Goal: Task Accomplishment & Management: Manage account settings

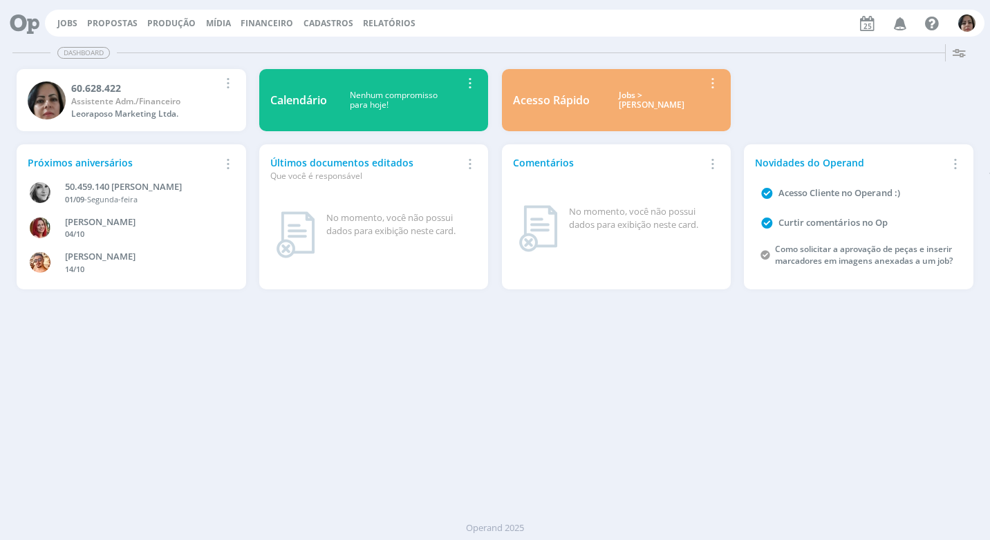
click at [278, 21] on span "Financeiro" at bounding box center [266, 23] width 53 height 12
click at [272, 47] on link "Lançamentos" at bounding box center [268, 46] width 116 height 21
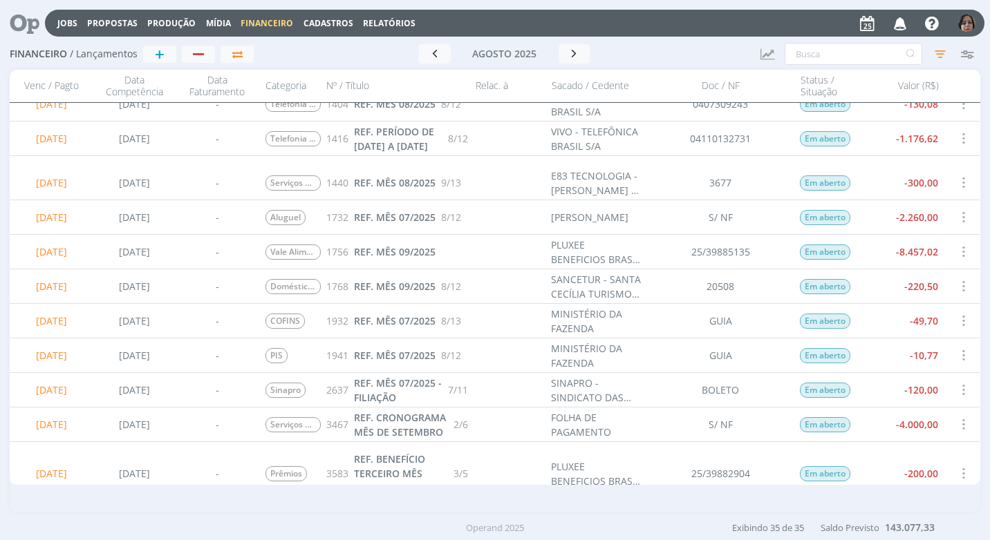
scroll to position [346, 0]
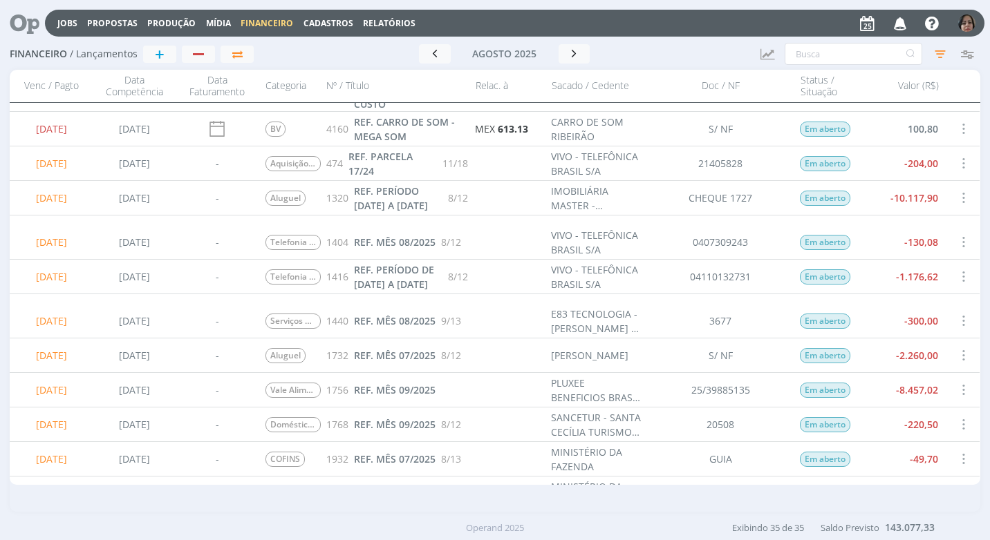
click at [955, 166] on span at bounding box center [962, 163] width 15 height 19
click at [941, 156] on div "Selecionar" at bounding box center [917, 155] width 137 height 20
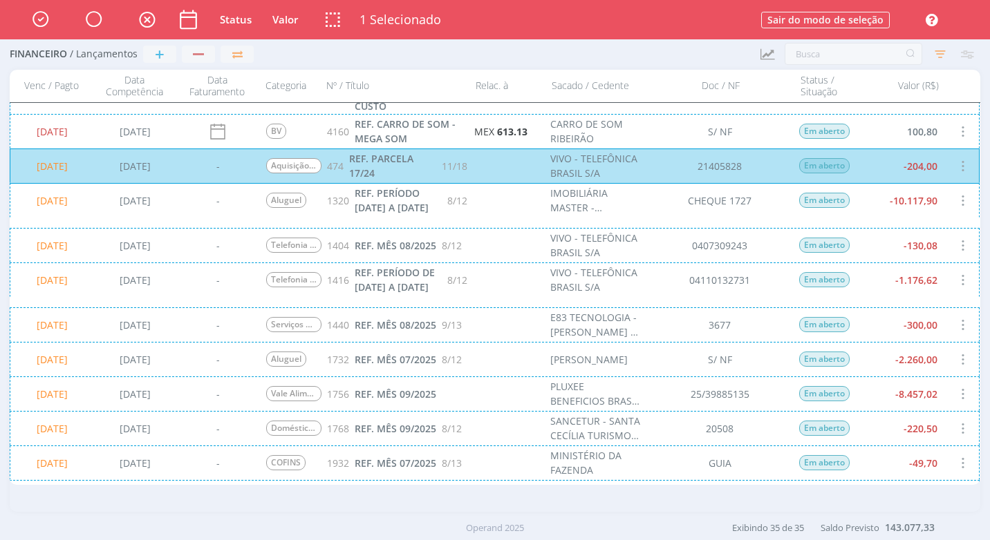
scroll to position [346, 0]
click at [945, 290] on div "25/08/2025 22/05/2025 - Telefonia Móvel 1416 REF. PERÍODO DE 02/07/2025 A 01/08…" at bounding box center [495, 279] width 970 height 35
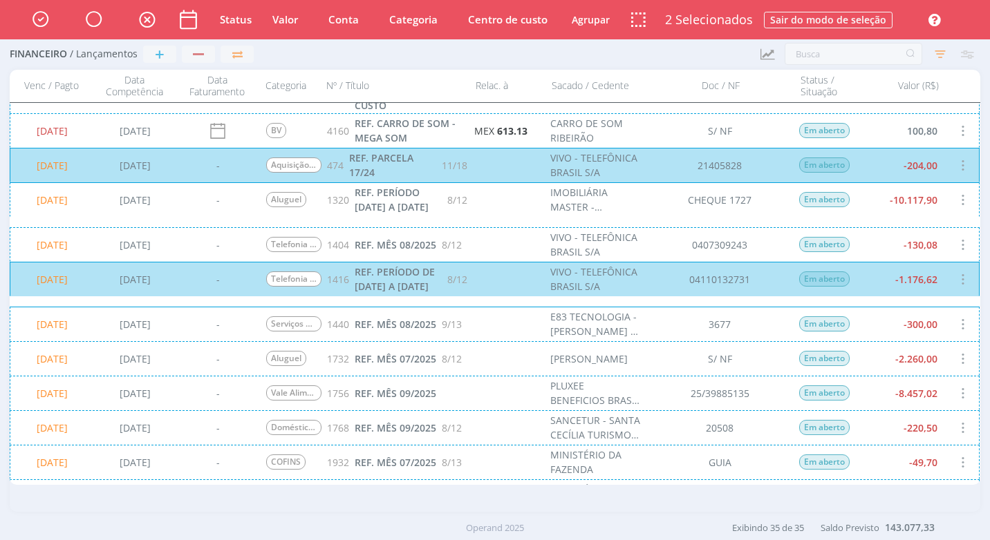
click at [943, 325] on div "25/08/2025 22/05/2025 - Serviços de e-mail 1440 REF. MÊS 08/2025 9/13 E83 TECNO…" at bounding box center [495, 324] width 970 height 35
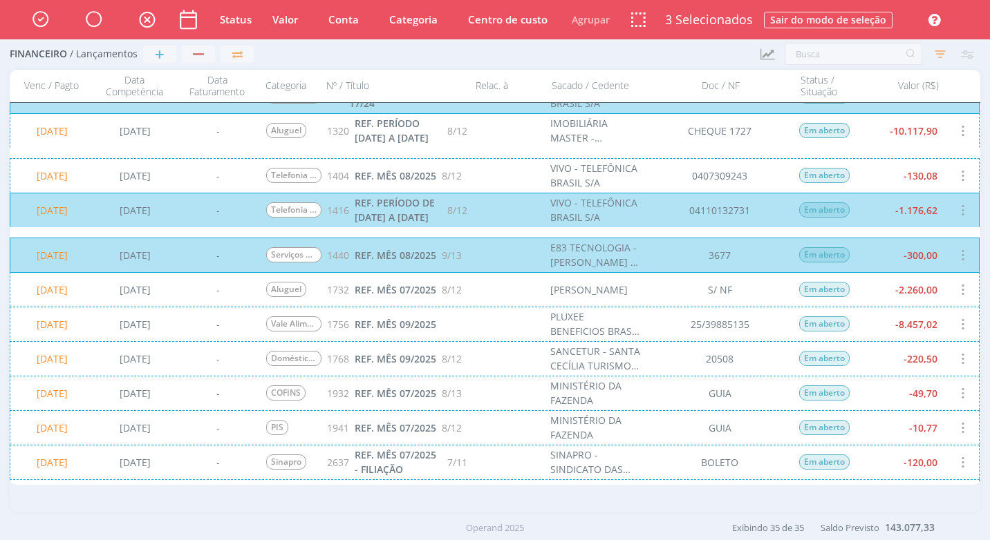
scroll to position [554, 0]
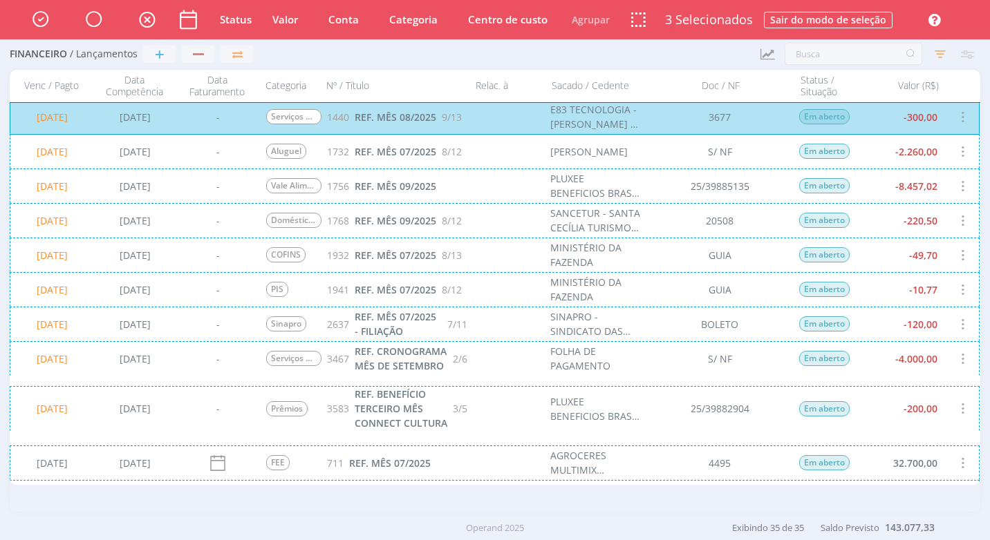
click at [928, 251] on div "25/08/2025 25/05/2025 - COFINS 1932 REF. MÊS 07/2025 8/13 MINISTÉRIO DA FAZENDA…" at bounding box center [495, 255] width 970 height 35
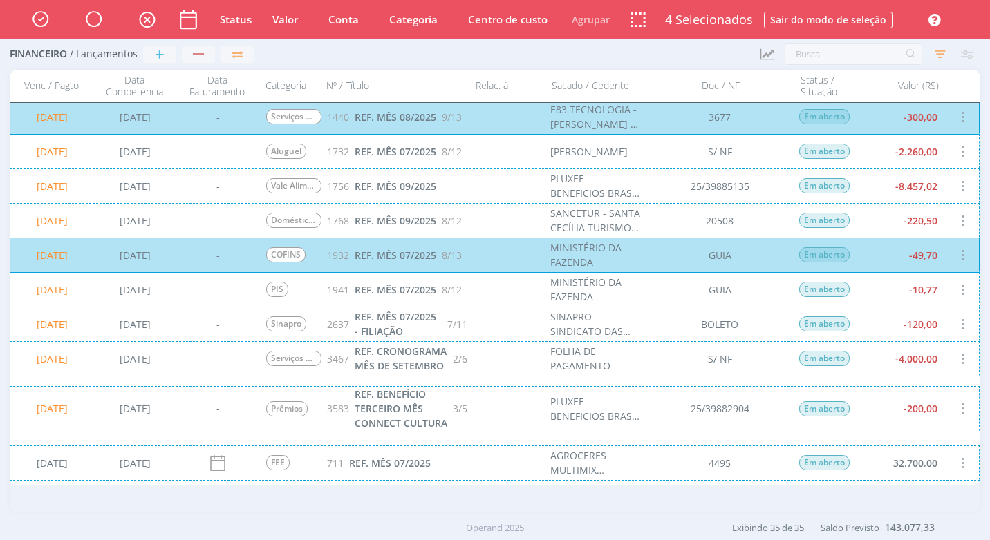
click at [937, 290] on div "25/08/2025 25/05/2025 - PIS 1941 REF. MÊS 07/2025 8/12 MINISTÉRIO DA FAZENDA GU…" at bounding box center [495, 289] width 970 height 35
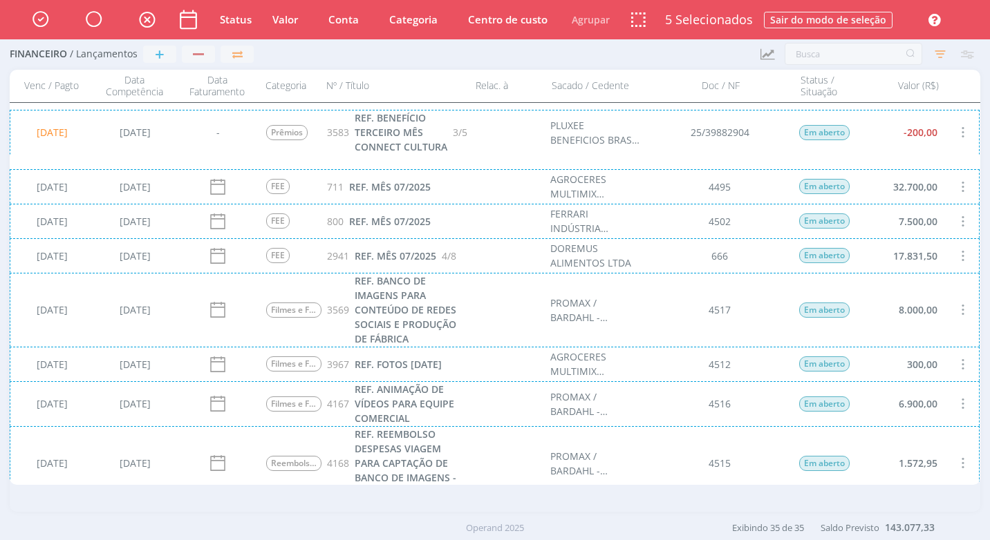
scroll to position [1077, 0]
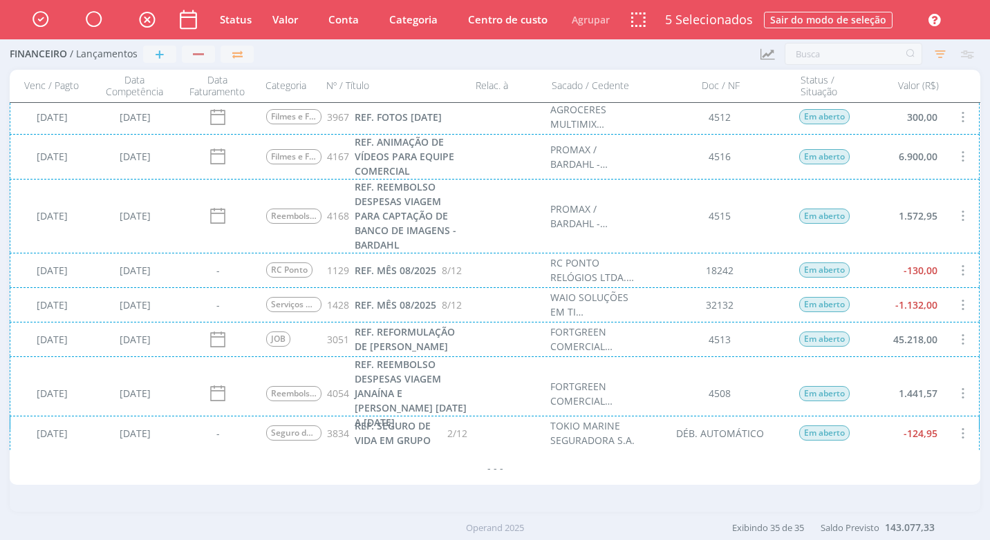
click at [945, 307] on div "28/08/2025 22/05/2025 - Serviços de TI 1428 REF. MÊS 08/2025 8/12 WAIO SOLUÇÕES…" at bounding box center [495, 304] width 970 height 35
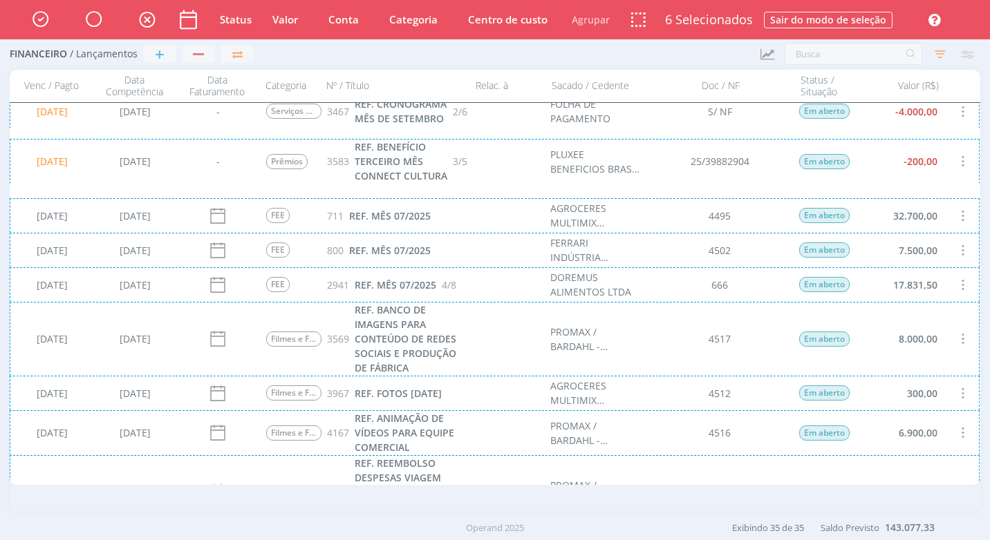
scroll to position [594, 0]
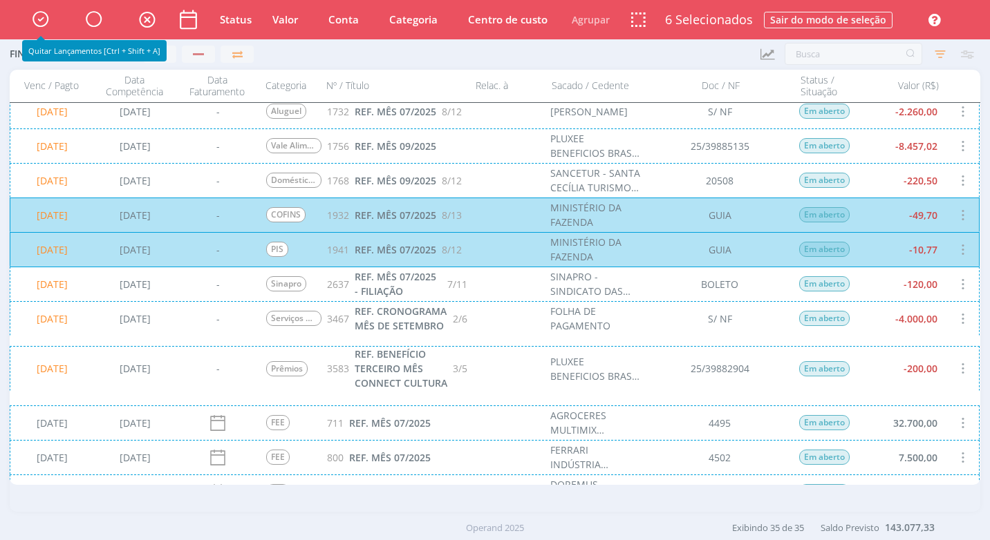
click at [37, 20] on icon "button" at bounding box center [40, 18] width 24 height 23
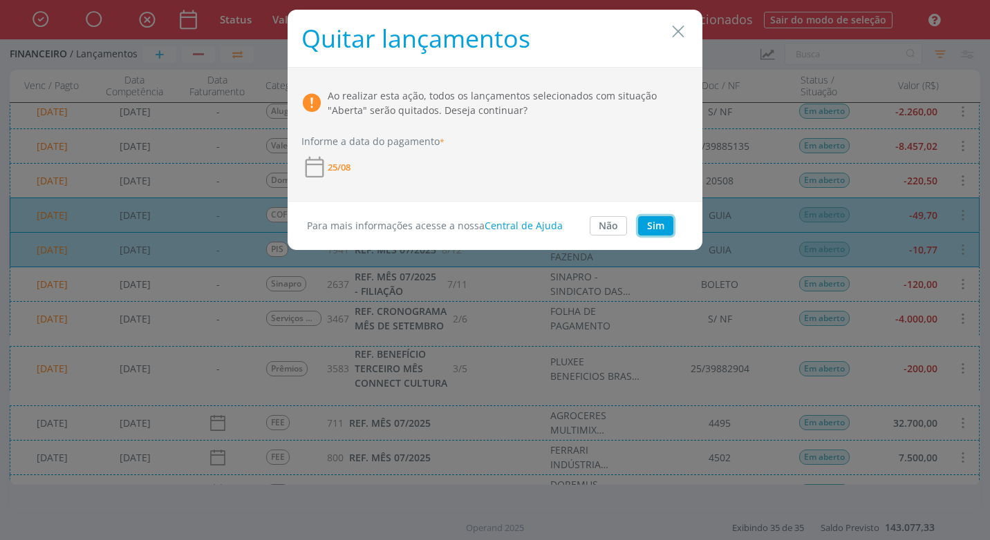
click at [661, 224] on button "Sim" at bounding box center [655, 225] width 35 height 19
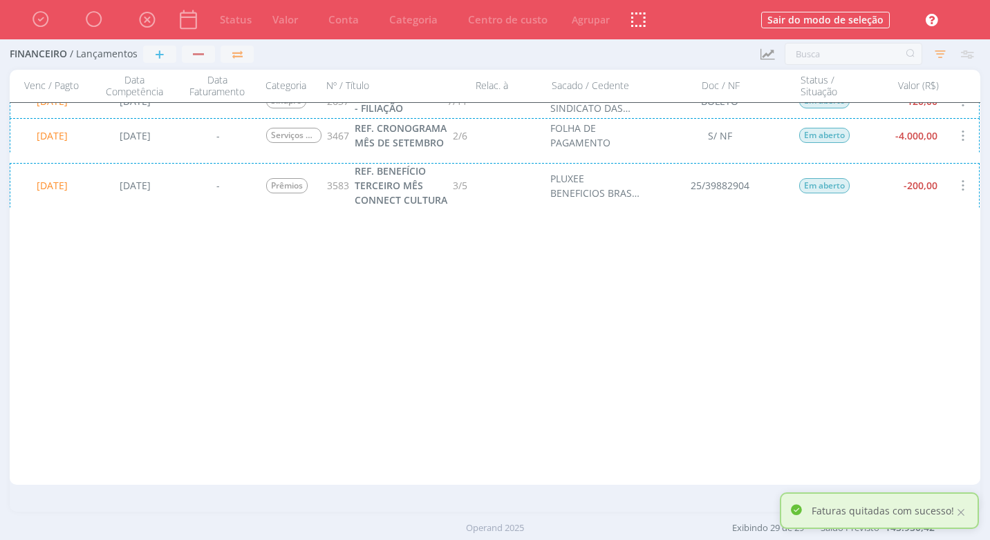
scroll to position [0, 0]
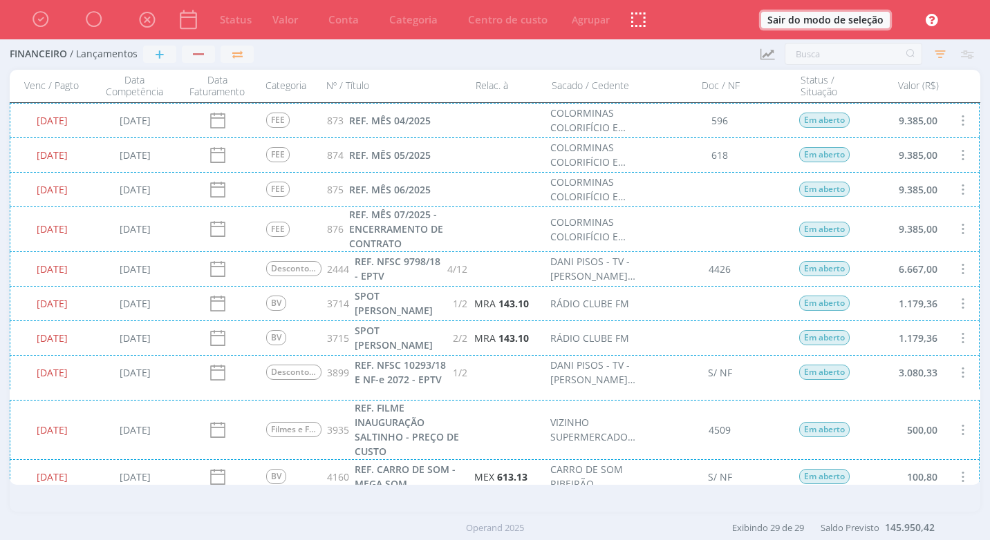
click at [844, 19] on button "Sair do modo de seleção" at bounding box center [825, 20] width 129 height 17
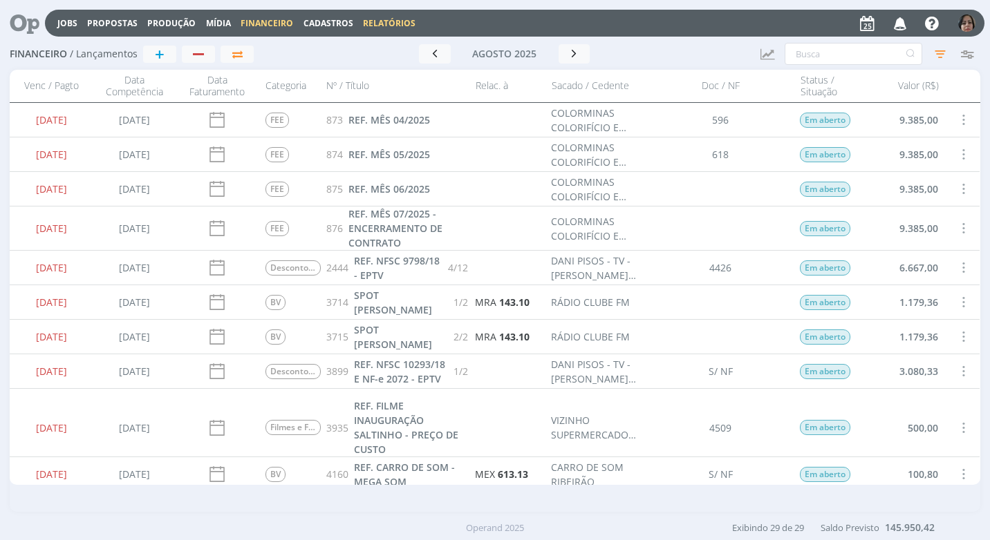
click at [366, 20] on link "Relatórios" at bounding box center [389, 23] width 53 height 12
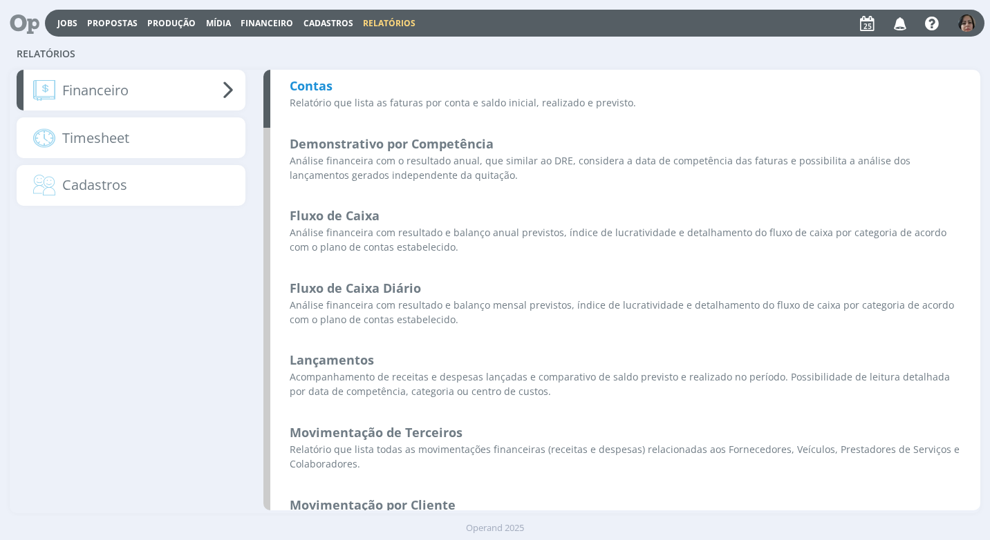
click at [357, 100] on p "Relatório que lista as faturas por conta e saldo inicial, realizado e previsto." at bounding box center [625, 102] width 671 height 15
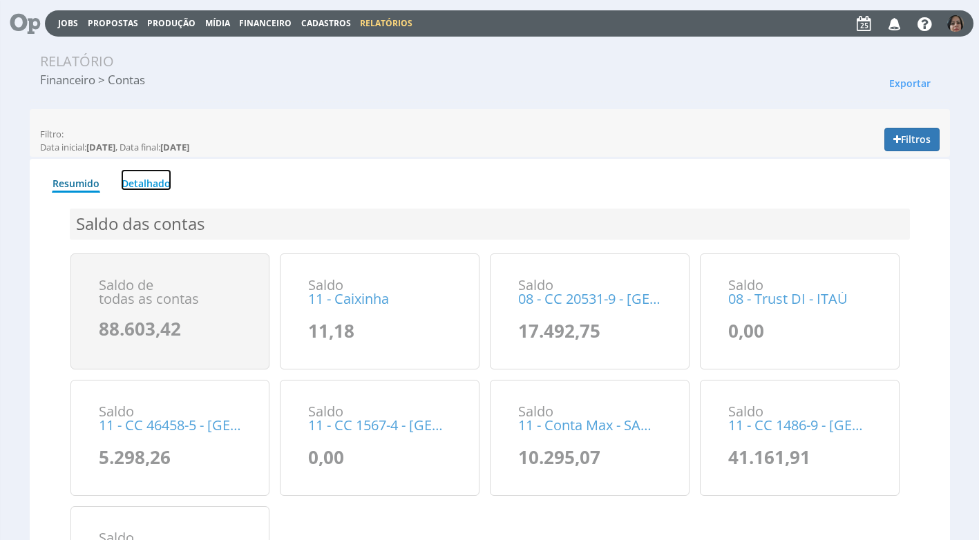
click at [161, 183] on link "Detalhado" at bounding box center [146, 179] width 50 height 21
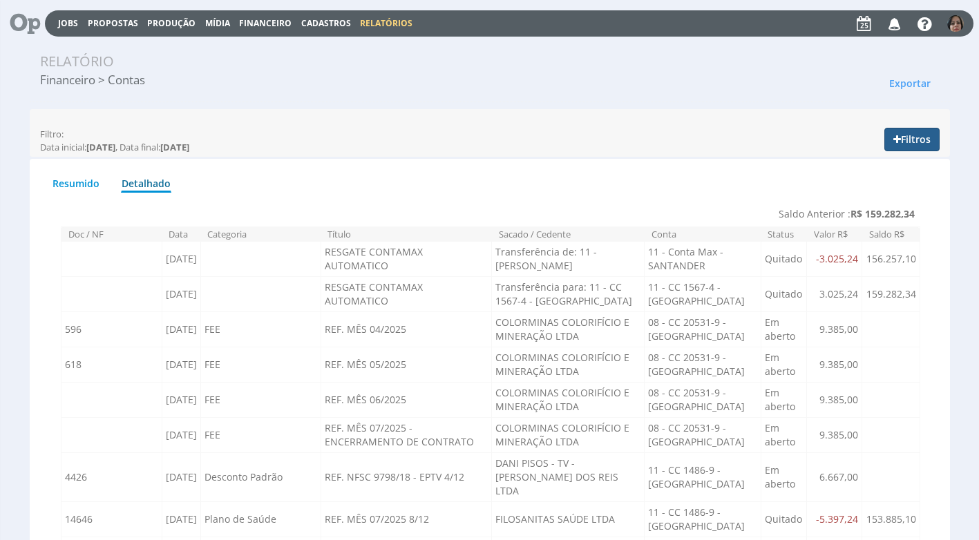
click at [907, 140] on button "Filtros" at bounding box center [912, 139] width 55 height 23
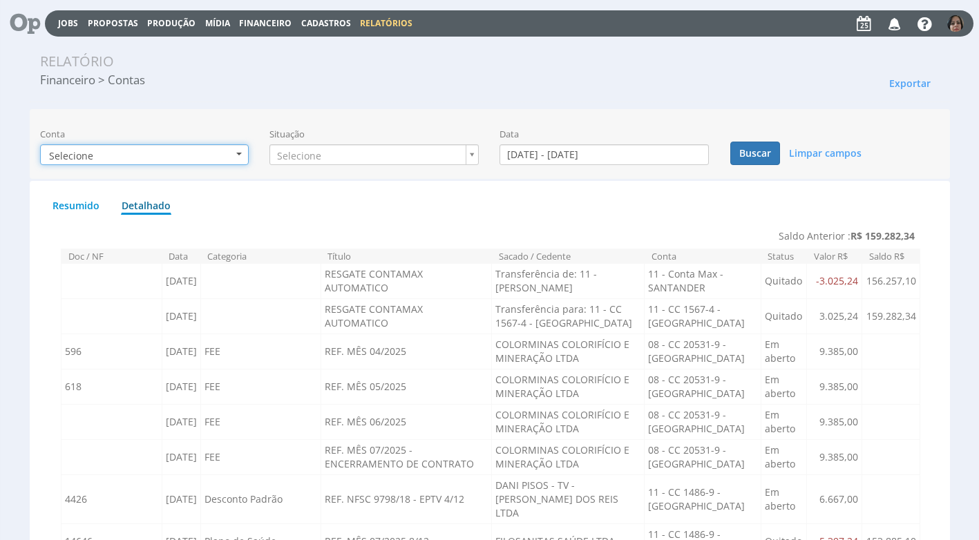
click at [242, 155] on b "button" at bounding box center [239, 154] width 6 height 3
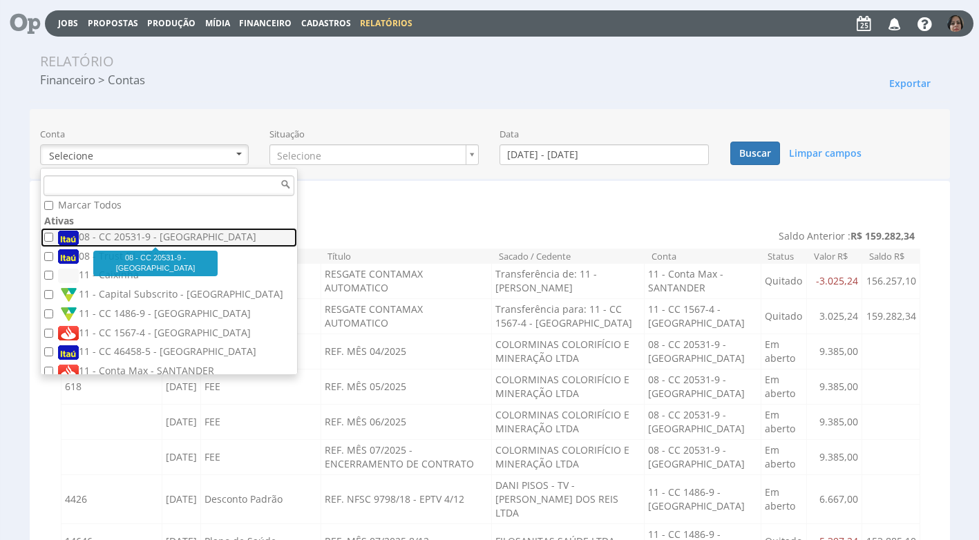
click at [160, 234] on label "08 - CC 20531-9 - [GEOGRAPHIC_DATA]" at bounding box center [170, 237] width 225 height 15
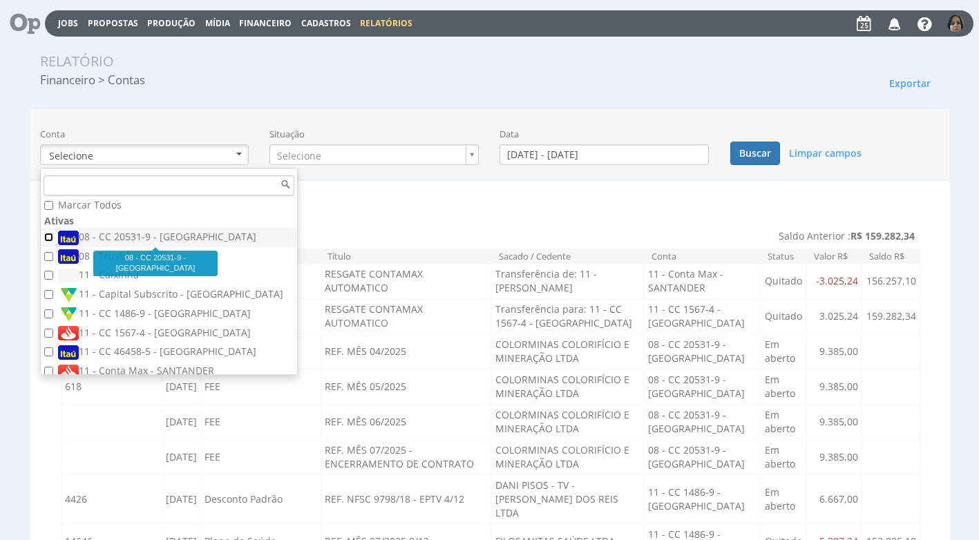
click at [53, 234] on input "08 - CC 20531-9 - [GEOGRAPHIC_DATA]" at bounding box center [48, 237] width 9 height 9
checkbox input "true"
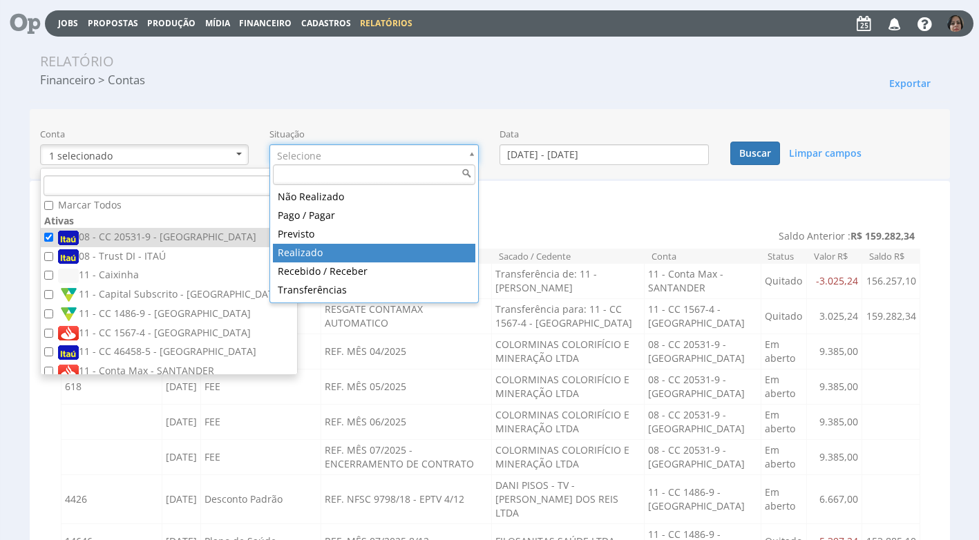
type input "realizado"
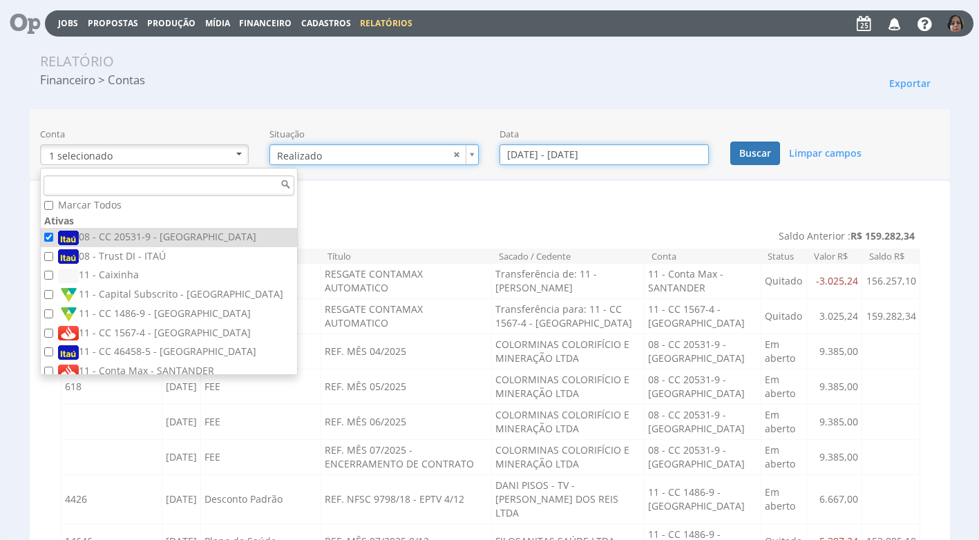
click at [540, 155] on input "[DATE] - [DATE]" at bounding box center [604, 154] width 209 height 21
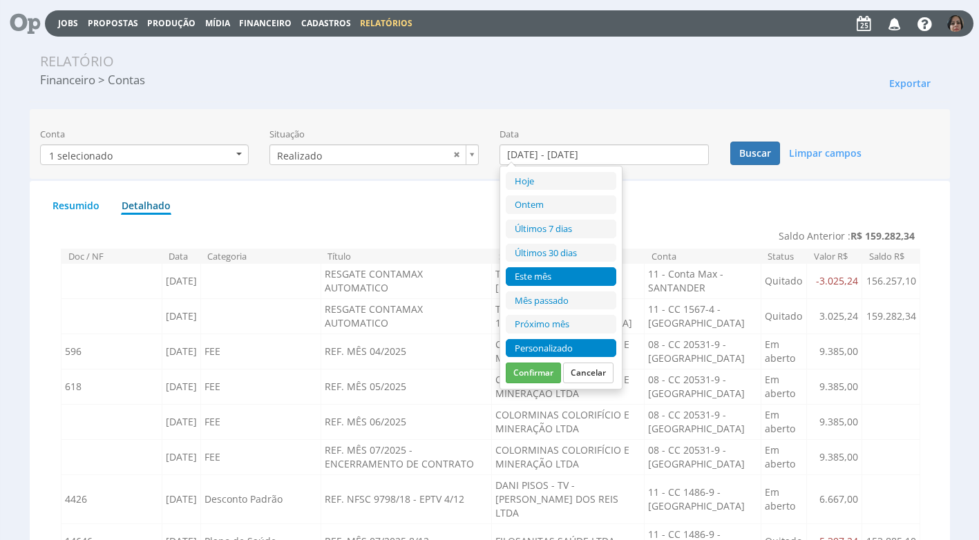
click at [551, 342] on li "Personalizado" at bounding box center [561, 348] width 111 height 19
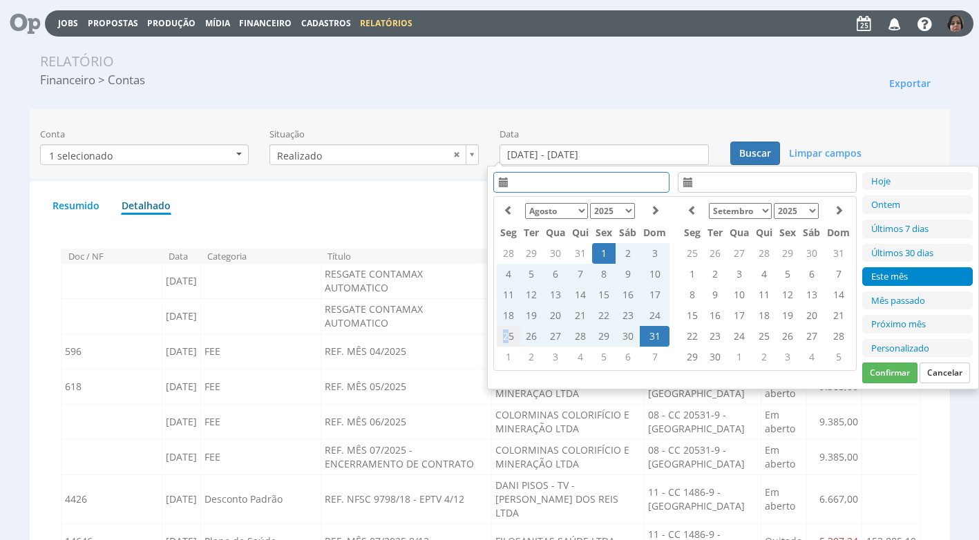
click at [503, 333] on td "25" at bounding box center [508, 336] width 23 height 21
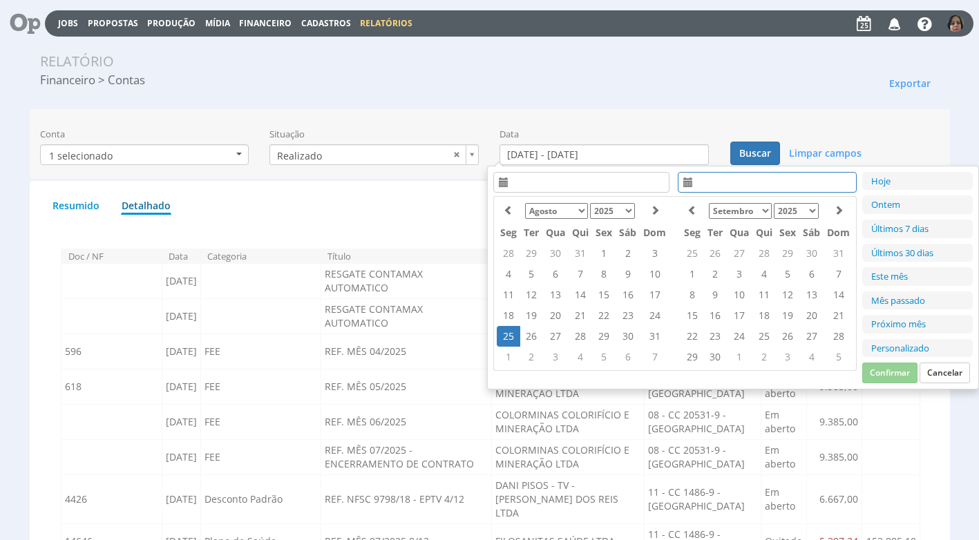
click at [507, 334] on td "25" at bounding box center [508, 336] width 23 height 21
click at [901, 373] on button "Confirmar" at bounding box center [889, 373] width 55 height 21
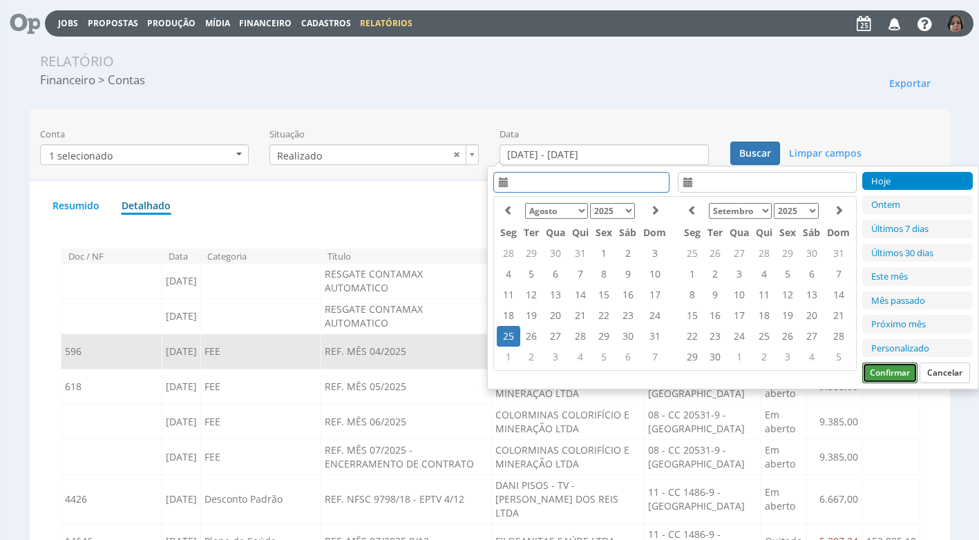
type input "[DATE] - [DATE]"
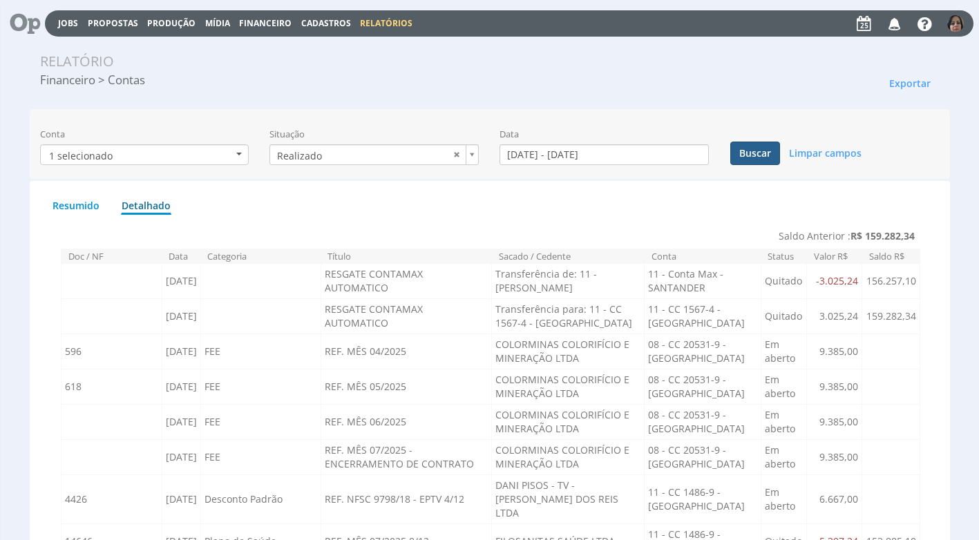
click at [769, 158] on button "Buscar" at bounding box center [755, 153] width 50 height 23
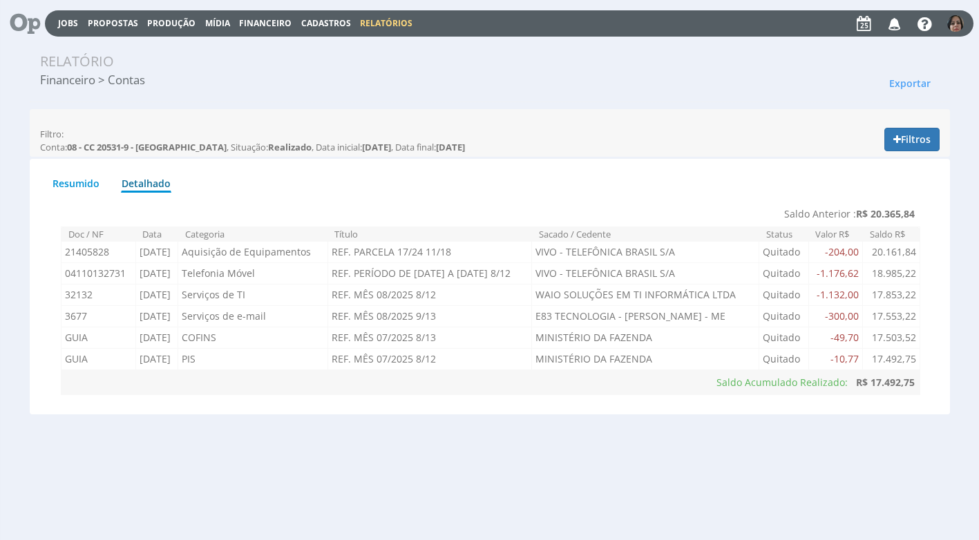
click at [267, 21] on span "Financeiro" at bounding box center [265, 23] width 53 height 12
click at [254, 46] on link "Lançamentos" at bounding box center [267, 45] width 116 height 20
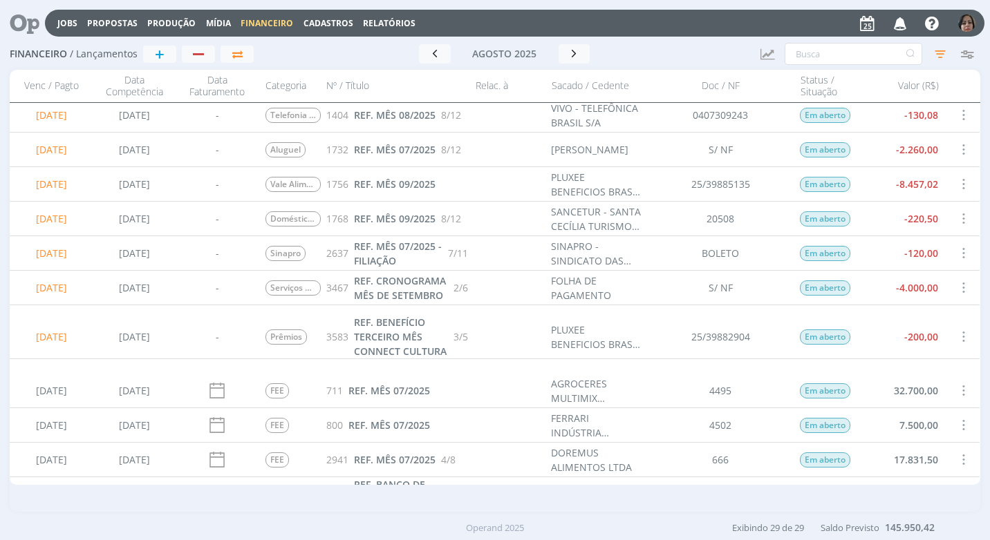
scroll to position [231, 0]
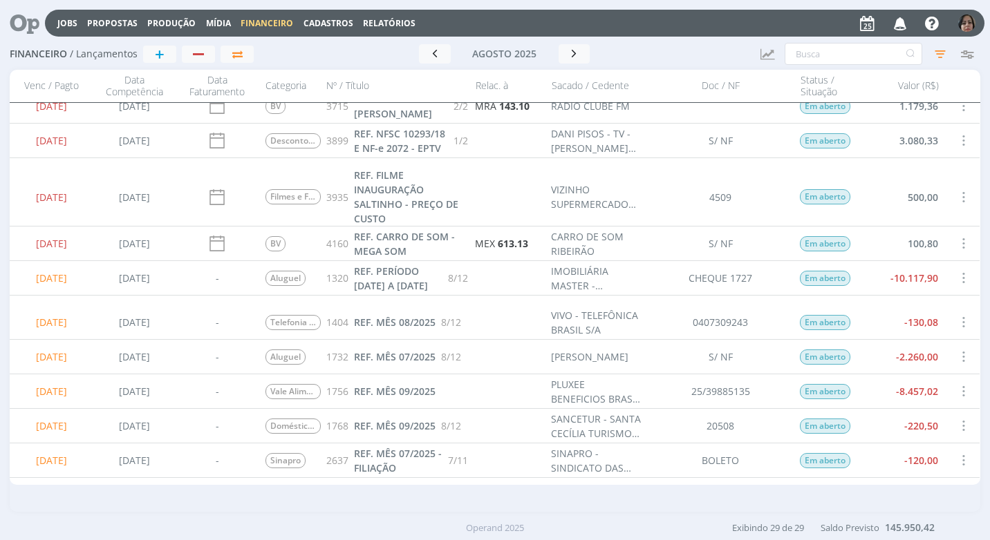
click at [959, 355] on span at bounding box center [962, 357] width 15 height 19
click at [959, 355] on div "Selecionar" at bounding box center [917, 349] width 137 height 20
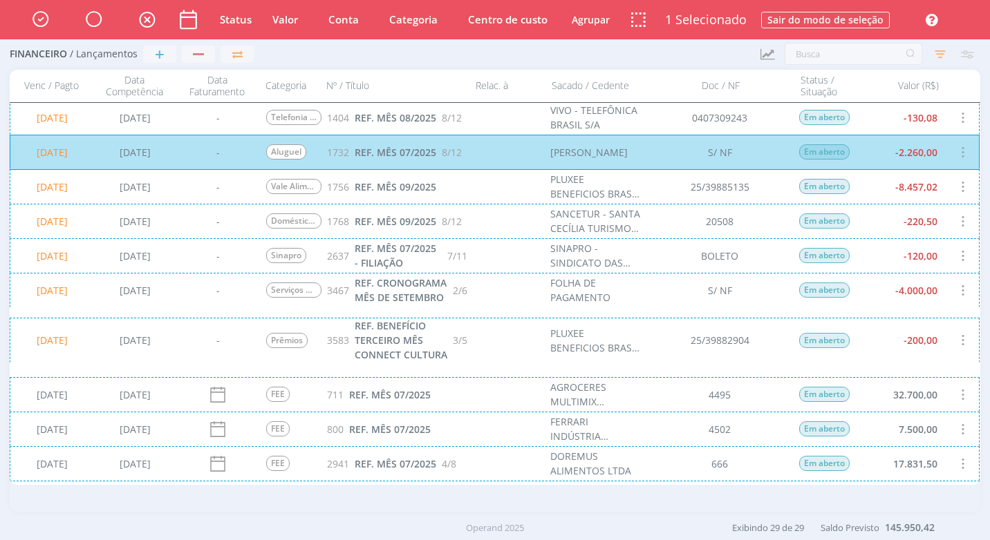
scroll to position [370, 0]
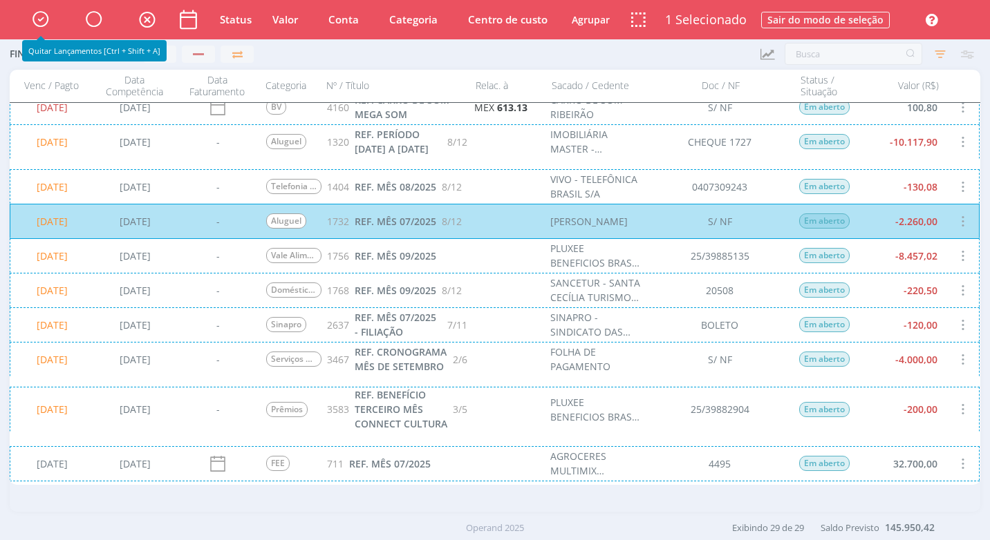
click at [30, 18] on icon "button" at bounding box center [40, 18] width 24 height 23
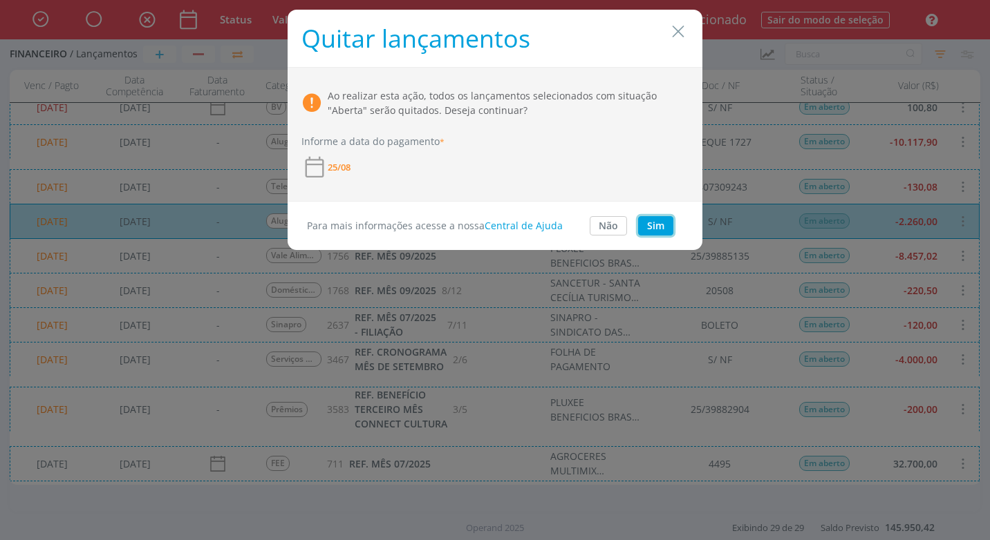
drag, startPoint x: 665, startPoint y: 222, endPoint x: 708, endPoint y: 222, distance: 42.8
click at [664, 222] on button "Sim" at bounding box center [655, 225] width 35 height 19
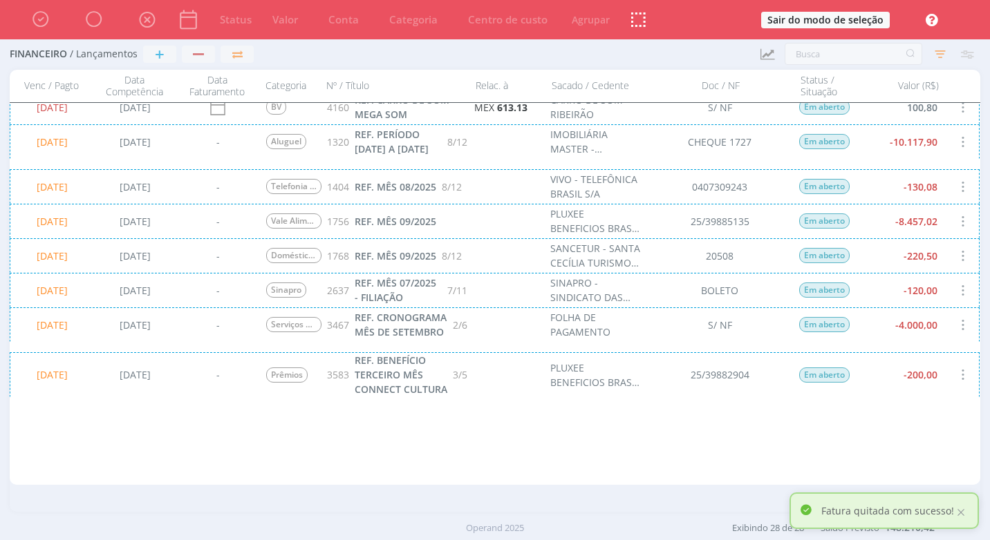
scroll to position [0, 0]
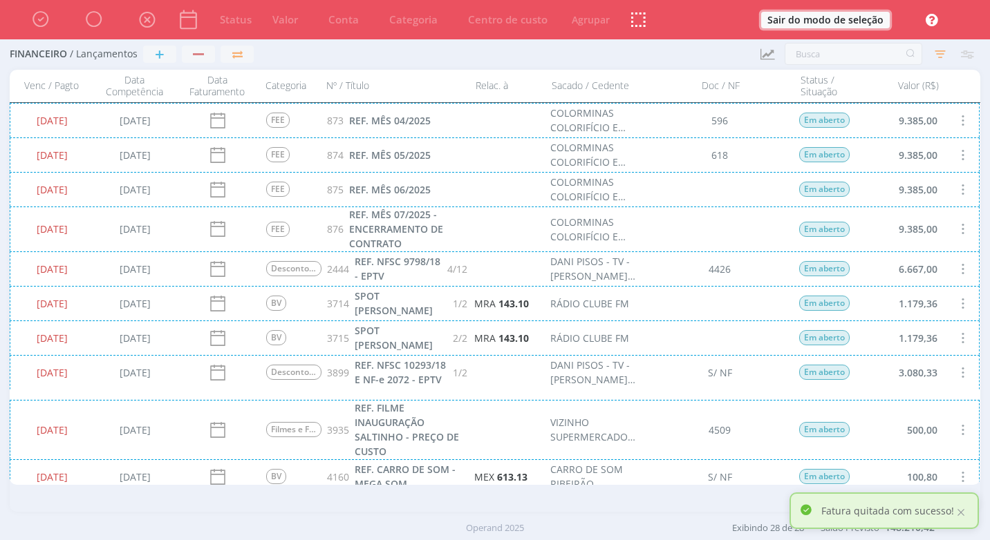
click at [847, 23] on button "Sair do modo de seleção" at bounding box center [825, 20] width 129 height 17
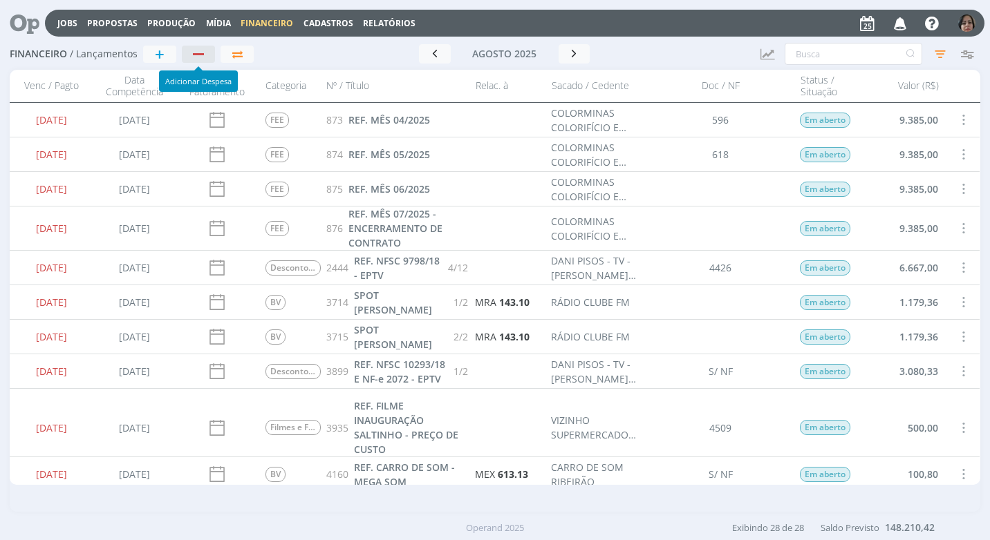
click at [206, 55] on div "button" at bounding box center [199, 54] width 18 height 9
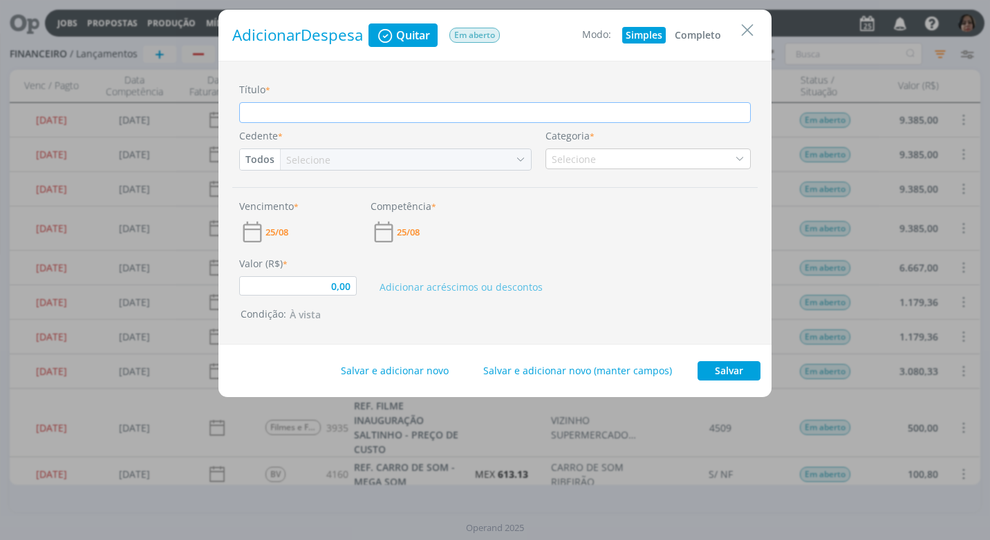
drag, startPoint x: 705, startPoint y: 32, endPoint x: 625, endPoint y: 93, distance: 100.6
click at [706, 33] on button "Completo" at bounding box center [697, 35] width 53 height 17
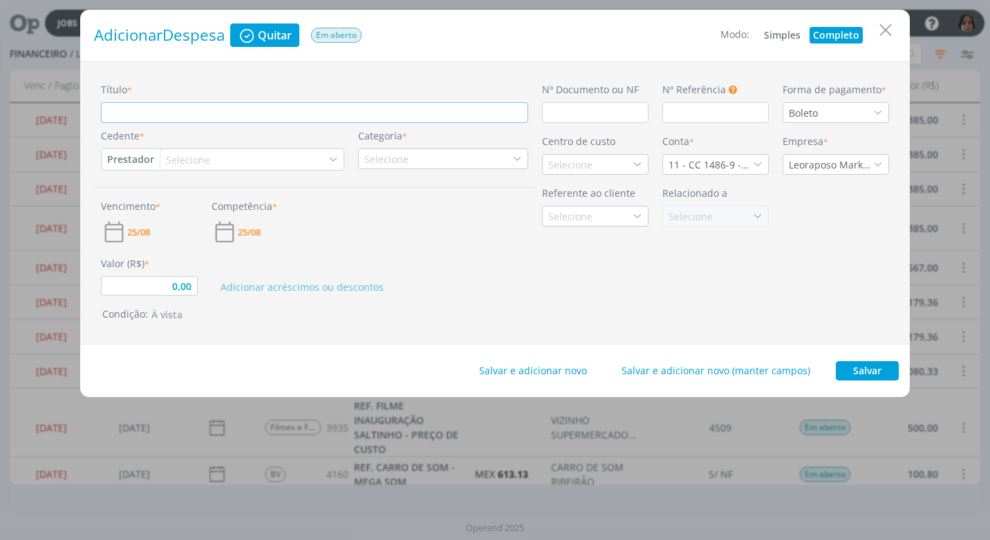
type input "0,00"
click at [113, 111] on input "Título *" at bounding box center [314, 112] width 427 height 21
type input "rf"
type input "0,00"
type input "rfe"
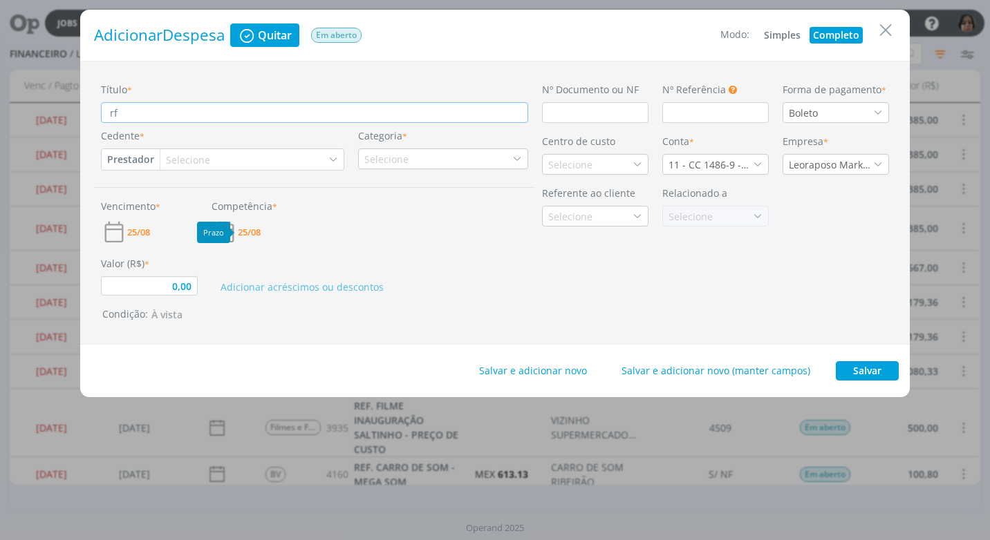
type input "0,00"
type input "rf"
type input "0,00"
type input "r"
type input "0,00"
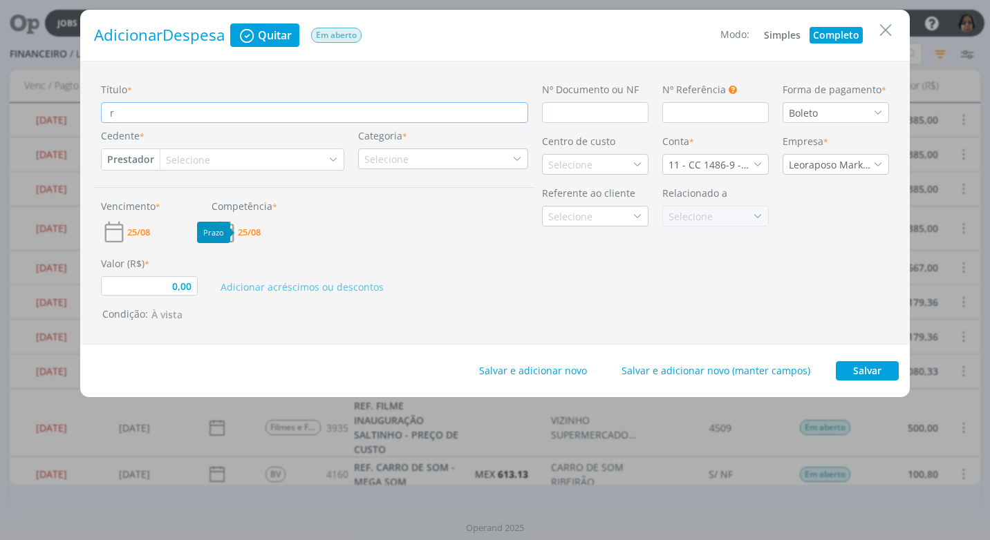
type input "0,00"
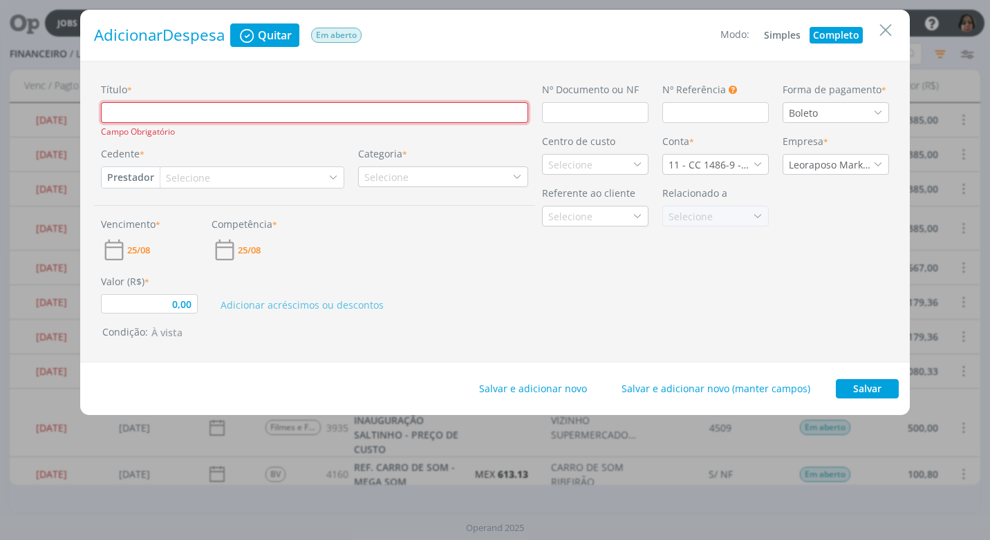
type input "r"
type input "0,00"
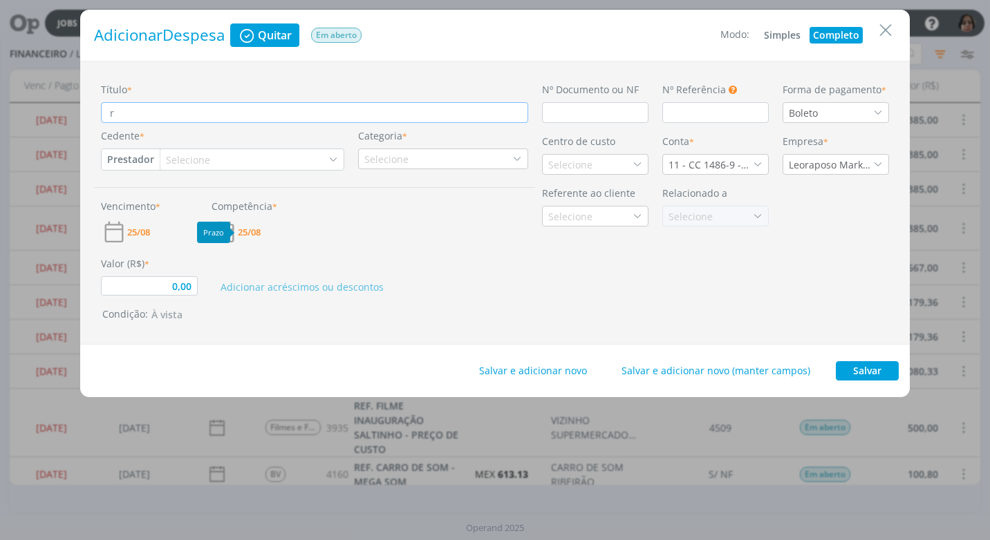
type input "re"
type input "0,00"
type input "ref"
type input "0,00"
type input "re"
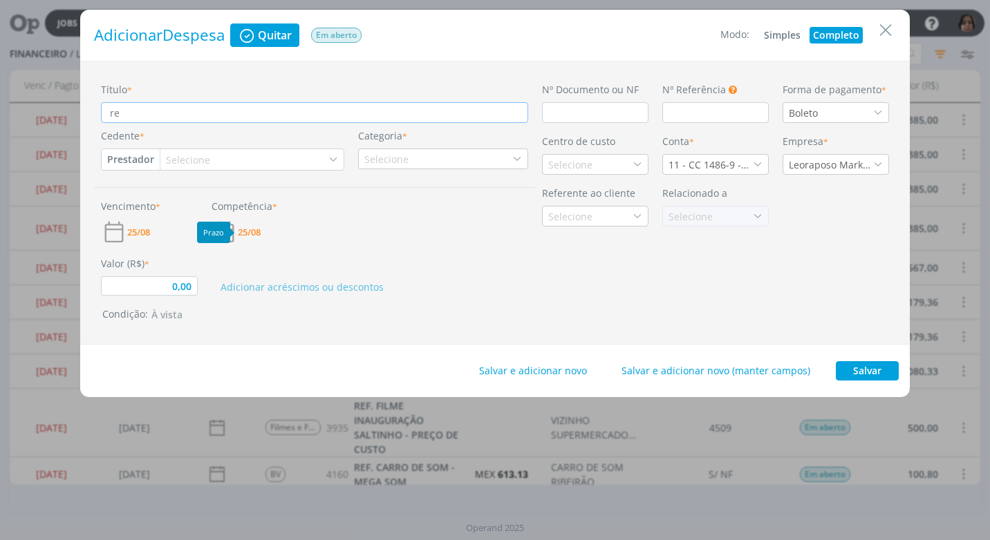
type input "0,00"
type input "r"
type input "0,00"
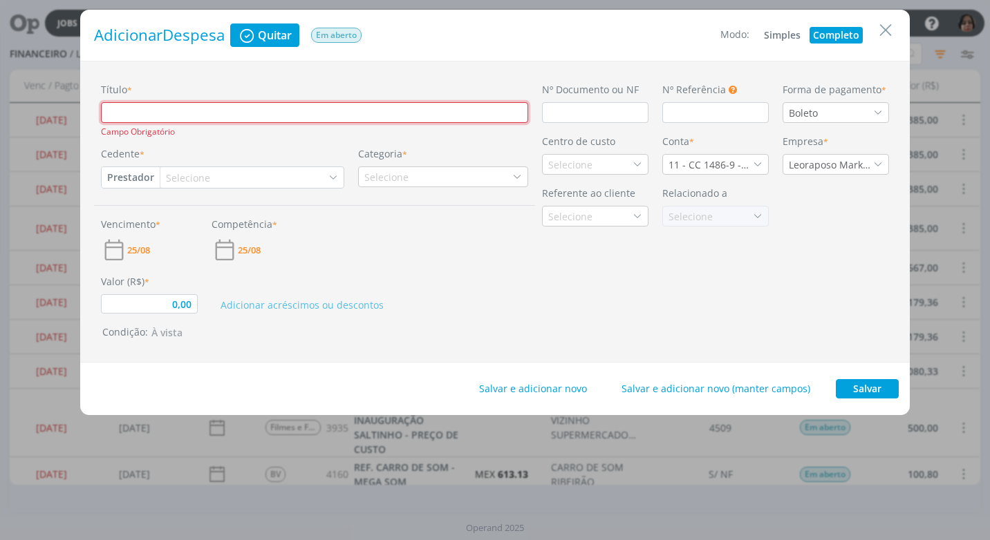
type input "R"
type input "0,00"
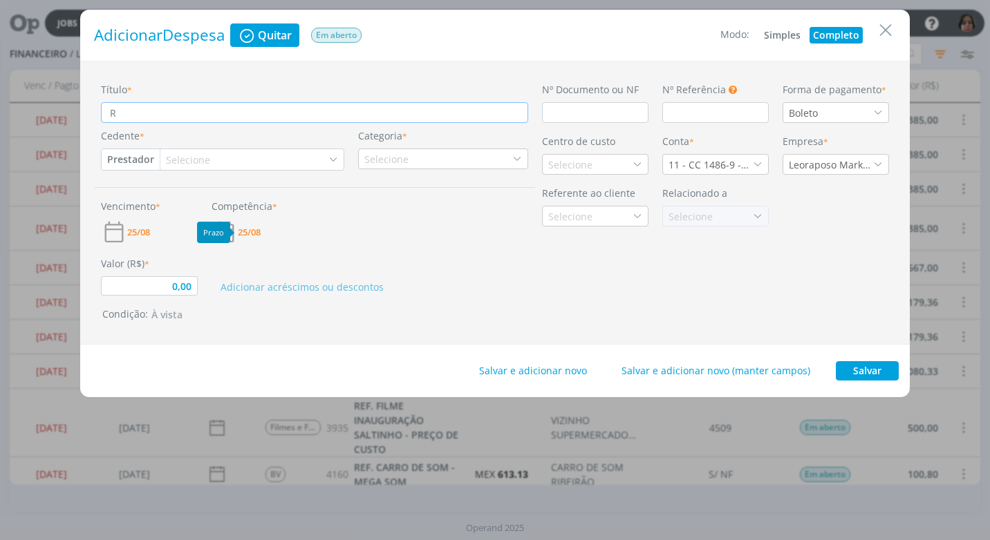
type input "RE"
type input "0,00"
type input "REF"
type input "0,00"
type input "REF."
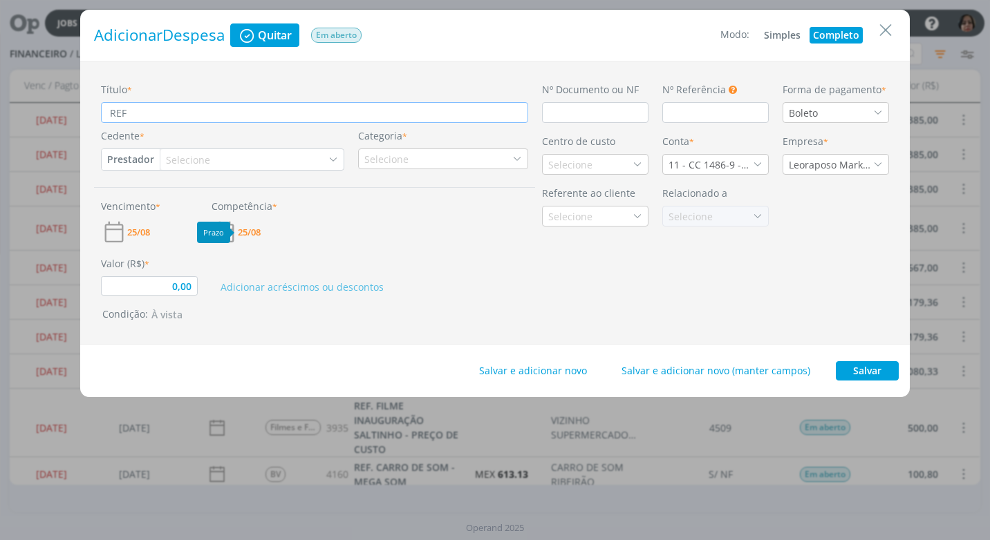
type input "0,00"
type input "REF."
type input "0,00"
type input "REF. C"
type input "0,00"
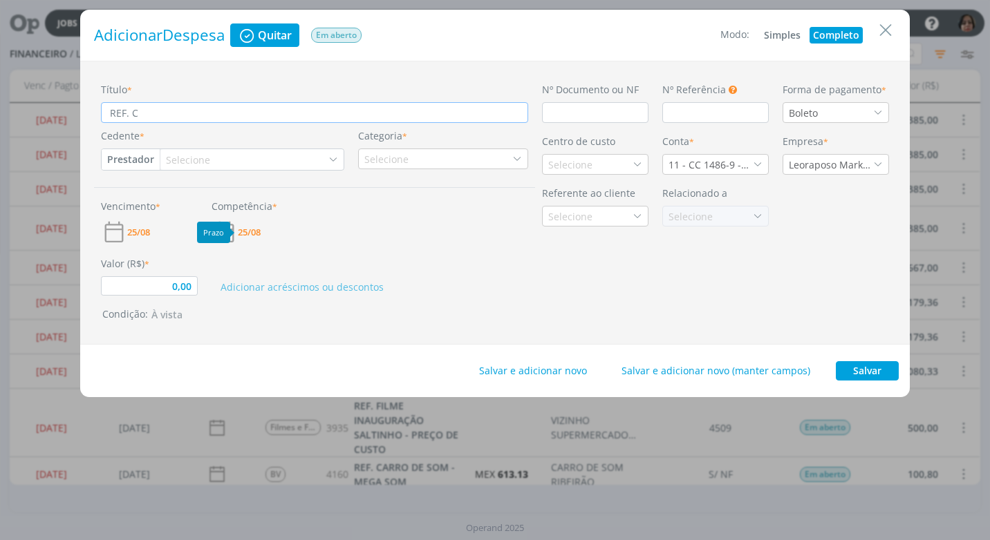
type input "REF. CR"
type input "0,00"
type input "REF. CRO"
type input "0,00"
type input "REF. CRON"
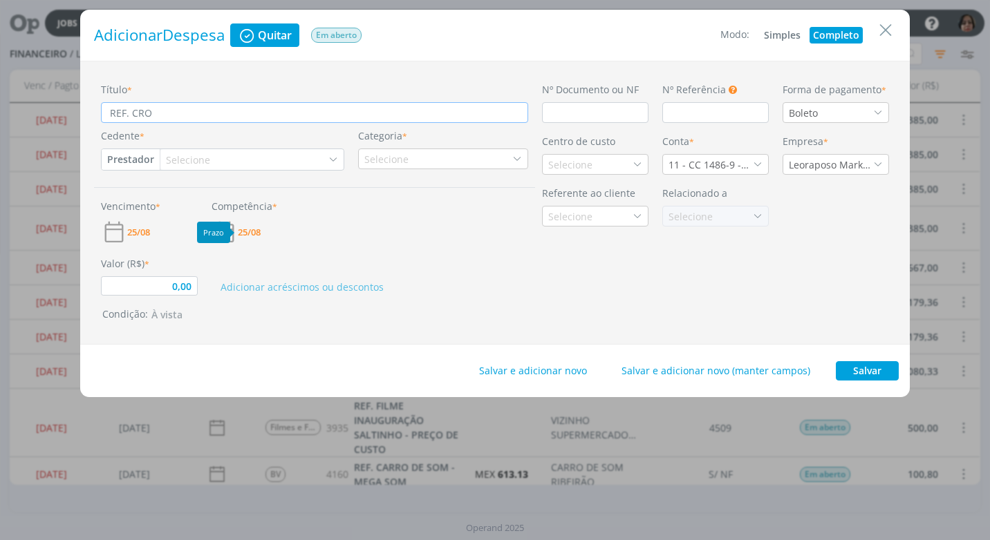
type input "0,00"
type input "REF. CRONO"
type input "0,00"
type input "REF. CRONOG"
type input "0,00"
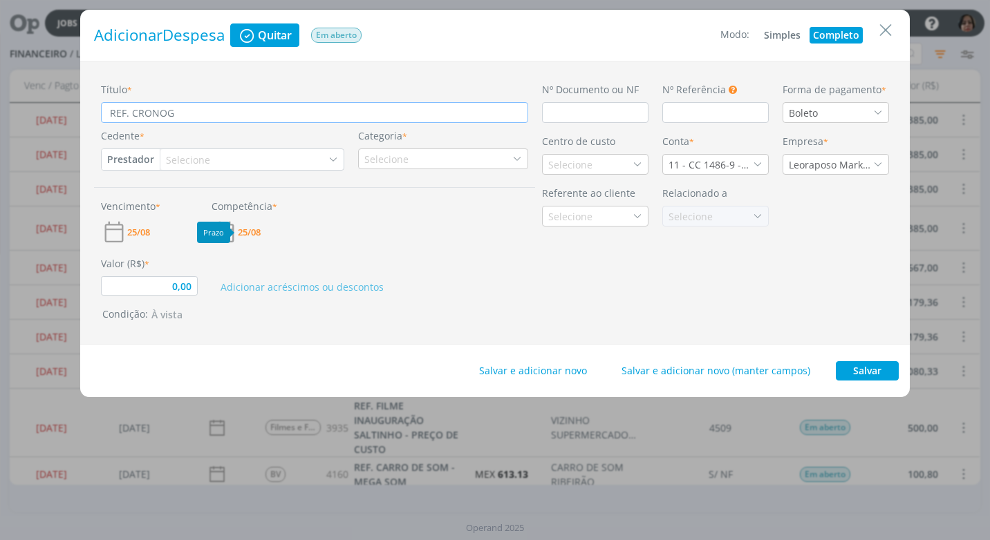
type input "REF. CRONOGR"
type input "0,00"
type input "REF. CRONOGRA"
type input "0,00"
type input "REF. CRONOGRAM"
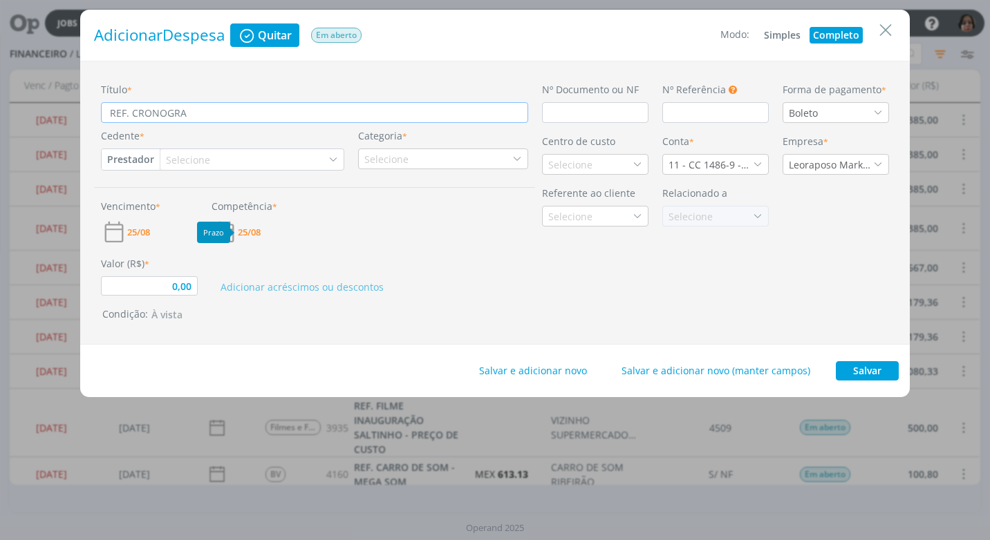
type input "0,00"
type input "REF. CRONOGRAMA"
type input "0,00"
type input "REF. CRONOGRAMA"
type input "0,00"
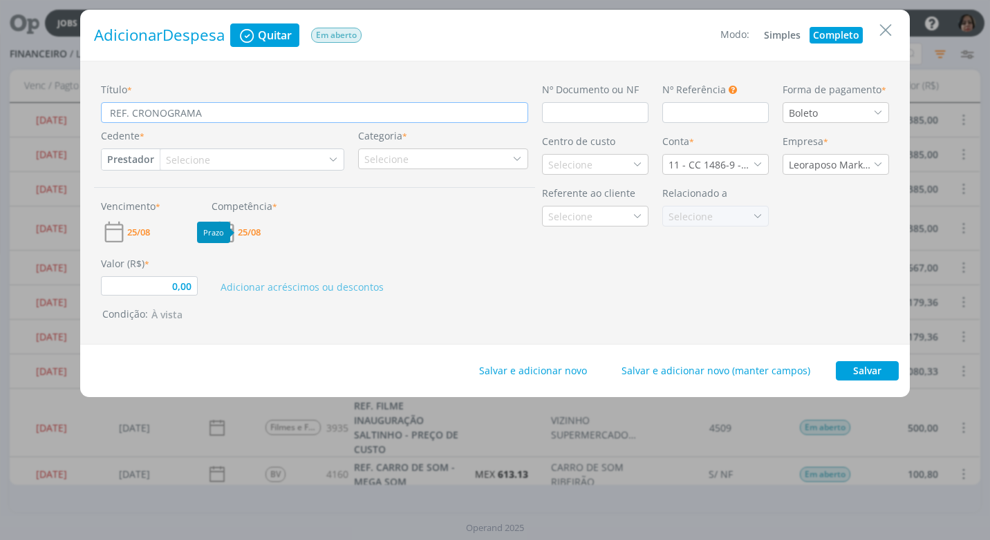
type input "REF. CRONOGRAMA S"
type input "0,00"
type input "REF. CRONOGRAMA SE"
type input "0,00"
type input "REF. CRONOGRAMA SET"
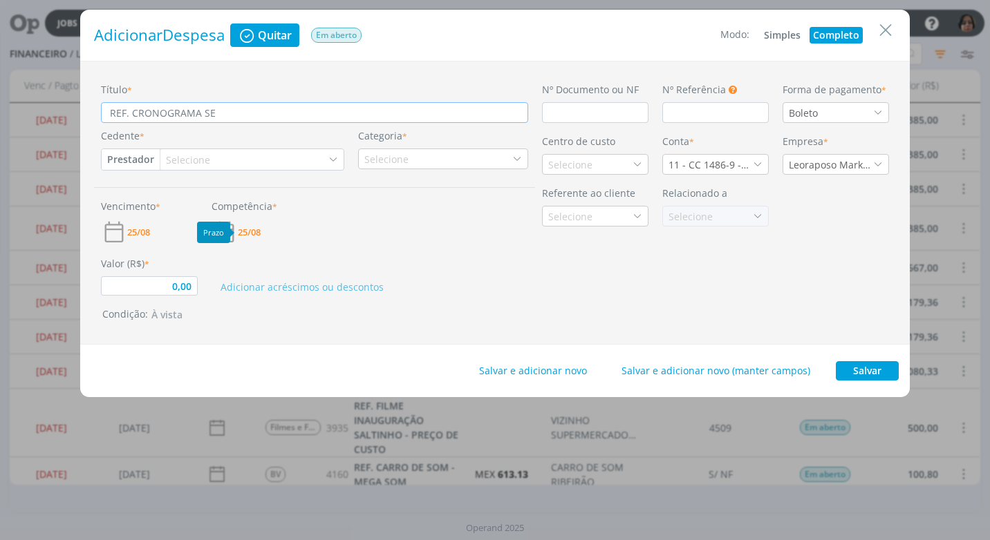
type input "0,00"
type input "REF. CRONOGRAMA SETE"
type input "0,00"
type input "REF. CRONOGRAMA SETEM"
type input "0,00"
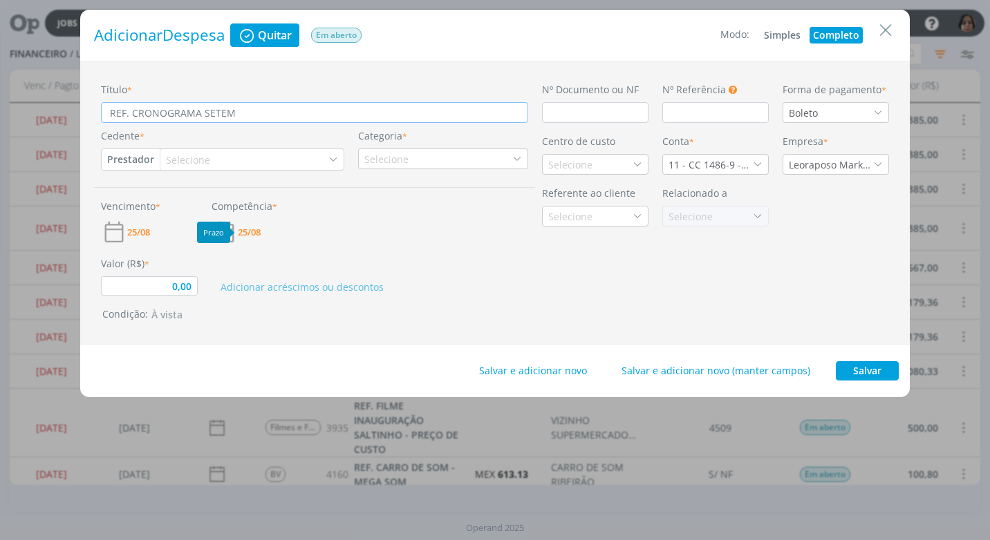
type input "REF. CRONOGRAMA SETEMB"
type input "0,00"
type input "REF. CRONOGRAMA SETEMBR"
type input "0,00"
type input "REF. CRONOGRAMA SETEMBRO"
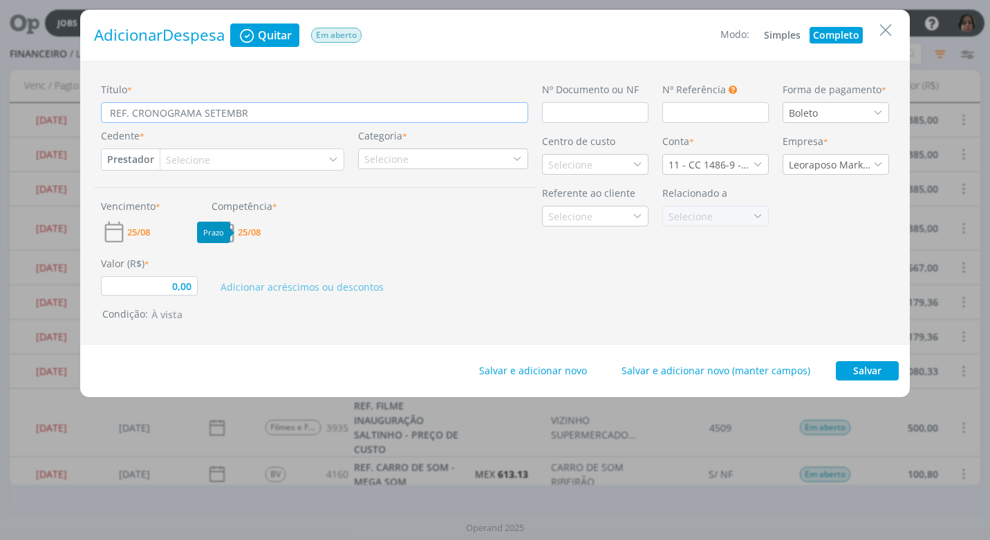
type input "0,00"
type input "REF. CRONOGRAMA SETEMBRO/"
type input "0,00"
type input "REF. CRONOGRAMA SETEMBRO/2"
type input "0,00"
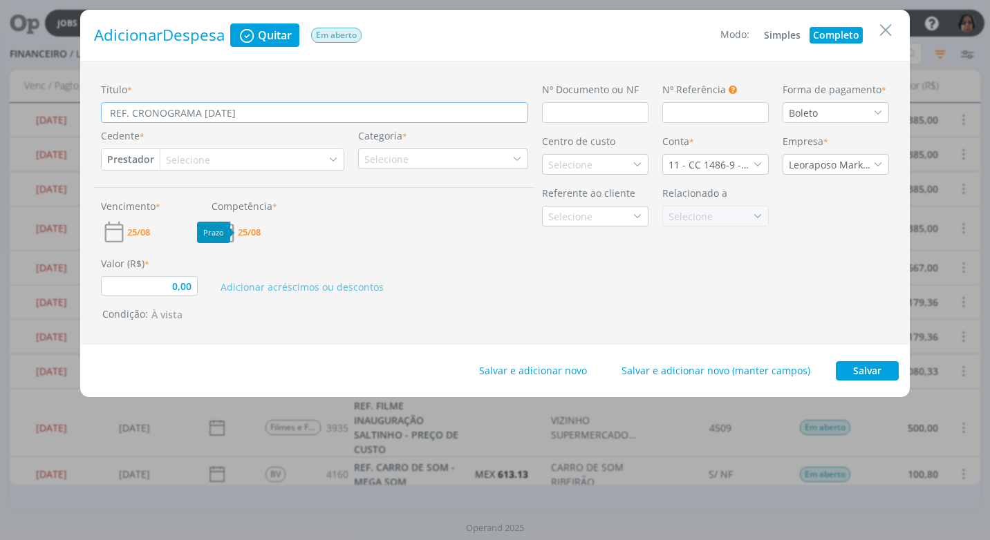
type input "REF. CRONOGRAMA SETEMBRO/25"
type input "0,00"
type input "REF. CRONOGRAMA SETEMBRO/25"
click at [554, 116] on input "dialog" at bounding box center [595, 112] width 106 height 21
type input "S"
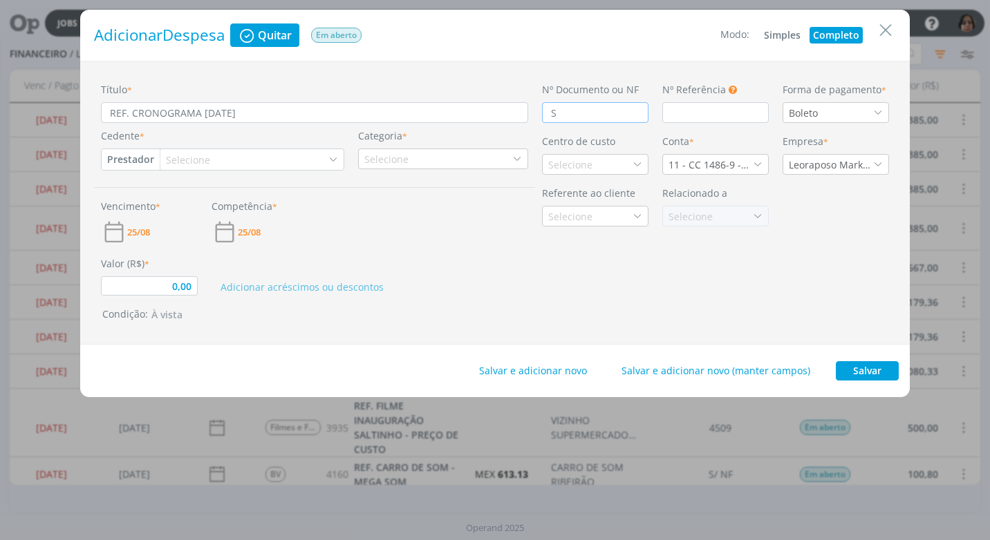
type input "0,00"
type input "S"
type input "0,00"
type input "S"
type input "0,00"
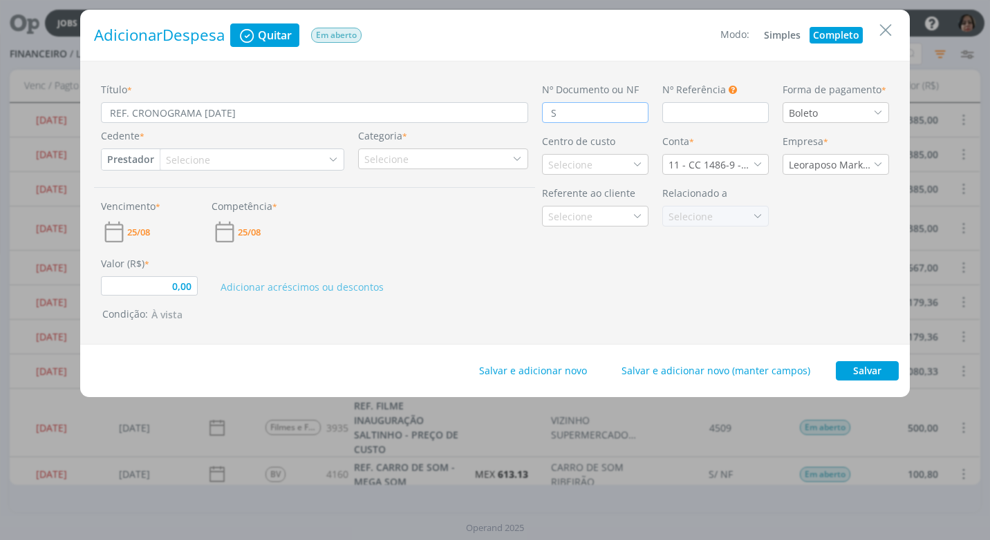
type input "S/"
type input "0,00"
type input "S/"
type input "0,00"
type input "S/ N"
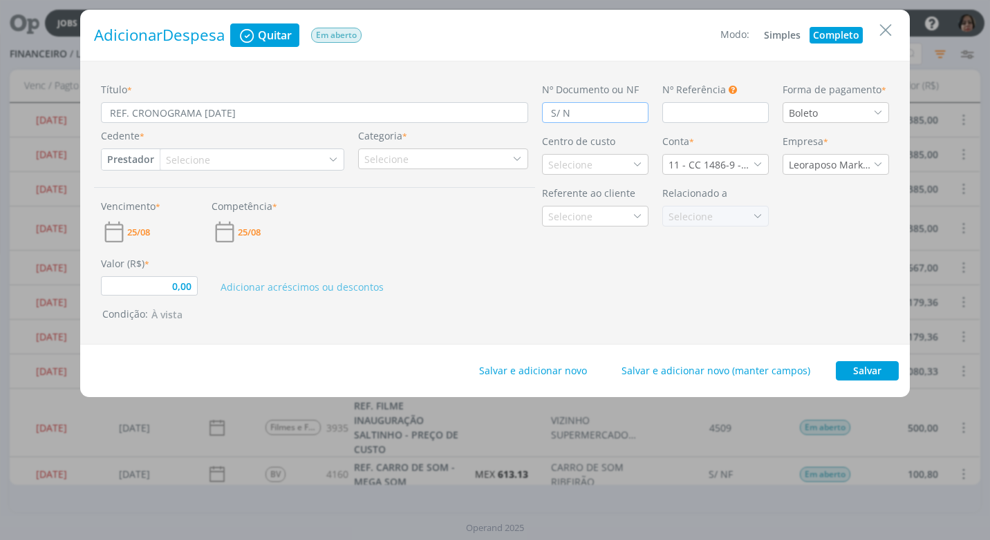
type input "0,00"
type input "S/ NF"
click at [877, 113] on icon "dialog" at bounding box center [878, 113] width 10 height 10
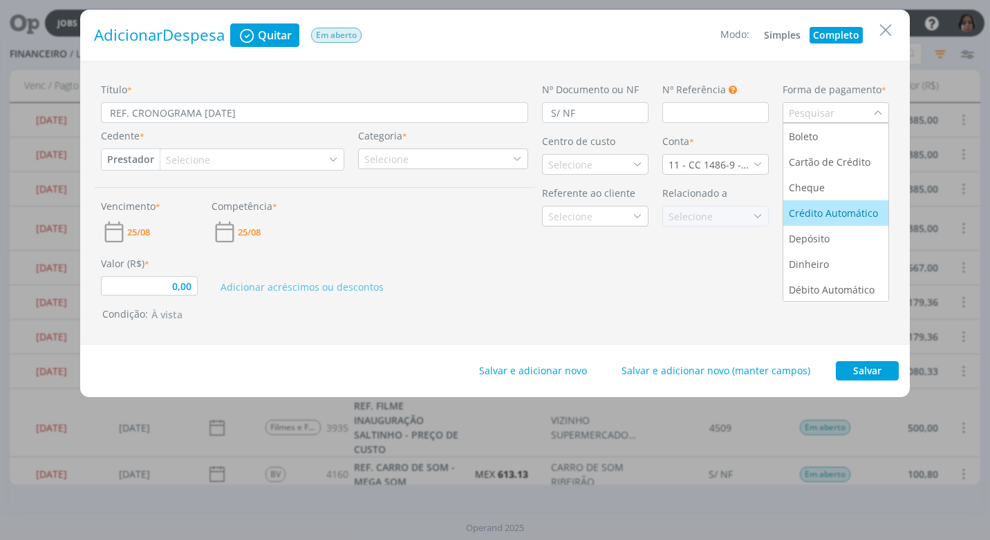
scroll to position [53, 0]
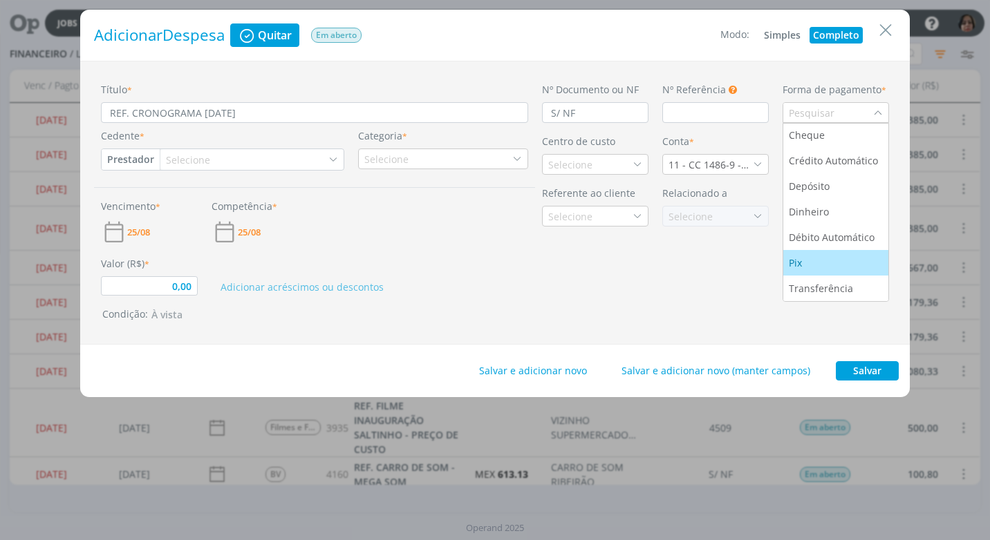
click at [860, 256] on div "Pix" at bounding box center [836, 263] width 94 height 15
type input "0,00"
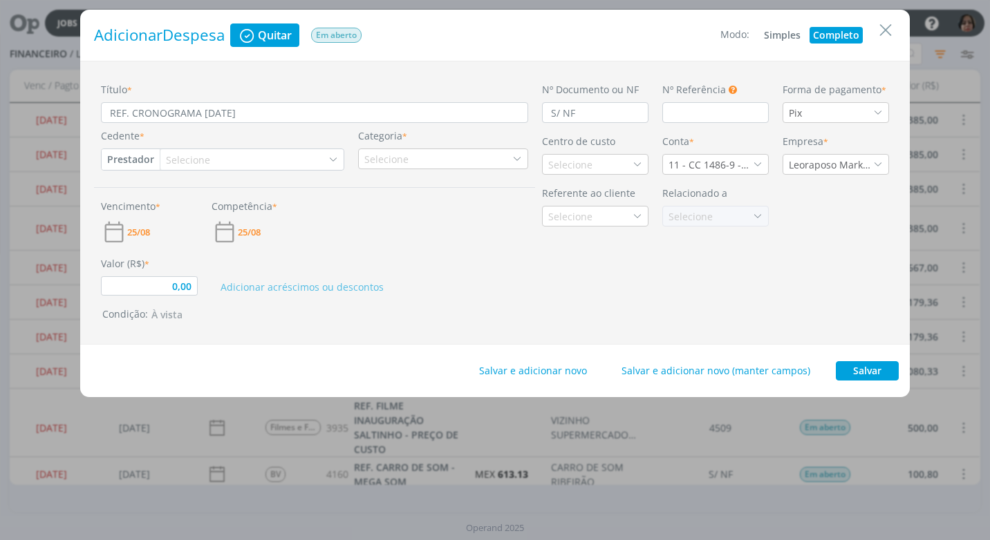
click at [176, 158] on div "Selecione" at bounding box center [189, 160] width 47 height 15
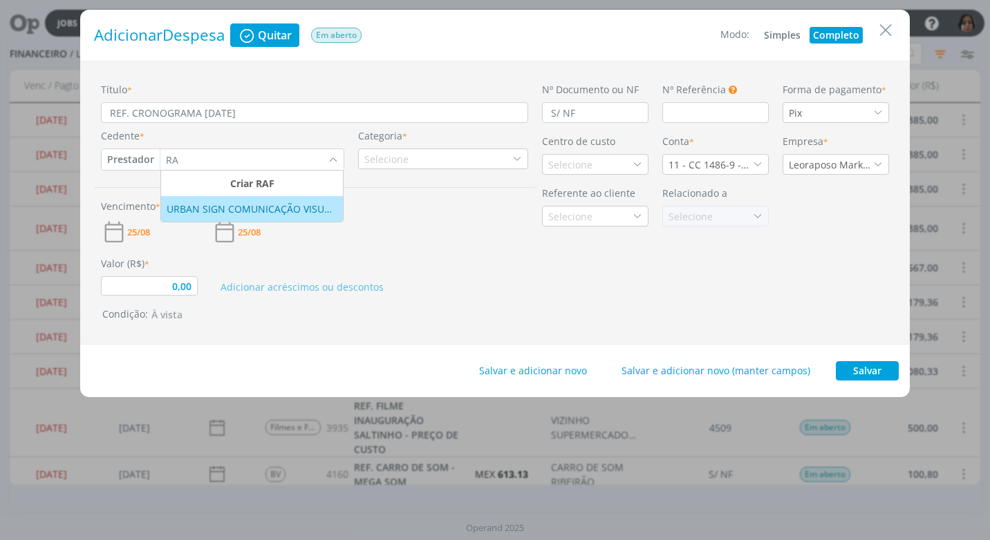
type input "R"
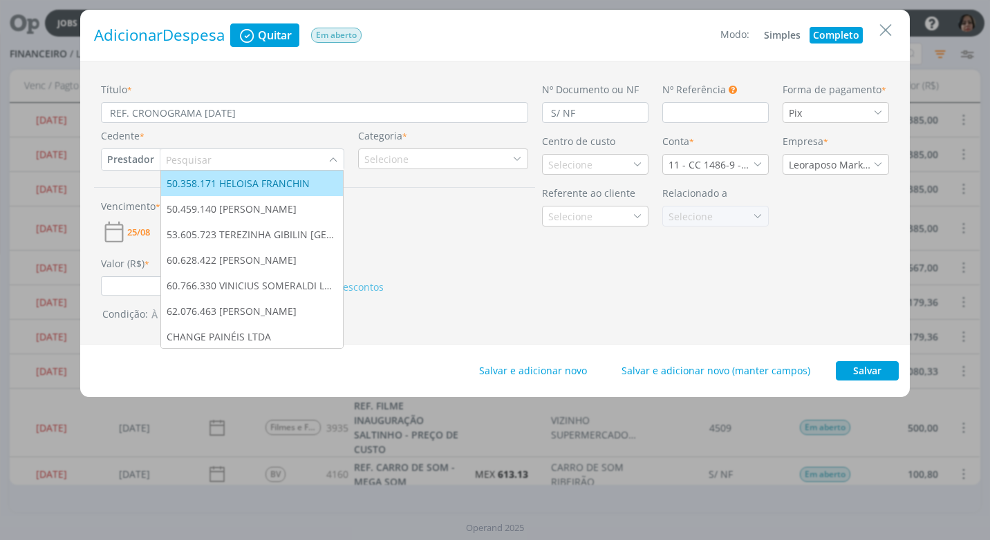
click at [141, 159] on button "Prestador" at bounding box center [131, 159] width 58 height 21
drag, startPoint x: 159, startPoint y: 266, endPoint x: 177, endPoint y: 239, distance: 32.4
click at [159, 266] on link "Colaborador" at bounding box center [156, 270] width 109 height 22
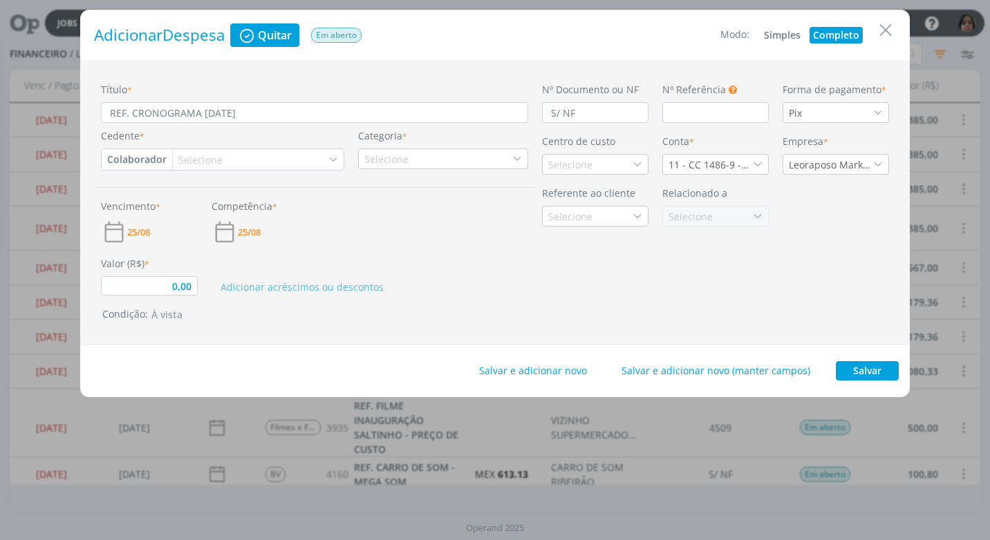
type input "0,00"
click at [196, 162] on div "Selecione" at bounding box center [201, 160] width 47 height 15
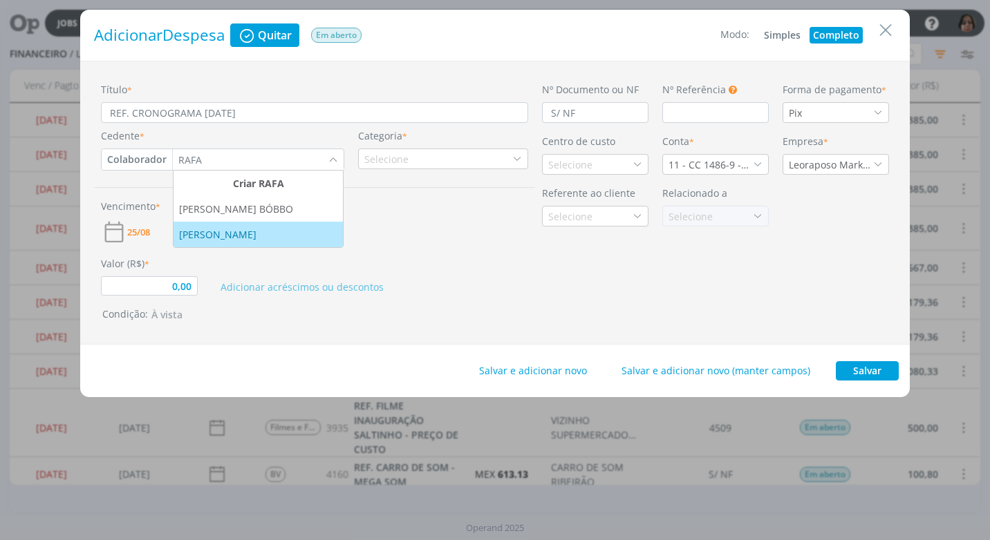
type input "RAFA"
click at [259, 241] on div "RAFAELA AVILA ROCHA" at bounding box center [219, 234] width 80 height 15
type input "0,00"
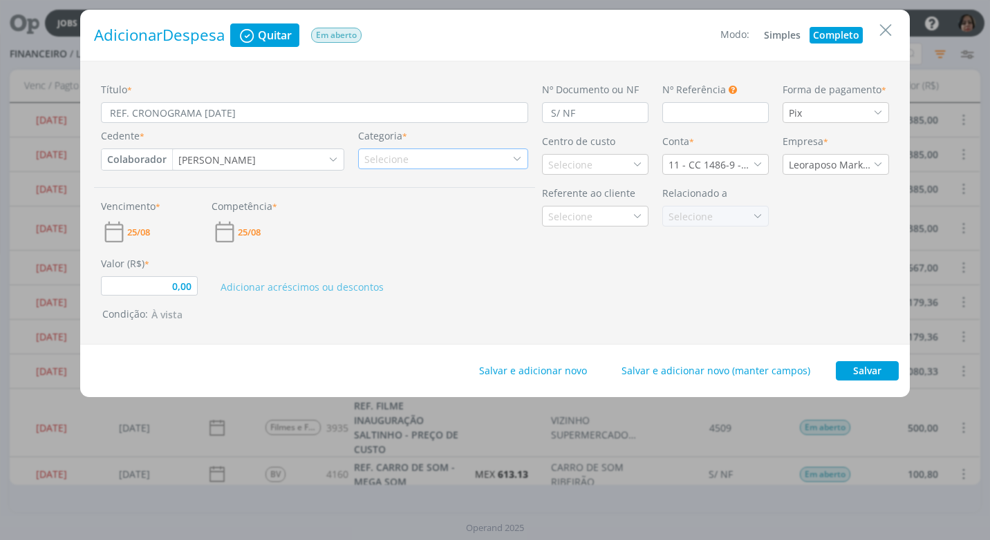
drag, startPoint x: 517, startPoint y: 157, endPoint x: 507, endPoint y: 169, distance: 15.2
click at [516, 158] on icon "dialog" at bounding box center [517, 159] width 10 height 10
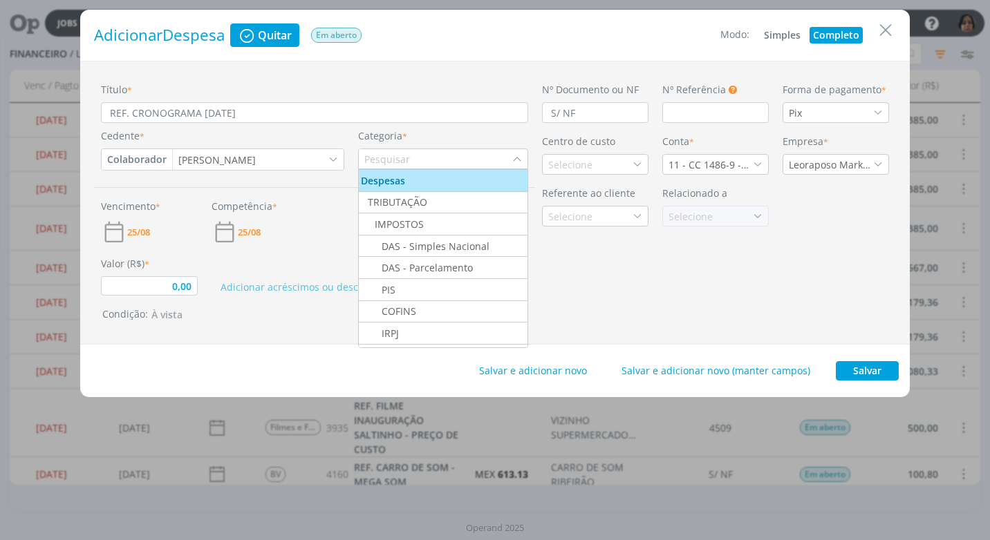
click at [410, 156] on input "dialog" at bounding box center [435, 158] width 153 height 19
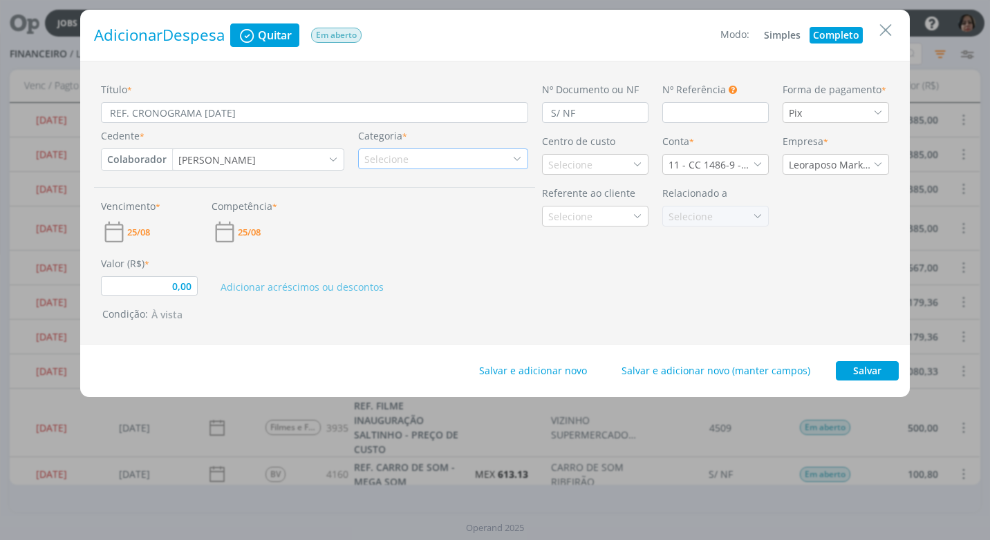
click at [410, 159] on div "Selecione" at bounding box center [443, 159] width 170 height 21
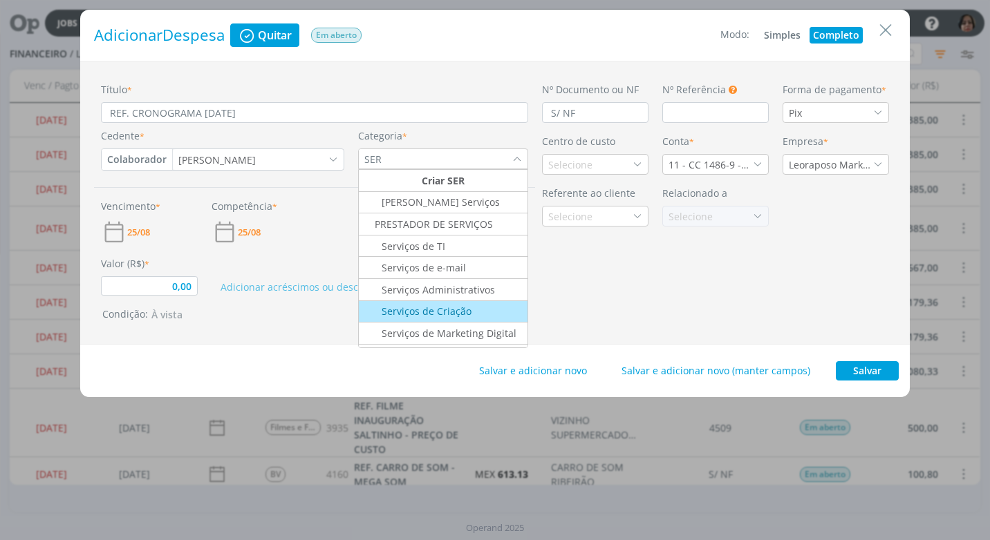
type input "SER"
click at [446, 312] on div "Serviços de Criação" at bounding box center [416, 311] width 111 height 15
type input "0,00"
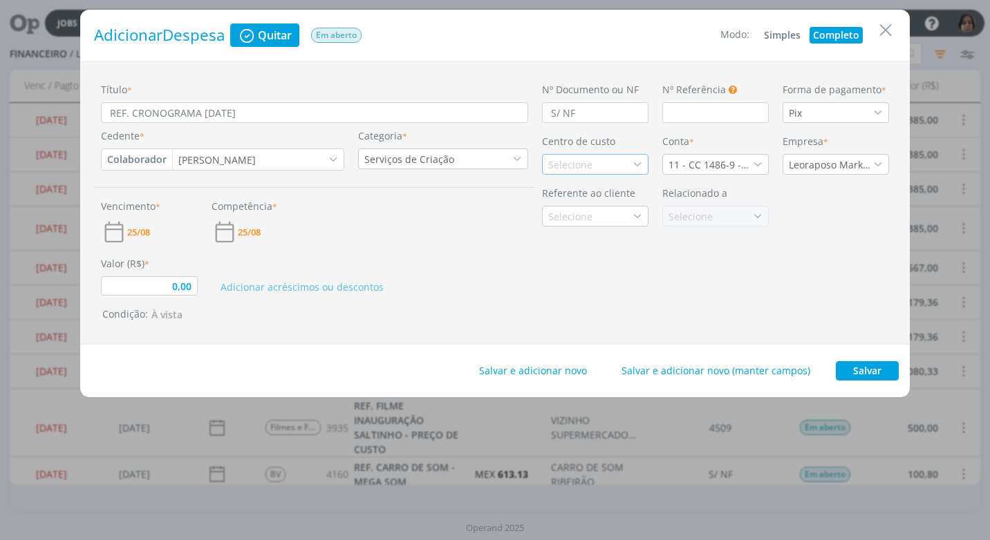
click at [634, 160] on icon "dialog" at bounding box center [637, 165] width 10 height 10
type input "ENG"
click at [602, 218] on div "Engefort" at bounding box center [595, 214] width 94 height 15
click at [759, 169] on div "11 - CC 1486-9 - [GEOGRAPHIC_DATA]" at bounding box center [715, 164] width 106 height 21
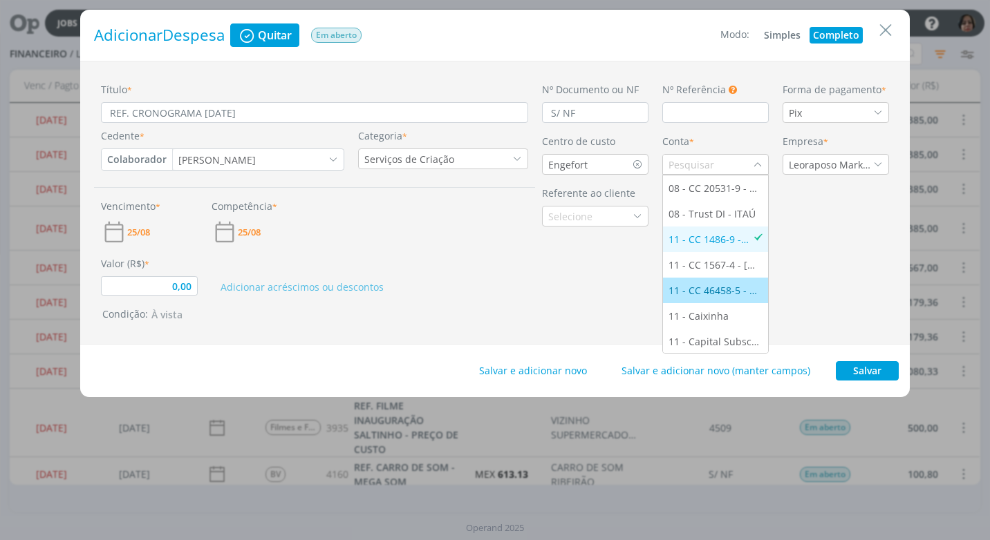
click at [726, 290] on div "11 - CC 46458-5 - [GEOGRAPHIC_DATA]" at bounding box center [715, 290] width 94 height 15
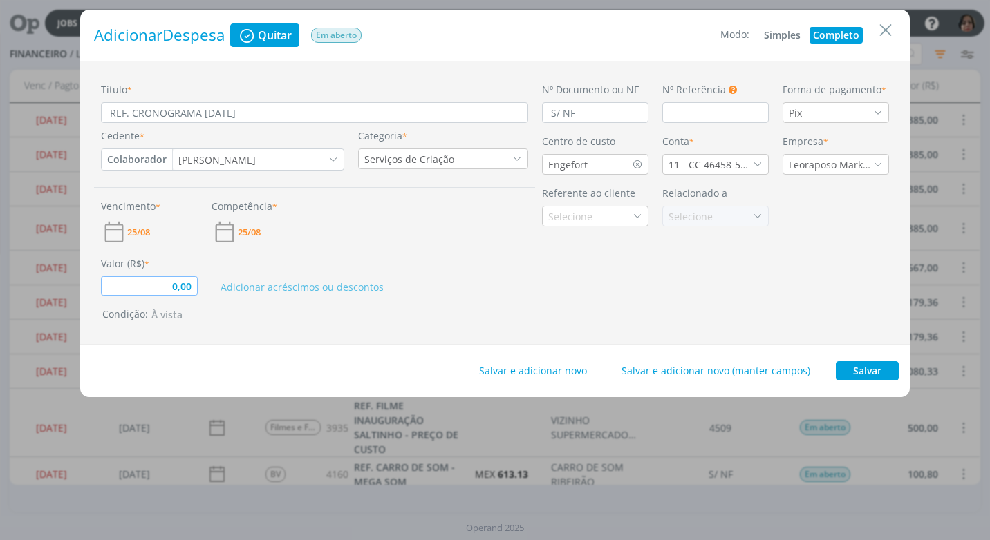
click at [167, 291] on input "0,00" at bounding box center [149, 285] width 97 height 19
click at [776, 312] on div "Nº Documento ou NF S/ NF Nº Referência Este campo pode ser utilizado para infor…" at bounding box center [715, 202] width 361 height 241
drag, startPoint x: 281, startPoint y: 112, endPoint x: -3, endPoint y: 113, distance: 284.0
click at [0, 113] on html "Jobs Propostas Produção Mídia Financeiro Cadastros Relatórios Notificações Cent…" at bounding box center [495, 270] width 990 height 540
click at [596, 323] on div "Nº Documento ou NF S/ NF Nº Referência Este campo pode ser utilizado para infor…" at bounding box center [715, 202] width 361 height 241
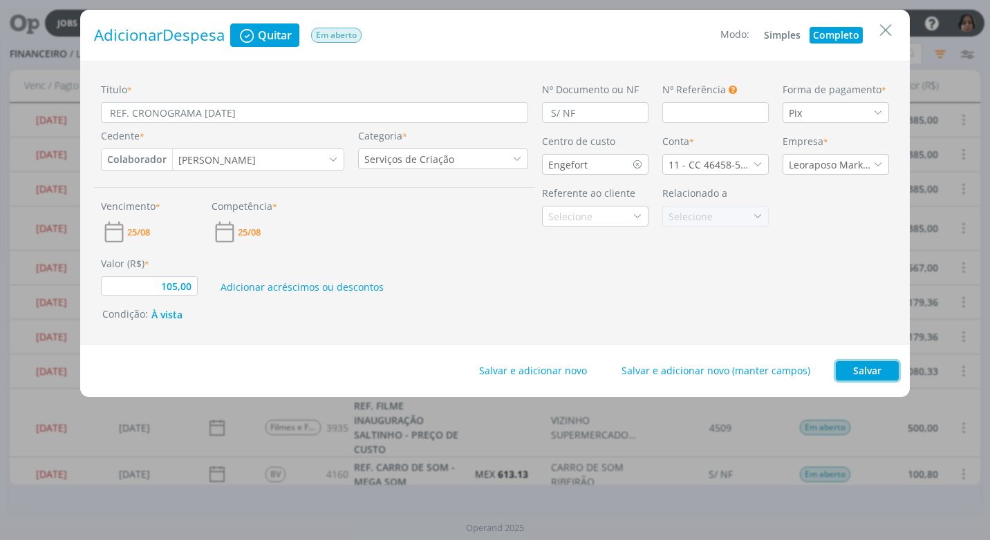
click at [879, 368] on button "Salvar" at bounding box center [866, 370] width 63 height 19
type input "105,00"
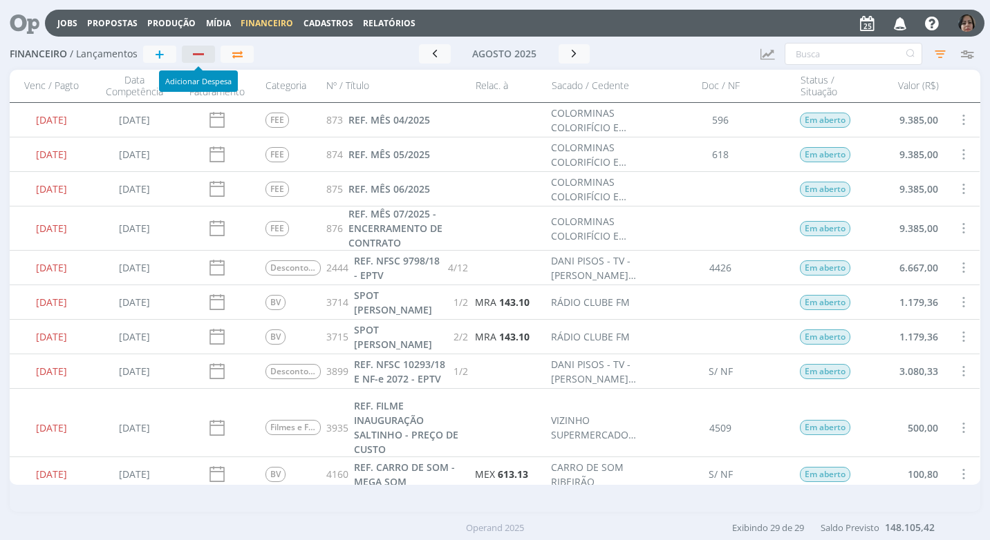
click at [193, 46] on button "button" at bounding box center [198, 54] width 33 height 17
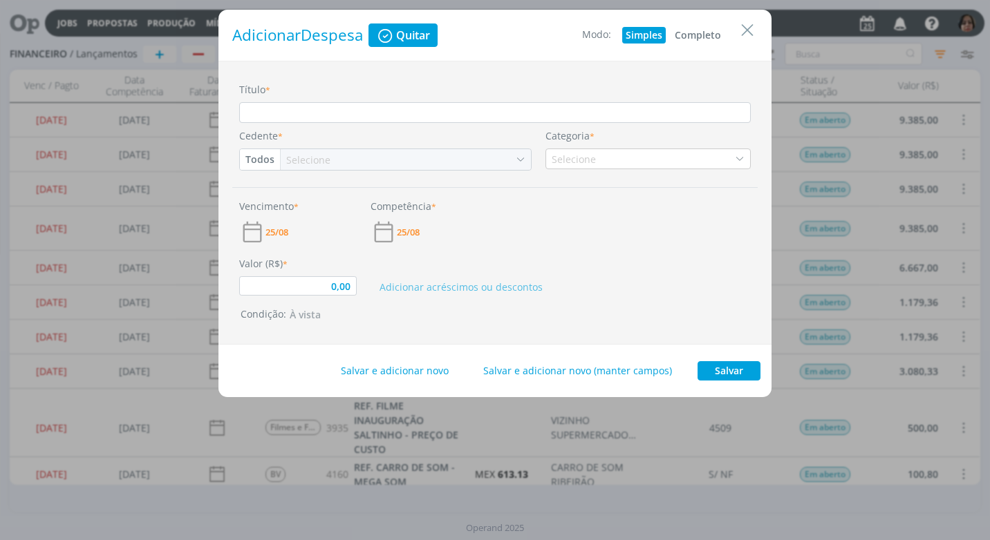
type input "0,00"
click at [283, 112] on input "Título *" at bounding box center [494, 112] width 511 height 21
type input "REF. CRONOGRAMA SETEMBRO/25"
type input "0,00"
type input "REF. CRONOGRAMA SETEMBRO/25"
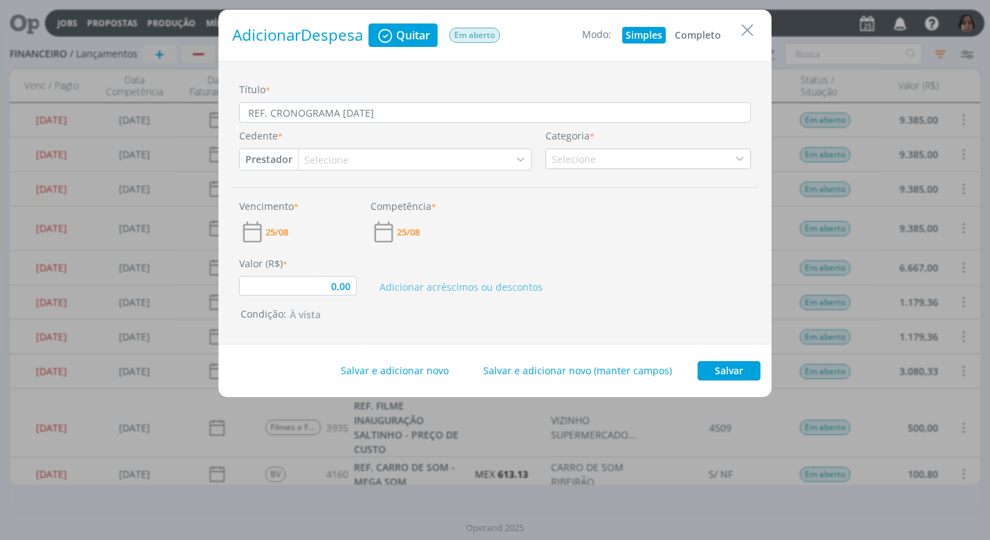
click at [691, 35] on button "Completo" at bounding box center [697, 35] width 53 height 17
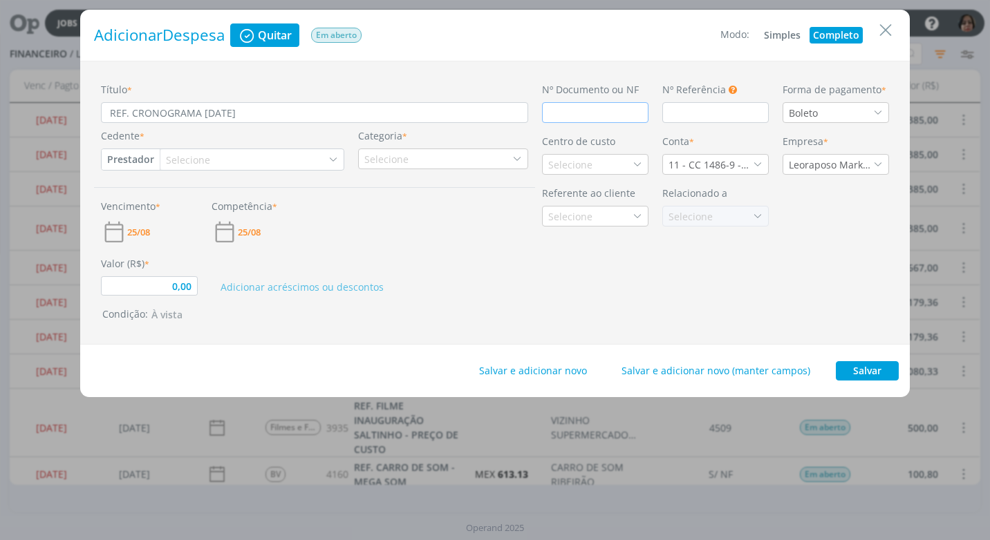
click at [575, 117] on input "dialog" at bounding box center [595, 112] width 106 height 21
type input "0,00"
type input "S"
type input "0,00"
type input "S /"
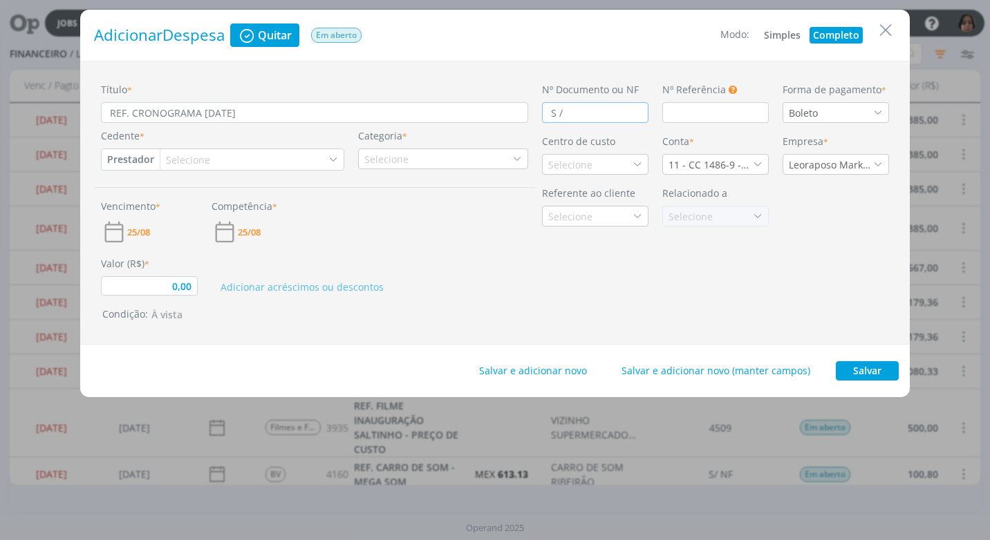
type input "0,00"
type input "S /"
type input "0,00"
type input "S / N"
type input "0,00"
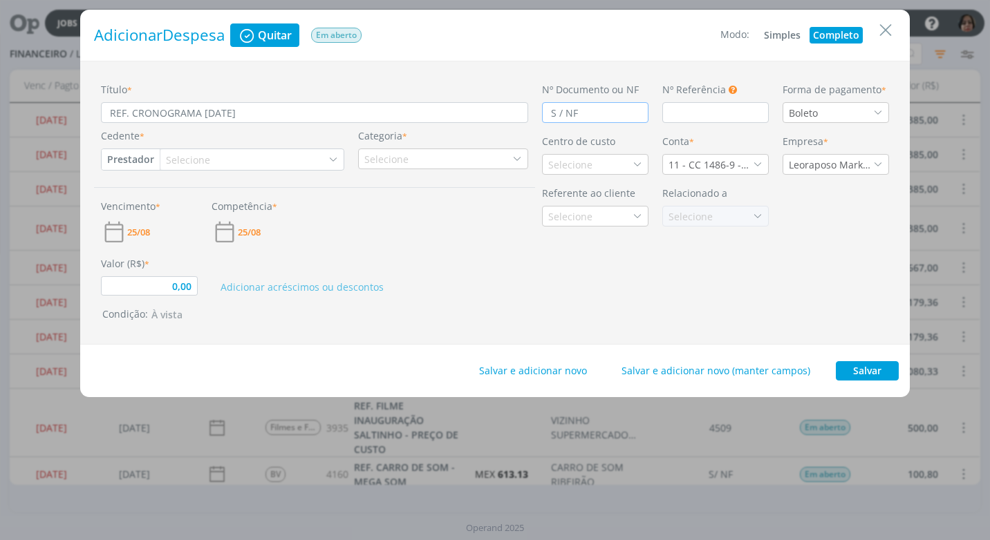
type input "S / NF"
click at [879, 111] on icon "dialog" at bounding box center [878, 113] width 10 height 10
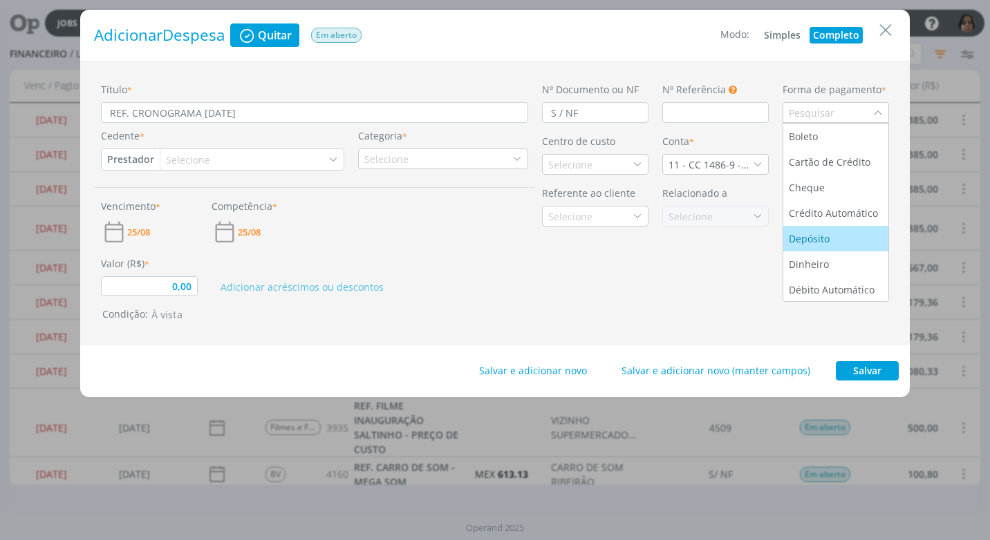
scroll to position [53, 0]
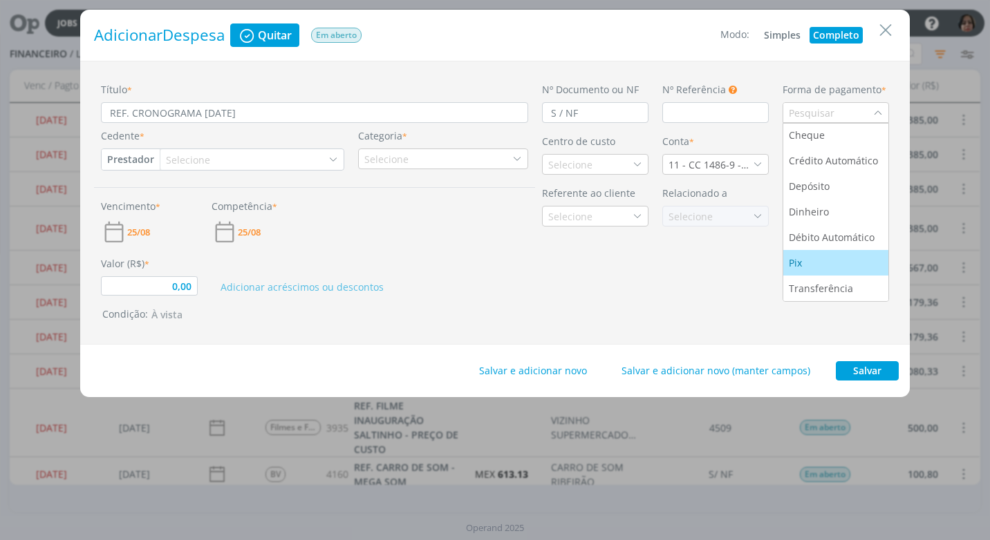
click at [822, 258] on div "Pix" at bounding box center [836, 263] width 94 height 15
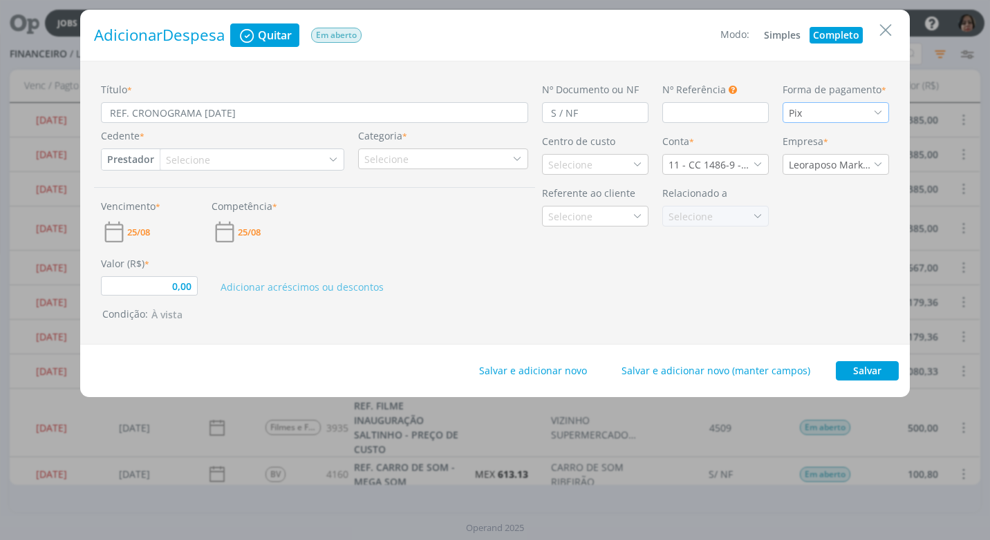
click at [126, 160] on button "Prestador" at bounding box center [131, 159] width 58 height 21
drag, startPoint x: 148, startPoint y: 270, endPoint x: 163, endPoint y: 244, distance: 30.3
click at [148, 269] on link "Colaborador" at bounding box center [156, 270] width 109 height 22
type input "0,00"
click at [196, 156] on div "Selecione" at bounding box center [201, 160] width 47 height 15
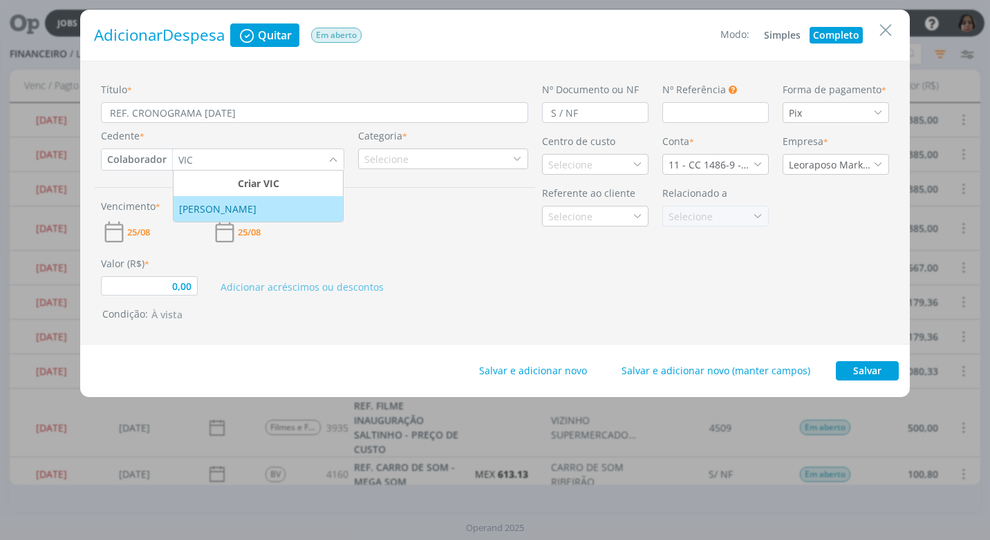
type input "VIC"
click at [259, 205] on div "[PERSON_NAME]" at bounding box center [219, 209] width 80 height 15
type input "0,00"
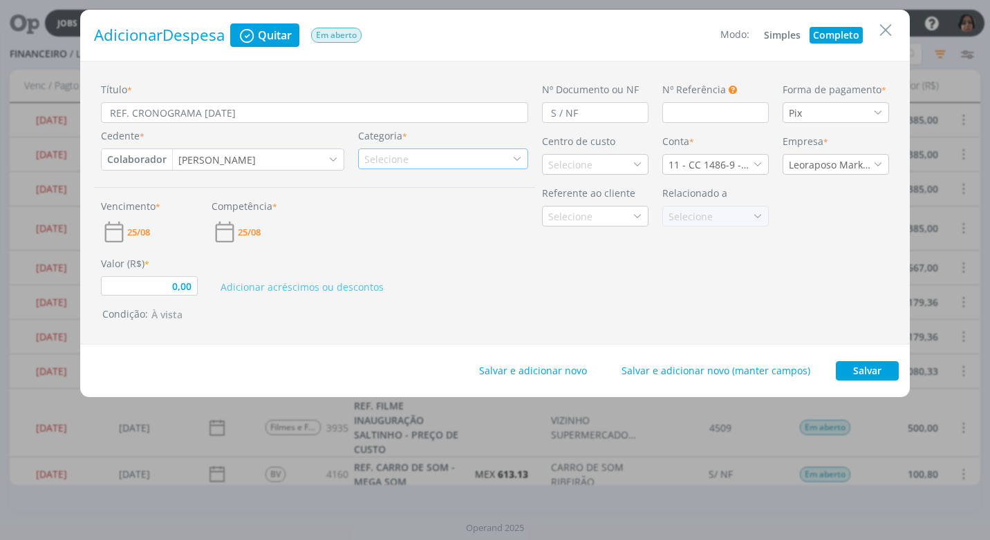
click at [520, 158] on icon "dialog" at bounding box center [517, 159] width 10 height 10
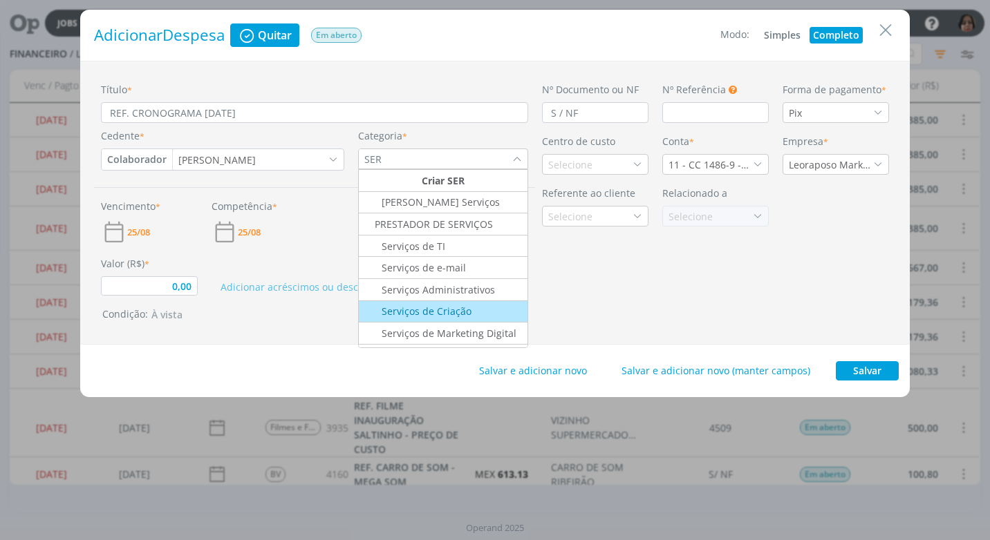
type input "SER"
click at [488, 312] on div "Serviços de Criação" at bounding box center [443, 311] width 165 height 15
type input "0,00"
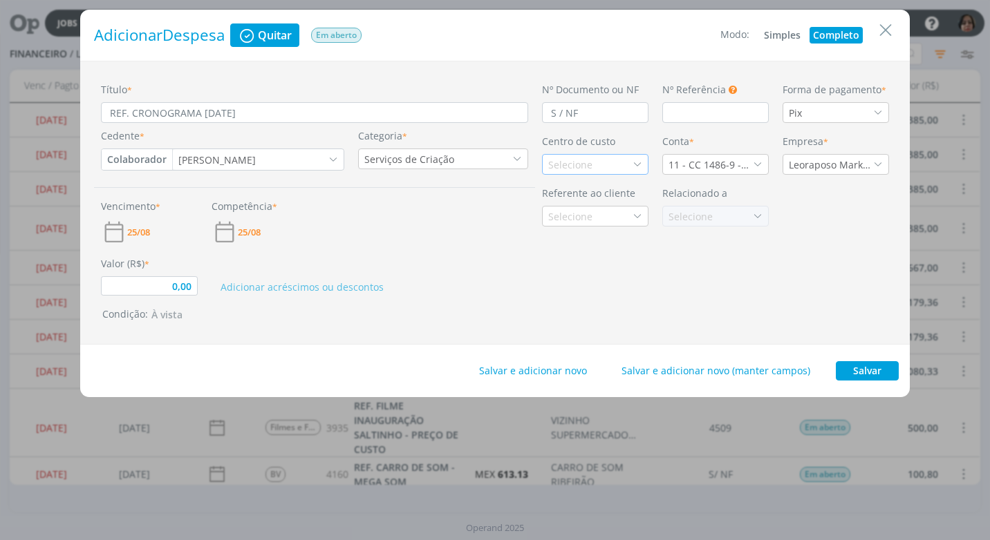
click at [599, 164] on div "Selecione" at bounding box center [595, 164] width 106 height 21
type input "ALL"
click at [576, 220] on div "Allere" at bounding box center [563, 214] width 30 height 15
click at [759, 160] on icon "dialog" at bounding box center [758, 165] width 10 height 10
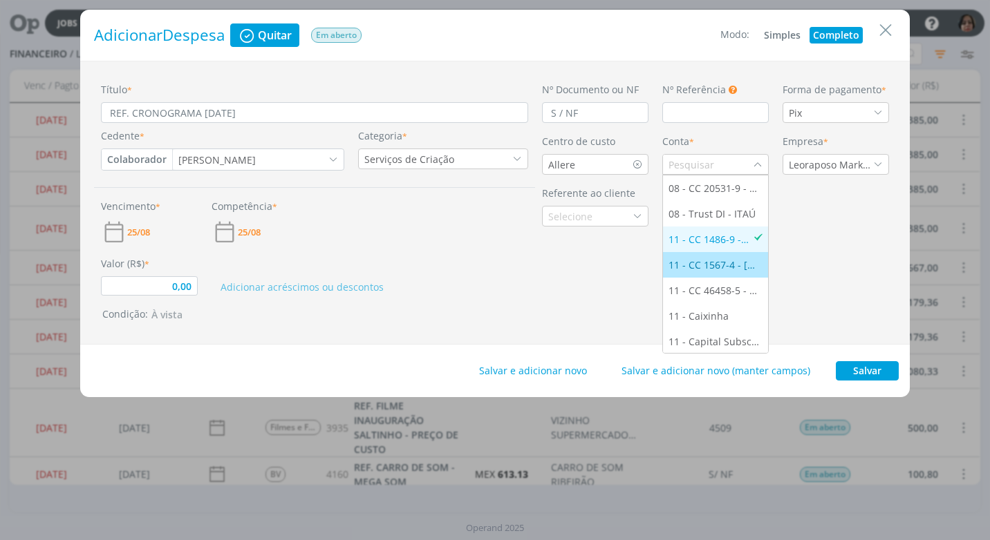
scroll to position [27, 0]
click at [735, 261] on div "11 - CC 46458-5 - [GEOGRAPHIC_DATA]" at bounding box center [715, 263] width 94 height 15
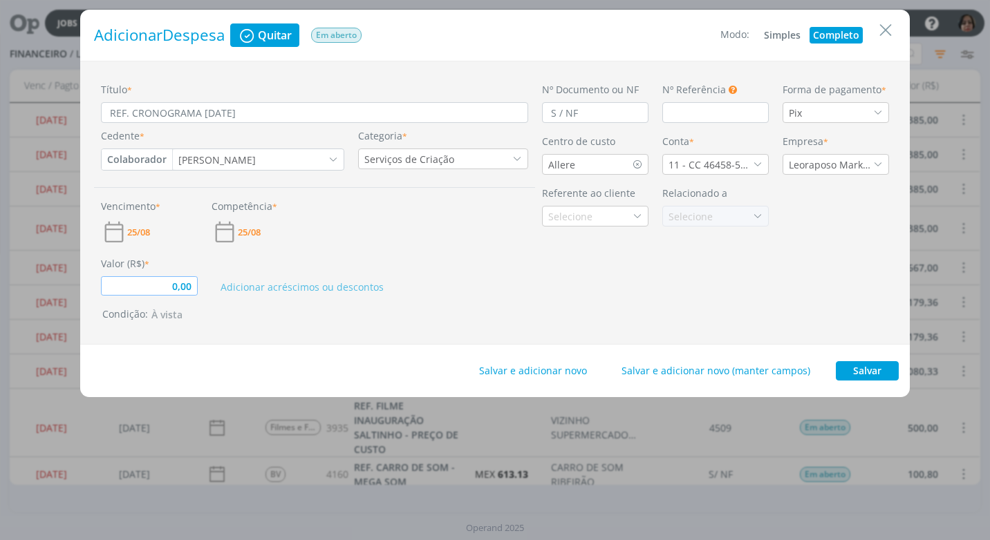
click at [148, 287] on input "0,00" at bounding box center [149, 285] width 97 height 19
click at [647, 286] on div "Nº Documento ou NF S / NF Nº Referência Este campo pode ser utilizado para info…" at bounding box center [715, 202] width 361 height 241
drag, startPoint x: 878, startPoint y: 368, endPoint x: 876, endPoint y: 359, distance: 9.2
click at [878, 366] on button "Salvar" at bounding box center [866, 370] width 63 height 19
type input "280,00"
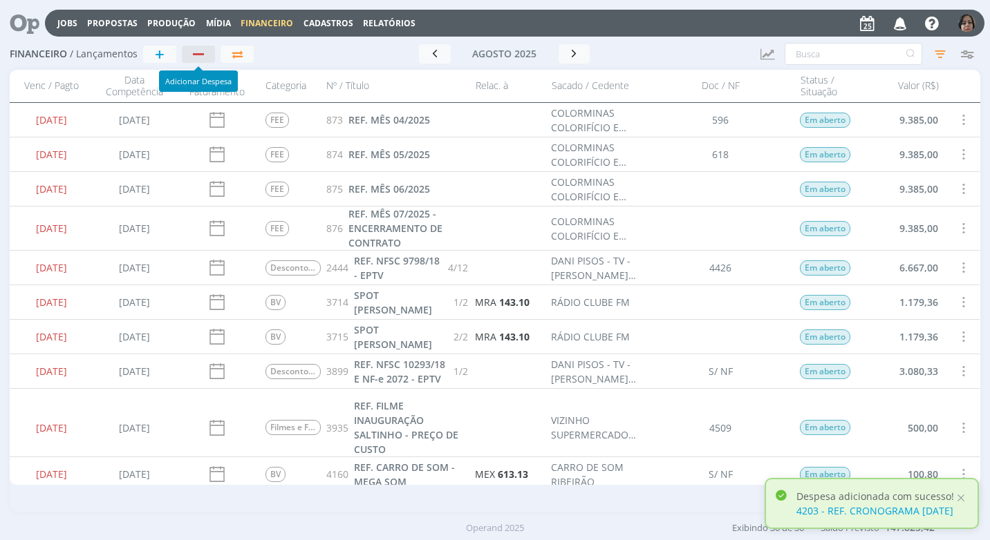
click at [202, 55] on div "button" at bounding box center [198, 54] width 11 height 2
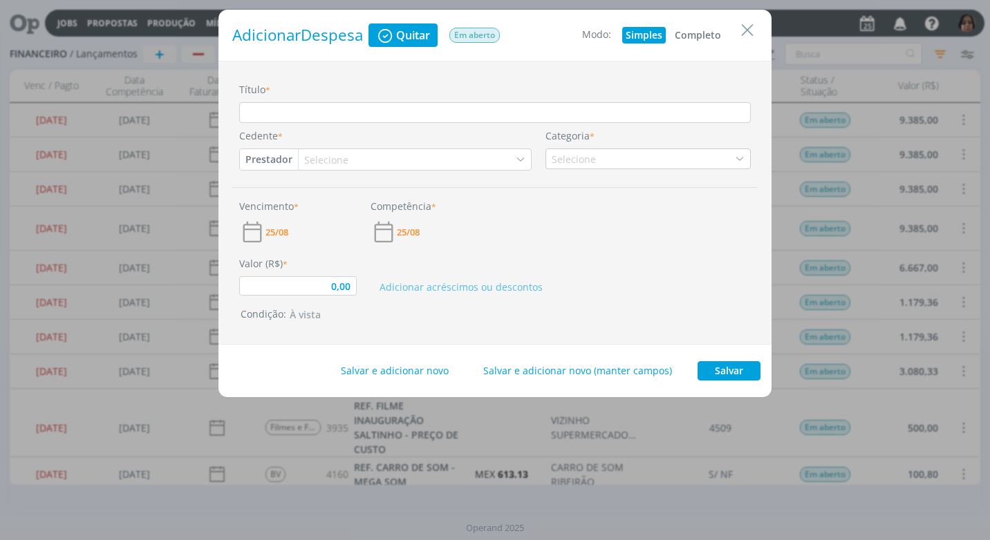
drag, startPoint x: 702, startPoint y: 35, endPoint x: 533, endPoint y: 77, distance: 174.5
click at [701, 34] on button "Completo" at bounding box center [697, 35] width 53 height 17
type input "0,00"
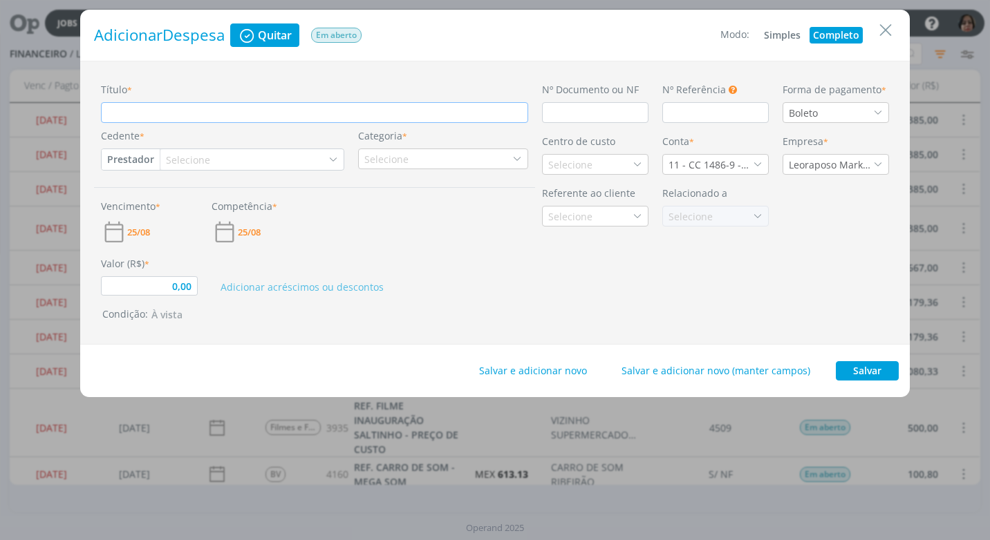
click at [161, 117] on input "Título *" at bounding box center [314, 112] width 427 height 21
paste input "REF. CRONOGRAMA SETEMBRO/25"
type input "REF. CRONOGRAMA SETEMBRO/25"
type input "0,00"
type input "REF. CRONOGRAMA SETEMBRO/25"
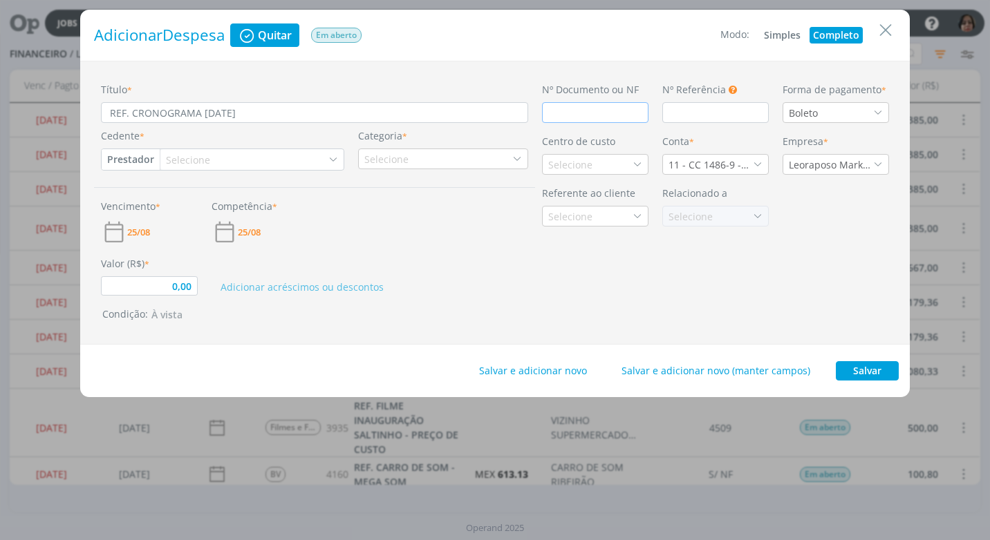
click at [559, 115] on input "dialog" at bounding box center [595, 112] width 106 height 21
type input "0,00"
type input "S"
type input "0,00"
type input "S"
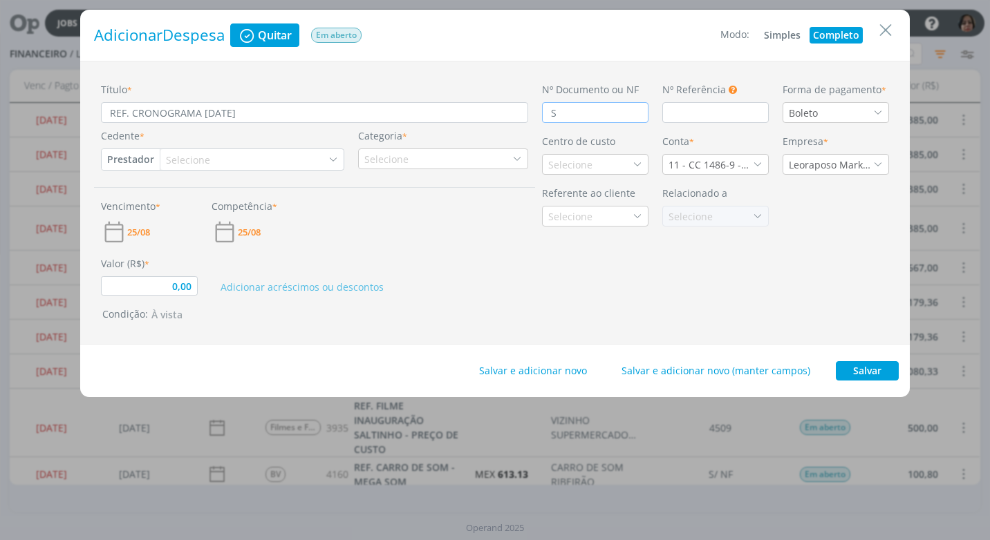
type input "0,00"
type input "S /"
type input "0,00"
type input "S /"
type input "0,00"
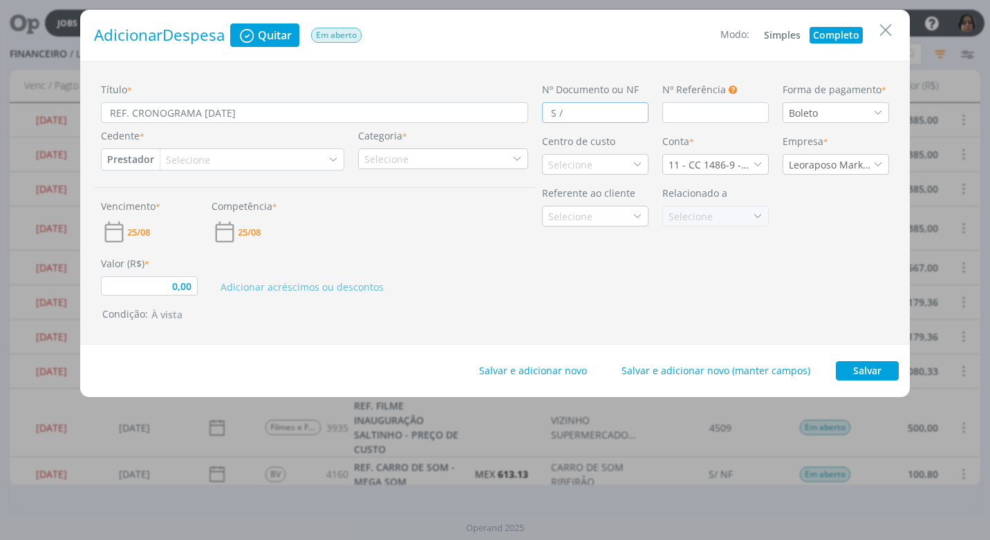
type input "S / N"
type input "0,00"
type input "S / NF"
click at [880, 114] on icon "dialog" at bounding box center [878, 113] width 10 height 10
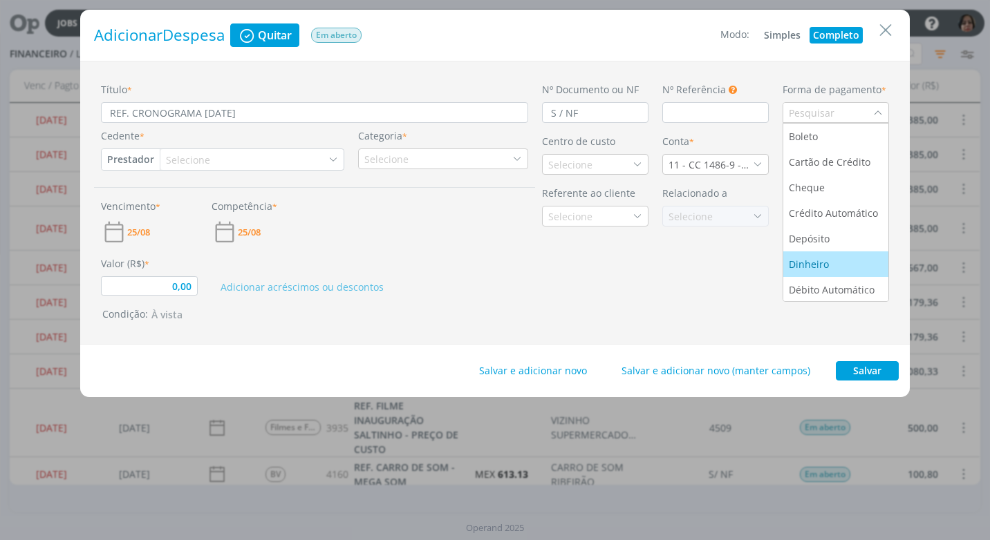
scroll to position [53, 0]
click at [849, 260] on div "Pix" at bounding box center [836, 263] width 94 height 15
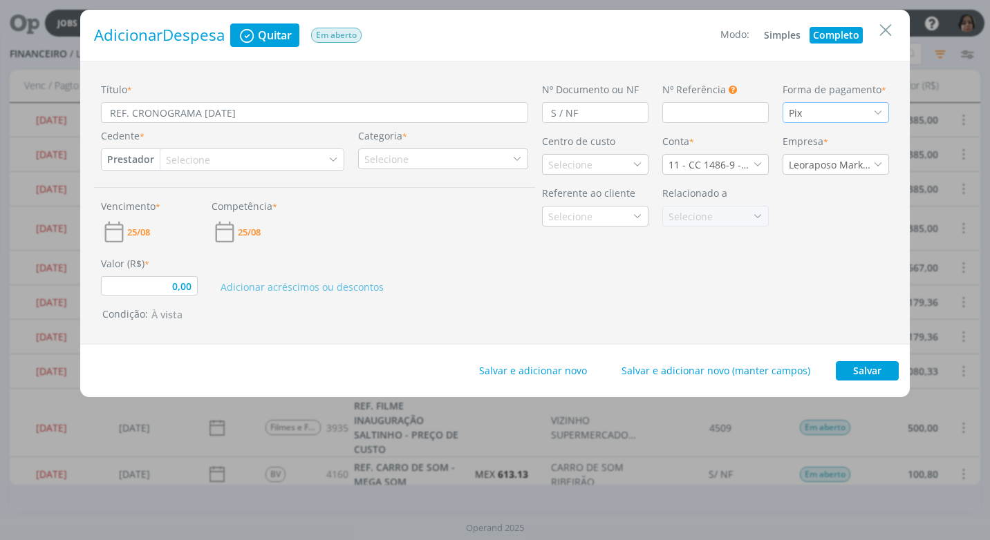
click at [146, 163] on button "Prestador" at bounding box center [131, 159] width 58 height 21
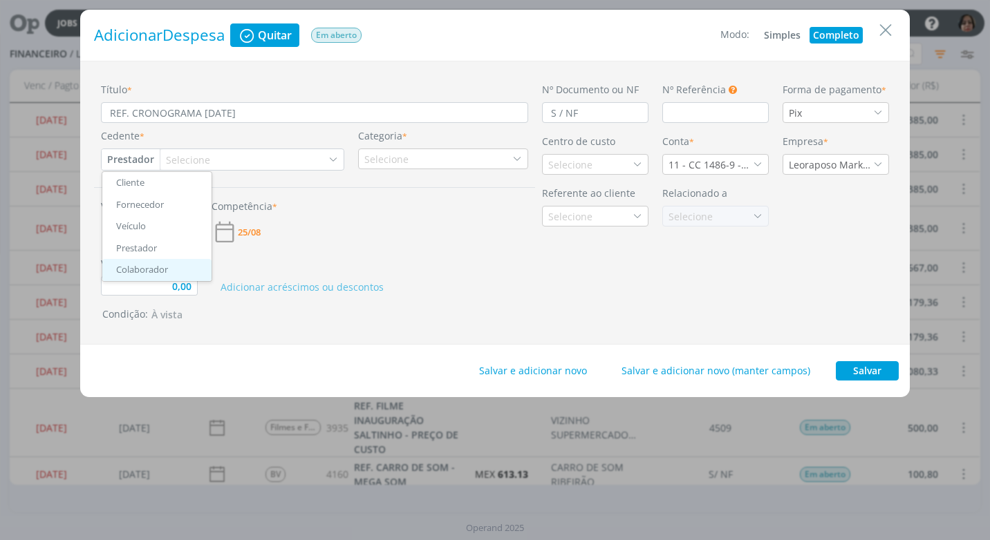
click at [180, 269] on link "Colaborador" at bounding box center [156, 270] width 109 height 22
type input "0,00"
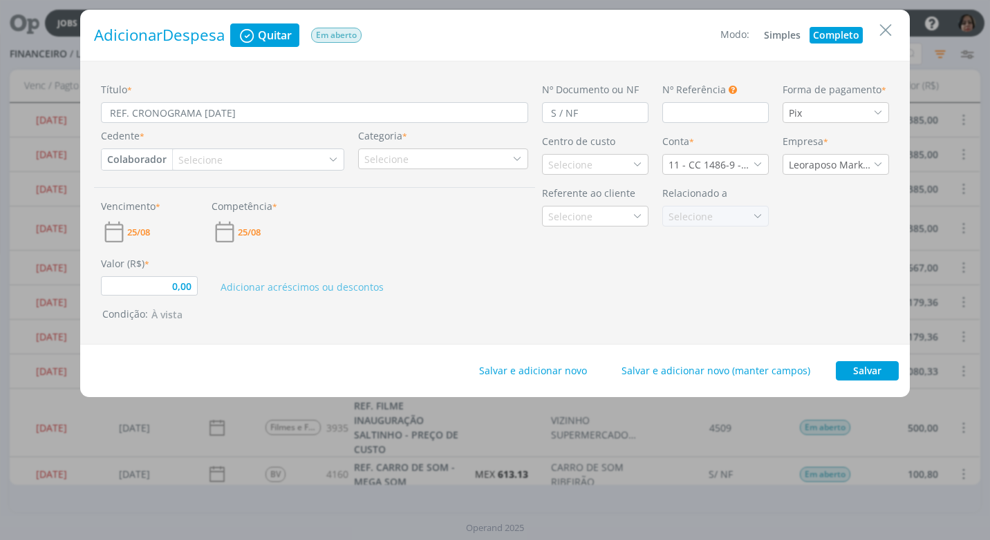
click at [209, 157] on div "Selecione" at bounding box center [201, 160] width 47 height 15
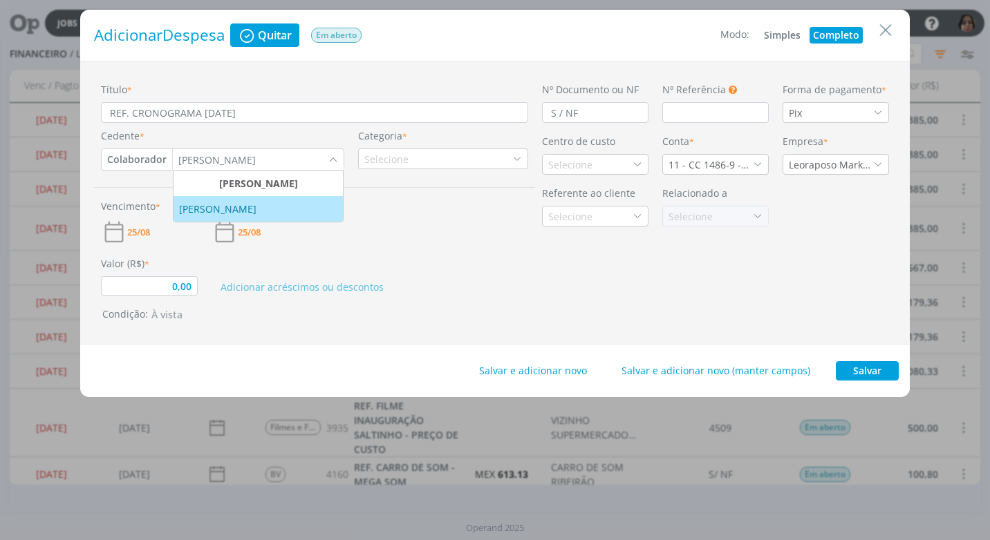
type input "LETI"
click at [229, 212] on div "LETÍCIA RAGONEZZI" at bounding box center [219, 209] width 80 height 15
type input "0,00"
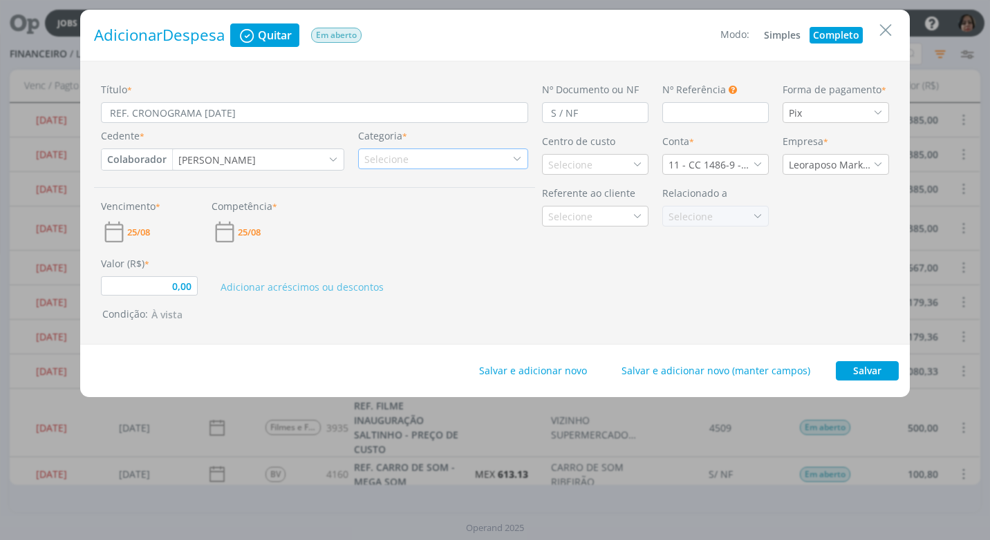
click at [413, 160] on div "Selecione" at bounding box center [443, 159] width 170 height 21
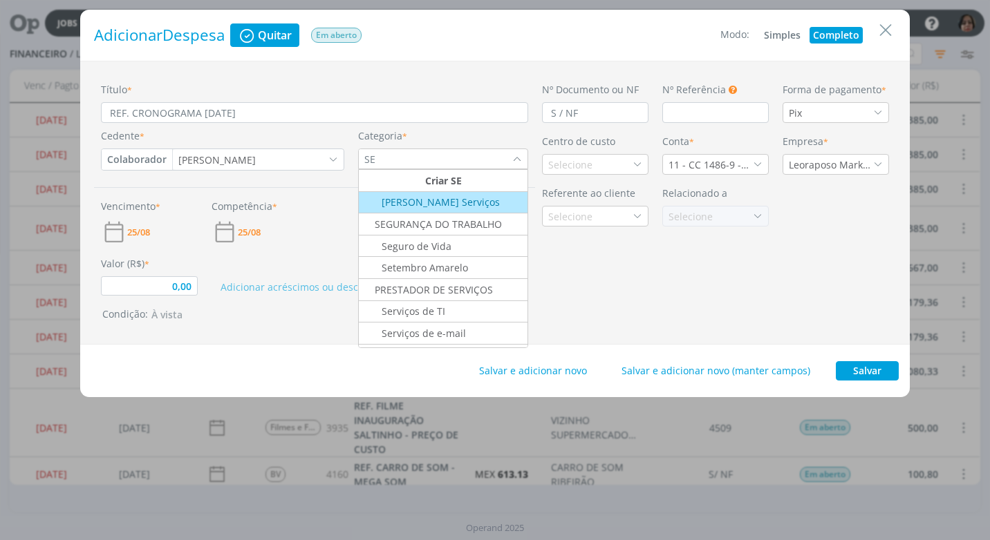
type input "S"
type input "CRIA"
click at [449, 209] on div "Serviços de Criação" at bounding box center [416, 202] width 111 height 15
type input "0,00"
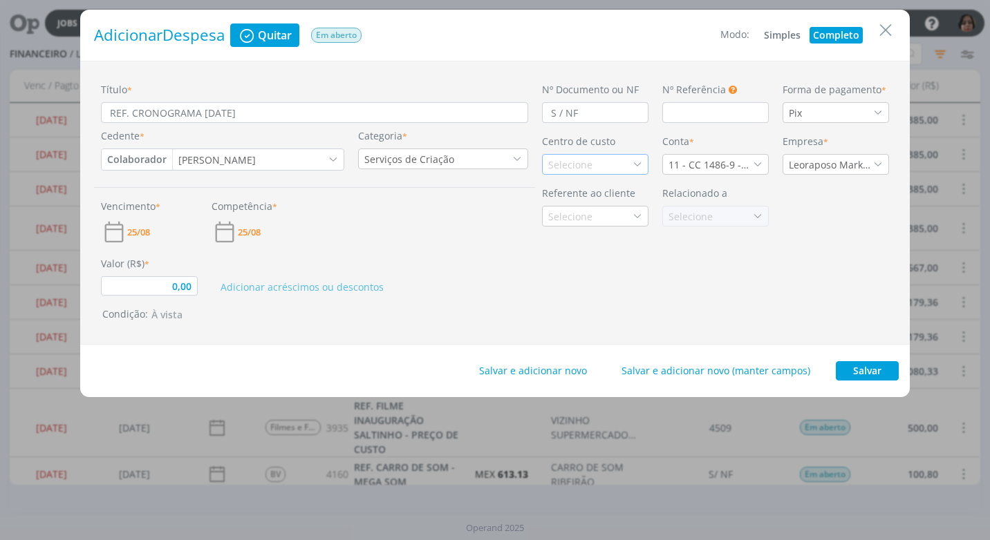
click at [642, 167] on div "Selecione" at bounding box center [595, 164] width 106 height 21
type input "SA"
click at [618, 245] on div "Santa Casa" at bounding box center [595, 239] width 94 height 15
click at [759, 164] on icon "dialog" at bounding box center [758, 165] width 10 height 10
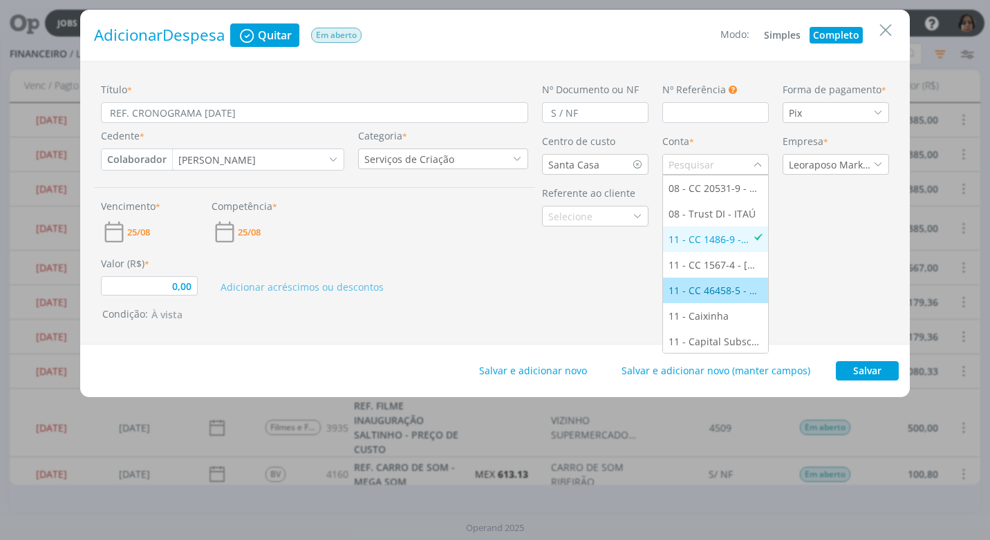
click at [732, 291] on div "11 - CC 46458-5 - [GEOGRAPHIC_DATA]" at bounding box center [715, 290] width 94 height 15
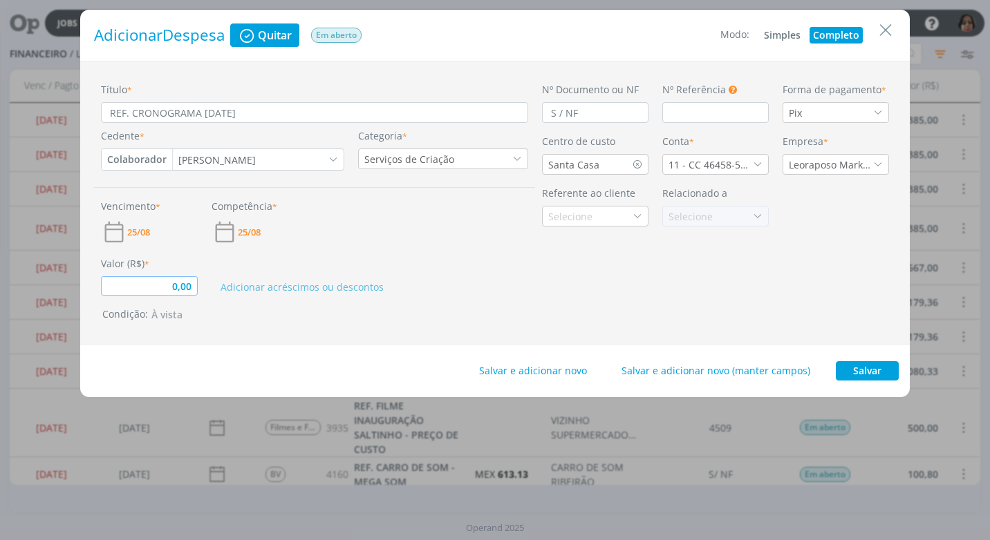
click at [156, 288] on input "0,00" at bounding box center [149, 285] width 97 height 19
click at [677, 327] on div "Título * REF. CRONOGRAMA SETEMBRO/25 Cedente * Colaborador Cliente Fornecedor V…" at bounding box center [494, 203] width 829 height 284
click at [868, 375] on button "Salvar" at bounding box center [866, 370] width 63 height 19
type input "595,00"
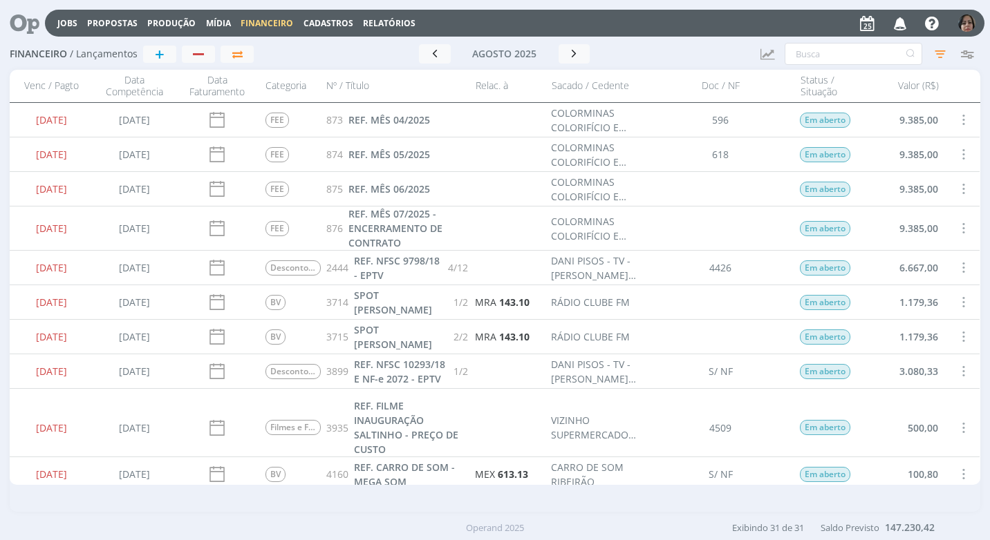
scroll to position [138, 0]
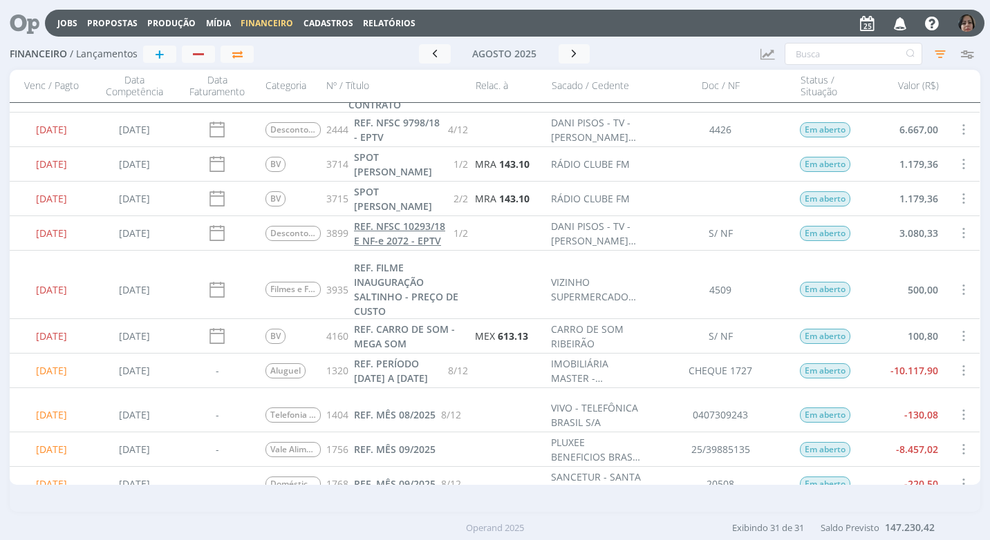
click at [405, 238] on span "REF. NFSC 10293/18 E NF-e 2072 - EPTV" at bounding box center [399, 234] width 91 height 28
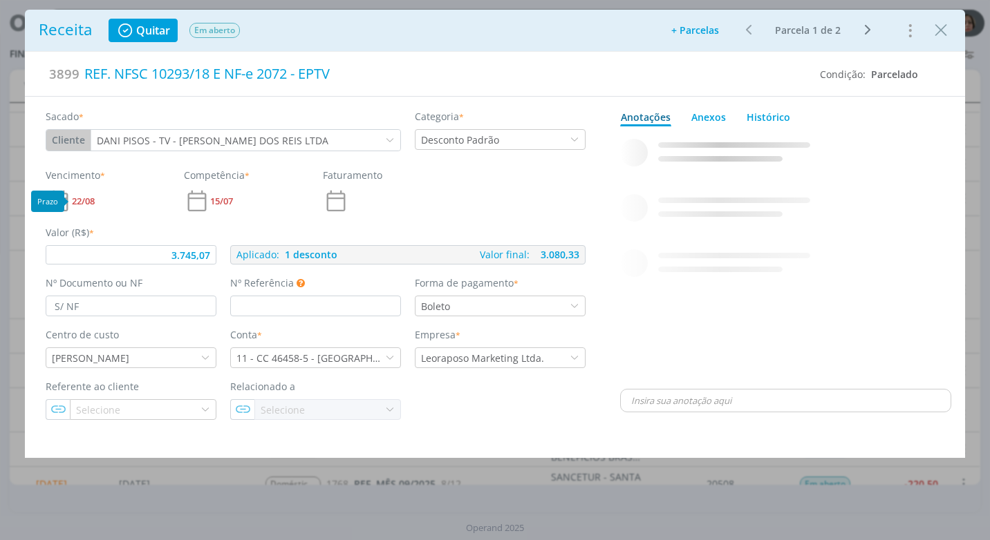
click at [74, 202] on span "22/08" at bounding box center [83, 201] width 23 height 9
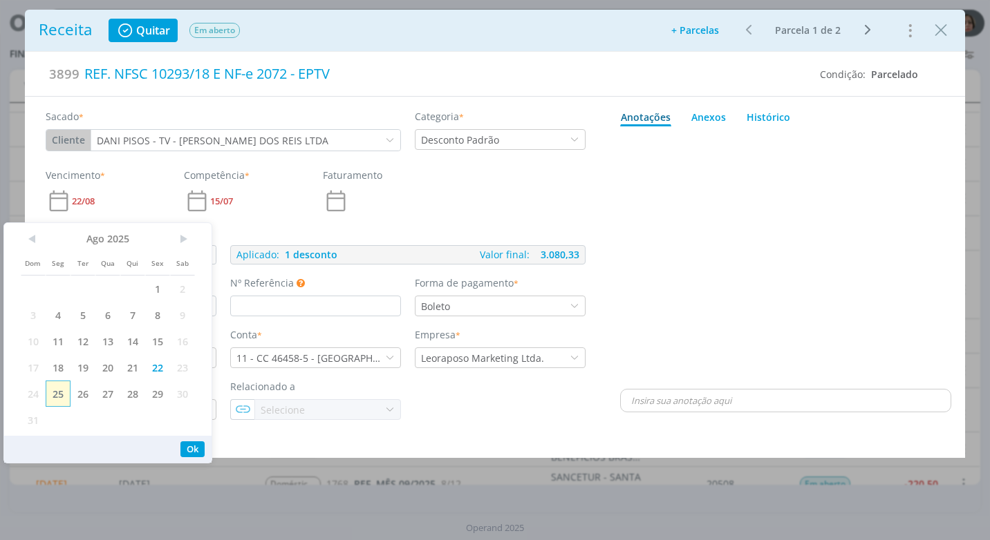
click at [55, 395] on span "25" at bounding box center [58, 394] width 25 height 26
drag, startPoint x: 187, startPoint y: 448, endPoint x: 193, endPoint y: 442, distance: 7.8
click at [187, 447] on button "Ok" at bounding box center [192, 450] width 24 height 16
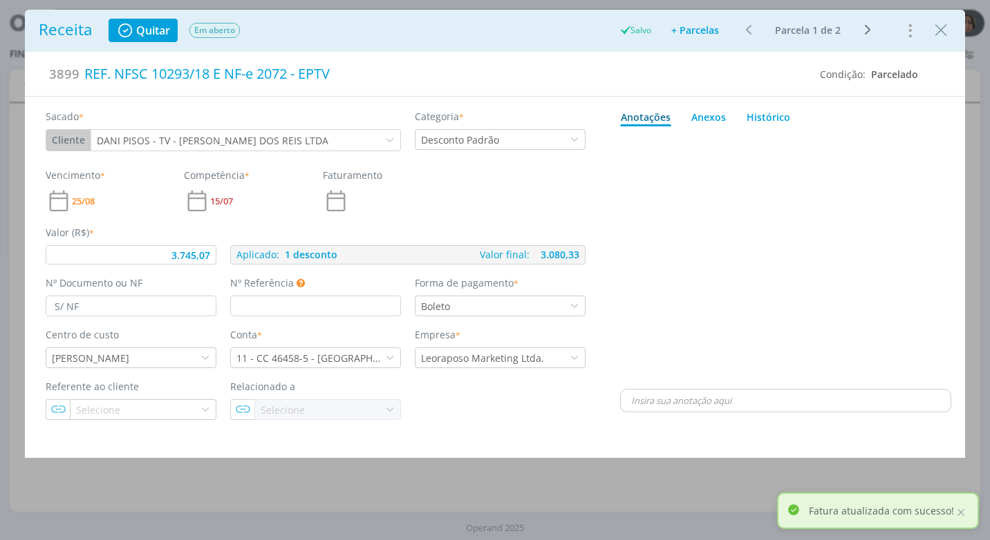
type input "3.745,07"
click at [911, 319] on div "dialog" at bounding box center [785, 259] width 331 height 254
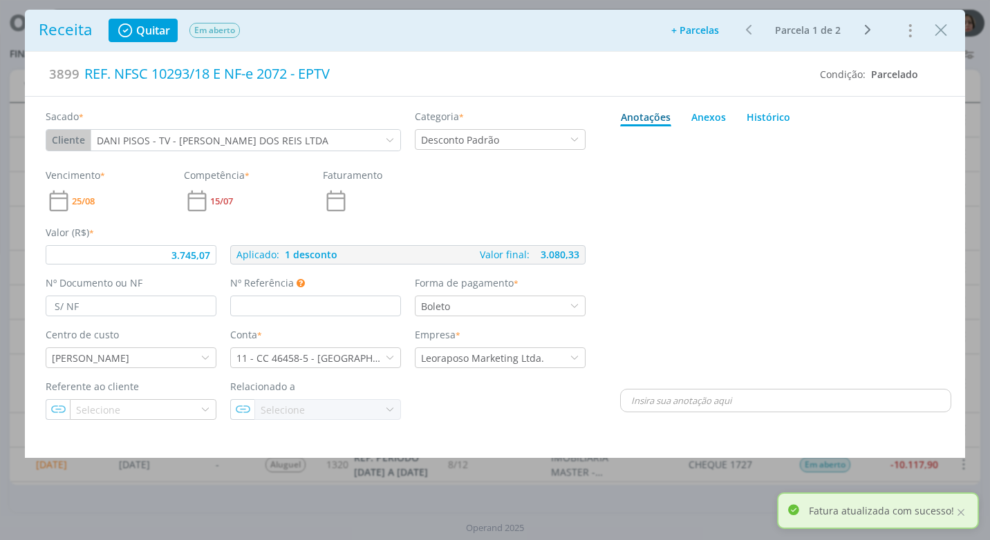
click at [981, 307] on div "Receita Quitar Em aberto Adicionar parcelas: As parcelas serão geradas com base…" at bounding box center [495, 270] width 990 height 540
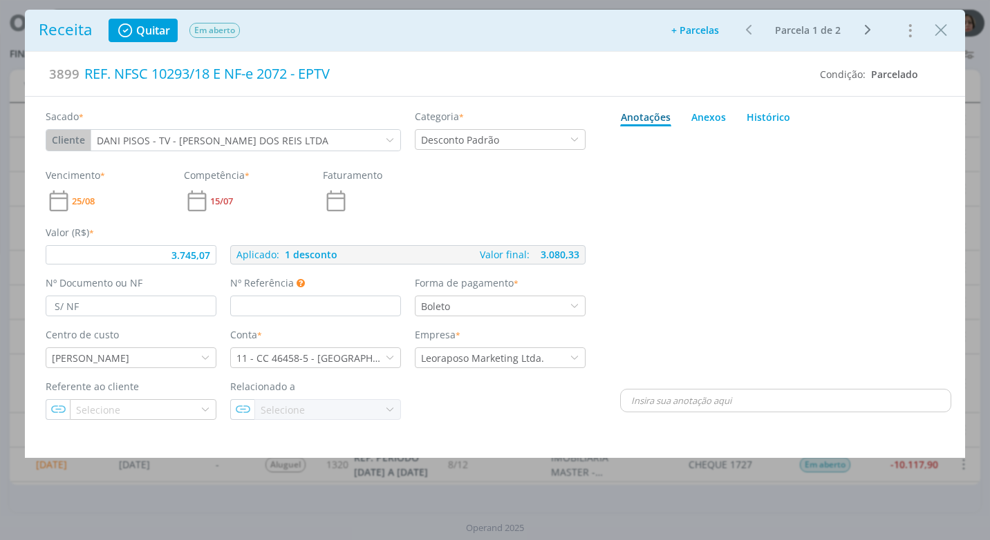
click at [802, 301] on div "dialog" at bounding box center [785, 259] width 331 height 254
click at [941, 28] on icon "Close" at bounding box center [940, 30] width 21 height 21
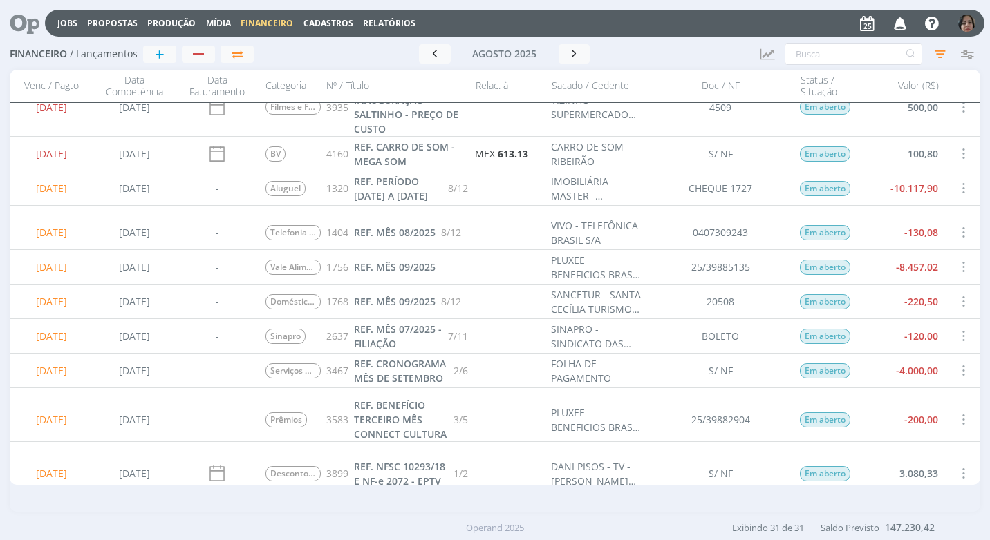
scroll to position [207, 0]
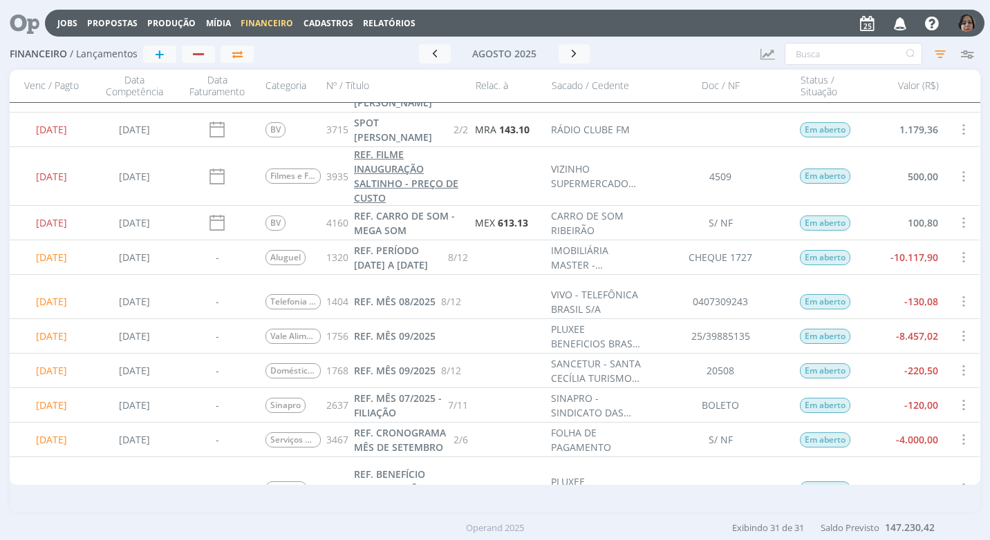
click at [398, 165] on span "REF. FILME INAUGURAÇÃO SALTINHO - PREÇO DE CUSTO" at bounding box center [406, 176] width 104 height 57
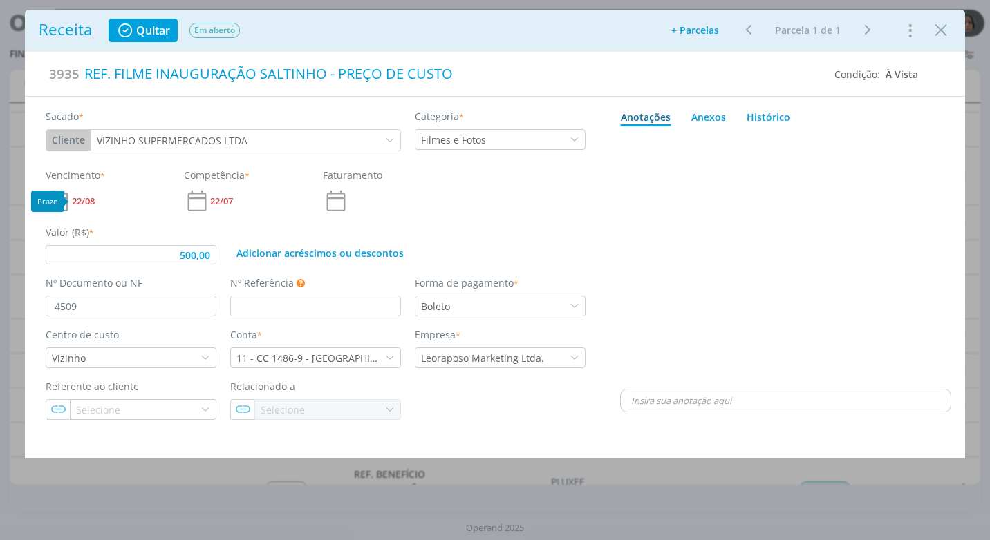
click at [82, 198] on span "22/08" at bounding box center [83, 201] width 23 height 9
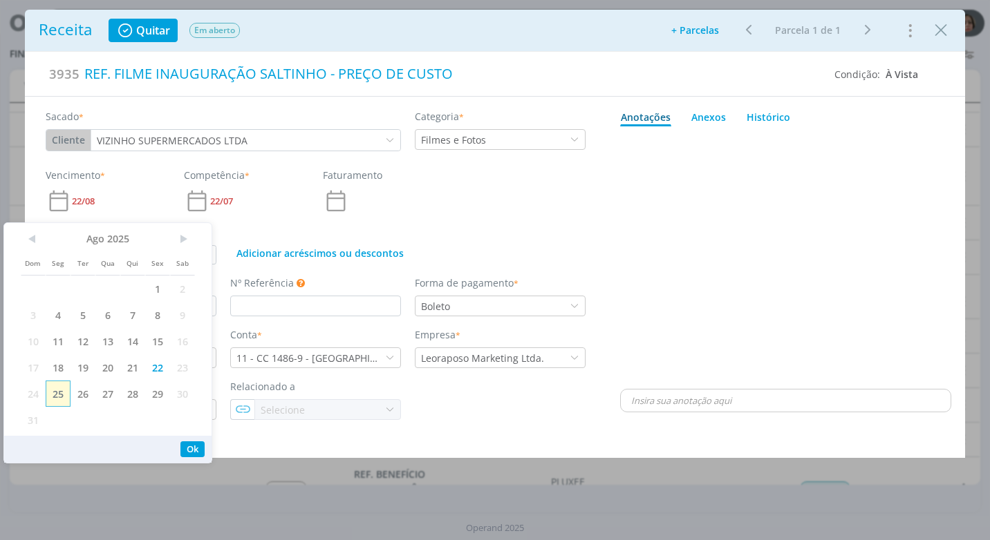
click at [62, 390] on span "25" at bounding box center [58, 394] width 25 height 26
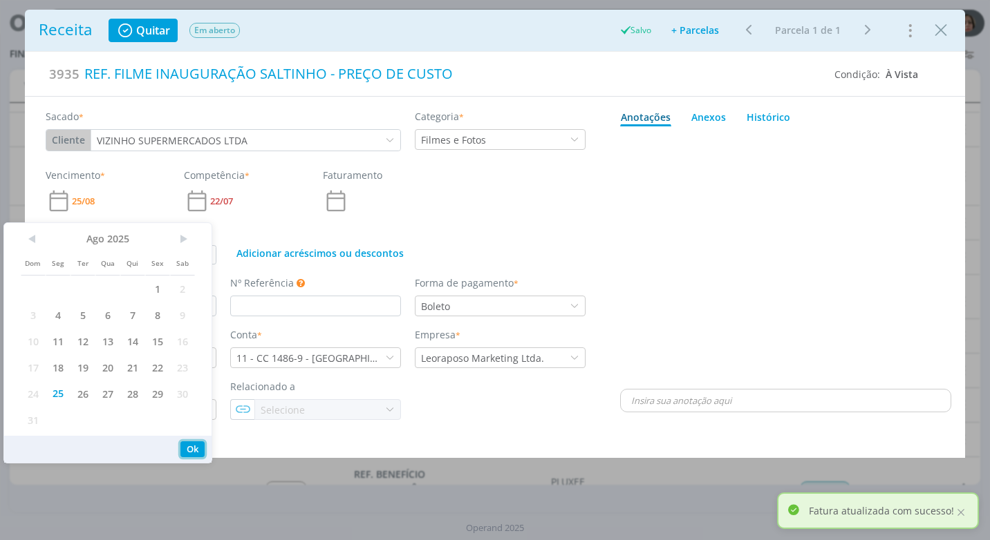
click at [194, 444] on button "Ok" at bounding box center [192, 450] width 24 height 16
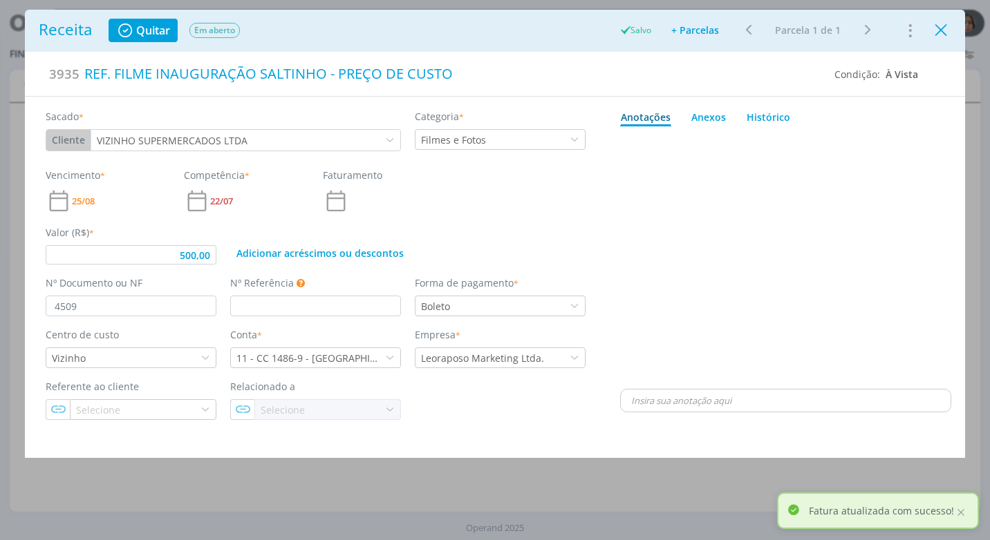
type input "500,00"
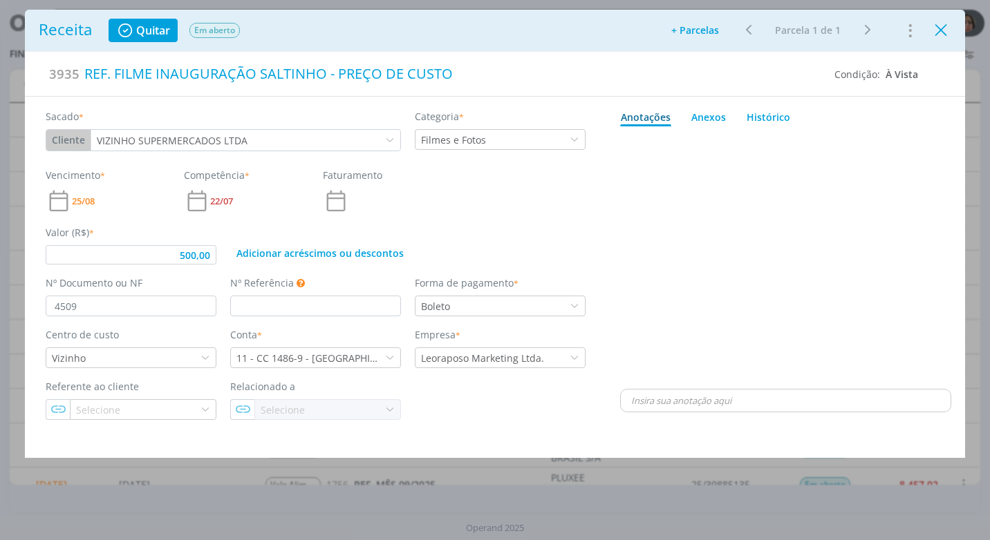
click at [946, 39] on icon "Close" at bounding box center [940, 30] width 21 height 21
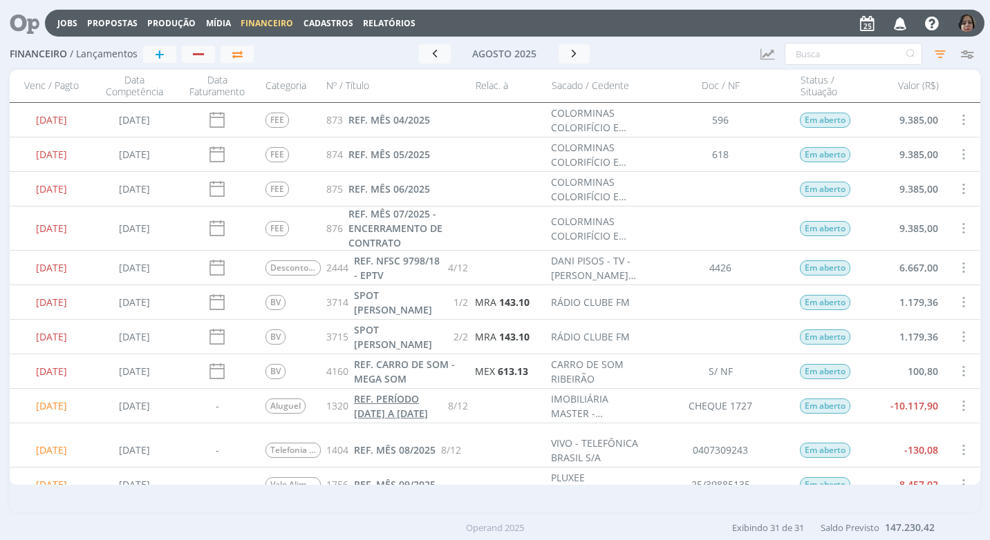
scroll to position [138, 0]
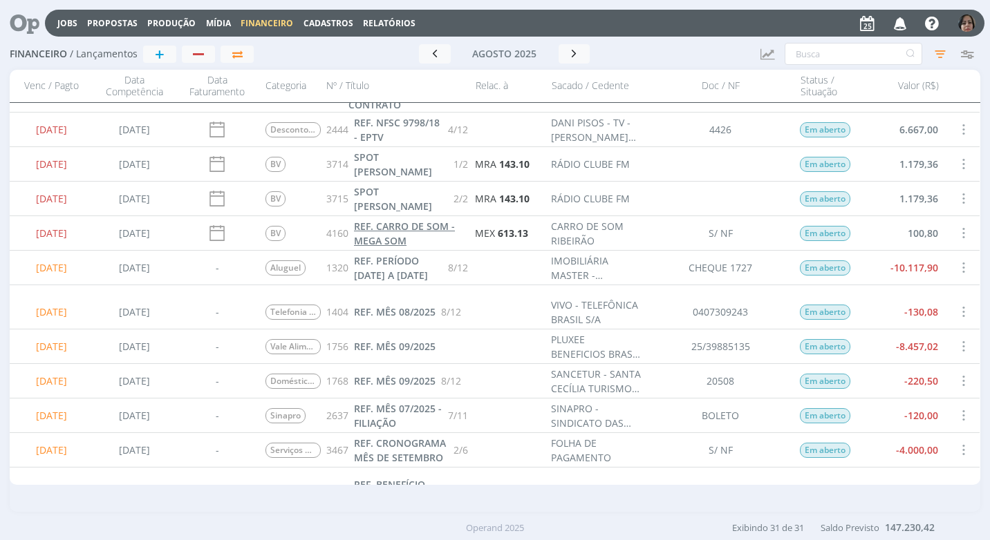
click at [382, 233] on link "REF. CARRO DE SOM - MEGA SOM" at bounding box center [411, 233] width 114 height 29
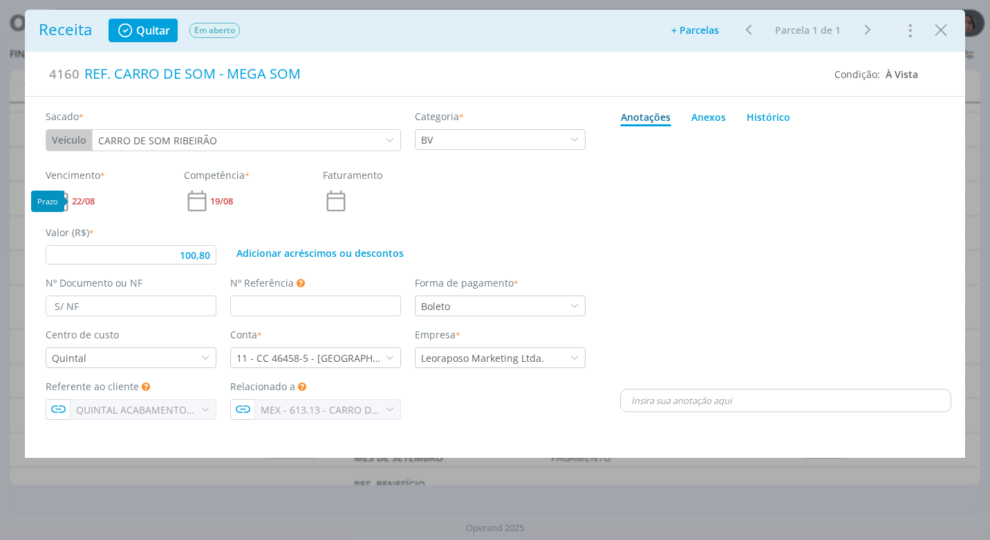
click at [91, 198] on span "22/08" at bounding box center [83, 201] width 23 height 9
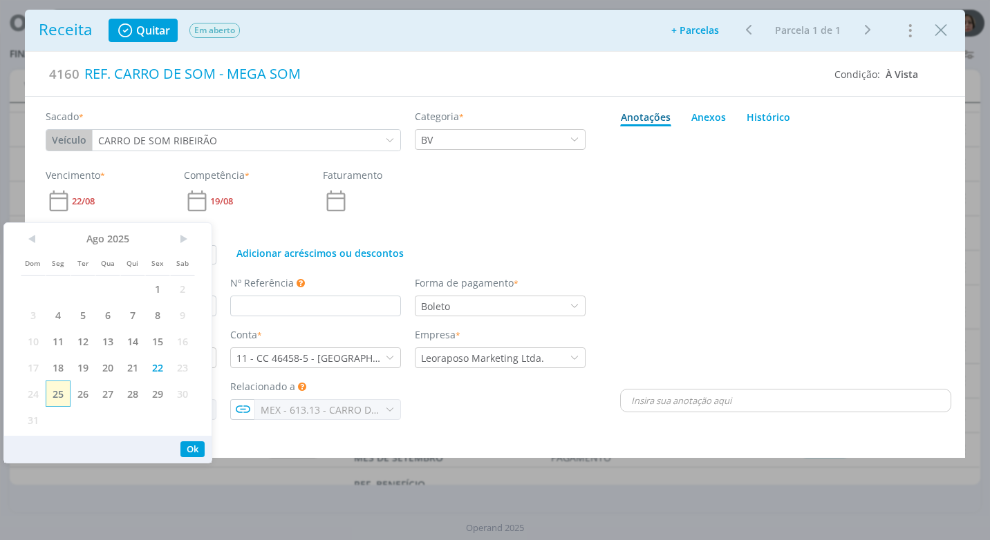
click at [60, 395] on span "25" at bounding box center [58, 394] width 25 height 26
click at [180, 452] on button "Ok" at bounding box center [192, 450] width 24 height 16
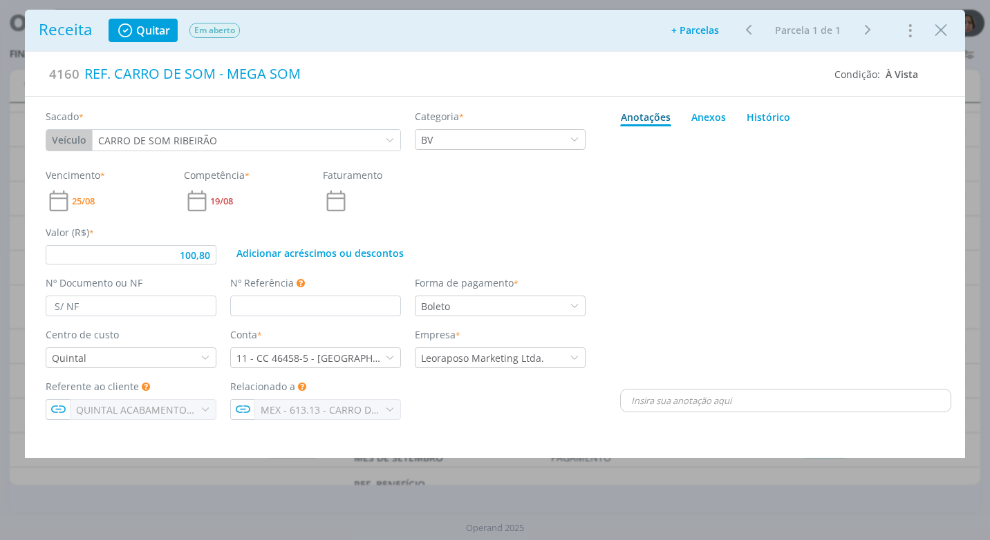
type input "100,80"
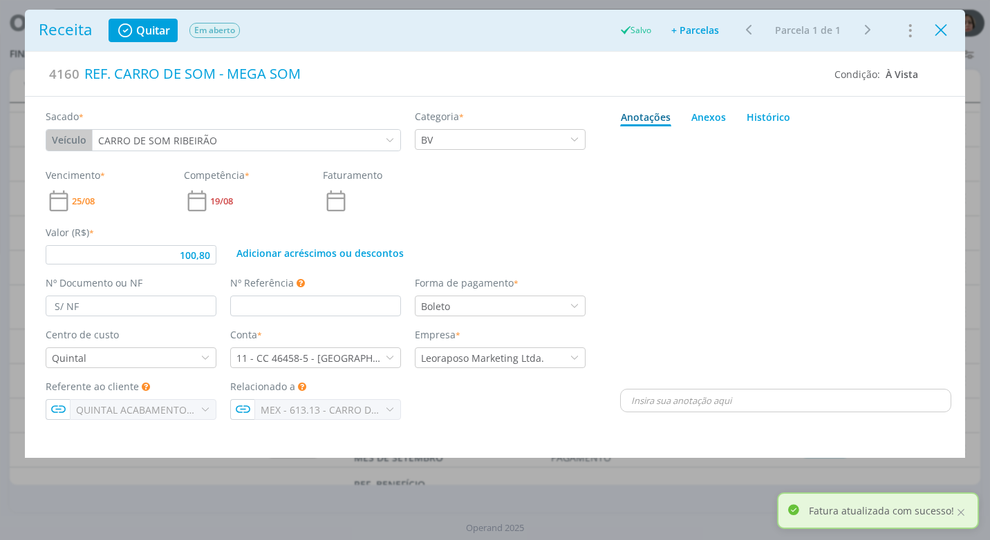
drag, startPoint x: 940, startPoint y: 37, endPoint x: 851, endPoint y: 139, distance: 134.7
click at [938, 37] on icon "Close" at bounding box center [940, 30] width 21 height 21
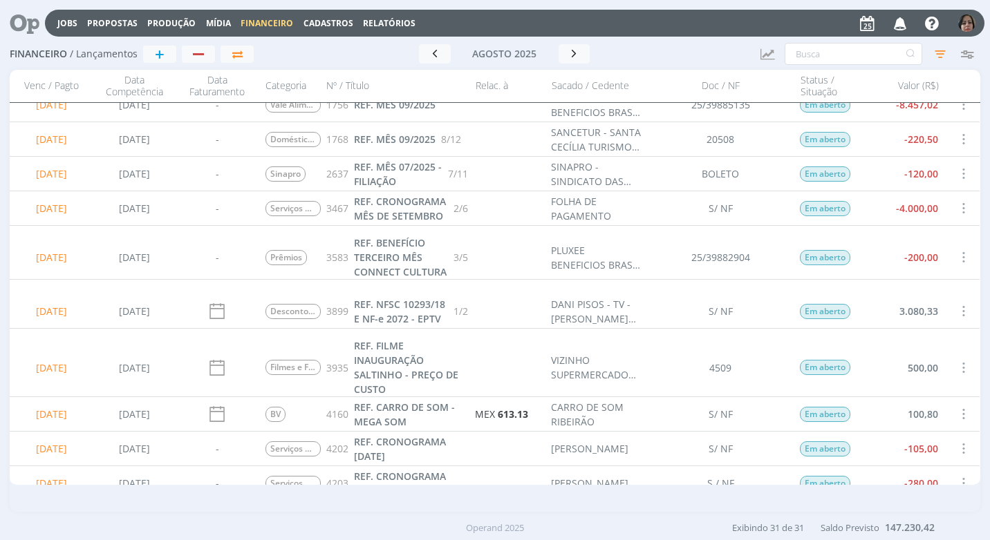
scroll to position [484, 0]
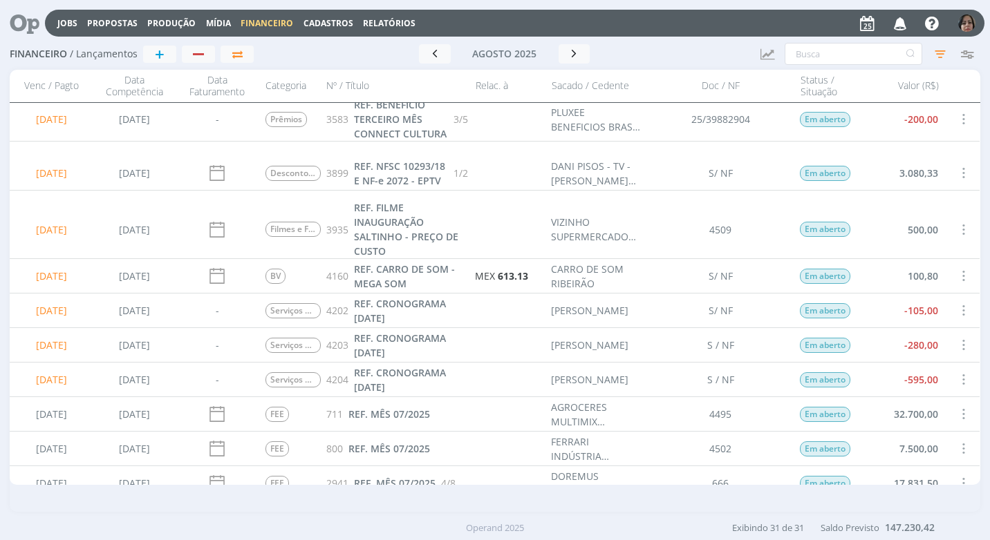
click at [958, 305] on span at bounding box center [962, 310] width 15 height 19
click at [923, 303] on div "Selecionar" at bounding box center [917, 302] width 137 height 20
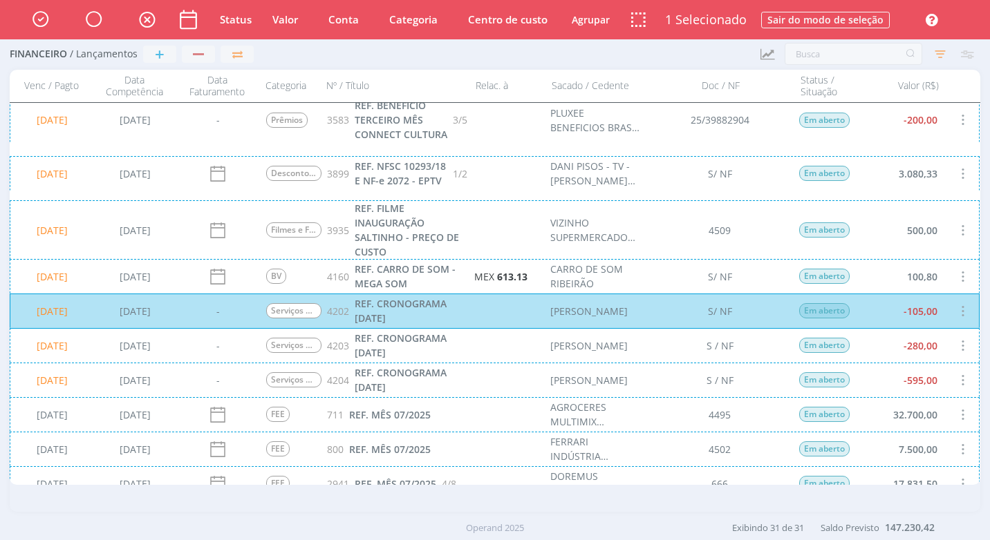
scroll to position [484, 0]
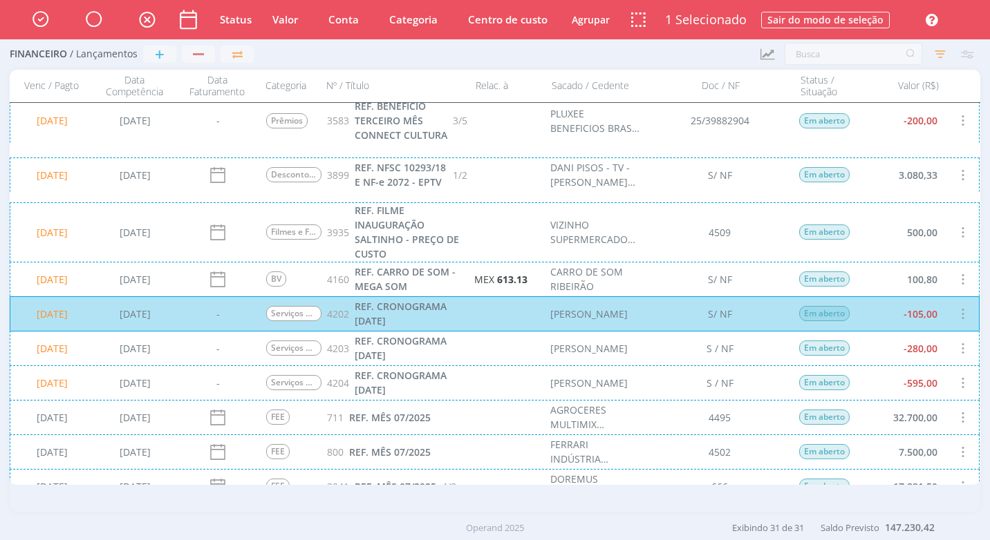
click at [965, 343] on div "25/08/2025 25/08/2025 - Serviços de Criação 4203 REF. CRONOGRAMA SETEMBRO/25 VI…" at bounding box center [495, 348] width 970 height 35
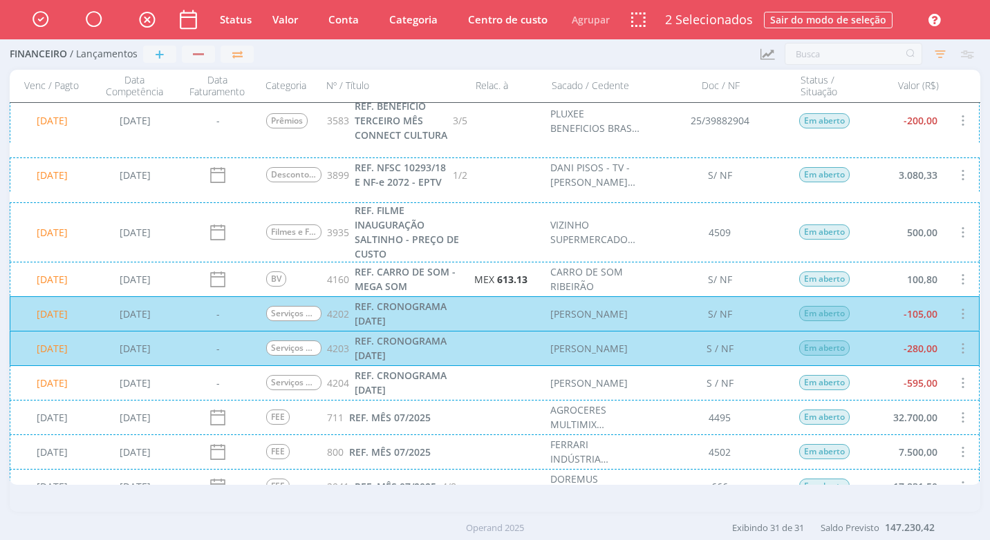
click at [946, 388] on div "25/08/2025 25/08/2025 - Serviços de Criação 4204 REF. CRONOGRAMA SETEMBRO/25 LE…" at bounding box center [495, 383] width 970 height 35
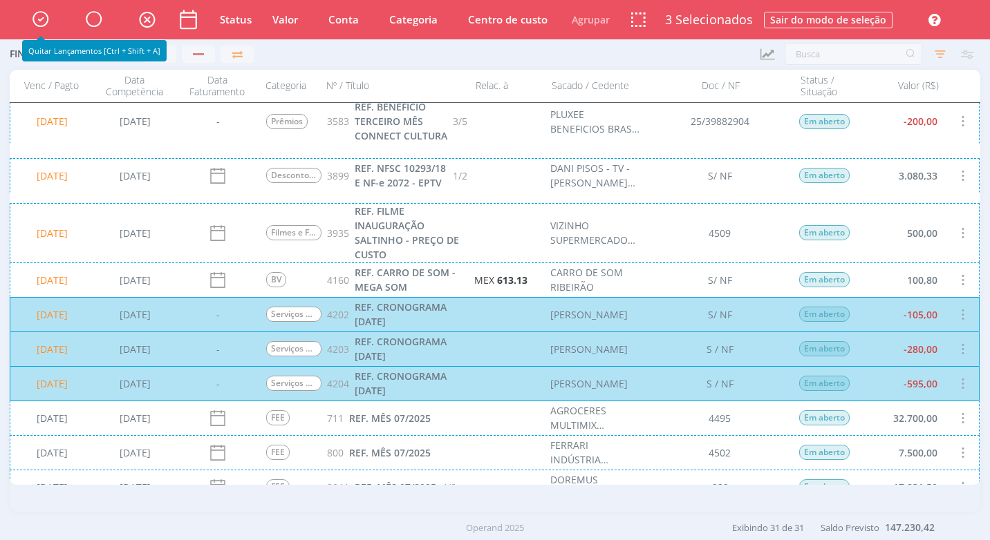
click at [38, 15] on icon "button" at bounding box center [40, 18] width 24 height 23
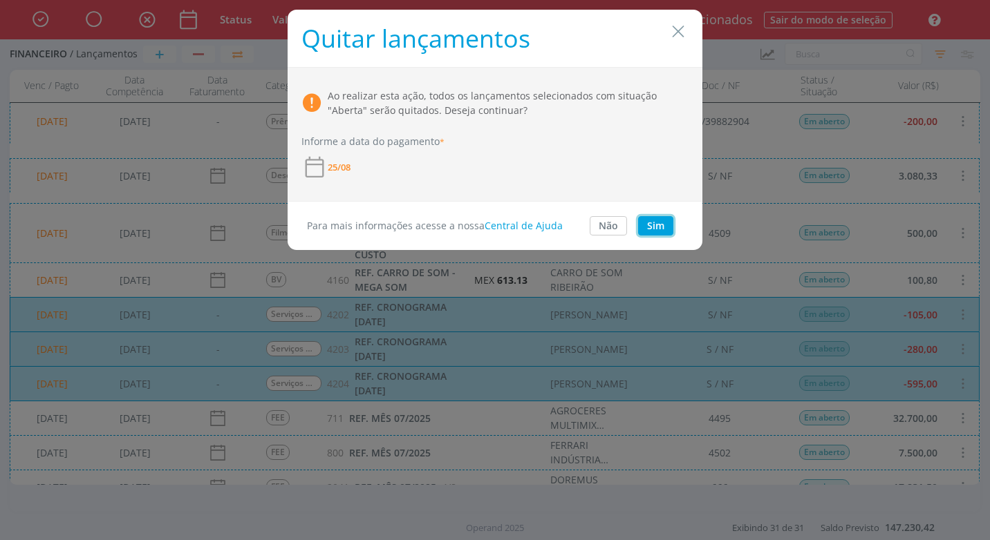
click at [657, 225] on button "Sim" at bounding box center [655, 225] width 35 height 19
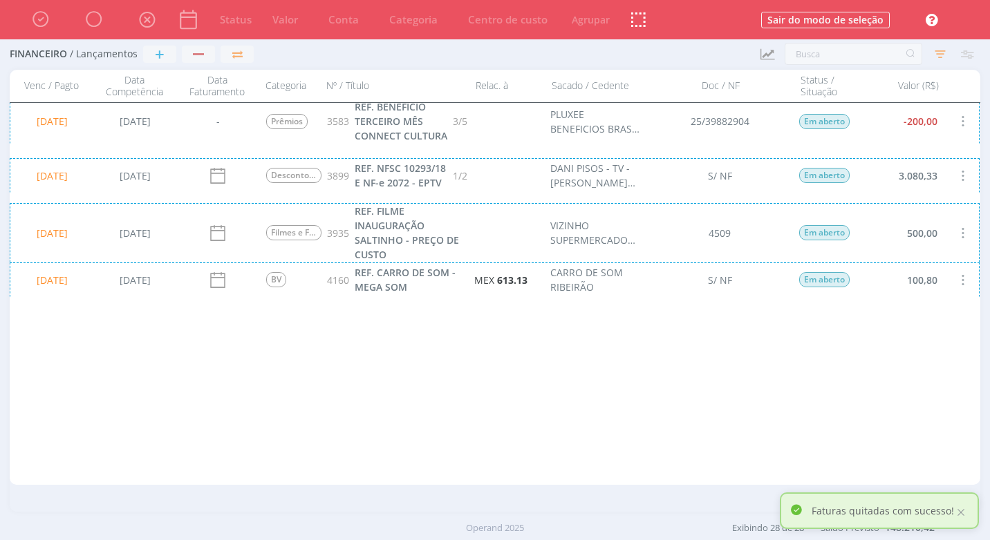
scroll to position [0, 0]
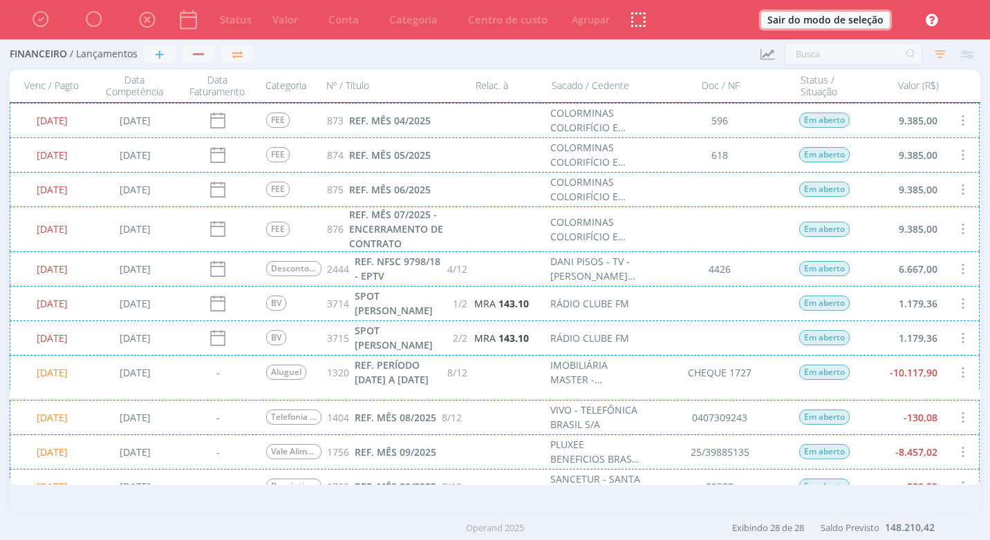
click at [874, 19] on button "Sair do modo de seleção" at bounding box center [825, 20] width 129 height 17
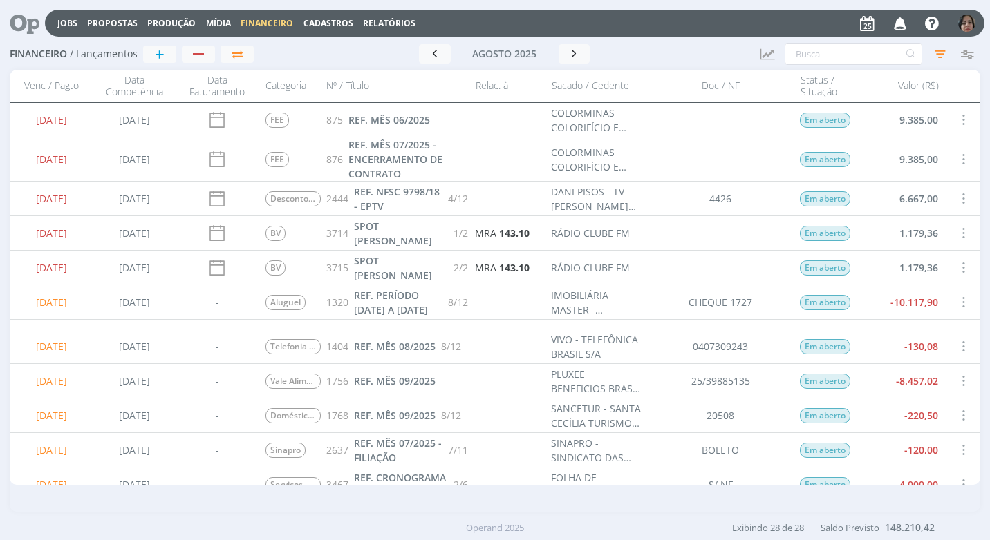
scroll to position [276, 0]
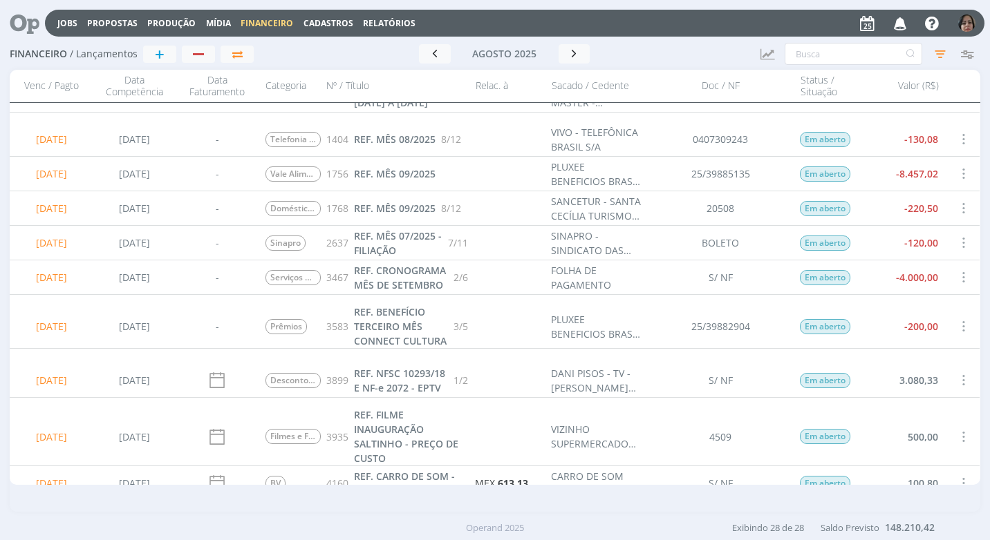
click at [958, 280] on span at bounding box center [962, 277] width 15 height 19
click at [894, 315] on div "Cancelar" at bounding box center [917, 313] width 137 height 20
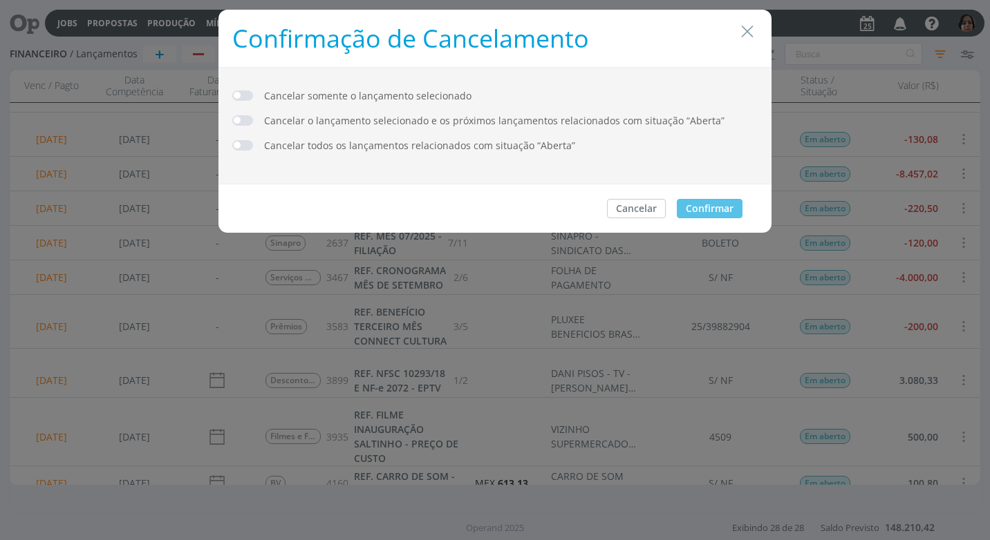
click at [243, 95] on span "dialog" at bounding box center [242, 96] width 21 height 10
click at [721, 207] on button "Confirmar" at bounding box center [710, 208] width 66 height 19
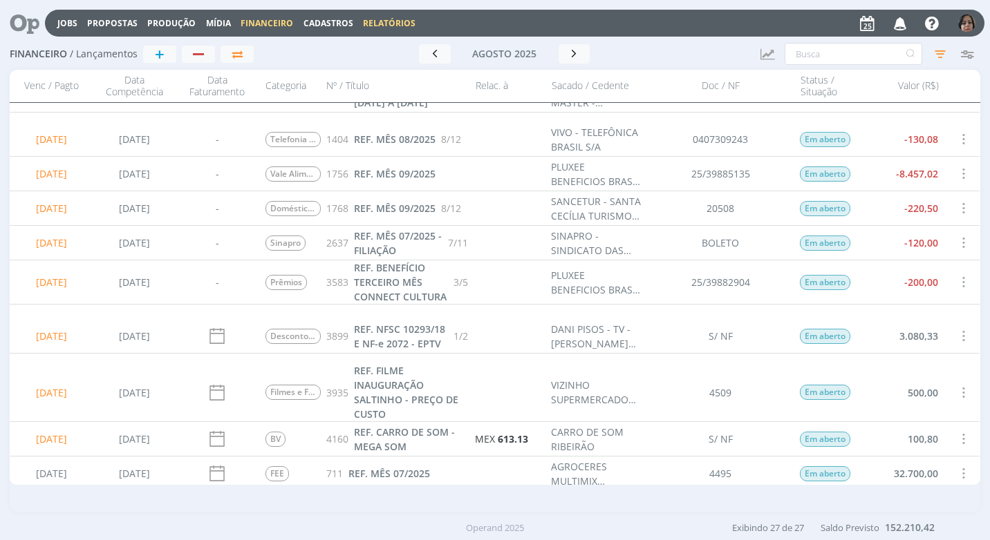
click at [386, 26] on link "Relatórios" at bounding box center [389, 23] width 53 height 12
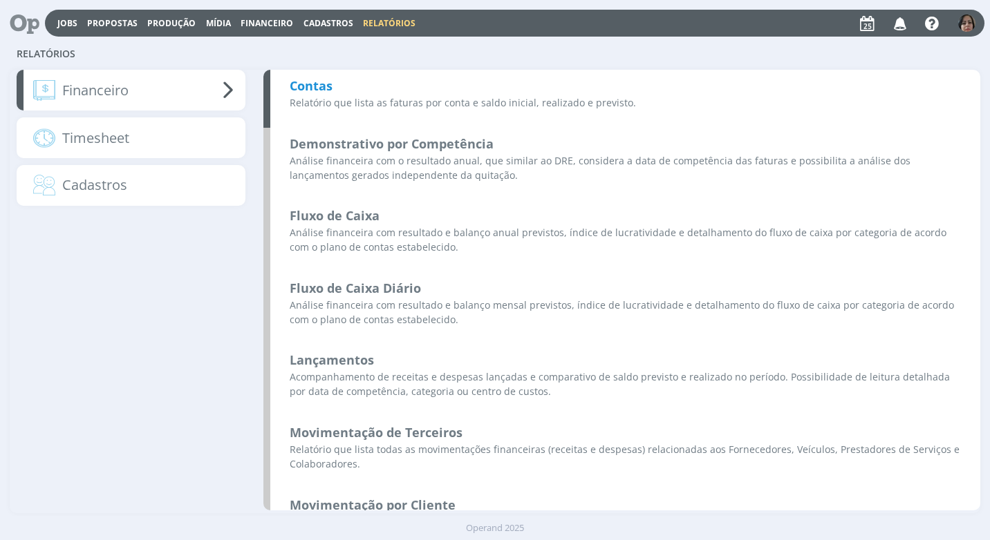
click at [307, 89] on b "Contas" at bounding box center [311, 85] width 43 height 17
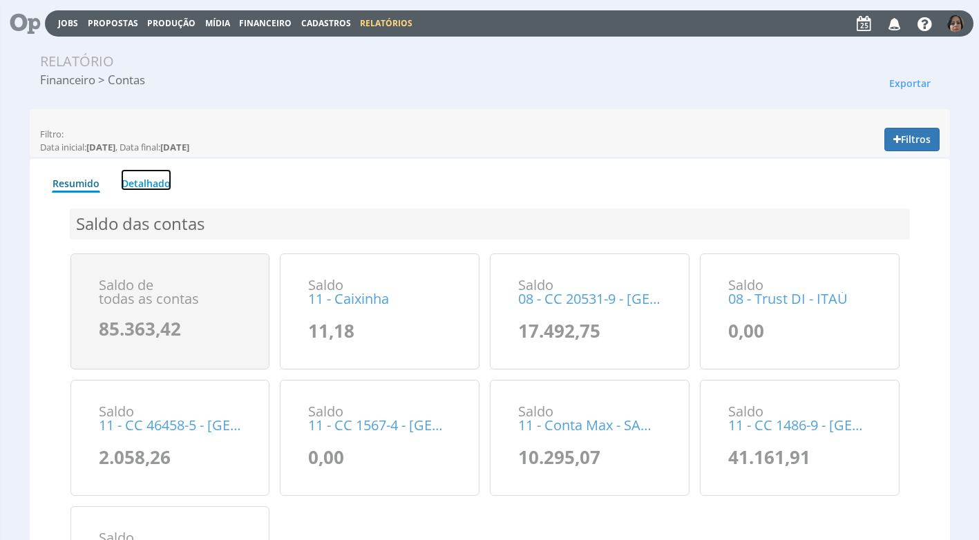
click at [144, 184] on link "Detalhado" at bounding box center [146, 179] width 50 height 21
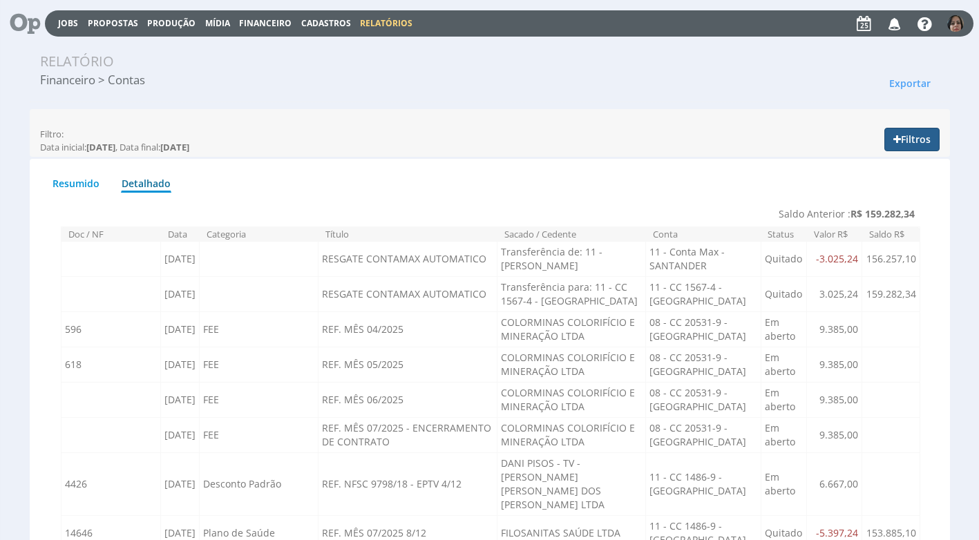
click at [908, 137] on button "Filtros" at bounding box center [912, 139] width 55 height 23
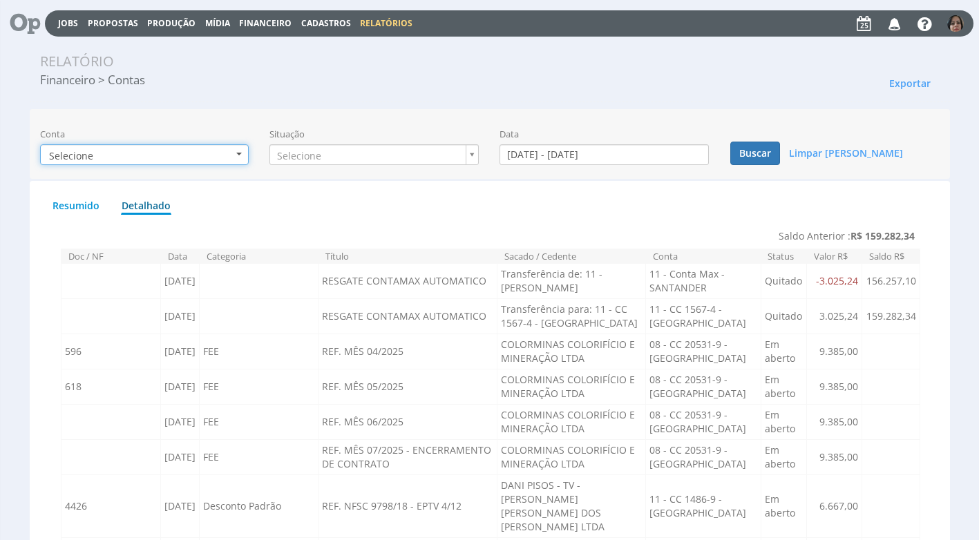
click at [239, 155] on b "button" at bounding box center [239, 154] width 6 height 3
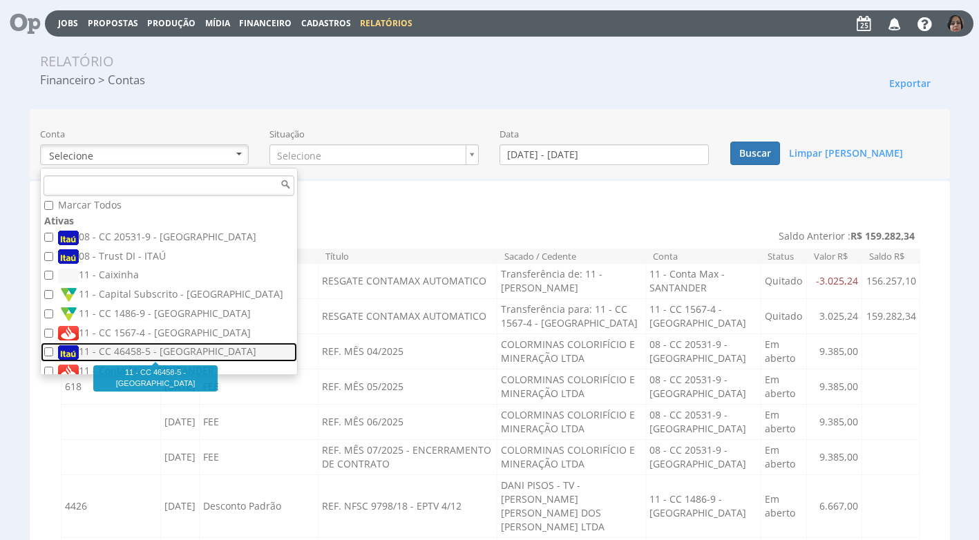
click at [173, 350] on label "11 - CC 46458-5 - [GEOGRAPHIC_DATA]" at bounding box center [170, 352] width 225 height 15
click at [53, 350] on input "11 - CC 46458-5 - ITAÚ" at bounding box center [48, 352] width 9 height 9
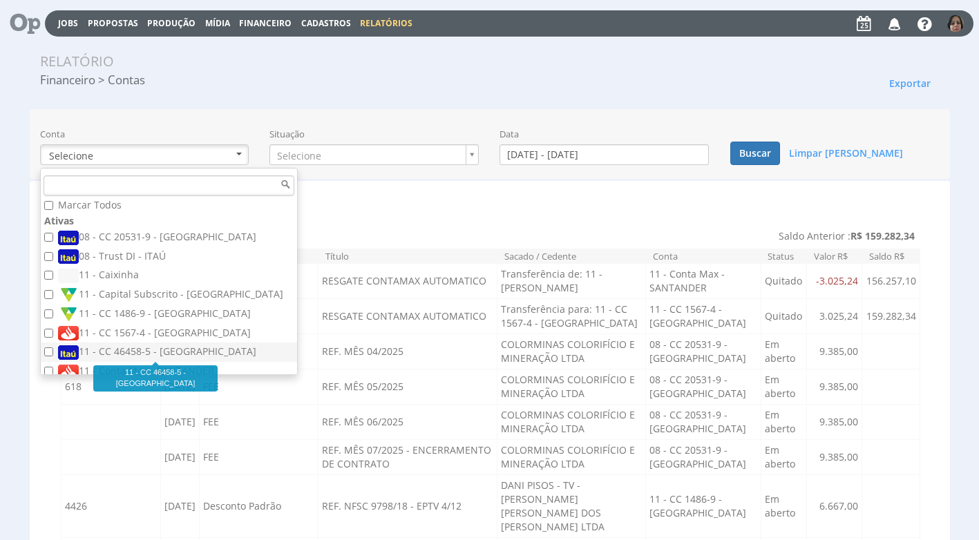
checkbox input "true"
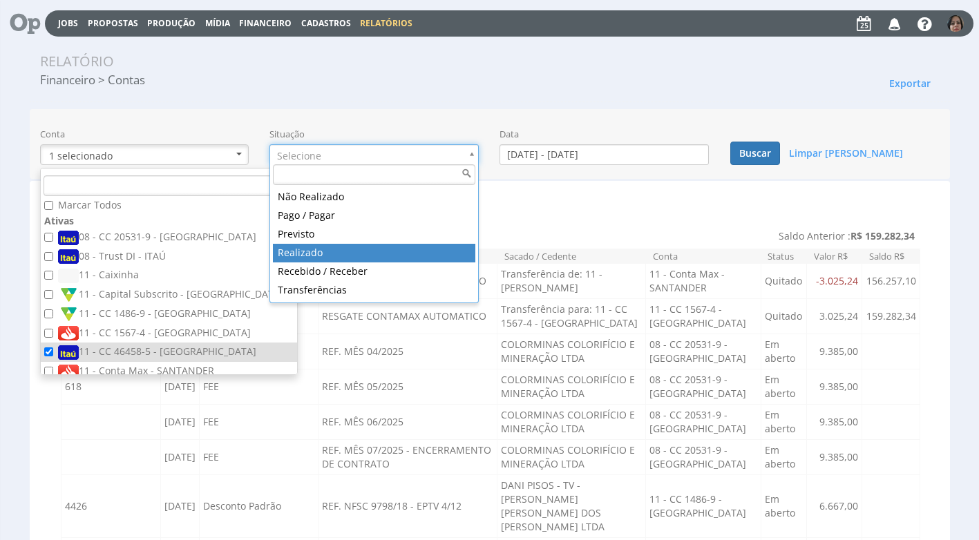
type input "realizado"
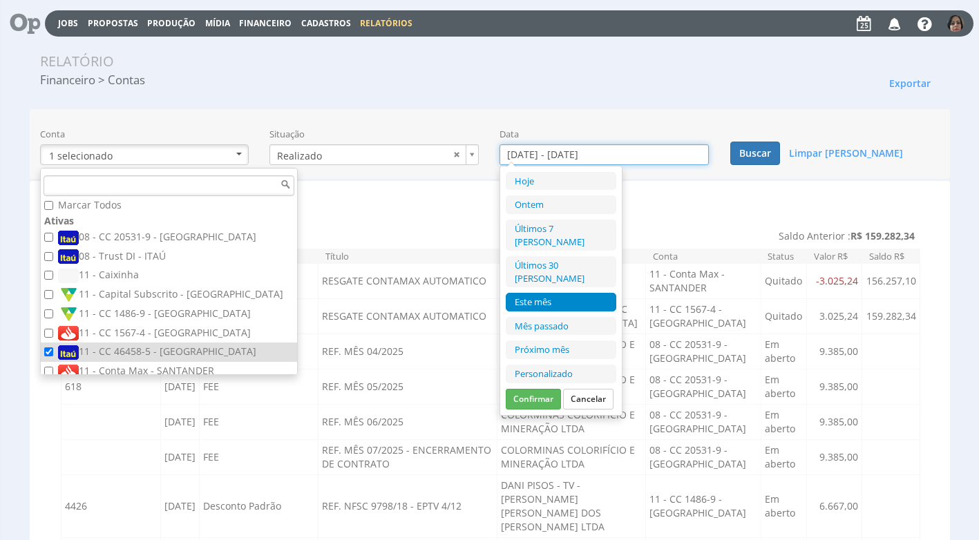
click at [515, 152] on input "01/08/2025 - 31/08/2025" at bounding box center [604, 154] width 209 height 21
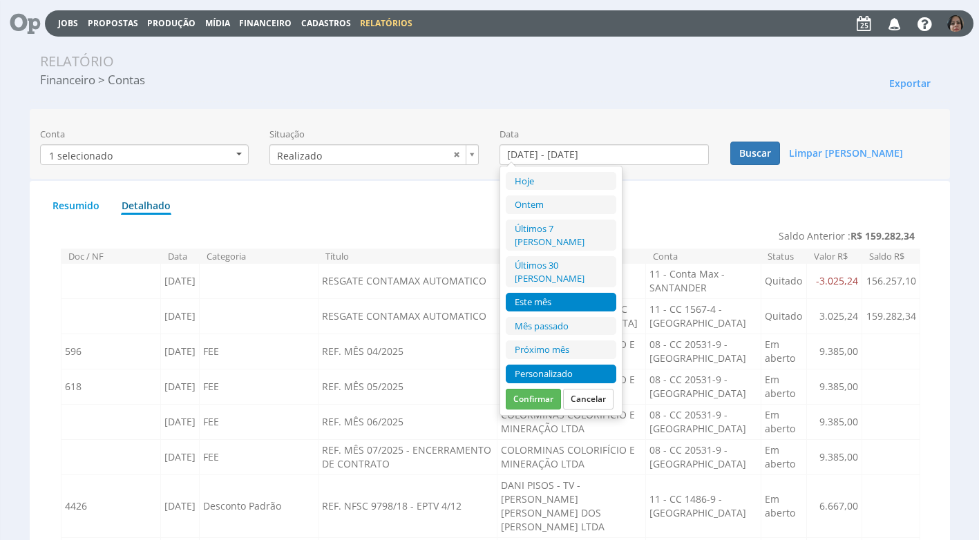
click at [537, 365] on li "Personalizado" at bounding box center [561, 374] width 111 height 19
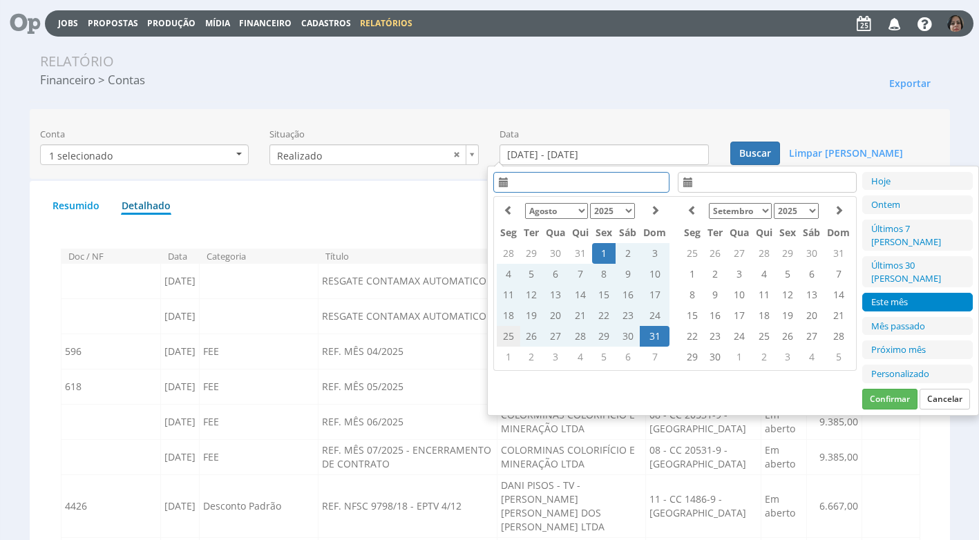
click at [504, 336] on td "25" at bounding box center [508, 336] width 23 height 21
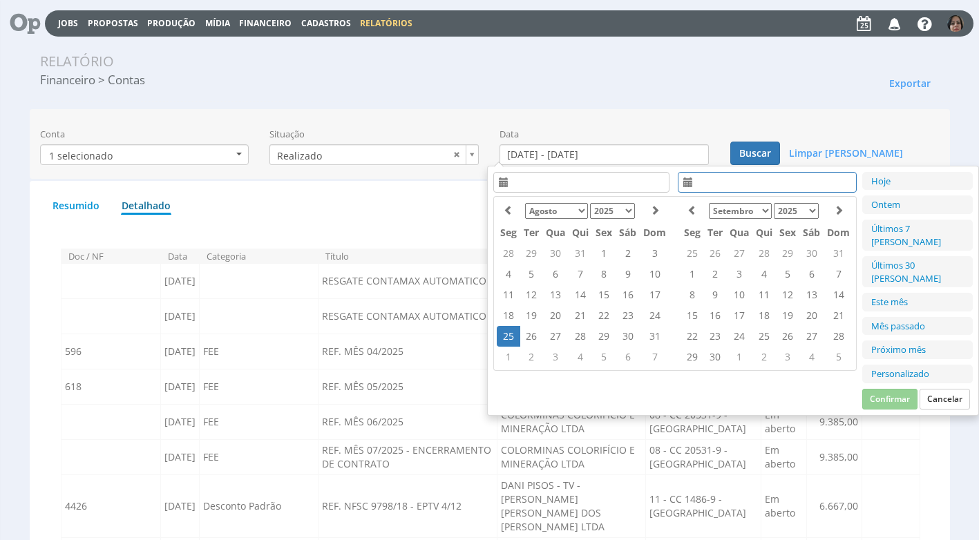
click at [507, 336] on td "25" at bounding box center [508, 336] width 23 height 21
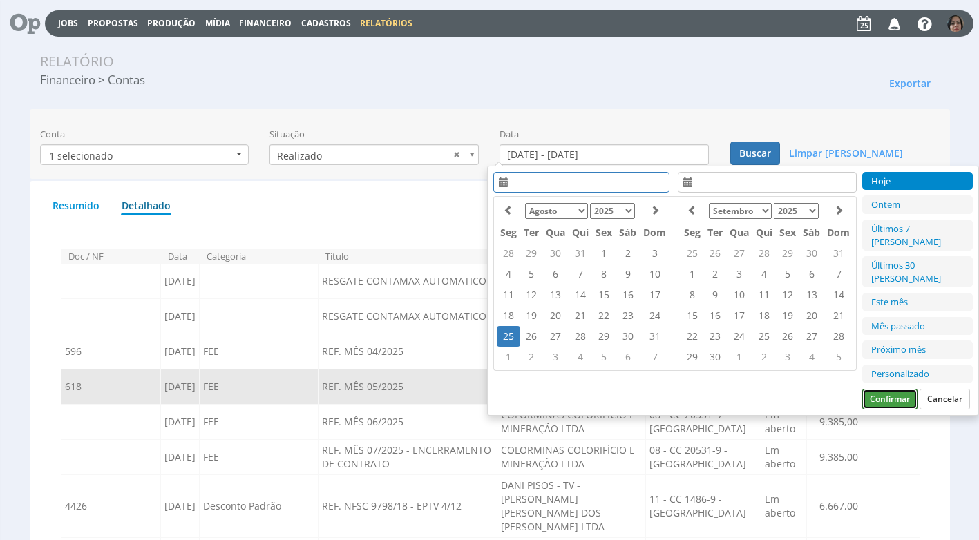
click at [889, 389] on button "Confirmar" at bounding box center [889, 399] width 55 height 21
type input "[DATE] - [DATE]"
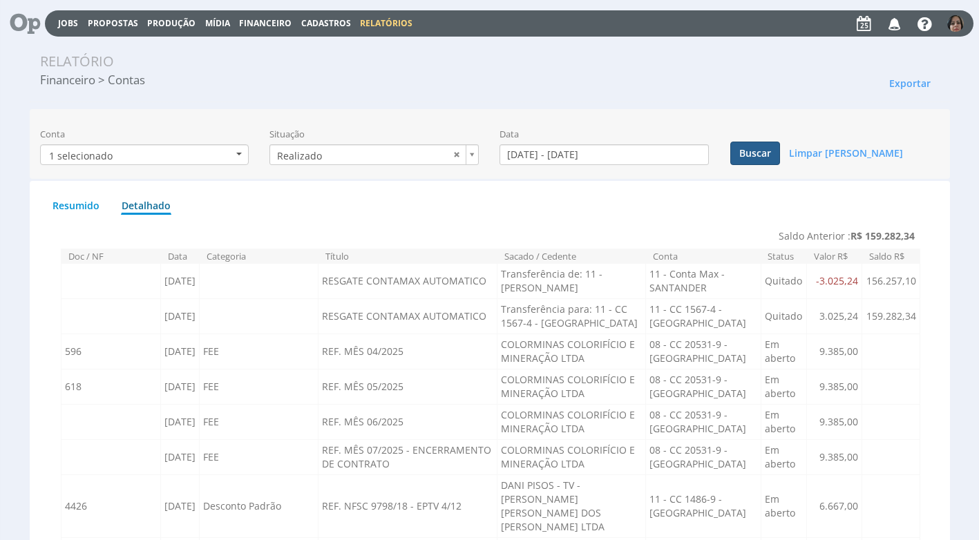
click at [757, 152] on button "Buscar" at bounding box center [755, 153] width 50 height 23
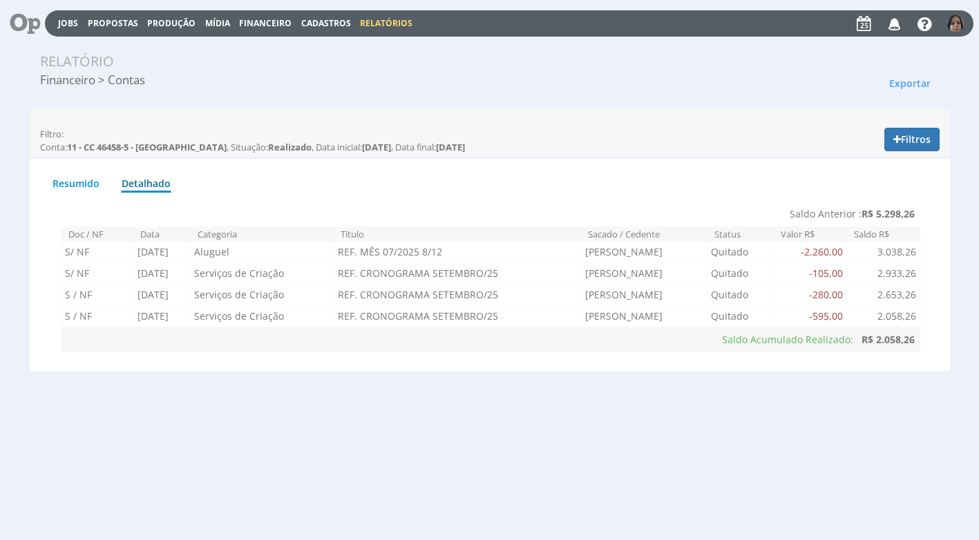
click at [689, 94] on div "Relatório Financeiro > Contas Exportar Excel PDF Imprimir" at bounding box center [490, 73] width 920 height 57
click at [280, 21] on span "Financeiro" at bounding box center [265, 23] width 53 height 12
click at [268, 38] on link "Lançamentos" at bounding box center [267, 45] width 116 height 20
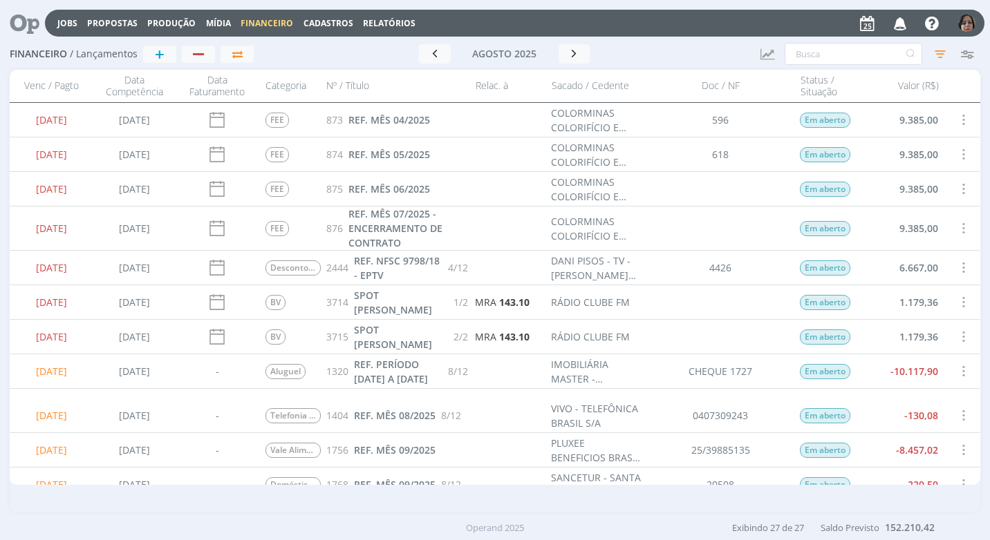
scroll to position [207, 0]
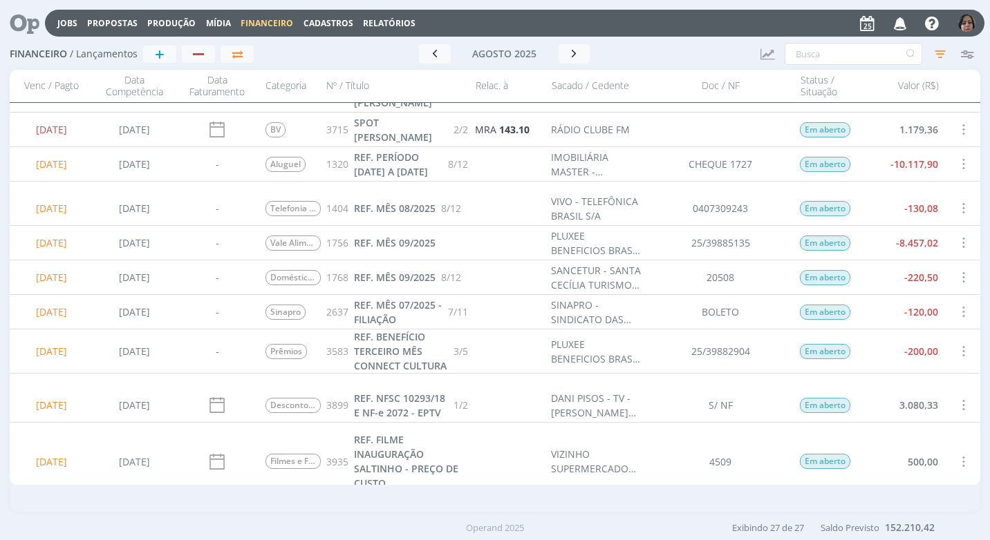
click at [961, 206] on span at bounding box center [962, 208] width 15 height 19
click at [952, 202] on div "Selecionar" at bounding box center [917, 200] width 137 height 20
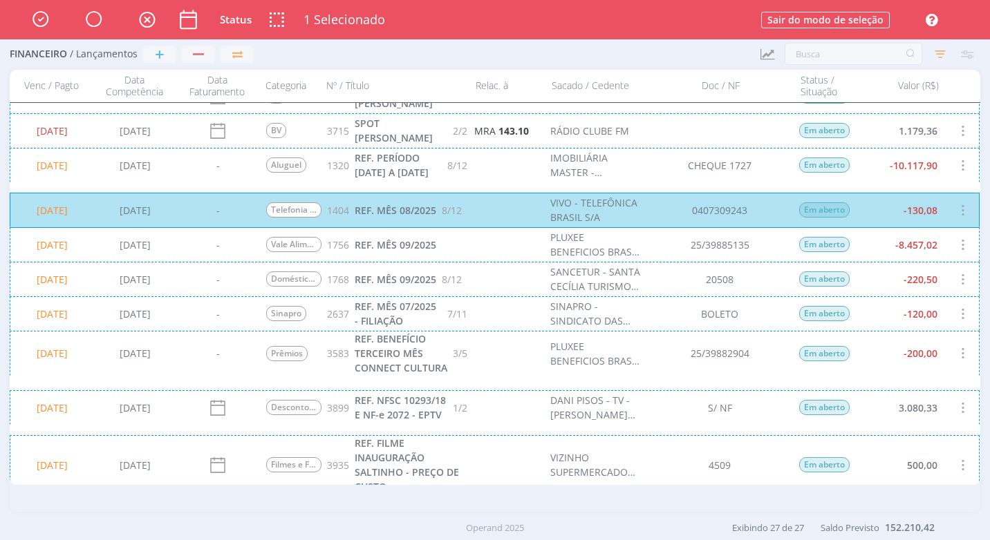
scroll to position [208, 0]
click at [949, 241] on div "25/08/2025 22/10/2024 - Vale Alimentação/Refeição 1756 REF. MÊS 09/2025 PLUXEE …" at bounding box center [495, 244] width 970 height 35
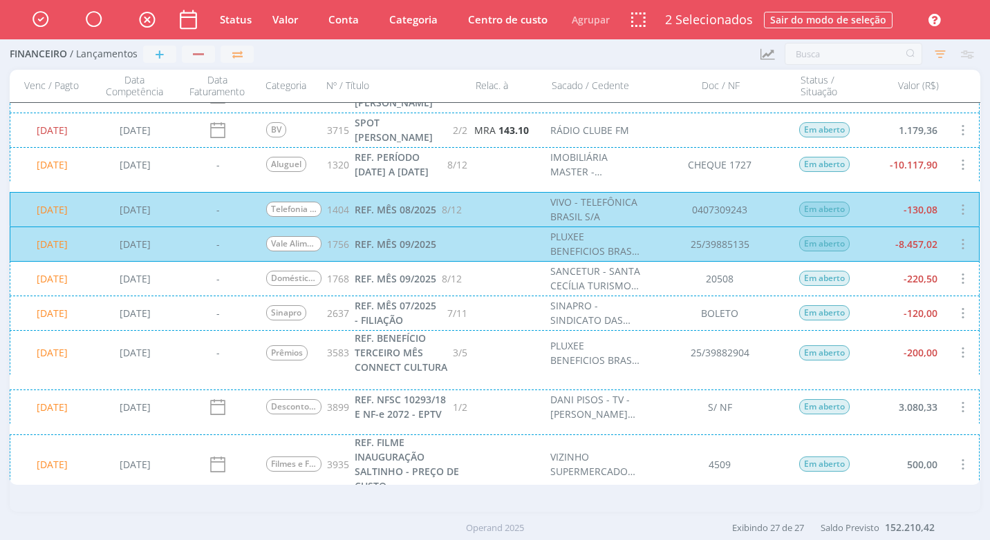
click at [951, 282] on div "25/08/2025 22/05/2025 - Doméstica - Vale Transporte 1768 REF. MÊS 09/2025 8/12 …" at bounding box center [495, 278] width 970 height 35
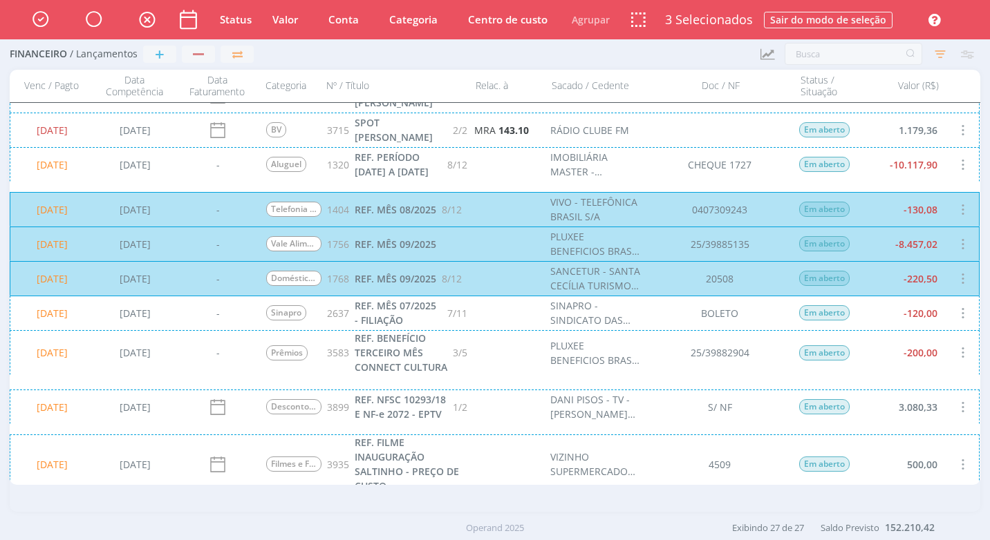
click at [942, 302] on div "25/08/2025 28/07/2025 - Sinapro 2637 REF. MÊS 07/2025 - FILIAÇÃO 7/11 SINAPRO -…" at bounding box center [495, 313] width 970 height 35
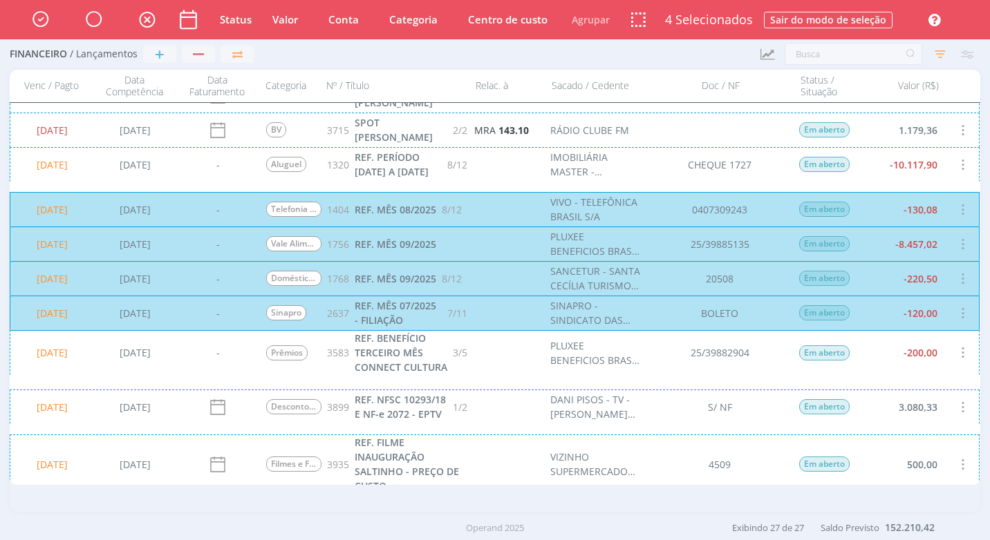
click at [955, 359] on div "25/08/2025 11/06/2025 - Prêmios 3583 REF. BENEFÍCIO TERCEIRO MÊS CONNECT CULTUR…" at bounding box center [495, 352] width 970 height 45
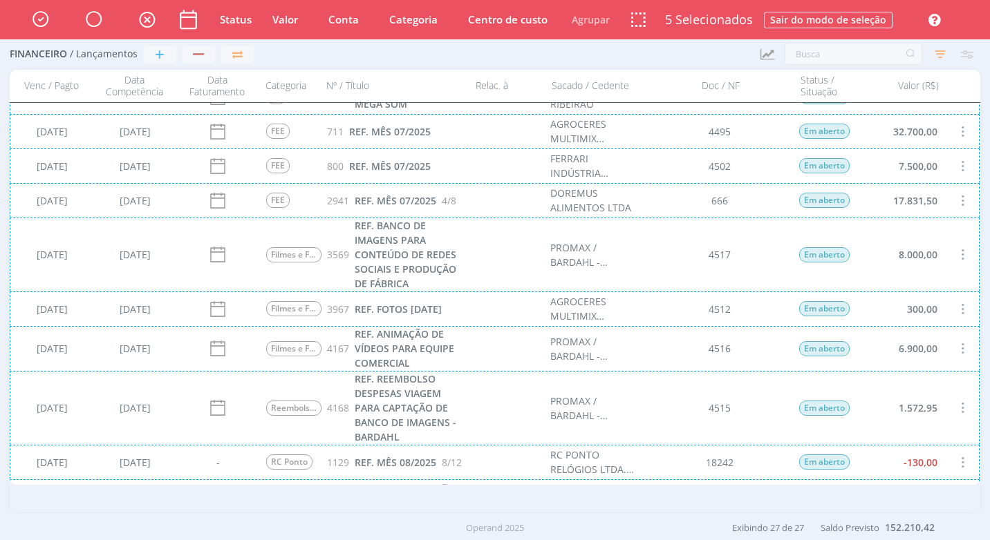
scroll to position [761, 0]
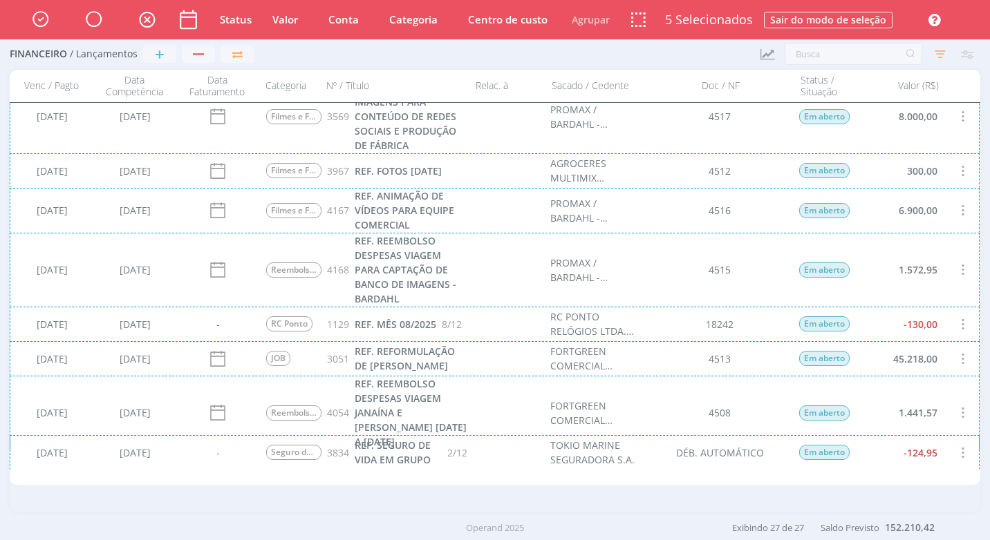
click at [929, 319] on div "28/08/2025 21/05/2025 - RC Ponto 1129 REF. MÊS 08/2025 8/12 RC PONTO RELÓGIOS L…" at bounding box center [495, 324] width 970 height 35
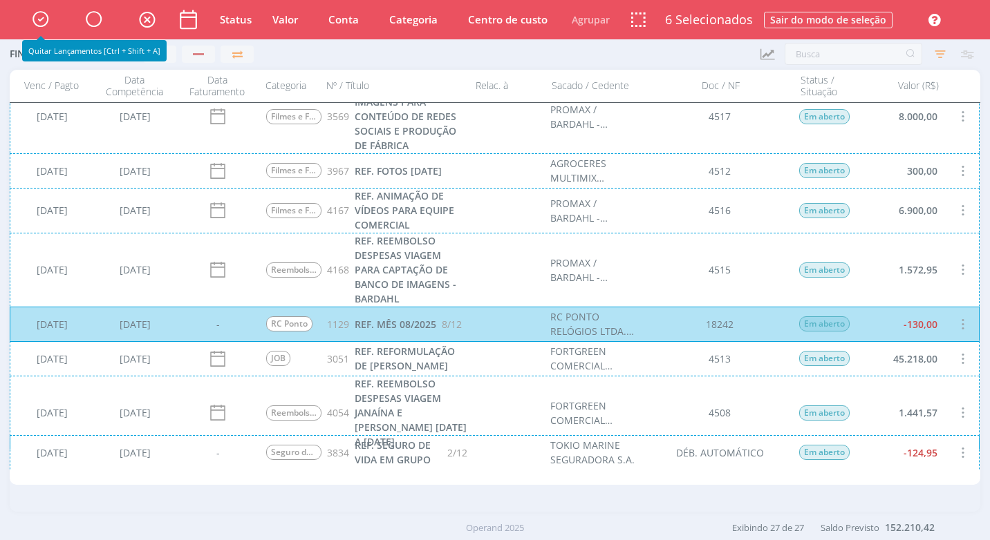
click at [39, 14] on icon "button" at bounding box center [40, 18] width 24 height 23
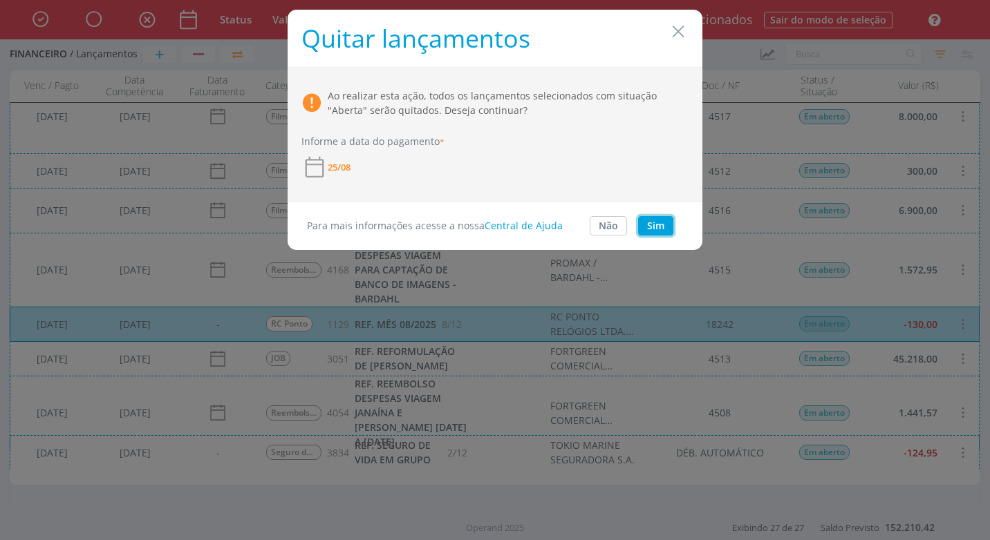
click at [661, 223] on button "Sim" at bounding box center [655, 225] width 35 height 19
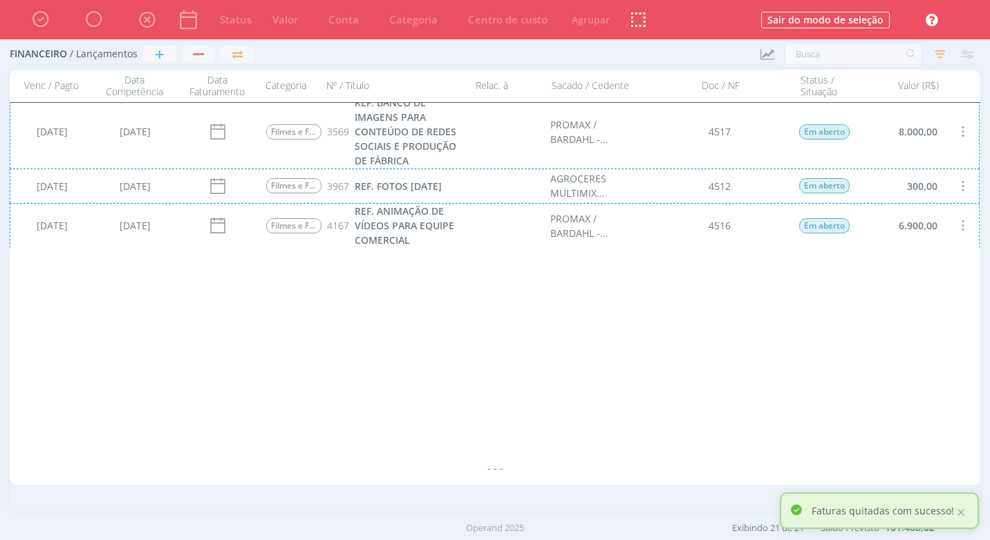
scroll to position [0, 0]
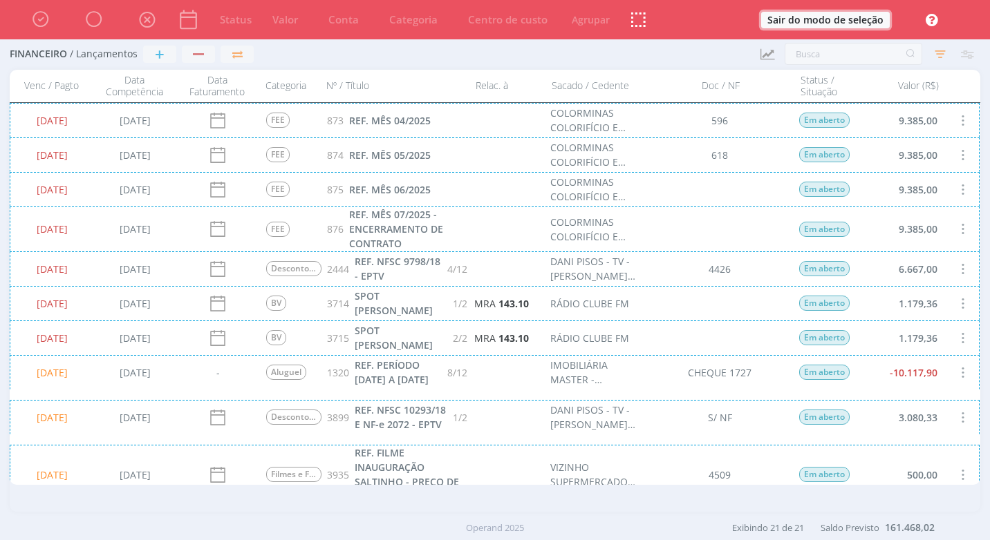
click at [859, 23] on button "Sair do modo de seleção" at bounding box center [825, 20] width 129 height 17
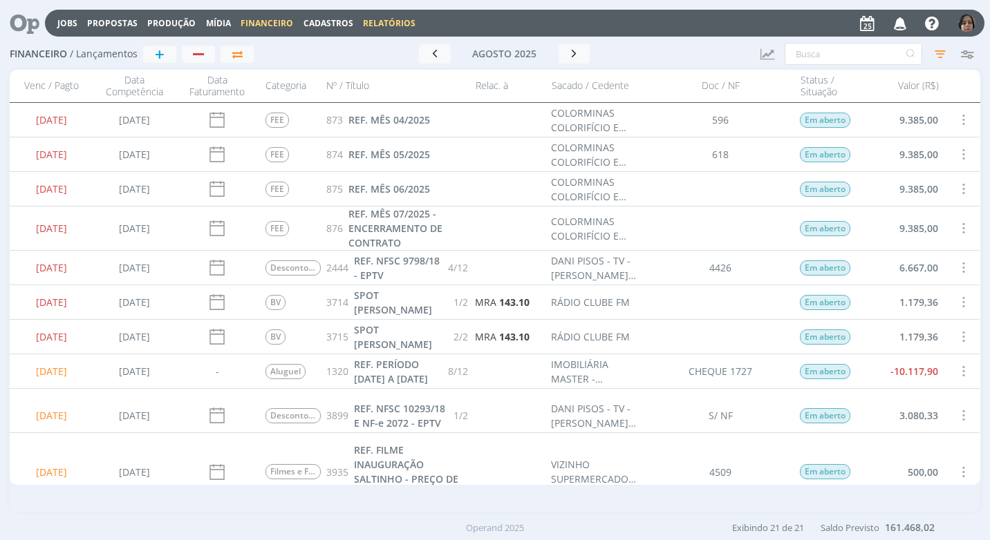
click at [398, 25] on link "Relatórios" at bounding box center [389, 23] width 53 height 12
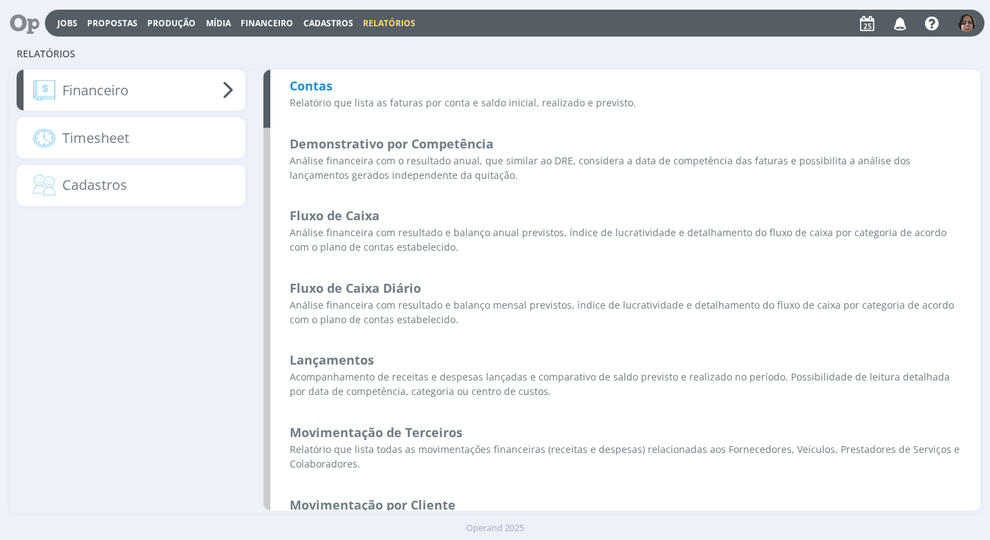
click at [328, 87] on b "Contas" at bounding box center [311, 85] width 43 height 17
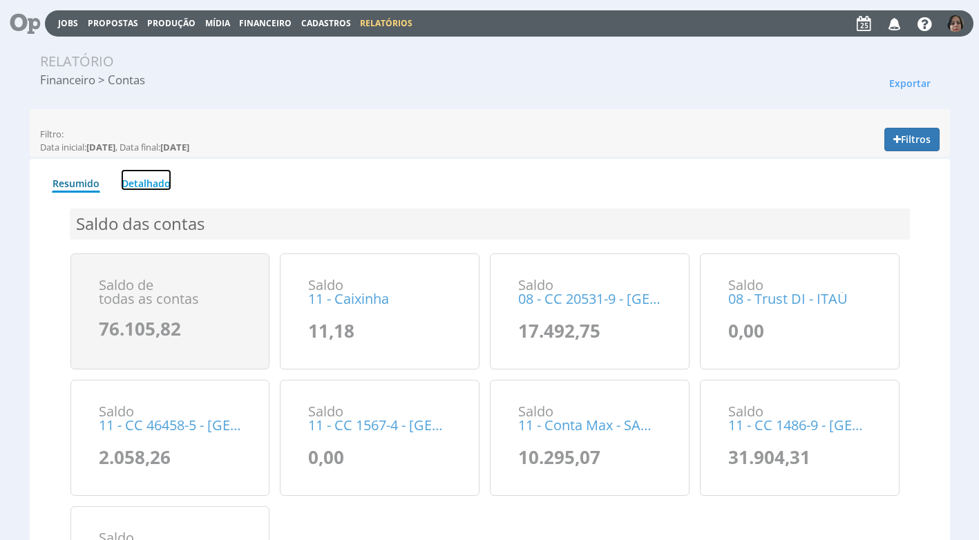
click at [138, 181] on link "Detalhado" at bounding box center [146, 179] width 50 height 21
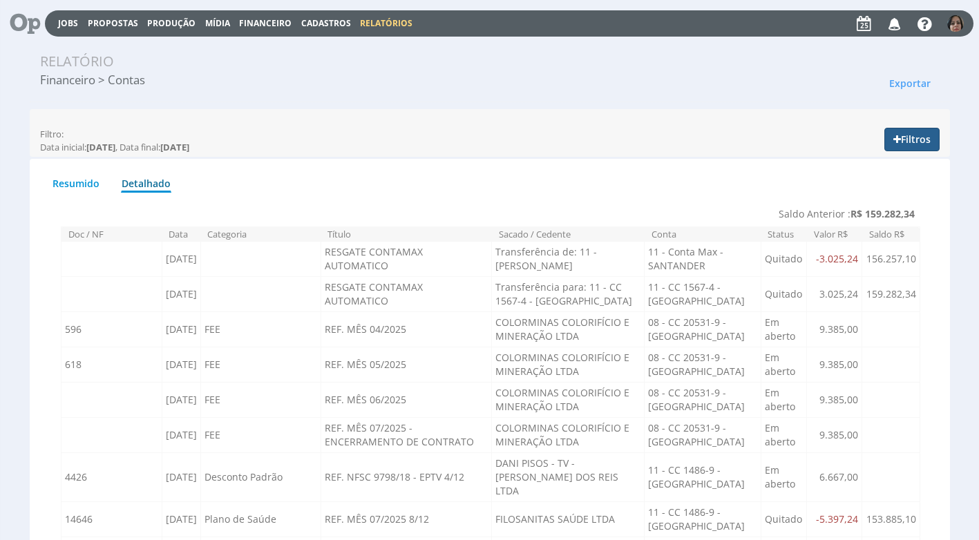
click at [932, 142] on button "Filtros" at bounding box center [912, 139] width 55 height 23
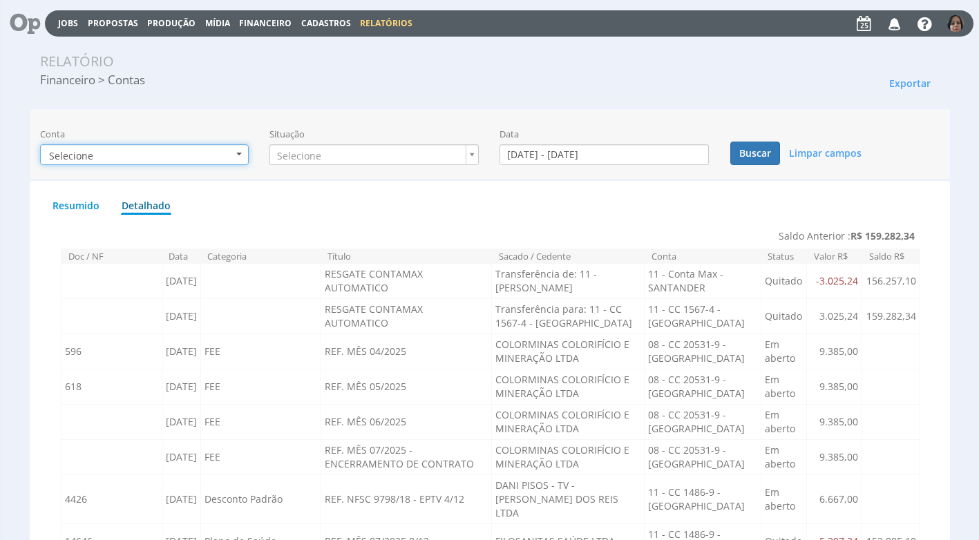
click at [240, 160] on button "Selecione" at bounding box center [144, 154] width 209 height 21
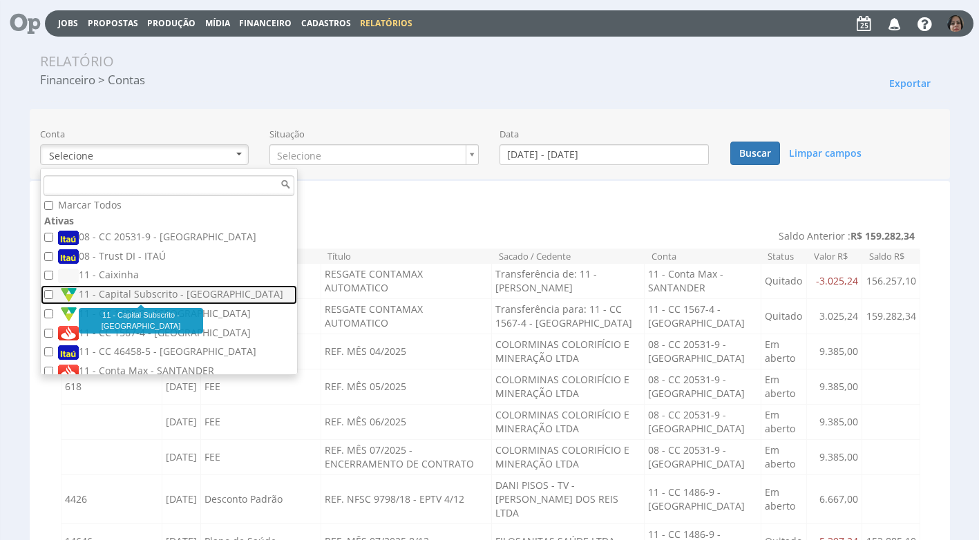
click at [187, 293] on label "11 - Capital Subscrito - [GEOGRAPHIC_DATA]" at bounding box center [170, 294] width 225 height 15
click at [53, 293] on input "11 - Capital Subscrito - [GEOGRAPHIC_DATA]" at bounding box center [48, 294] width 9 height 9
checkbox input "true"
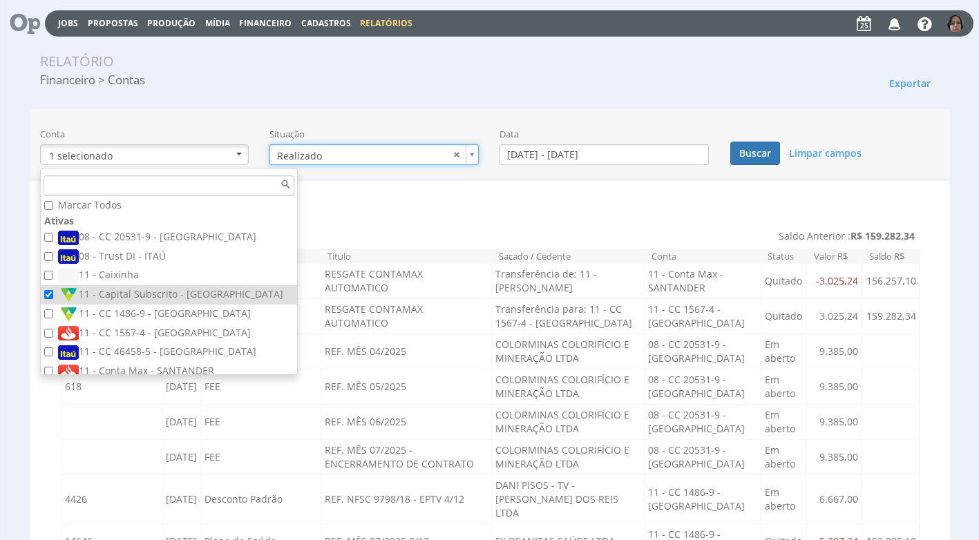
type input "realizado"
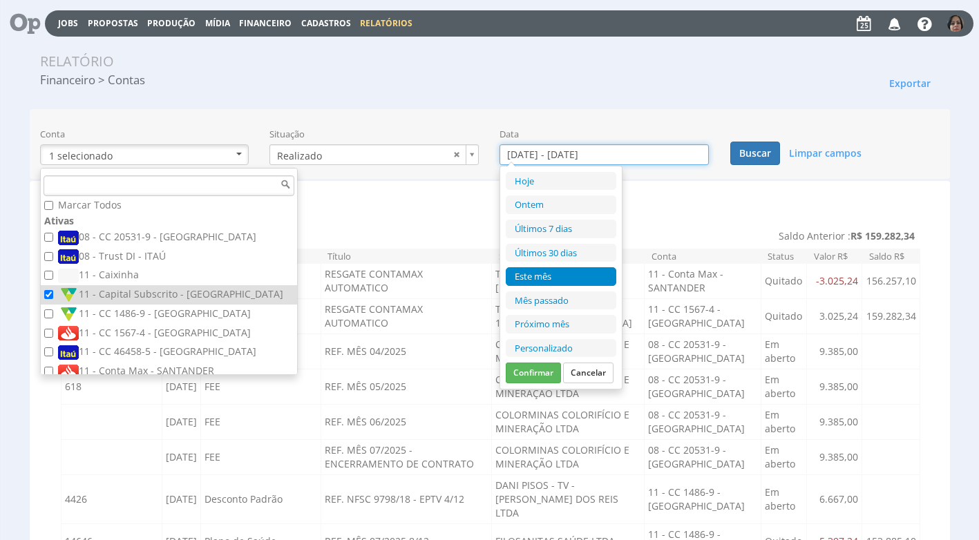
click at [533, 156] on input "[DATE] - [DATE]" at bounding box center [604, 154] width 209 height 21
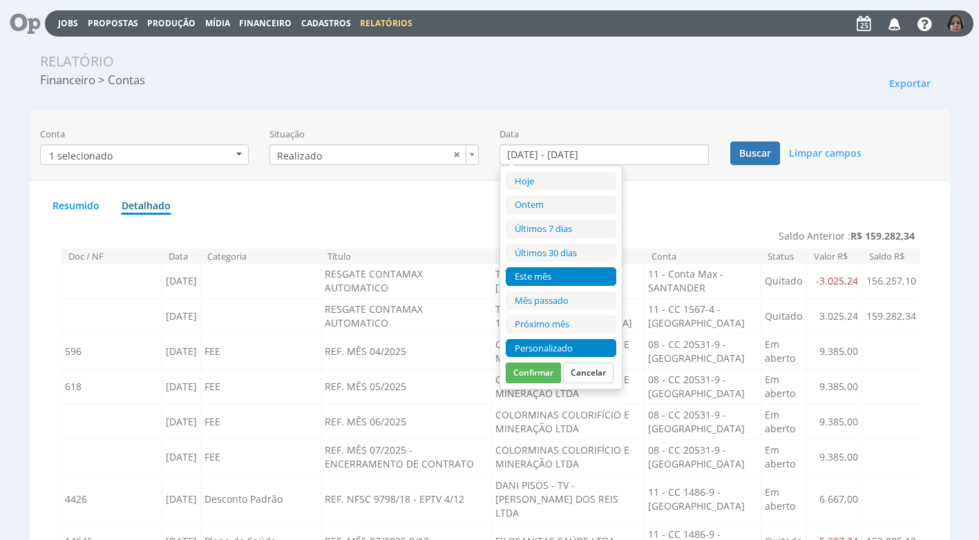
click at [524, 347] on li "Personalizado" at bounding box center [561, 348] width 111 height 19
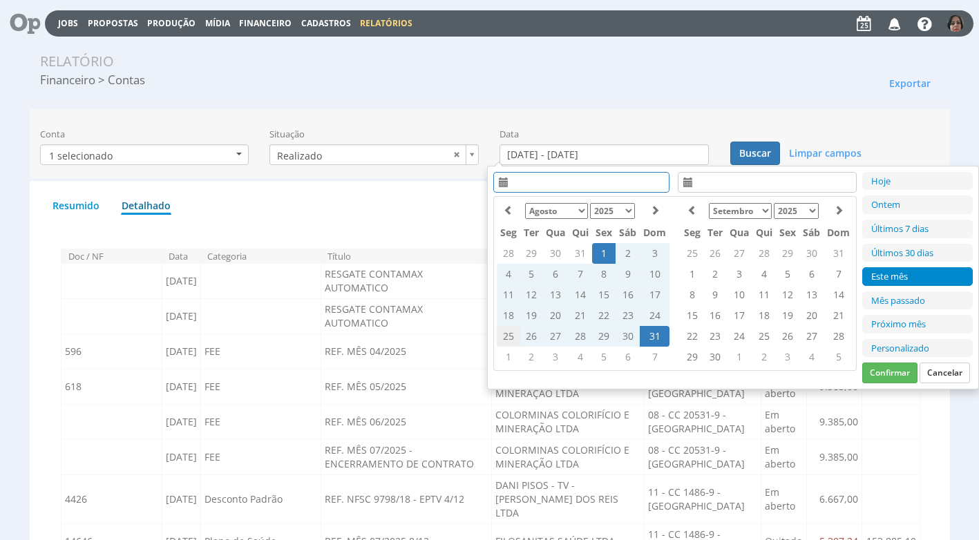
click at [502, 331] on td "25" at bounding box center [508, 336] width 23 height 21
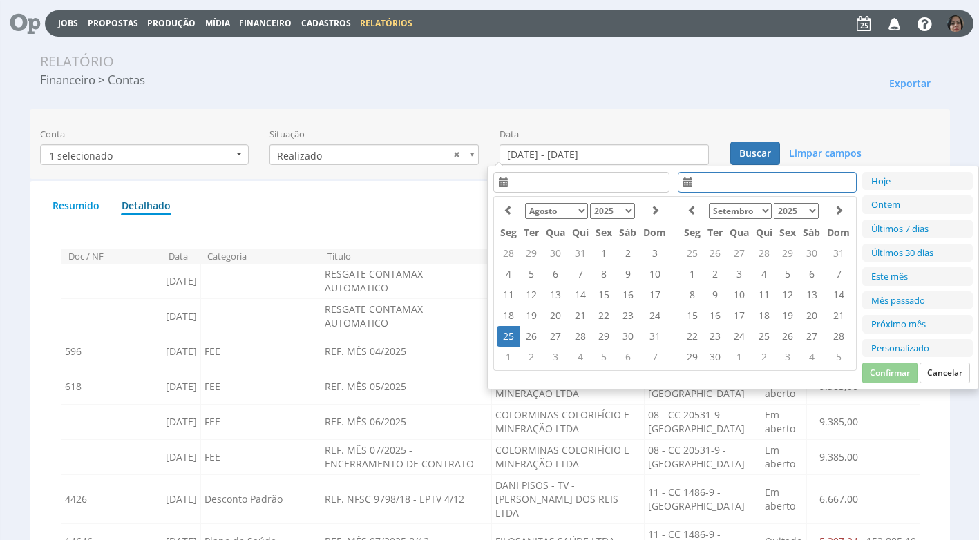
click at [504, 331] on td "25" at bounding box center [508, 336] width 23 height 21
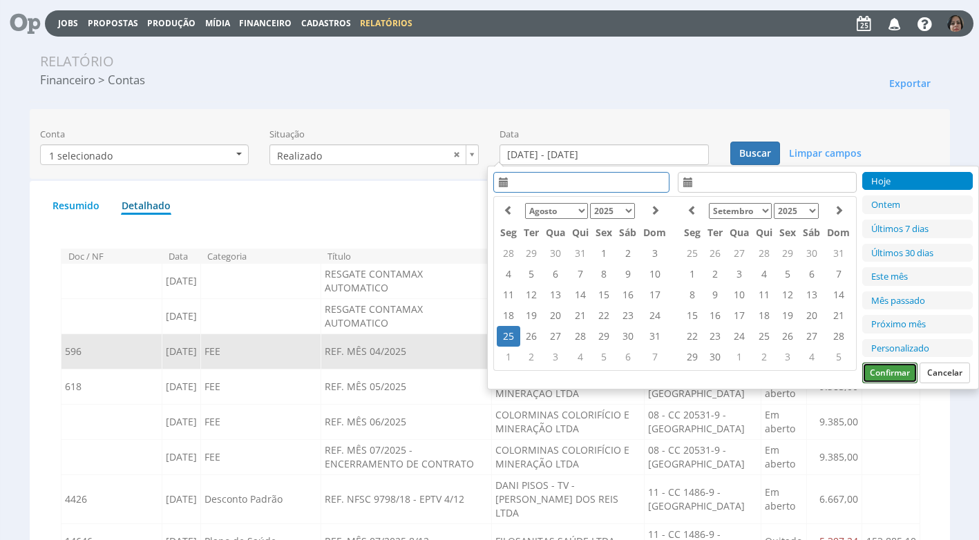
click at [905, 366] on button "Confirmar" at bounding box center [889, 373] width 55 height 21
type input "[DATE] - [DATE]"
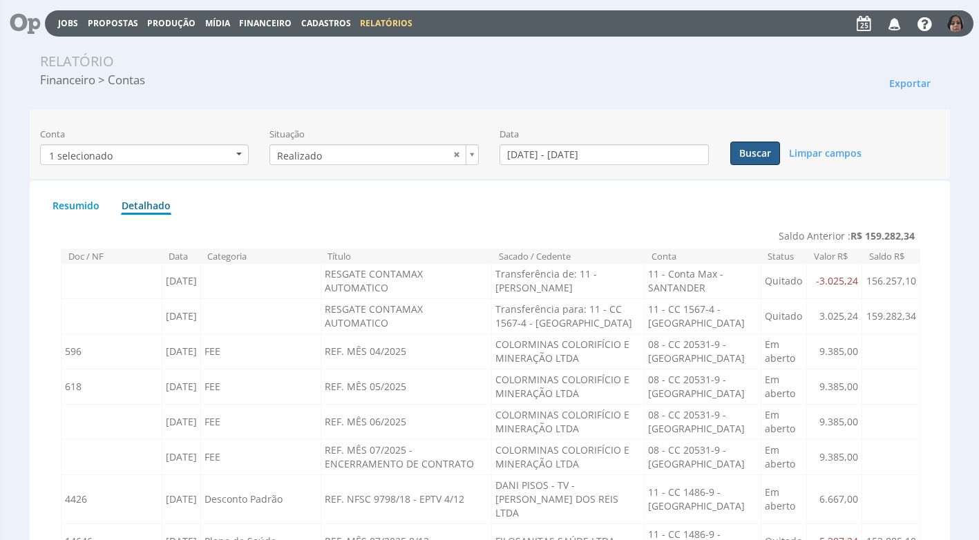
drag, startPoint x: 767, startPoint y: 154, endPoint x: 755, endPoint y: 162, distance: 14.0
click at [766, 154] on button "Buscar" at bounding box center [755, 153] width 50 height 23
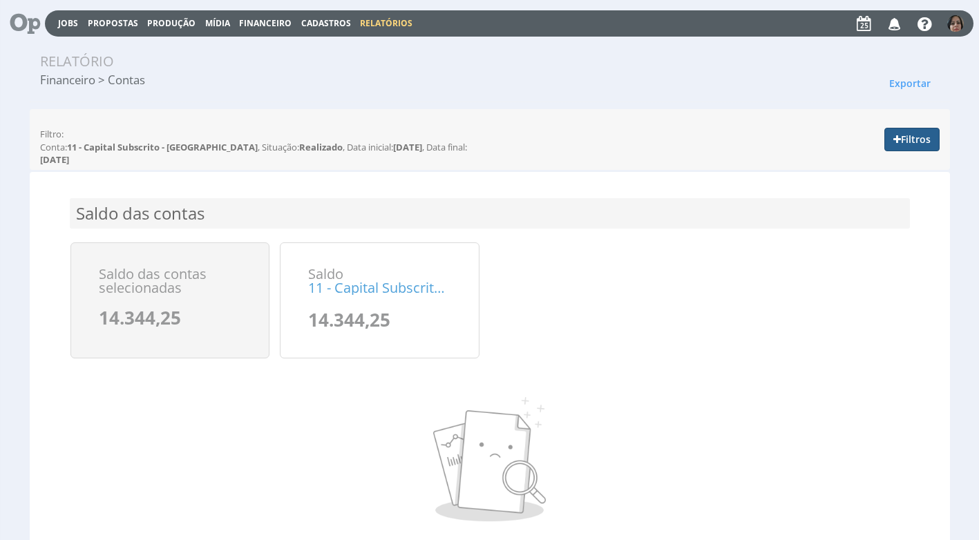
click at [909, 135] on button "Filtros" at bounding box center [912, 139] width 55 height 23
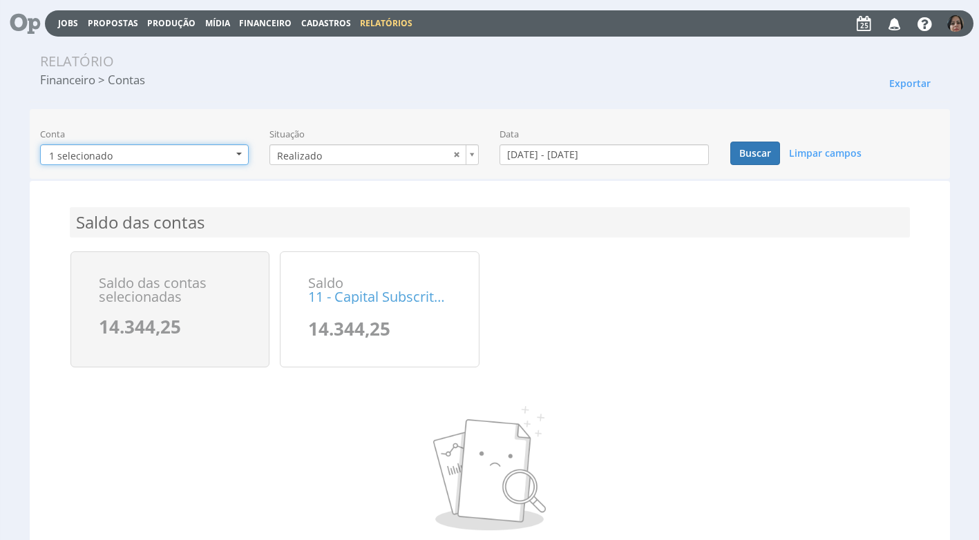
click at [236, 155] on button "1 selecionado" at bounding box center [144, 154] width 209 height 21
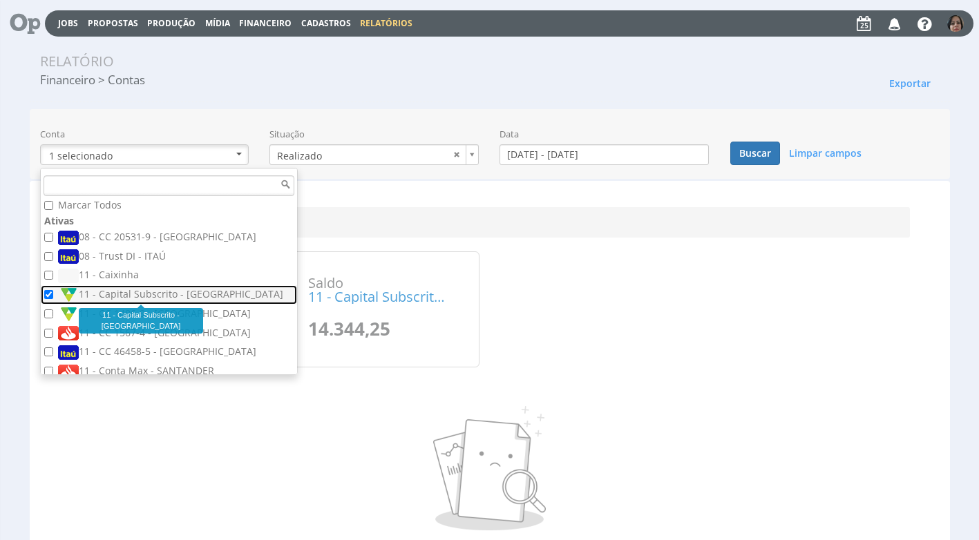
click at [142, 289] on label "11 - Capital Subscrito - [GEOGRAPHIC_DATA]" at bounding box center [170, 294] width 225 height 15
click at [53, 290] on input "11 - Capital Subscrito - [GEOGRAPHIC_DATA]" at bounding box center [48, 294] width 9 height 9
checkbox input "false"
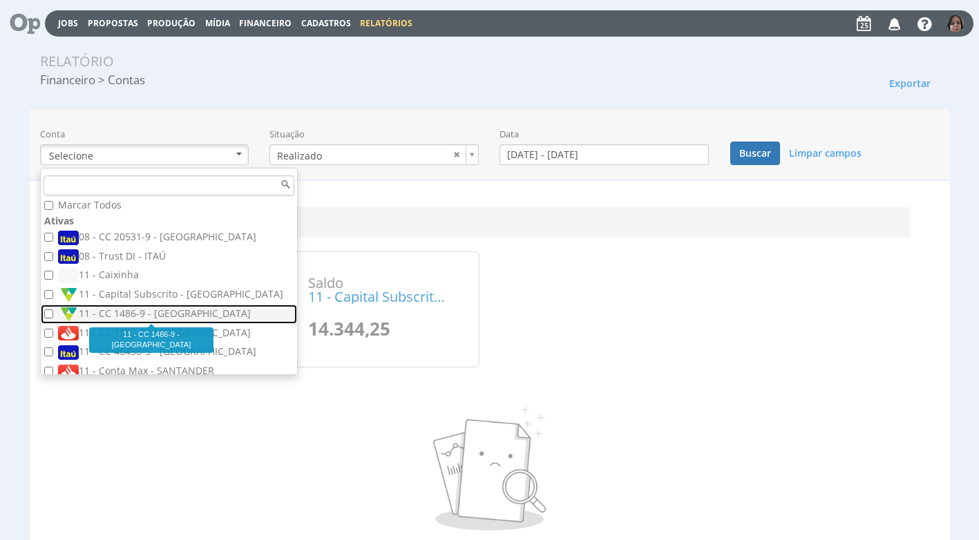
click at [124, 310] on label "11 - CC 1486-9 - [GEOGRAPHIC_DATA]" at bounding box center [170, 314] width 225 height 15
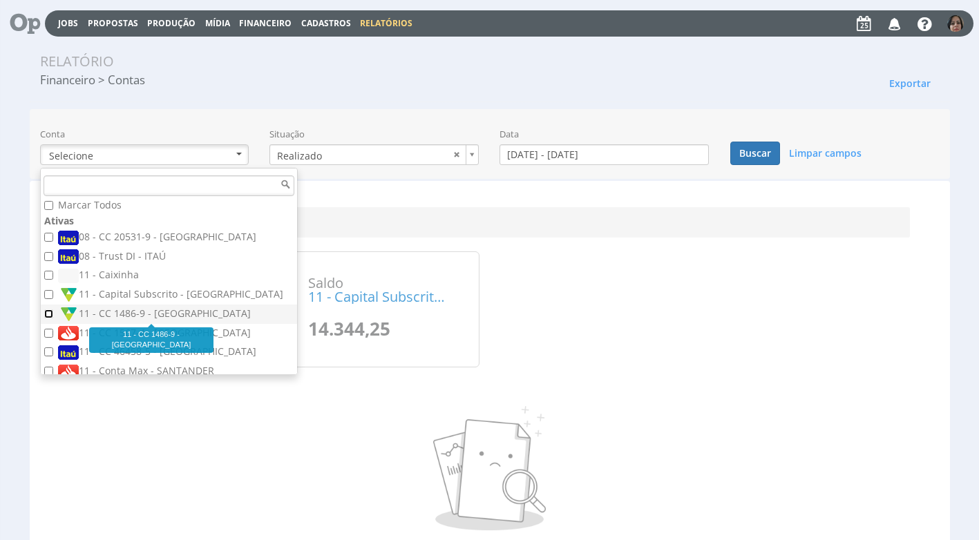
click at [53, 310] on input "11 - CC 1486-9 - [GEOGRAPHIC_DATA]" at bounding box center [48, 314] width 9 height 9
checkbox input "true"
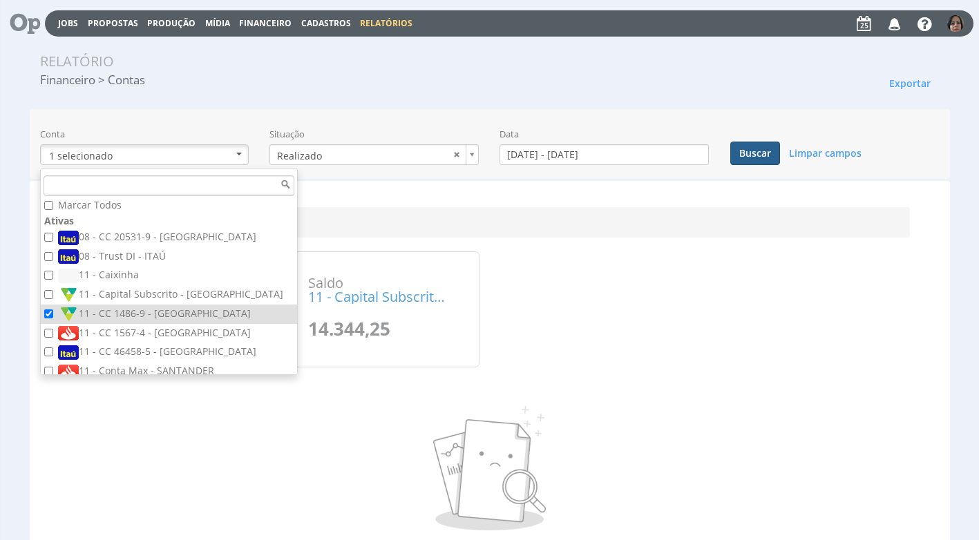
click at [757, 146] on button "Buscar" at bounding box center [755, 153] width 50 height 23
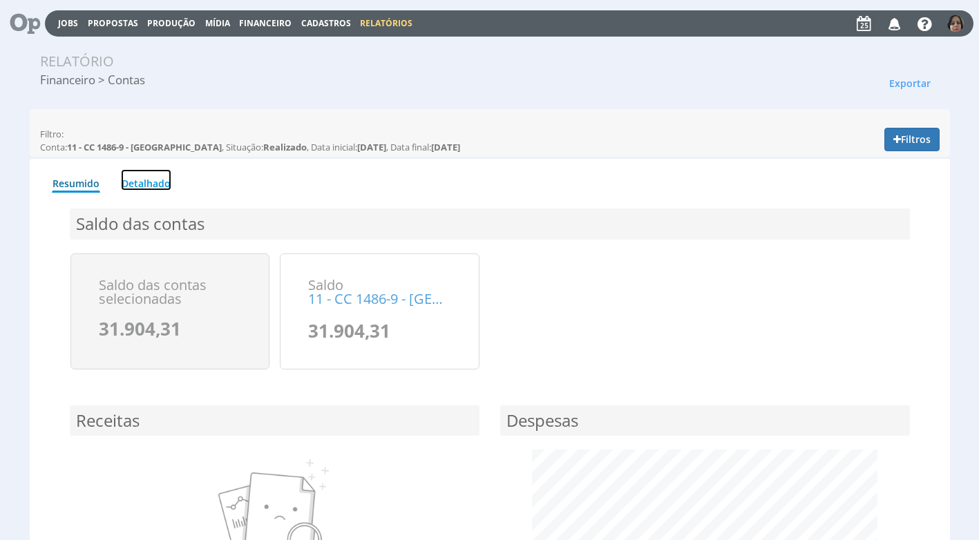
click at [150, 180] on link "Detalhado" at bounding box center [146, 179] width 50 height 21
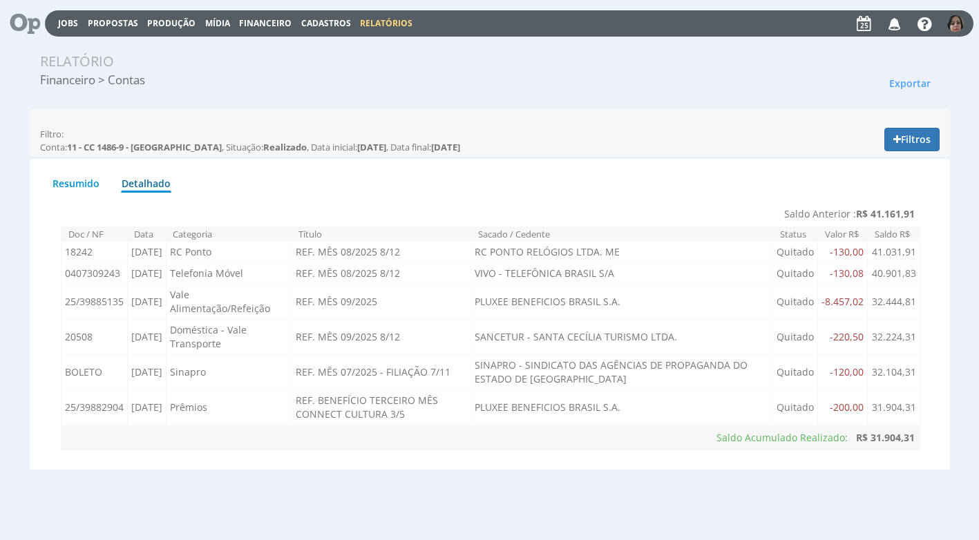
click at [263, 19] on span "Financeiro" at bounding box center [265, 23] width 53 height 12
click at [243, 49] on link "Lançamentos" at bounding box center [267, 45] width 116 height 20
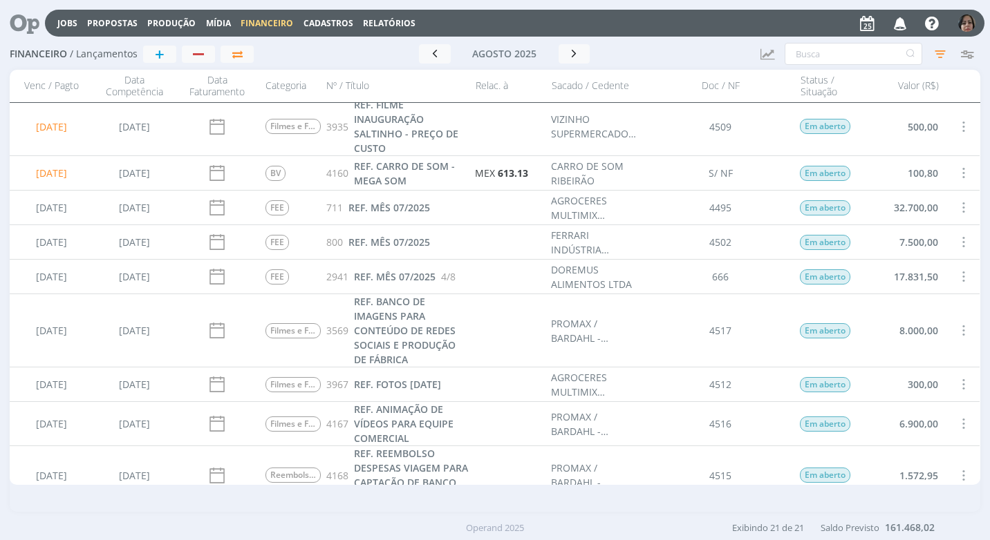
scroll to position [542, 0]
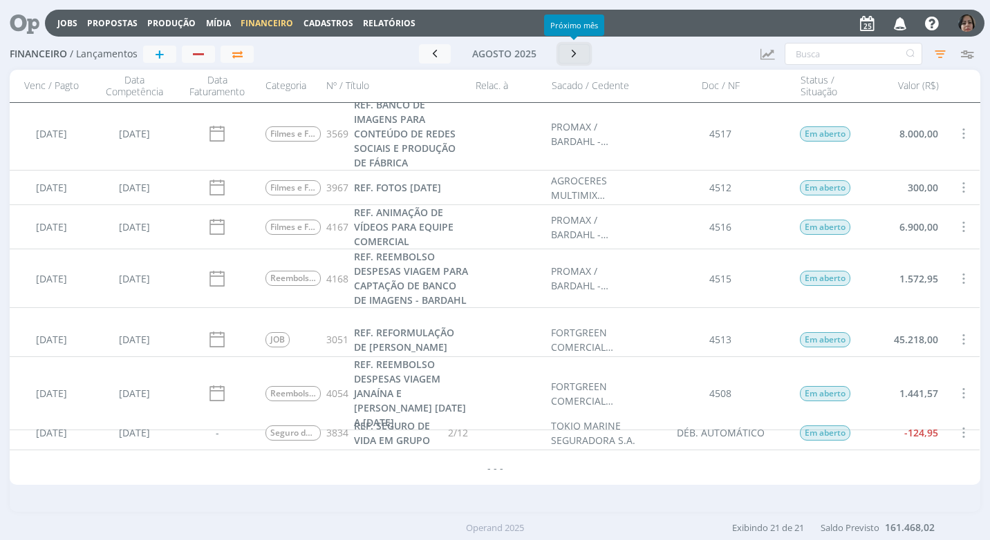
click at [577, 56] on icon "button" at bounding box center [574, 53] width 14 height 13
click at [793, 56] on input "text" at bounding box center [853, 54] width 138 height 22
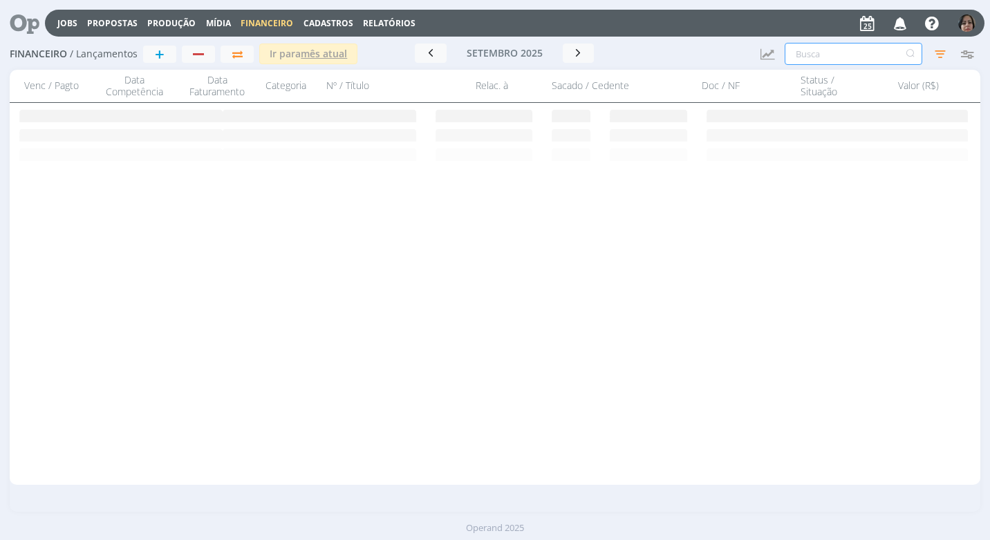
scroll to position [0, 0]
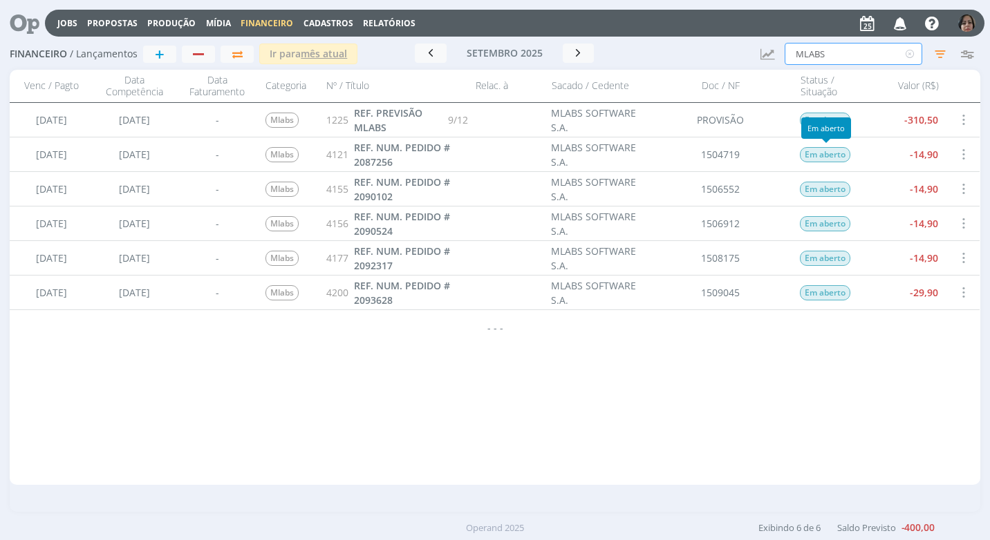
type input "MLABS"
click at [364, 121] on span "REF. PREVISÃO MLABS" at bounding box center [388, 120] width 68 height 28
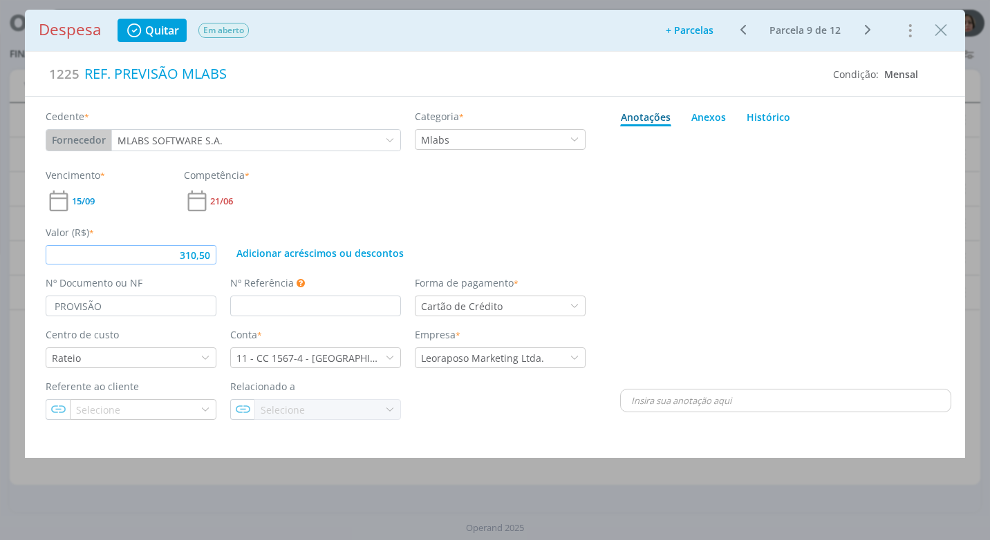
click at [214, 261] on input "310,50" at bounding box center [131, 254] width 171 height 19
type input "280,60"
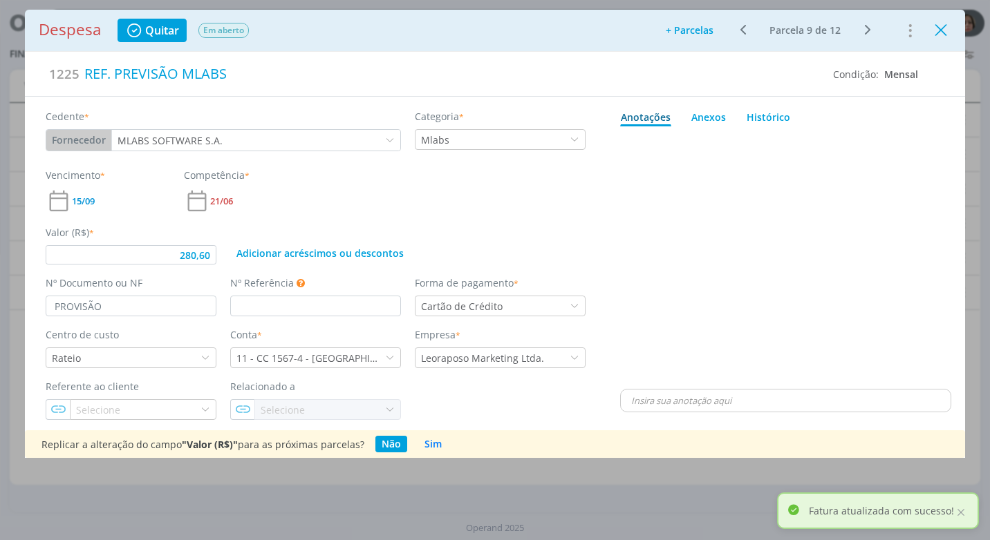
type input "280,60"
drag, startPoint x: 948, startPoint y: 32, endPoint x: 845, endPoint y: 181, distance: 180.8
click at [948, 32] on icon "Close" at bounding box center [940, 30] width 21 height 21
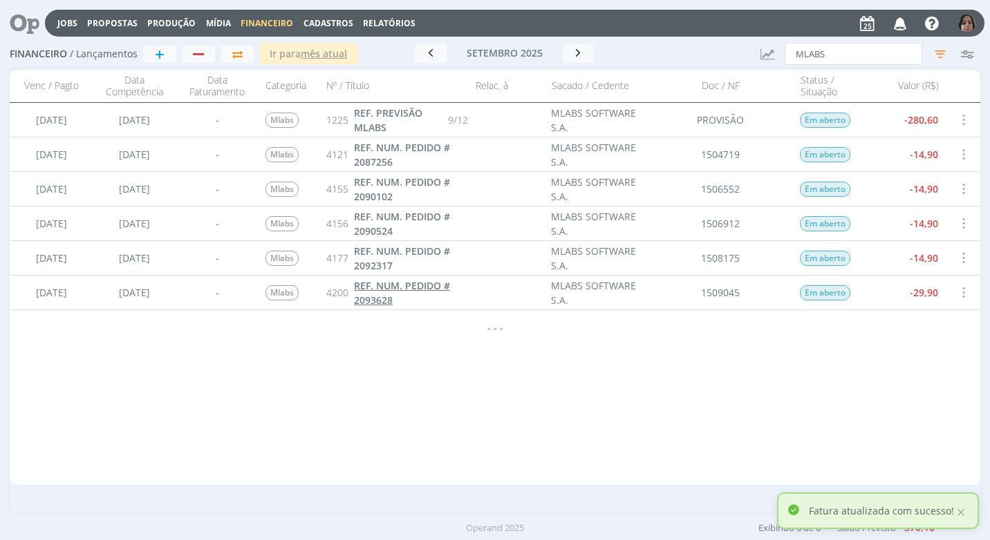
click at [390, 287] on span "REF. NUM. PEDIDO # 2093628" at bounding box center [402, 293] width 96 height 28
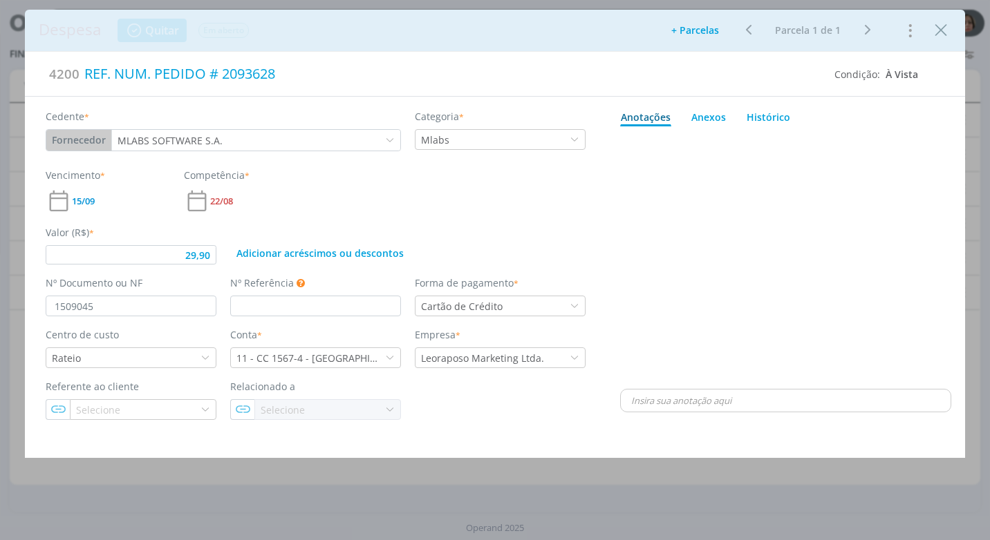
type input "29,90"
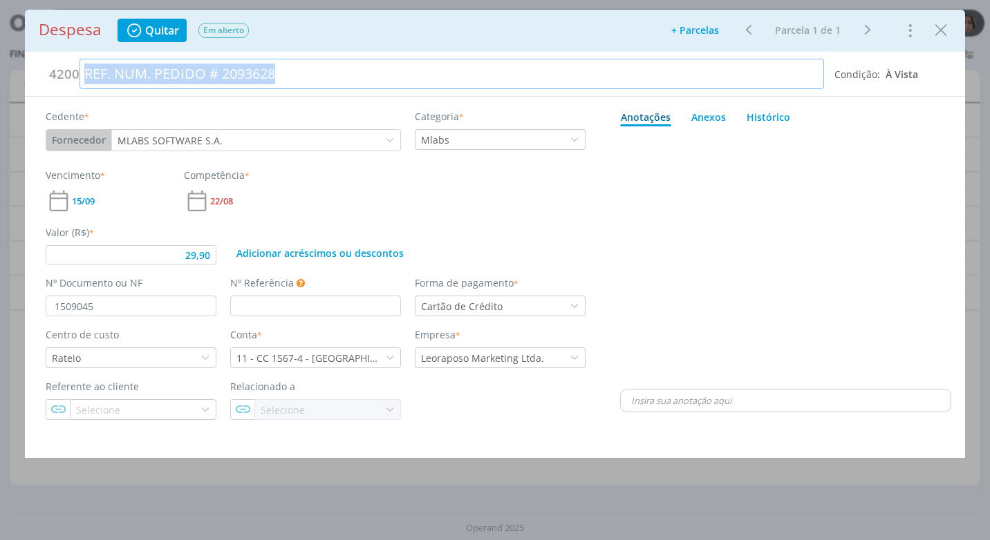
drag, startPoint x: 288, startPoint y: 75, endPoint x: 22, endPoint y: 66, distance: 266.2
click at [22, 66] on div "Despesa Quitar Em aberto Adicionar parcelas: As parcelas serão geradas com base…" at bounding box center [495, 270] width 990 height 540
copy div "REF. NUM. PEDIDO # 2093628"
click at [938, 37] on icon "Close" at bounding box center [940, 30] width 21 height 21
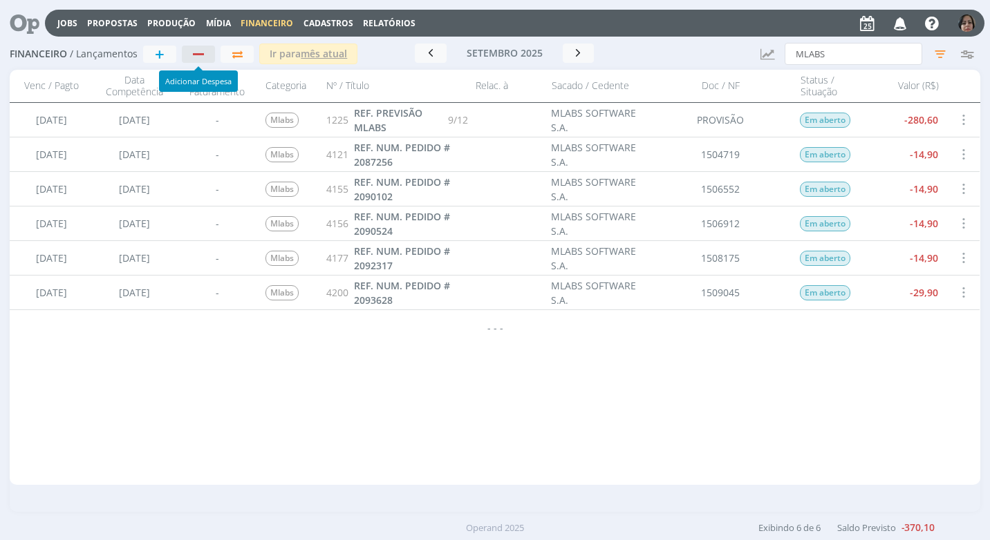
click at [202, 55] on div "button" at bounding box center [198, 54] width 11 height 2
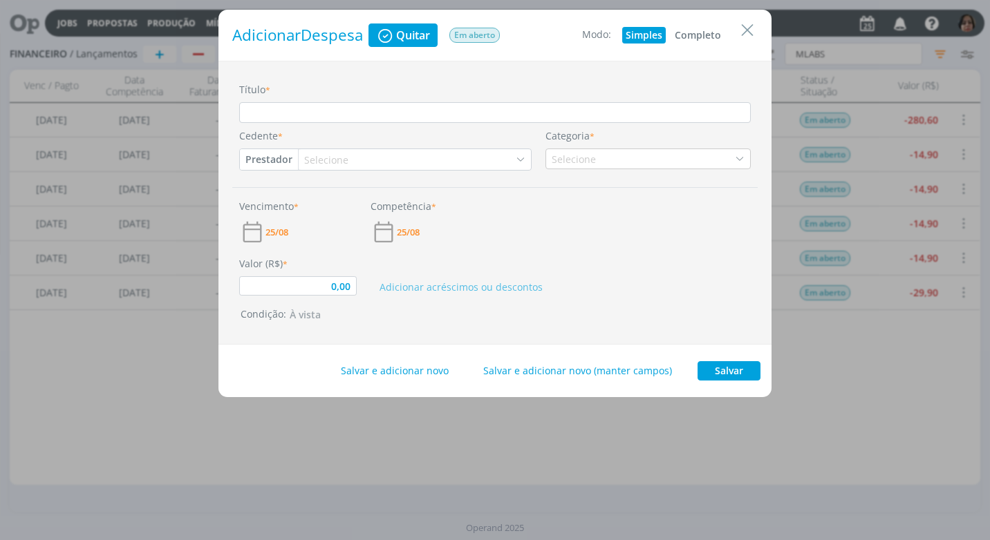
click at [704, 28] on button "Completo" at bounding box center [697, 35] width 53 height 17
type input "0,00"
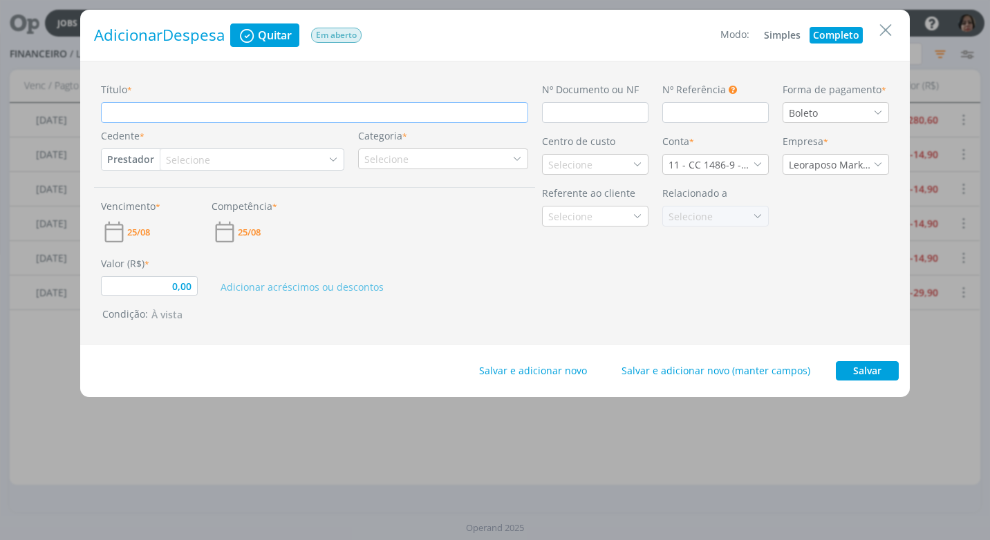
click at [112, 108] on input "Título *" at bounding box center [314, 112] width 427 height 21
paste input "REF. NUM. PEDIDO # 2093628"
type input "REF. NUM. PEDIDO # 2093628"
type input "0,00"
type input "REF. NUM. PEDIDO # 209362"
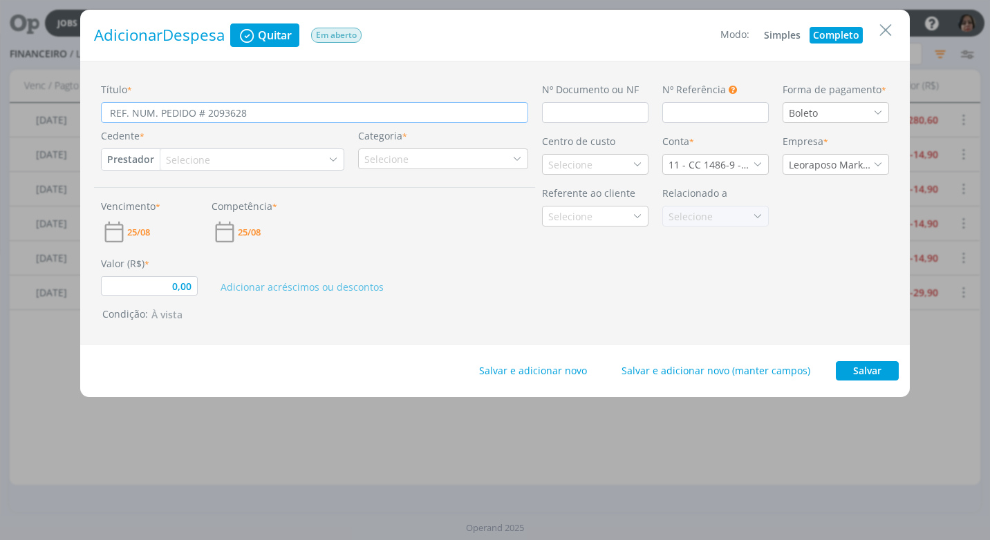
type input "0,00"
type input "REF. NUM. PEDIDO # 20936"
type input "0,00"
type input "REF. NUM. PEDIDO # 2093"
type input "0,00"
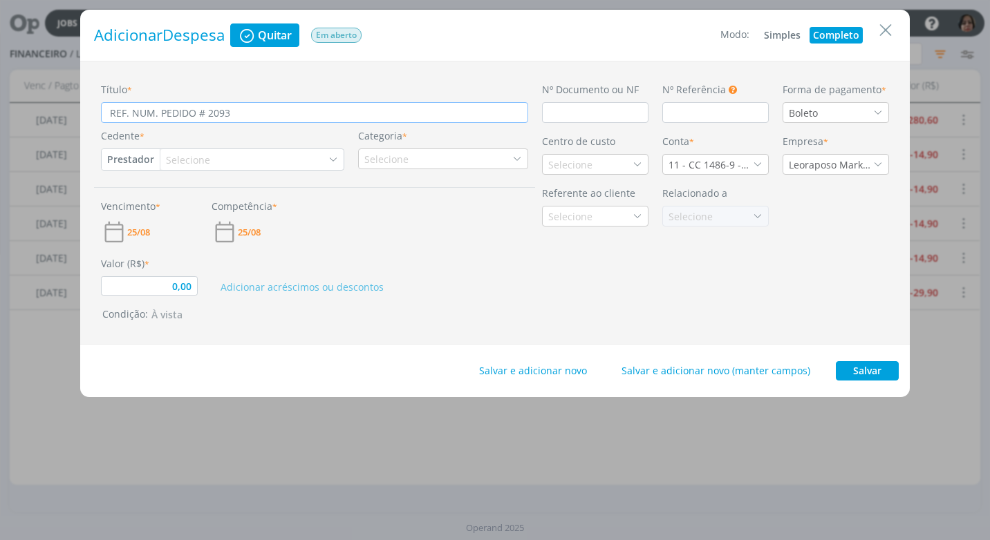
type input "REF. NUM. PEDIDO # 209"
type input "0,00"
type input "REF. NUM. PEDIDO # 2094"
type input "0,00"
type input "REF. NUM. PEDIDO # 20941"
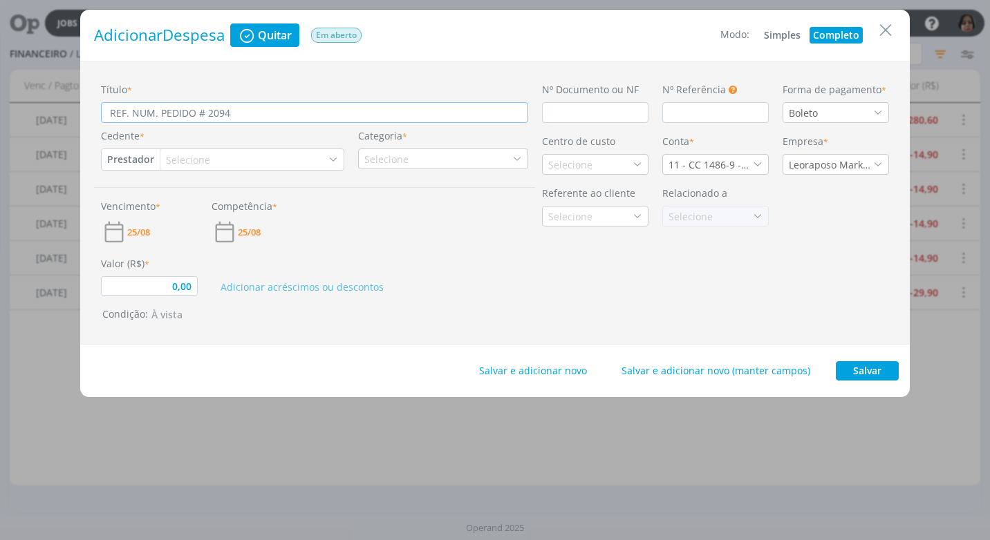
type input "0,00"
type input "REF. NUM. PEDIDO # 209412"
type input "0,00"
type input "REF. NUM. PEDIDO # 2094129"
type input "0,00"
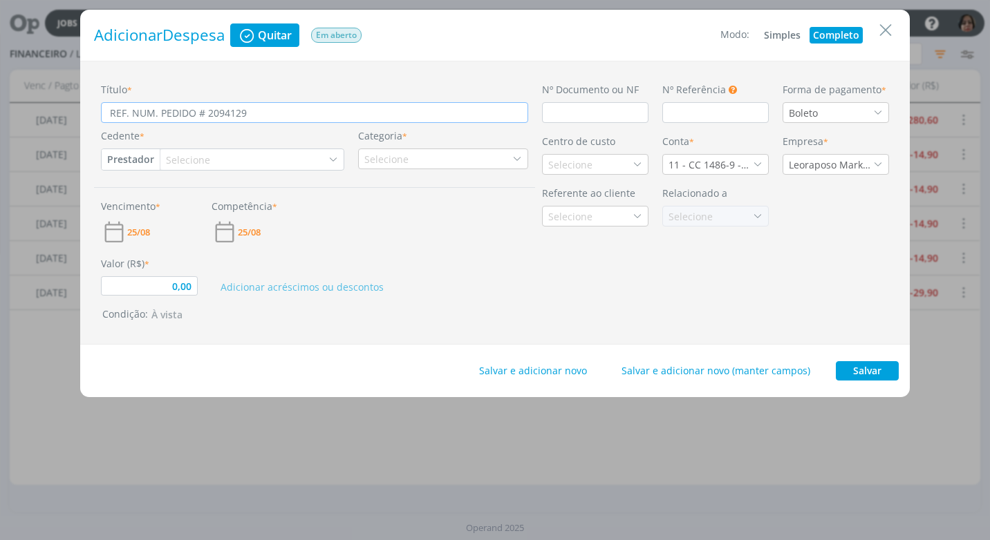
type input "REF. NUM. PEDIDO # 2094129"
click at [548, 116] on input "dialog" at bounding box center [595, 112] width 106 height 21
type input "1"
type input "0,00"
type input "15"
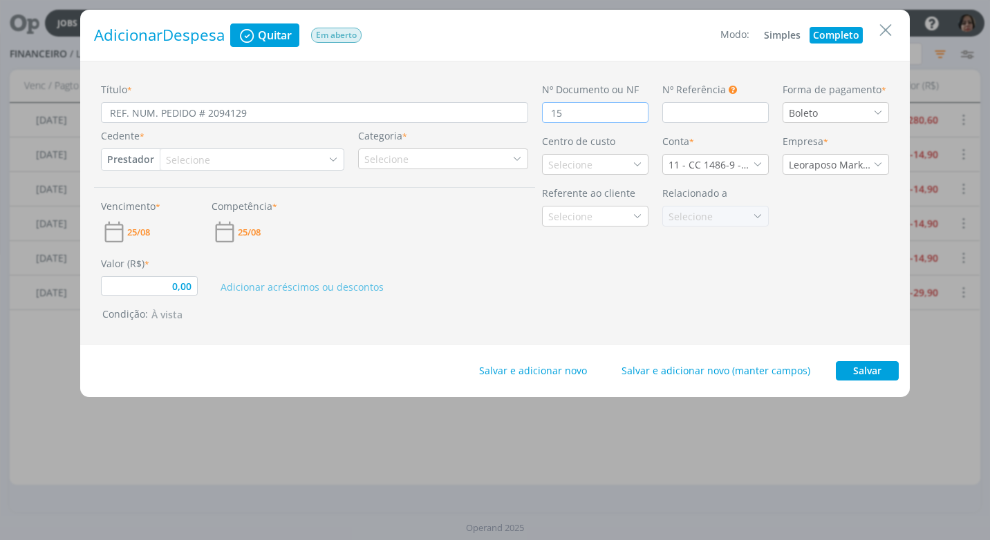
type input "0,00"
type input "150"
type input "0,00"
type input "1509"
type input "0,00"
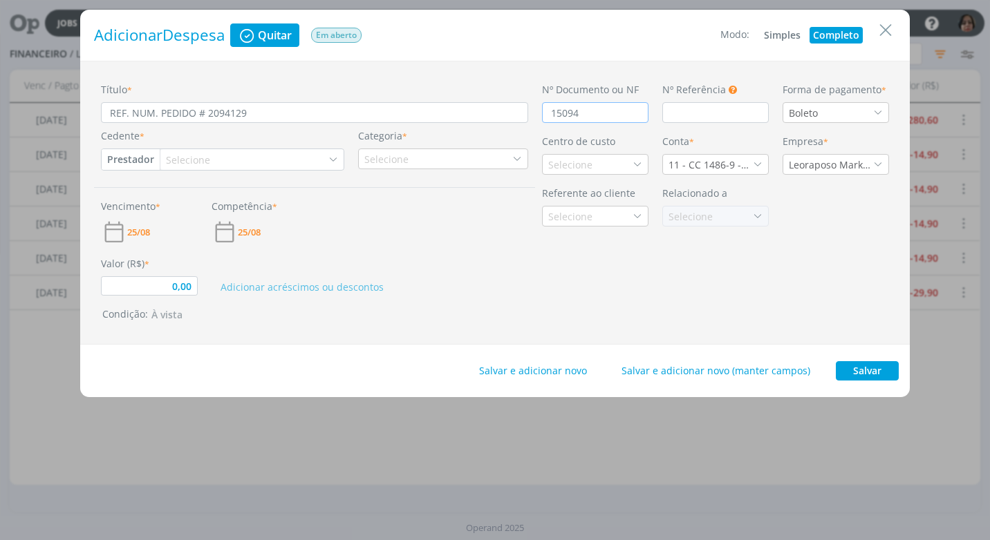
type input "150942"
type input "0,00"
type input "1509422"
click at [874, 109] on icon "dialog" at bounding box center [878, 113] width 10 height 10
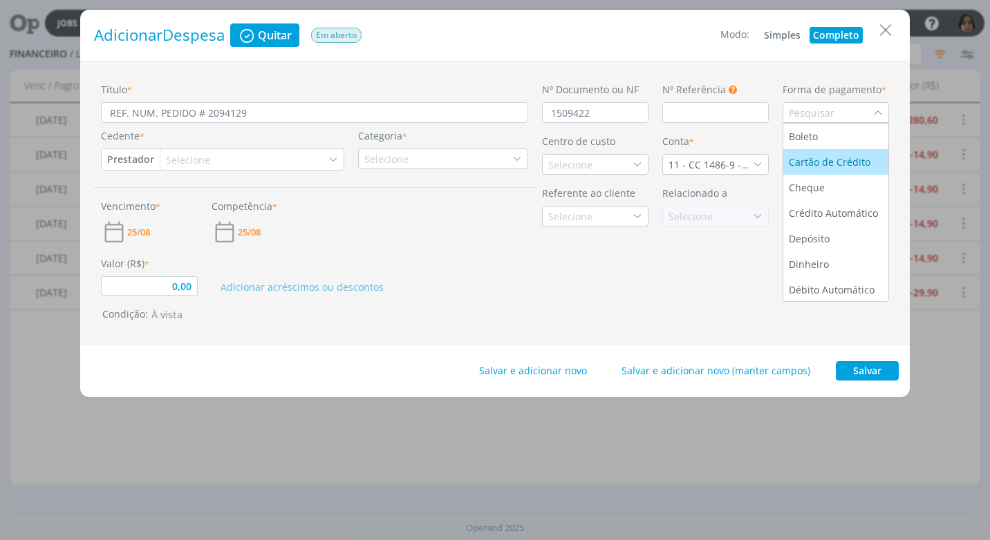
click at [859, 160] on div "Cartão de Crédito" at bounding box center [831, 162] width 84 height 15
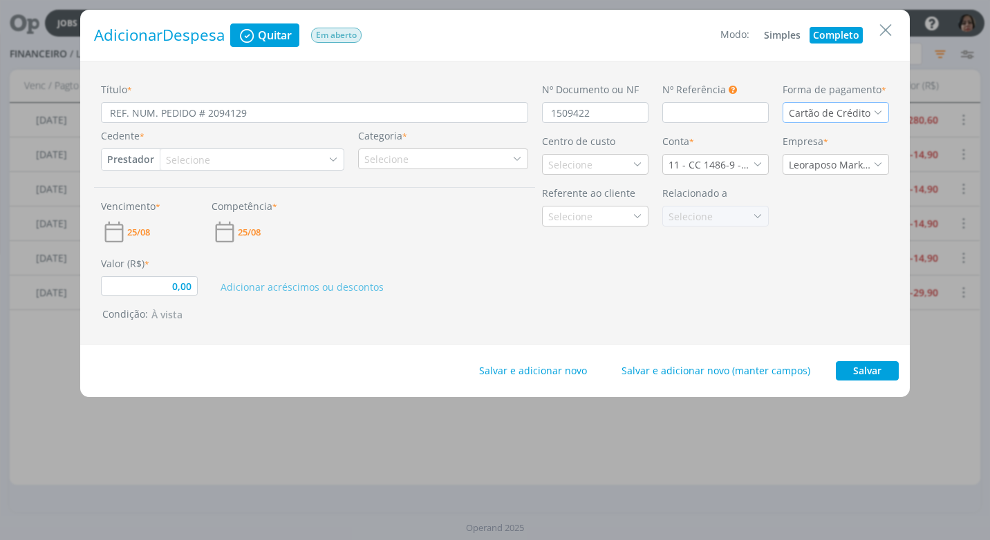
click at [126, 161] on button "Prestador" at bounding box center [131, 159] width 58 height 21
click at [150, 207] on link "Fornecedor" at bounding box center [156, 205] width 109 height 22
type input "0,00"
click at [182, 160] on div "Selecione" at bounding box center [196, 160] width 47 height 15
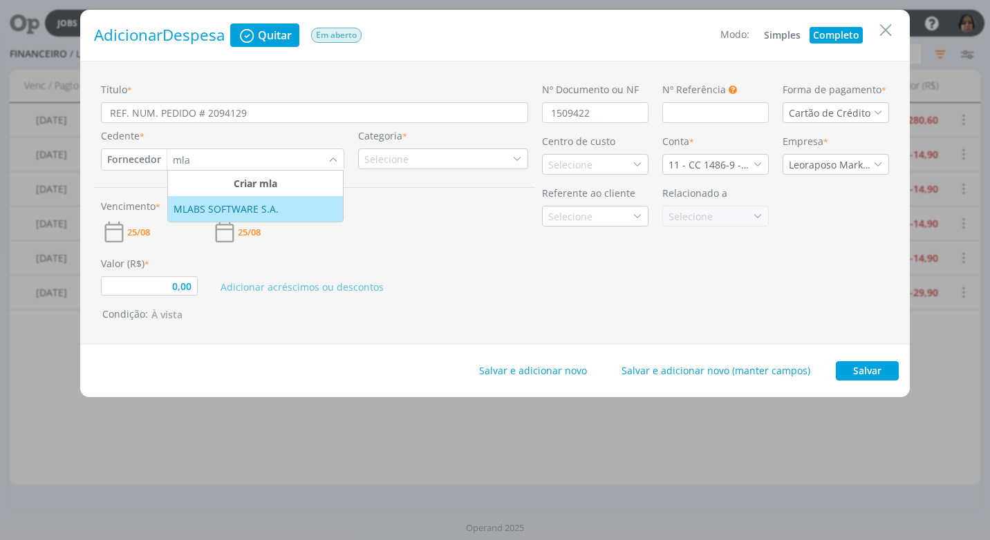
type input "mla"
click at [216, 211] on div "MLABS SOFTWARE S.A." at bounding box center [227, 209] width 108 height 15
type input "0,00"
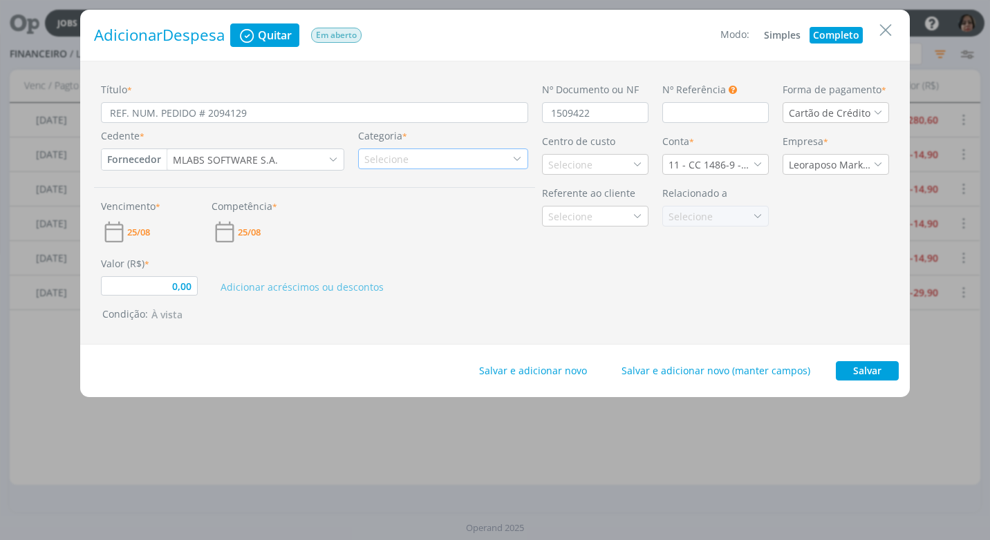
click at [415, 160] on div "Selecione" at bounding box center [443, 159] width 170 height 21
type input "mla"
click at [395, 209] on div "Mlabs" at bounding box center [385, 202] width 49 height 15
type input "0,00"
click at [638, 162] on icon "dialog" at bounding box center [637, 165] width 10 height 10
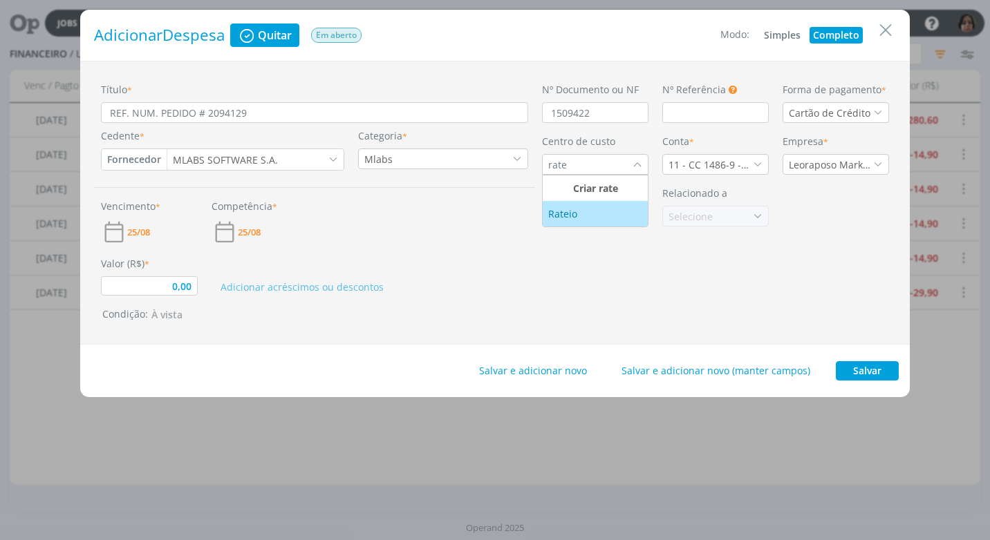
type input "rate"
click at [563, 215] on div "Rateio" at bounding box center [564, 214] width 32 height 15
click at [760, 164] on icon "dialog" at bounding box center [758, 165] width 10 height 10
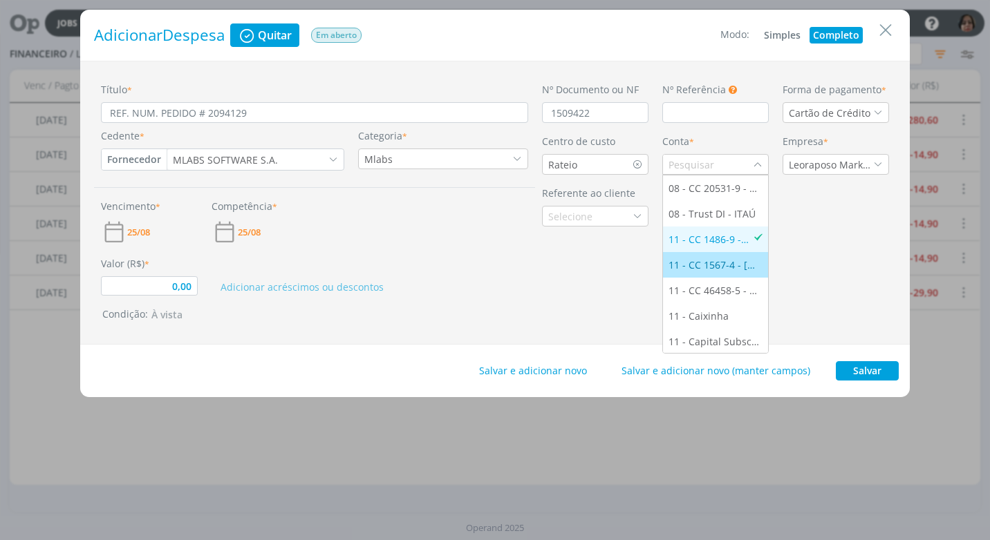
click at [703, 261] on div "11 - CC 1567-4 - [GEOGRAPHIC_DATA]" at bounding box center [715, 265] width 94 height 15
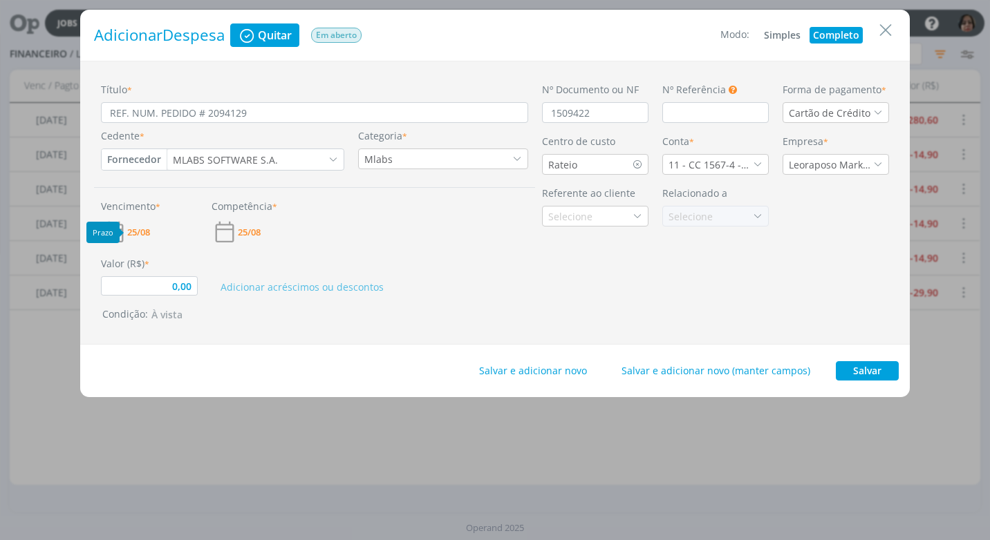
click at [141, 229] on span "25/08" at bounding box center [138, 232] width 23 height 9
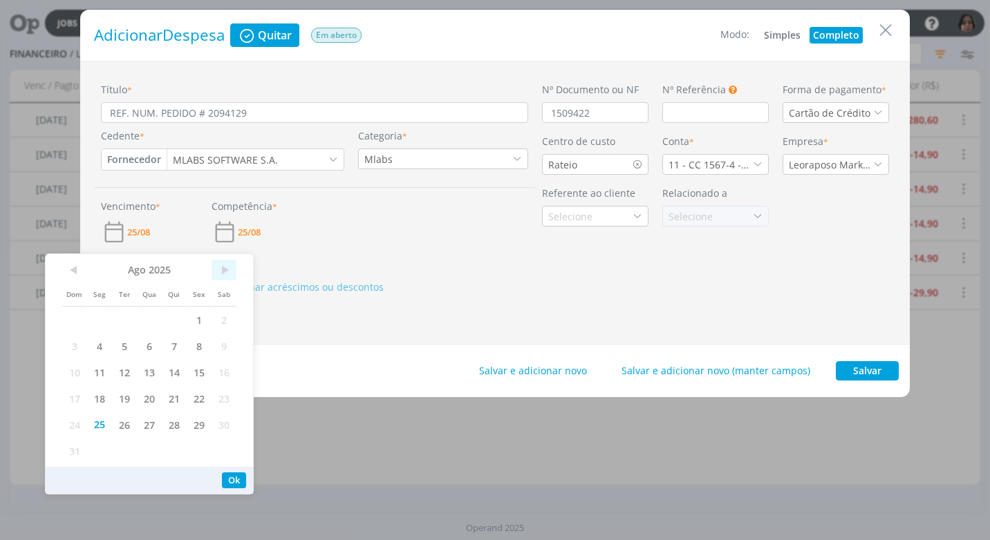
click at [225, 274] on span ">" at bounding box center [223, 270] width 25 height 21
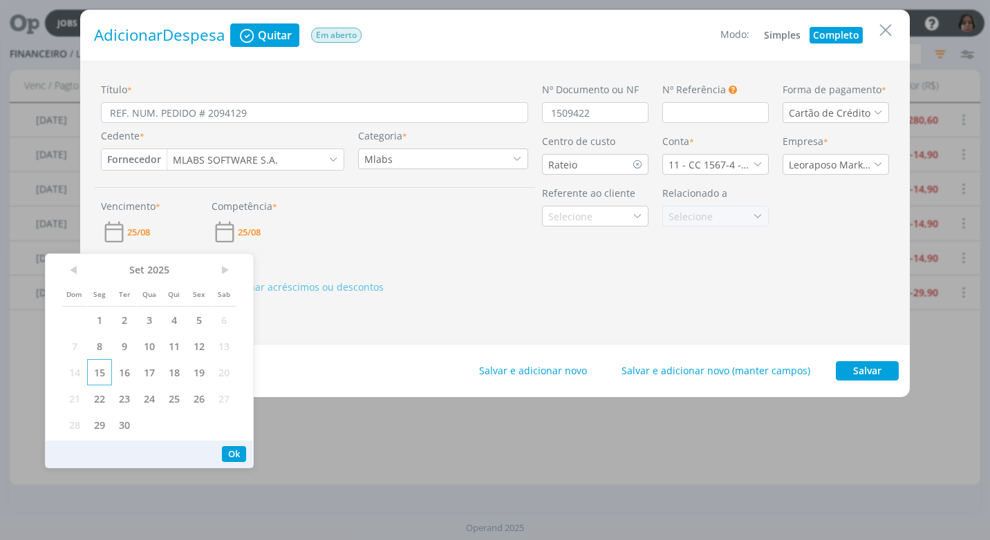
click at [98, 375] on span "15" at bounding box center [99, 372] width 25 height 26
click at [232, 454] on button "Ok" at bounding box center [234, 454] width 24 height 16
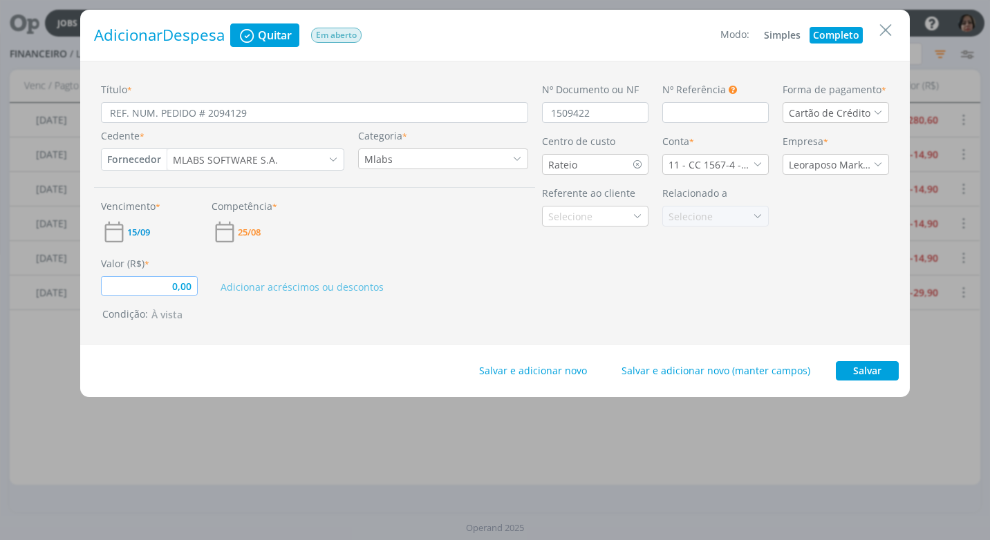
click at [149, 292] on input "0,00" at bounding box center [149, 285] width 97 height 19
click at [649, 355] on div "Salvar e adicionar novo Salvar e adicionar novo (manter campos) Salvar" at bounding box center [494, 371] width 829 height 53
click at [872, 373] on button "Salvar" at bounding box center [866, 370] width 63 height 19
type input "29,90"
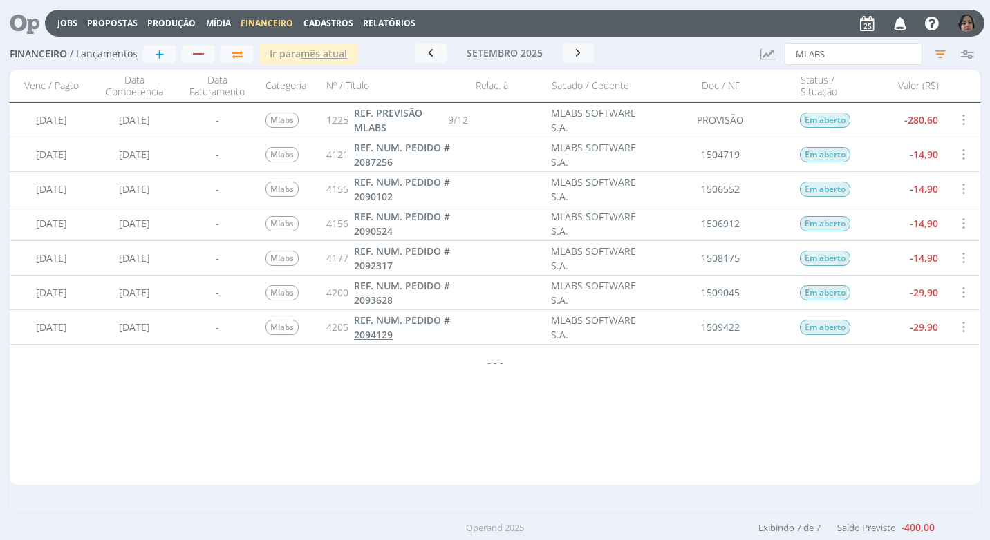
click at [366, 340] on span "REF. NUM. PEDIDO # 2094129" at bounding box center [402, 328] width 96 height 28
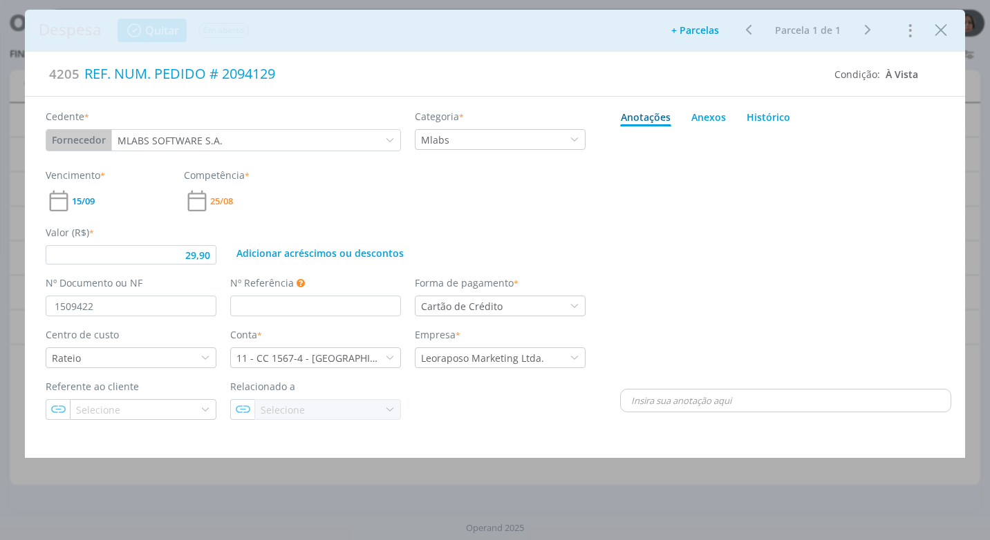
type input "29,90"
drag, startPoint x: 938, startPoint y: 31, endPoint x: 933, endPoint y: 38, distance: 8.4
click at [937, 30] on icon "Close" at bounding box center [940, 30] width 21 height 21
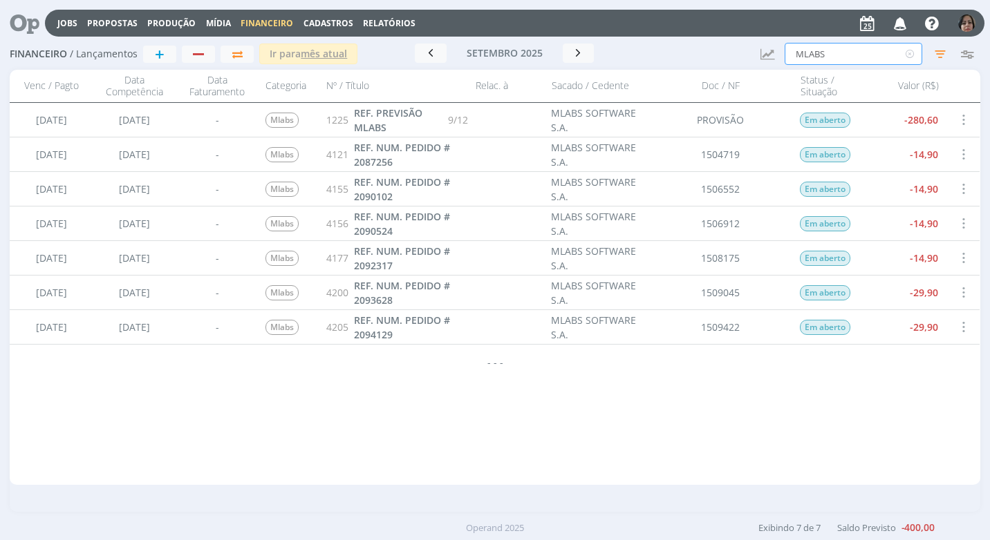
click at [837, 59] on input "MLABS" at bounding box center [853, 54] width 138 height 22
type input "M"
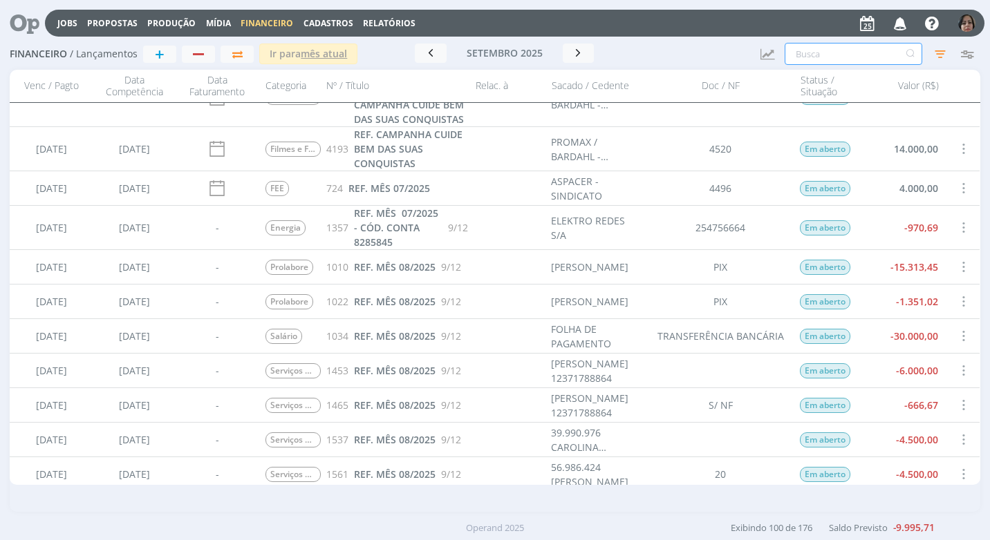
scroll to position [553, 0]
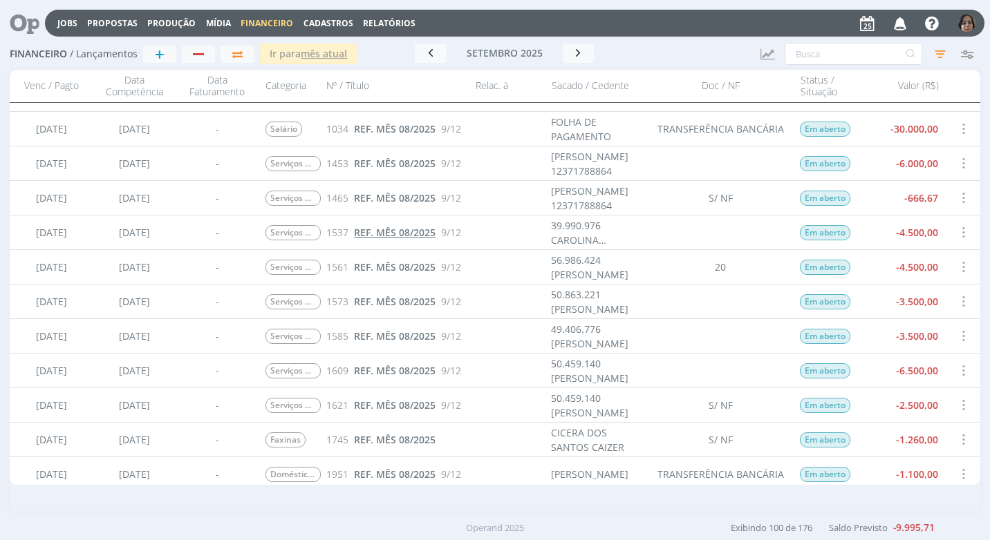
click at [391, 232] on span "REF. MÊS 08/2025" at bounding box center [395, 232] width 82 height 13
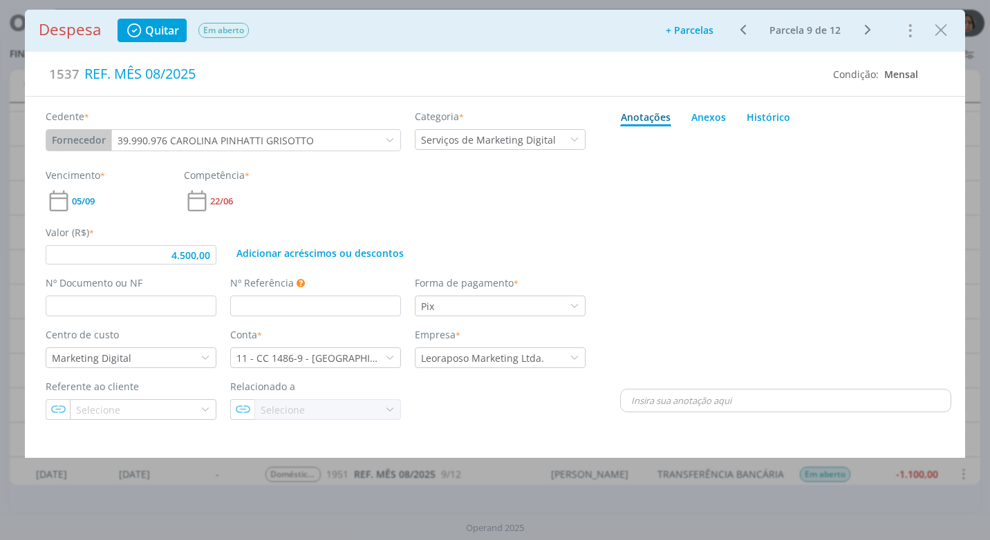
type input "4.500,00"
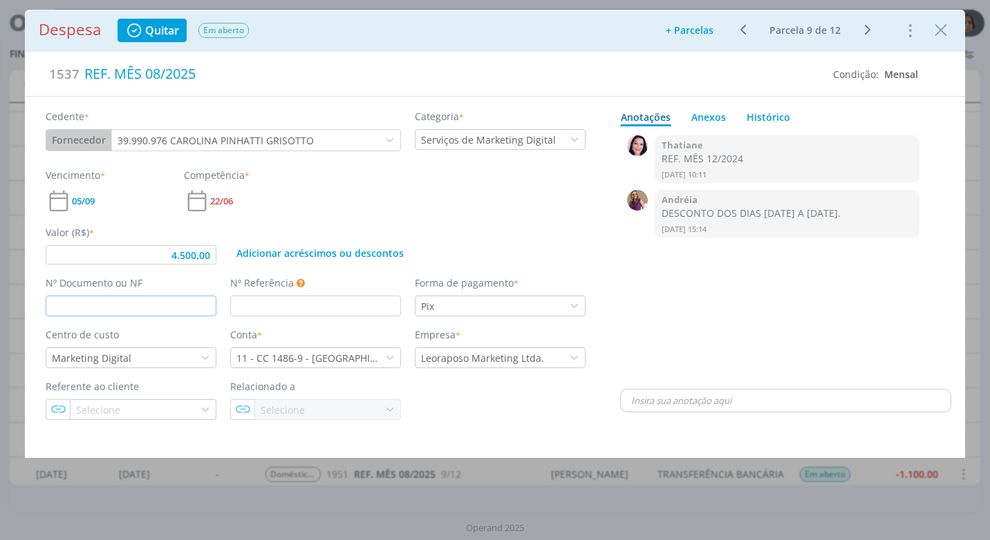
click at [122, 310] on input "dialog" at bounding box center [131, 306] width 171 height 21
type input "56"
type input "4.500,00"
type input "56"
click at [719, 113] on div "Anexos 0" at bounding box center [708, 117] width 35 height 15
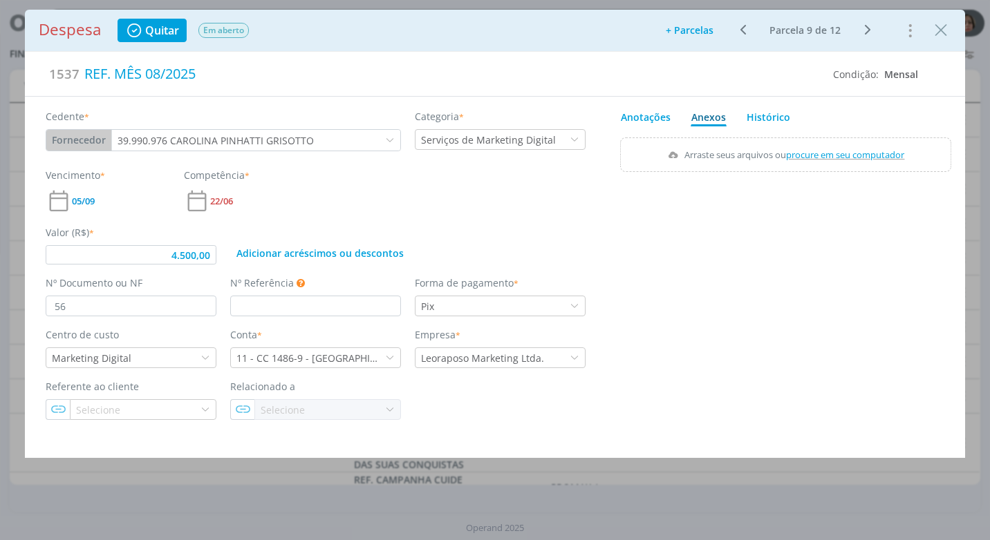
type input "4.500,00"
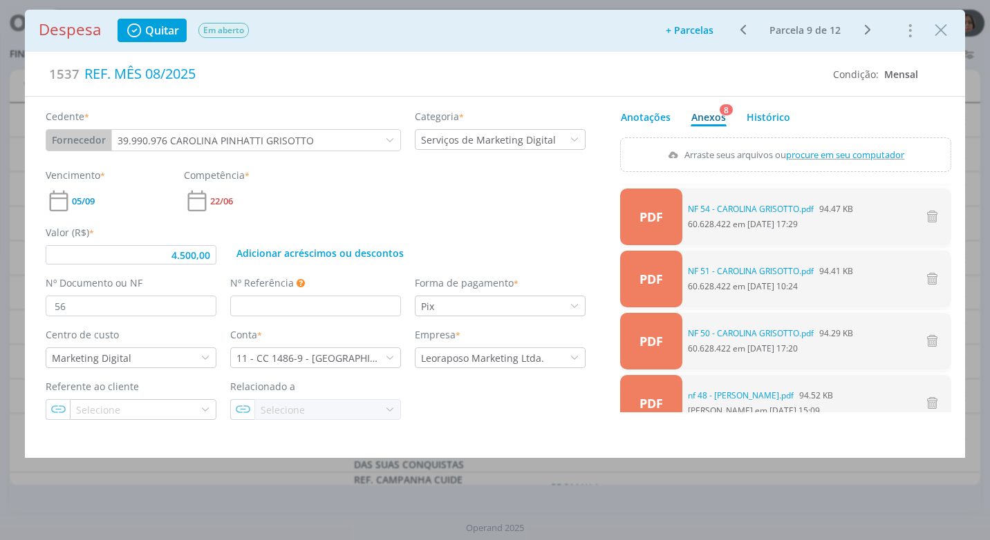
click at [854, 154] on span "procure em seu computador" at bounding box center [845, 155] width 118 height 12
click at [854, 142] on input "Arraste seus arquivos ou procure em seu computador" at bounding box center [785, 140] width 331 height 4
type input "C:\fakepath\NF 56 - CAROLINA GRISOTTO.pdf"
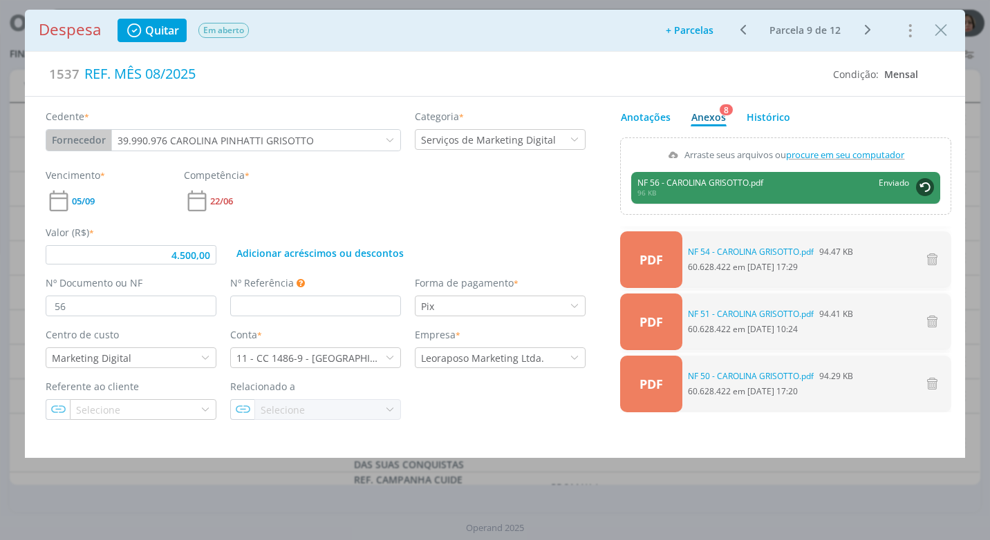
type input "4.500,00"
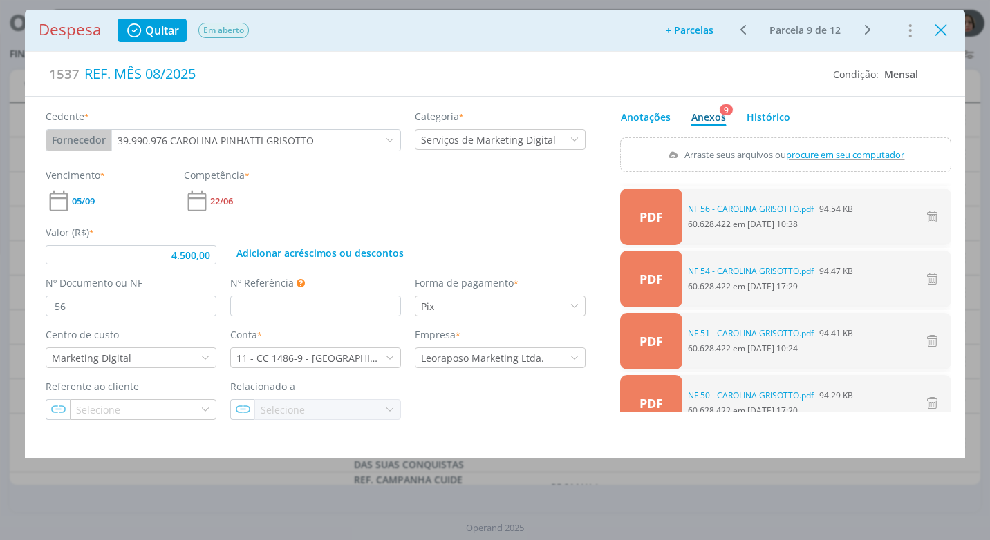
click at [946, 28] on icon "Close" at bounding box center [940, 30] width 21 height 21
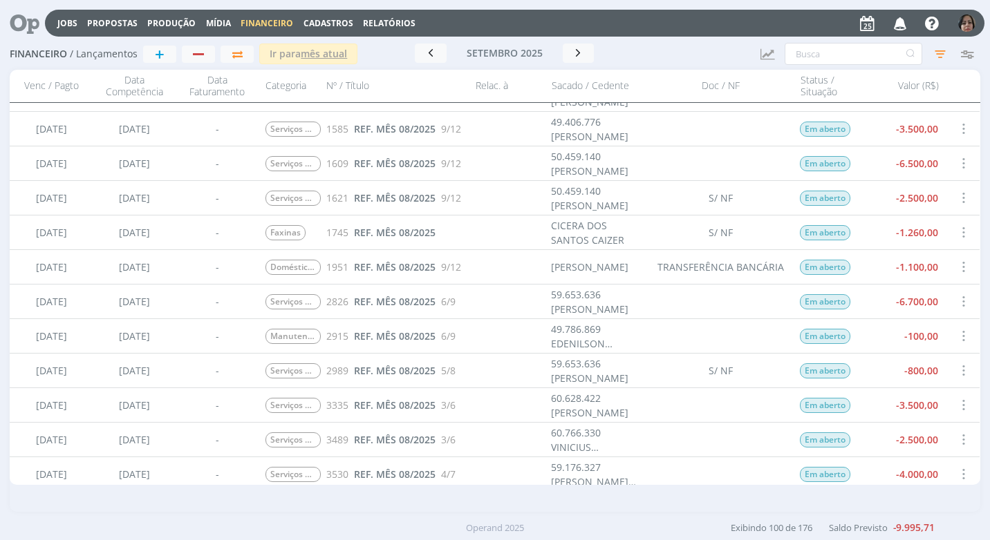
scroll to position [691, 0]
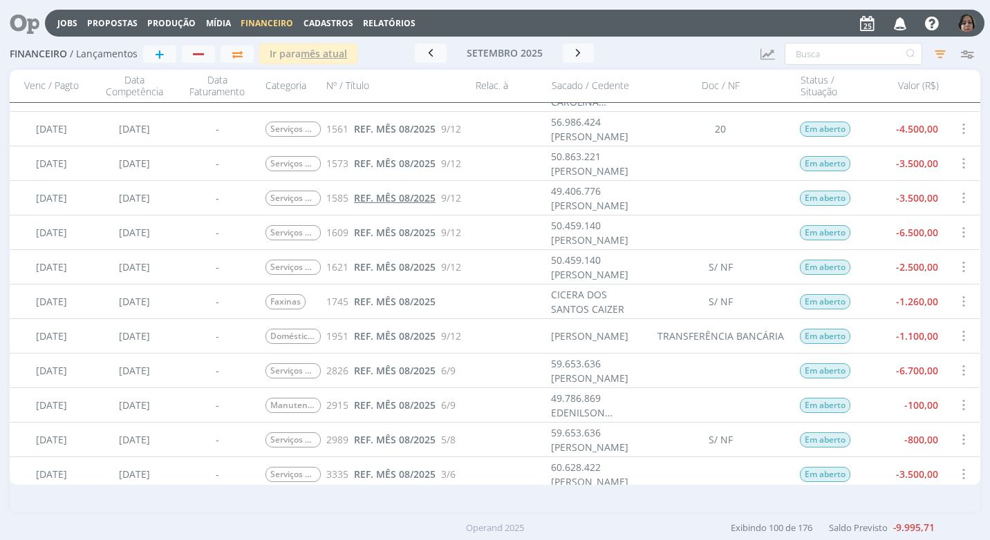
click at [407, 196] on span "REF. MÊS 08/2025" at bounding box center [395, 197] width 82 height 13
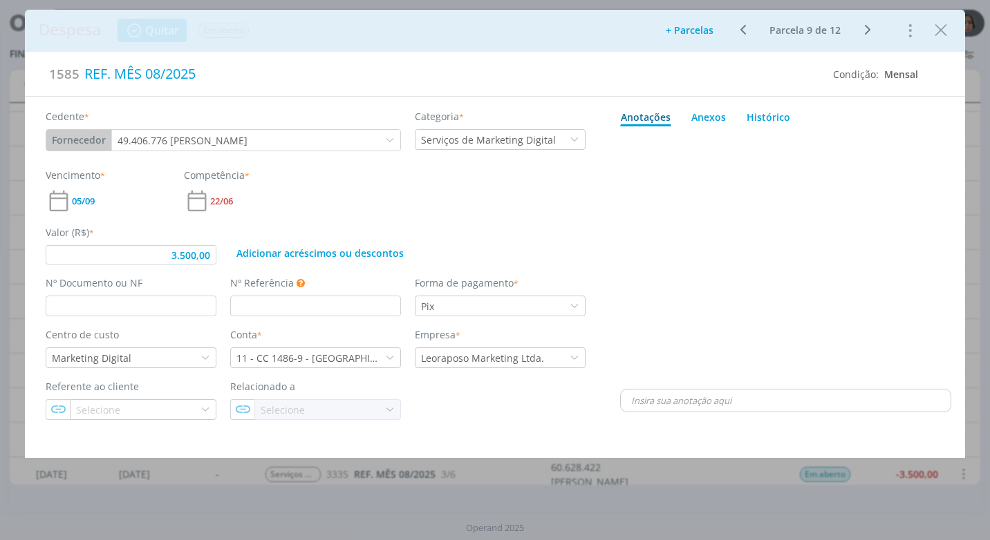
type input "3.500,00"
click at [122, 312] on input "dialog" at bounding box center [131, 306] width 171 height 21
type input "24"
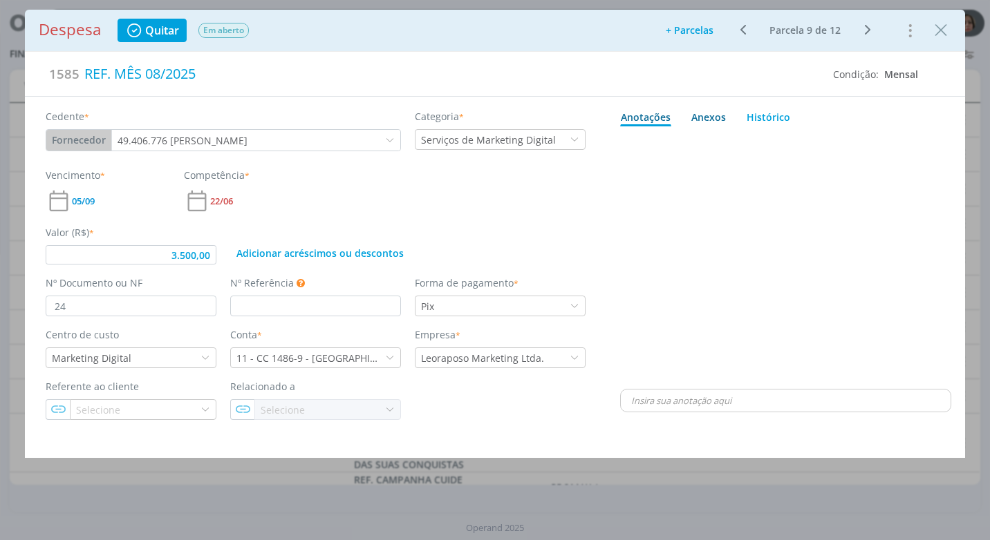
click at [704, 113] on div "Anexos 0" at bounding box center [708, 117] width 35 height 15
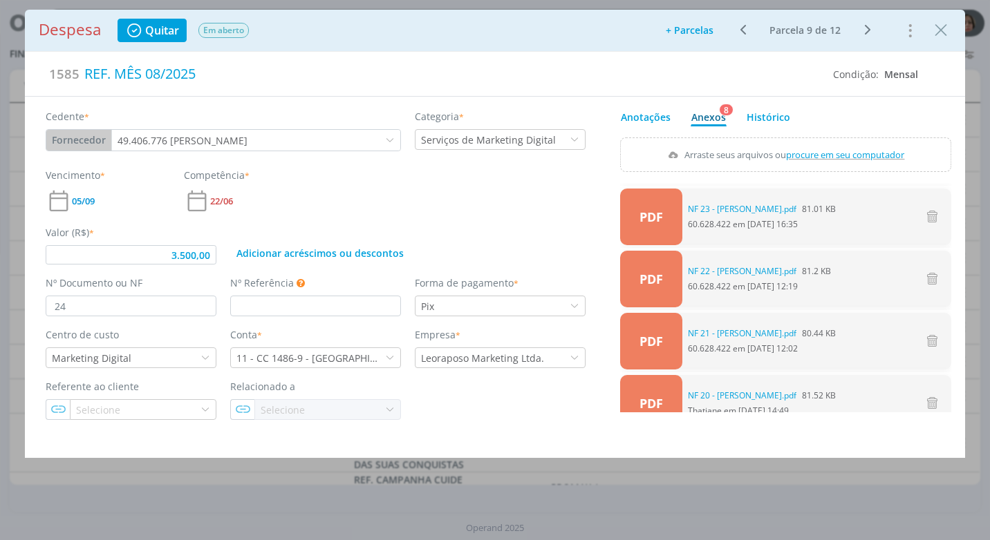
click at [811, 151] on span "procure em seu computador" at bounding box center [845, 155] width 118 height 12
click at [811, 142] on input "Arraste seus arquivos ou procure em seu computador" at bounding box center [785, 140] width 331 height 4
type input "3.500,00"
type input "C:\fakepath\NF 24 -[PERSON_NAME].pdf"
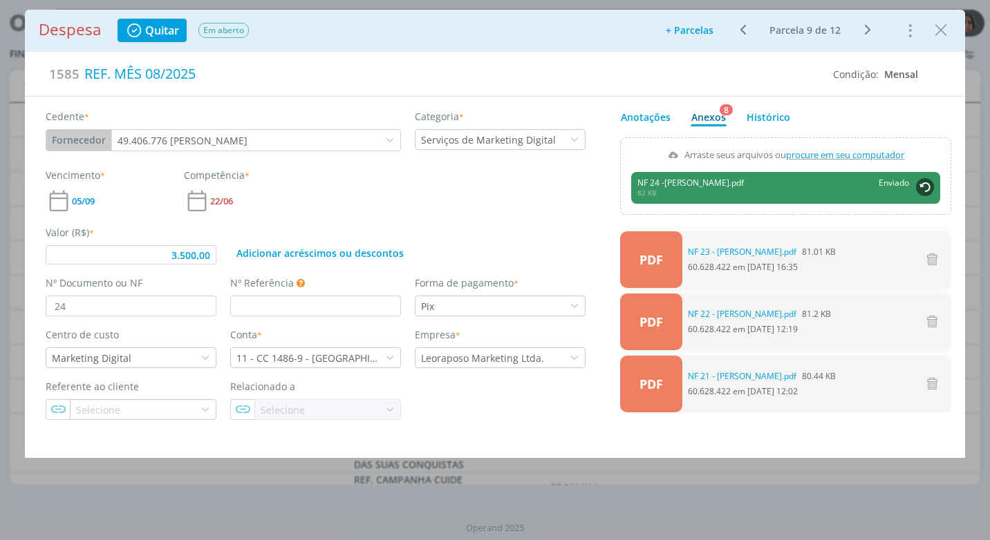
type input "3.500,00"
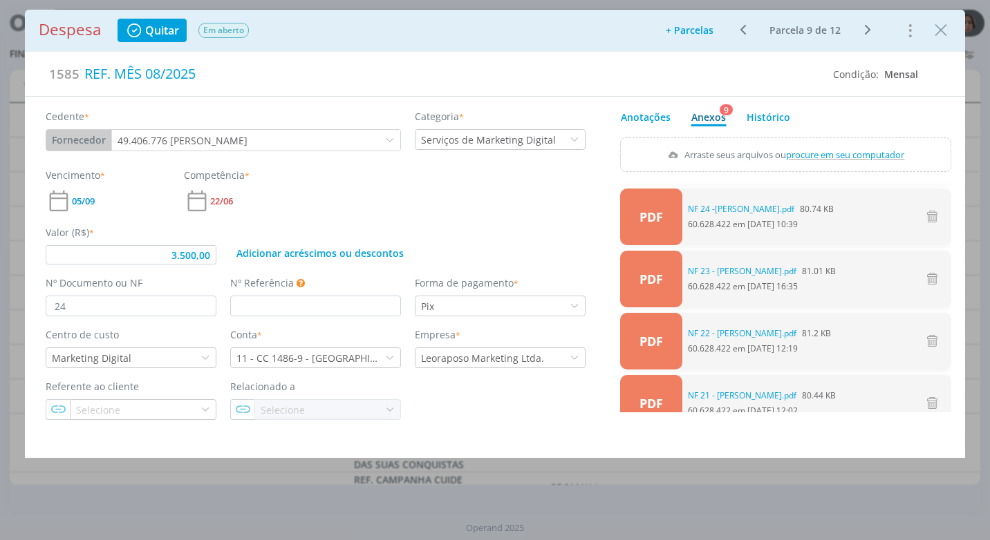
click at [945, 40] on button "Close" at bounding box center [940, 30] width 21 height 22
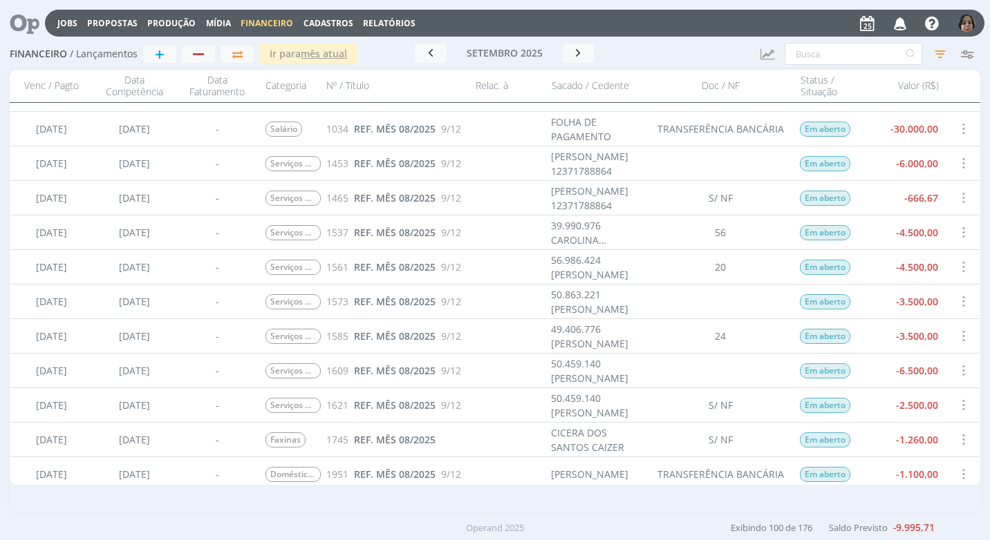
scroll to position [829, 0]
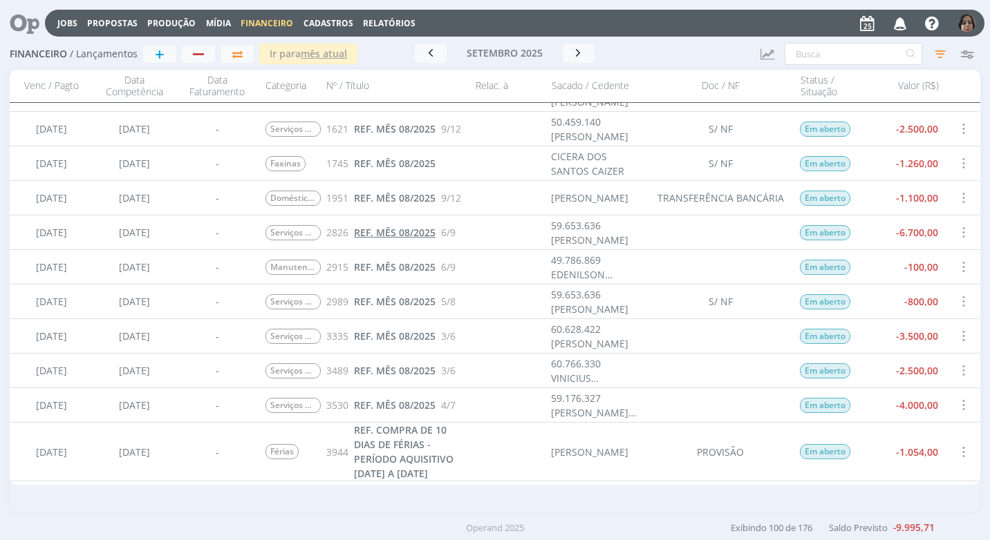
click at [432, 232] on span "REF. MÊS 08/2025" at bounding box center [395, 232] width 82 height 13
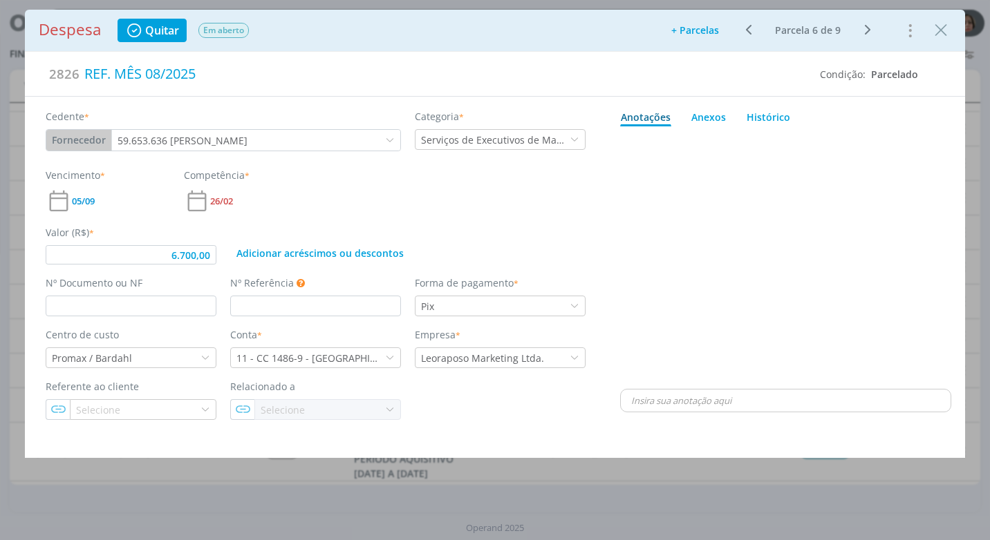
type input "6.700,00"
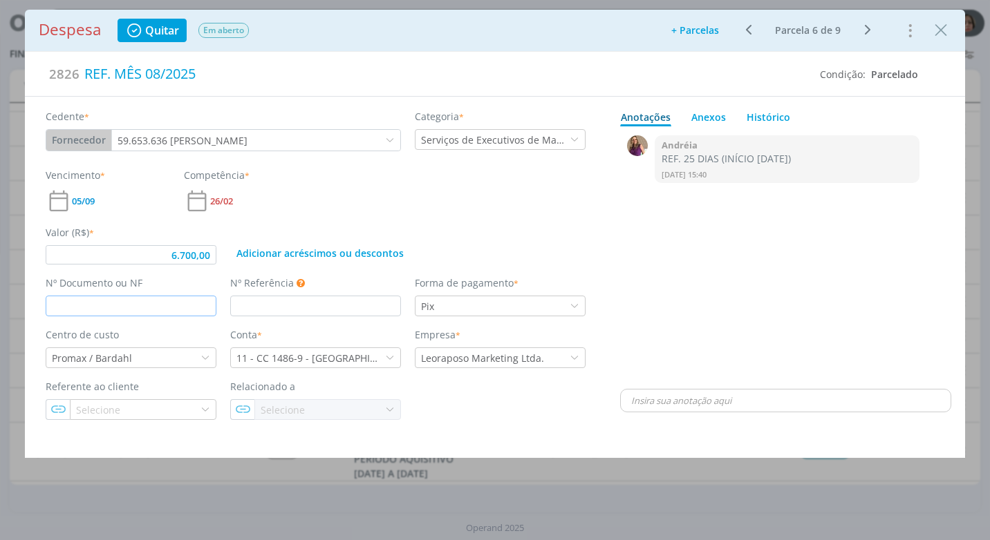
click at [180, 306] on input "dialog" at bounding box center [131, 306] width 171 height 21
type input "6"
type input "6.700,00"
type input "6"
click at [663, 270] on div "0 Andréia REF. 25 DIAS (INÍCIO [DATE]) [DATE] 15:40 👍" at bounding box center [785, 259] width 331 height 254
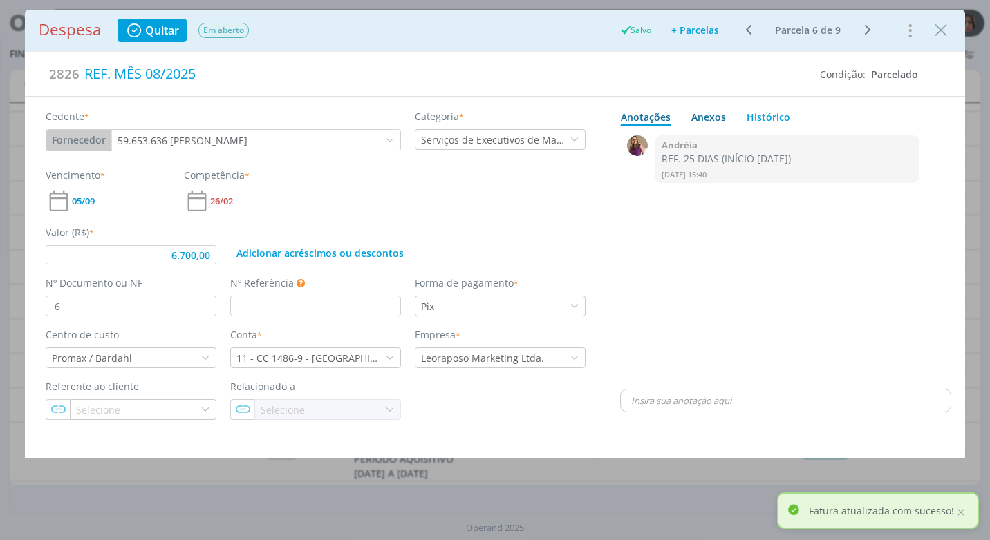
click at [717, 115] on div "Anexos 0" at bounding box center [708, 117] width 35 height 15
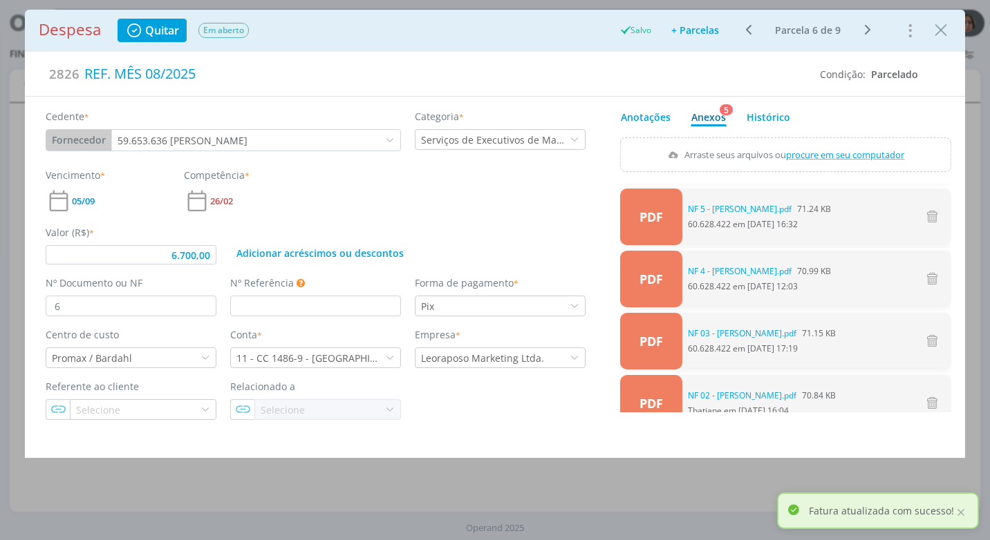
type input "6.700,00"
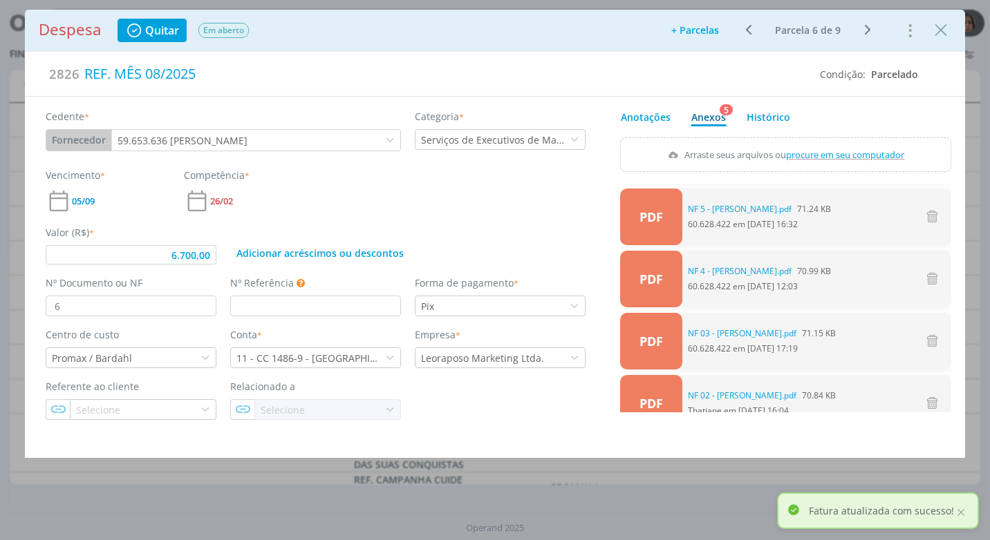
click at [865, 155] on span "procure em seu computador" at bounding box center [845, 155] width 118 height 12
click at [865, 142] on input "Arraste seus arquivos ou procure em seu computador" at bounding box center [785, 140] width 331 height 4
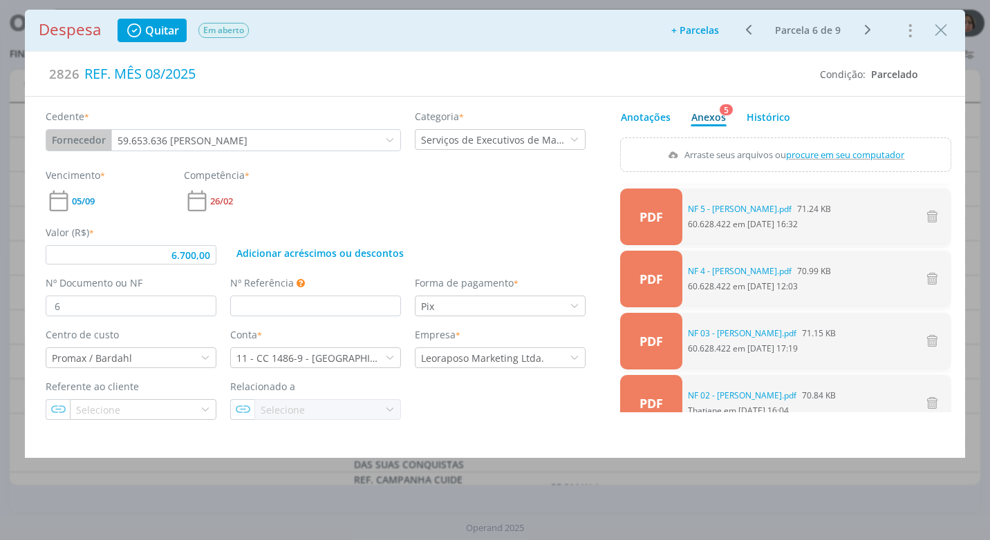
type input "C:\fakepath\NF 6 - [PERSON_NAME].pdf"
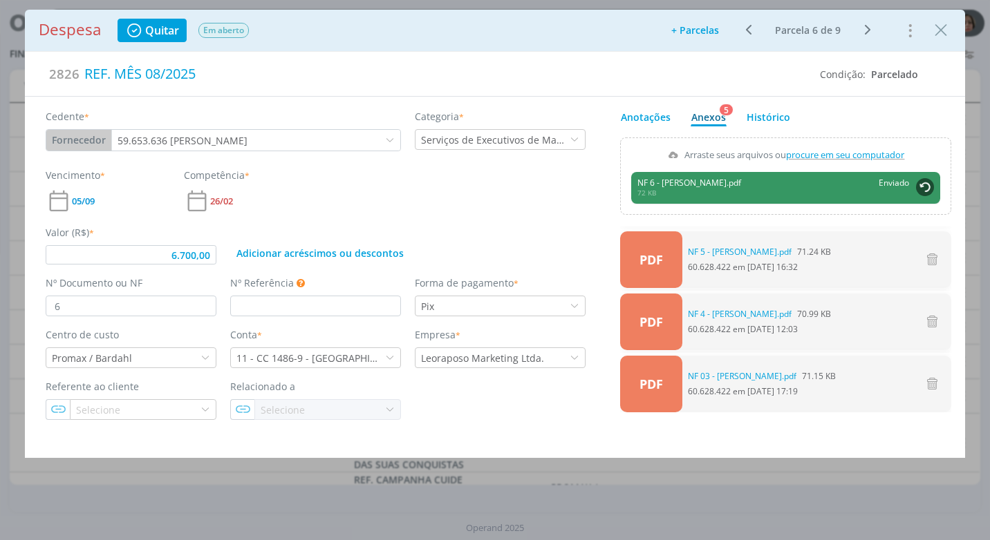
type input "6.700,00"
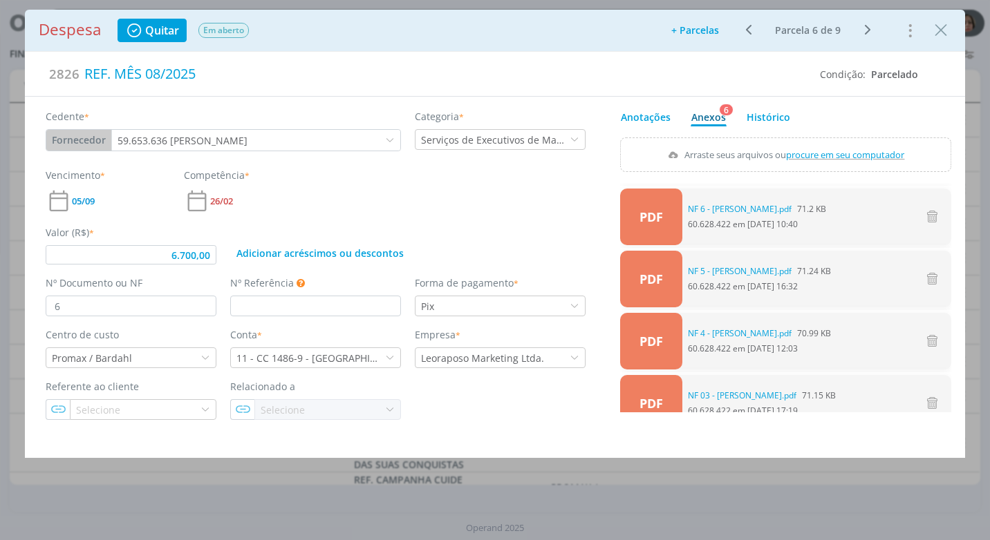
click at [929, 35] on div "Despesa Quitar Em aberto Adicionar parcelas: As parcelas serão geradas com base…" at bounding box center [495, 31] width 912 height 24
click at [937, 32] on icon "Close" at bounding box center [940, 30] width 21 height 21
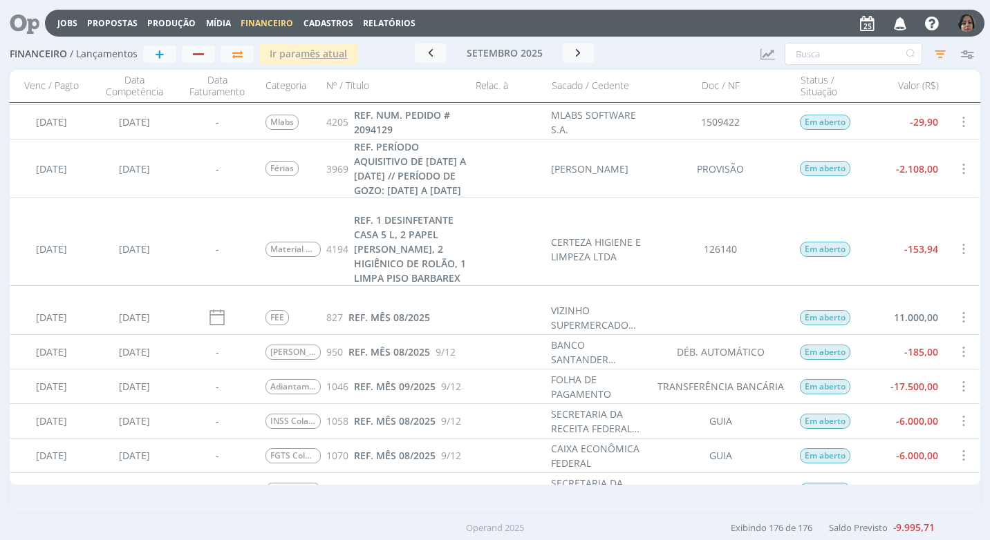
scroll to position [3896, 0]
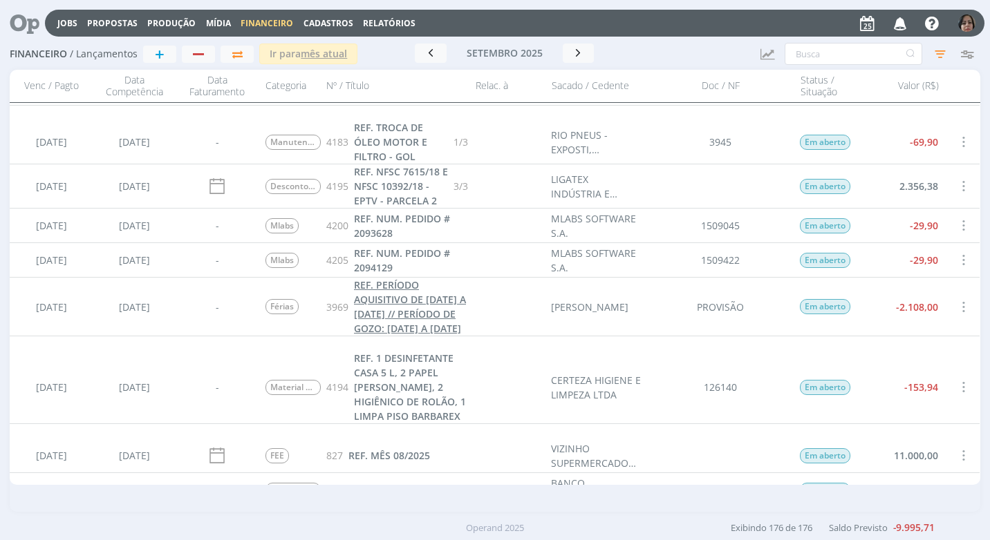
click at [419, 331] on span "REF. PERÍODO AQUISITIVO DE [DATE] A [DATE] // PERÍODO DE GOZO: [DATE] A [DATE]" at bounding box center [410, 306] width 112 height 57
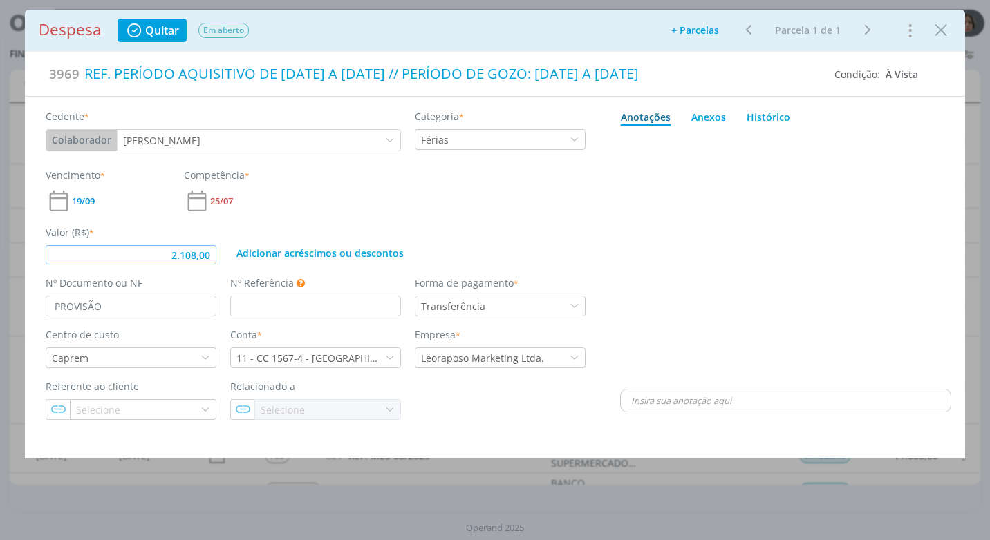
click at [209, 261] on input "2.108,00" at bounding box center [131, 254] width 171 height 19
type input "2.025,46"
click at [719, 119] on div "Anexos 0" at bounding box center [708, 117] width 35 height 15
type input "2.025,46"
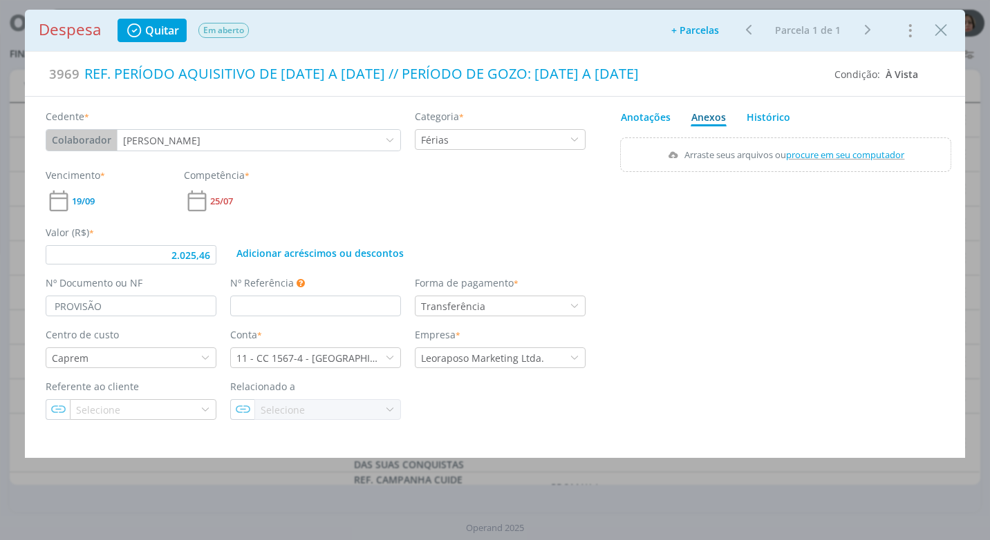
click at [847, 158] on span "procure em seu computador" at bounding box center [845, 155] width 118 height 12
click at [847, 142] on input "Arraste seus arquivos ou procure em seu computador" at bounding box center [785, 140] width 331 height 4
click at [941, 34] on icon "Close" at bounding box center [940, 30] width 21 height 21
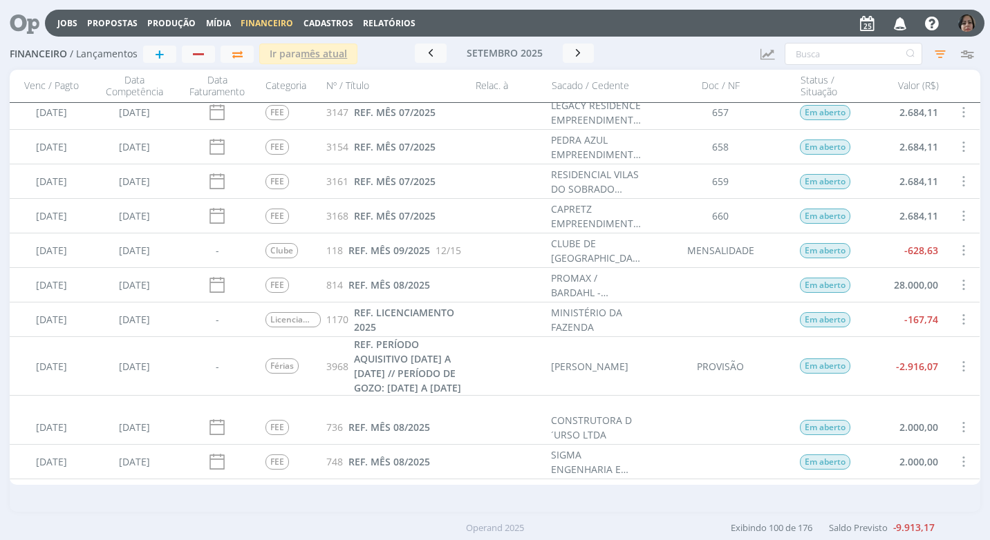
scroll to position [1728, 0]
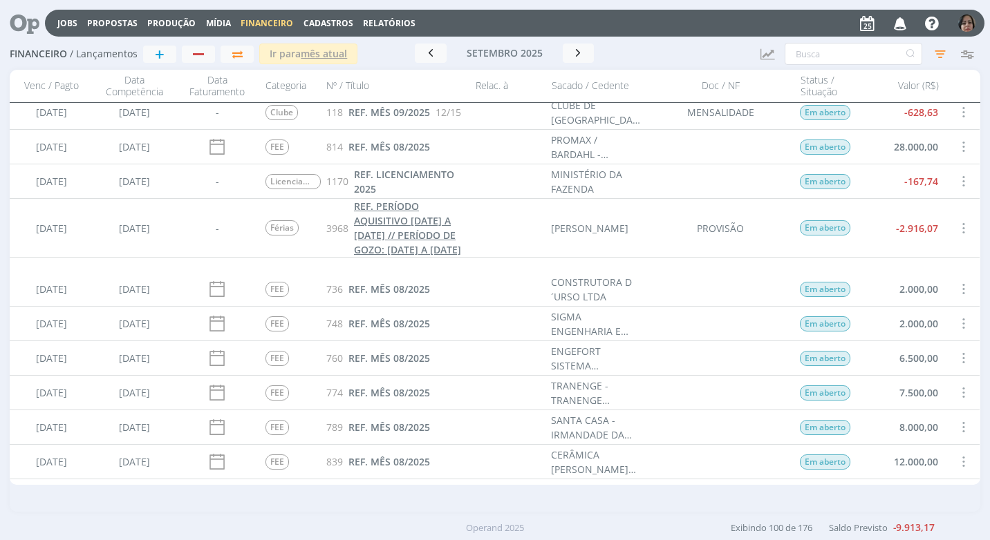
click at [378, 248] on span "REF. PERÍODO AQUISITIVO [DATE] A [DATE] // PERÍODO DE GOZO: [DATE] A [DATE]" at bounding box center [407, 228] width 107 height 57
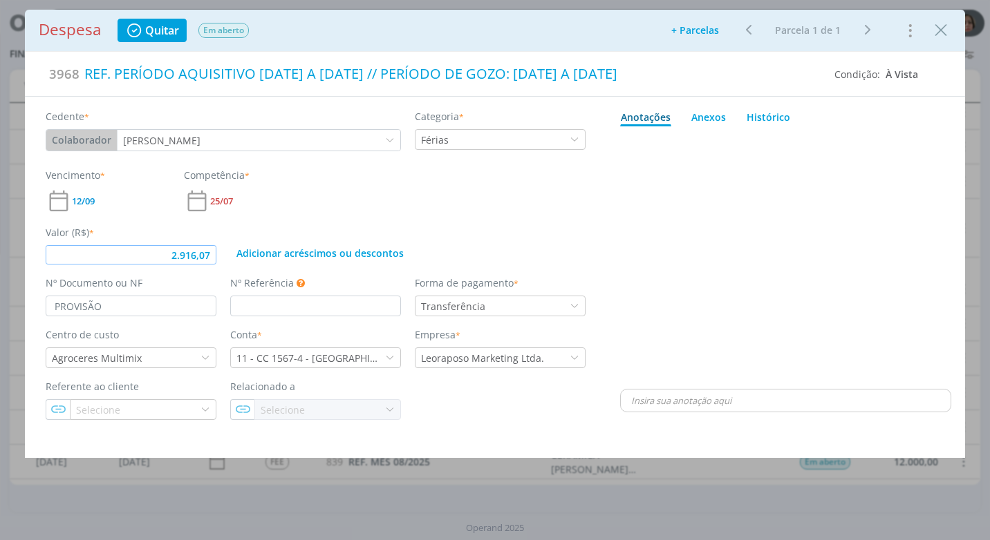
click at [212, 255] on input "2.916,07" at bounding box center [131, 254] width 171 height 19
type input "3.585,24"
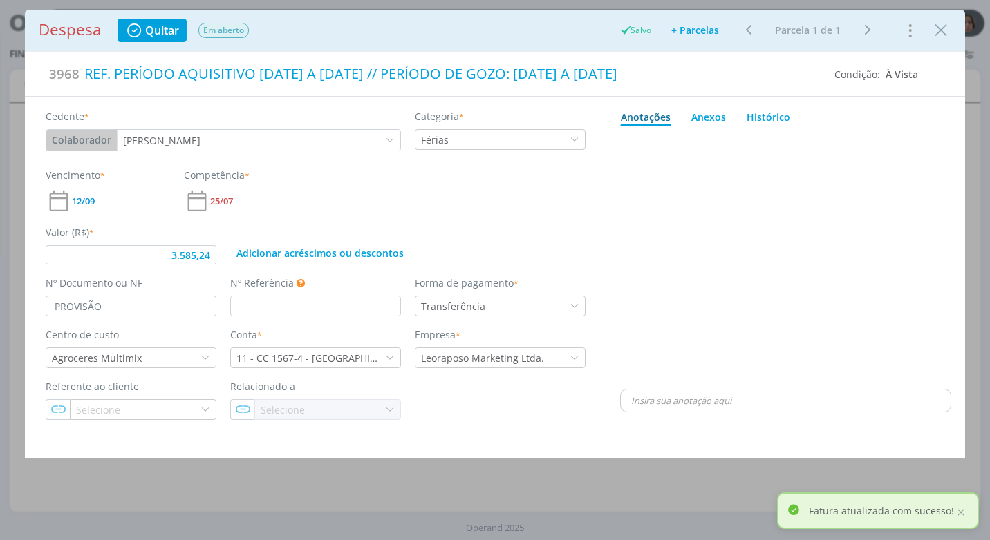
type input "3.585,24"
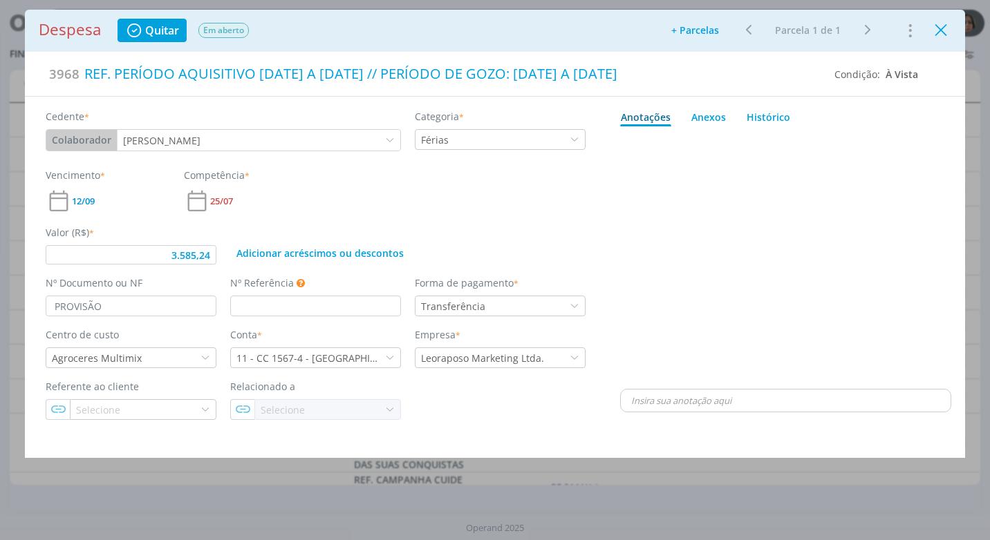
click at [945, 35] on icon "Close" at bounding box center [940, 30] width 21 height 21
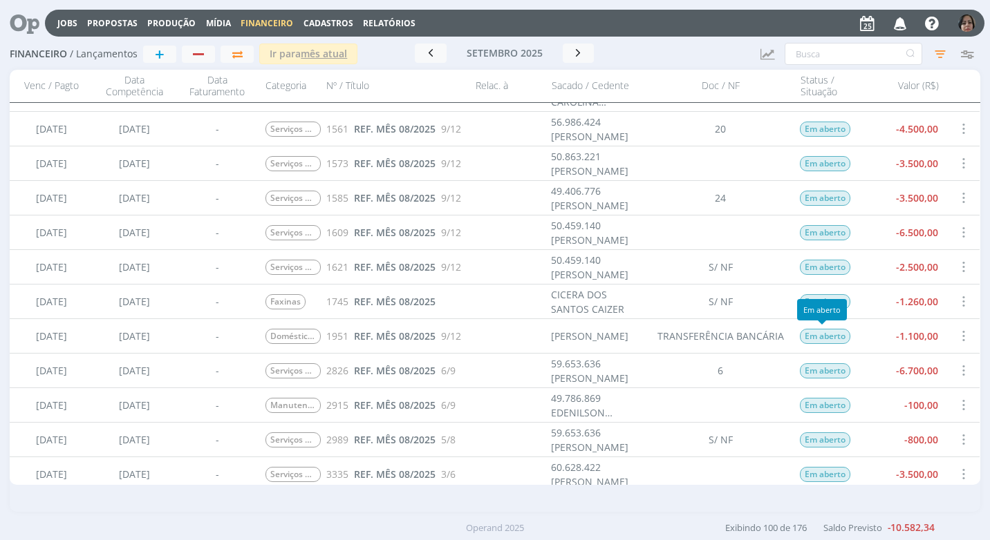
scroll to position [829, 0]
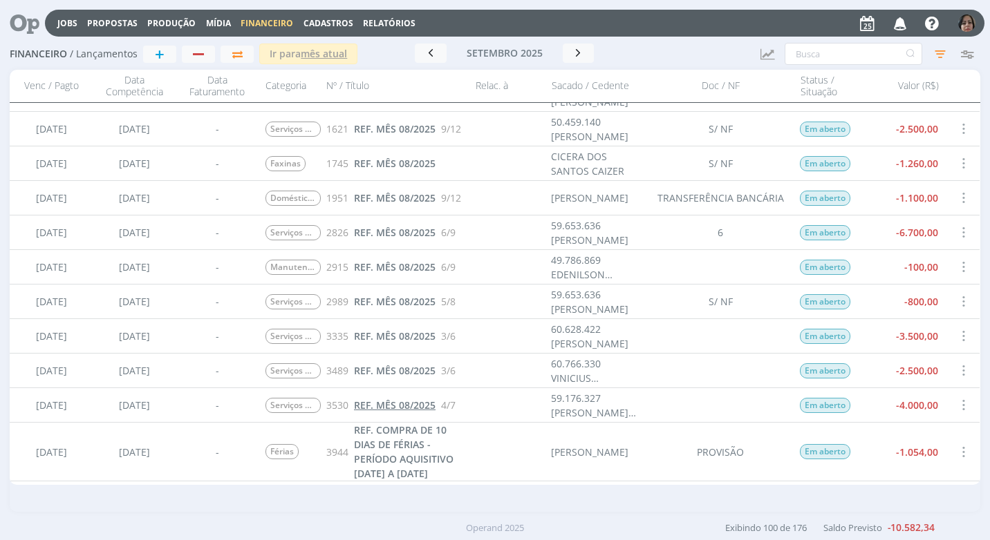
click at [420, 410] on span "REF. MÊS 08/2025" at bounding box center [395, 405] width 82 height 13
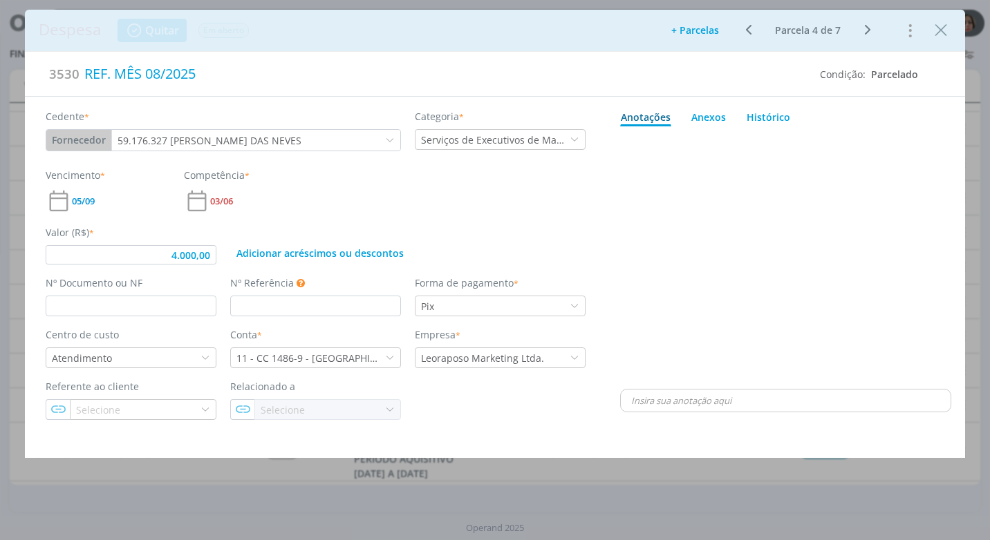
type input "4.000,00"
click at [108, 312] on input "dialog" at bounding box center [131, 306] width 171 height 21
type input "7"
click at [706, 118] on div "Anexos 0" at bounding box center [708, 117] width 35 height 15
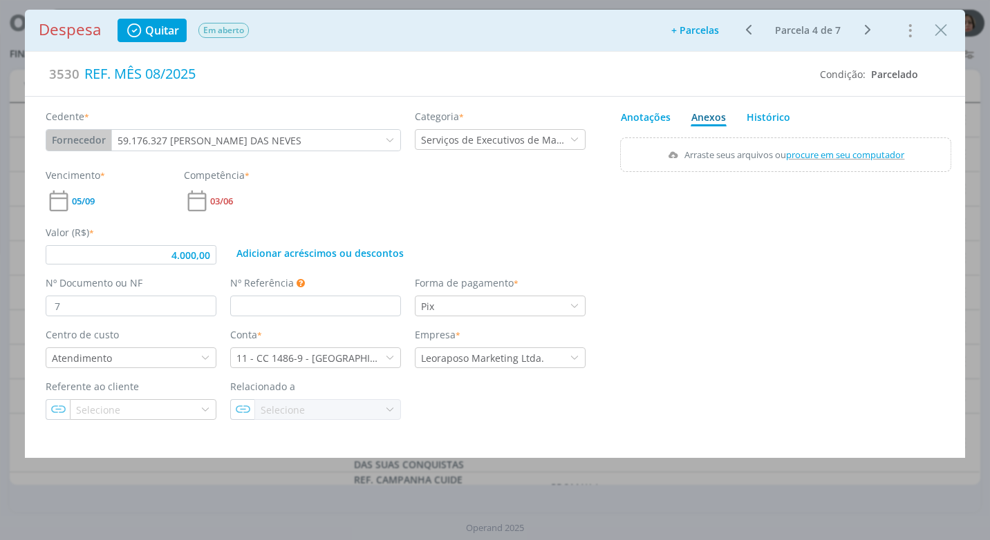
type input "4.000,00"
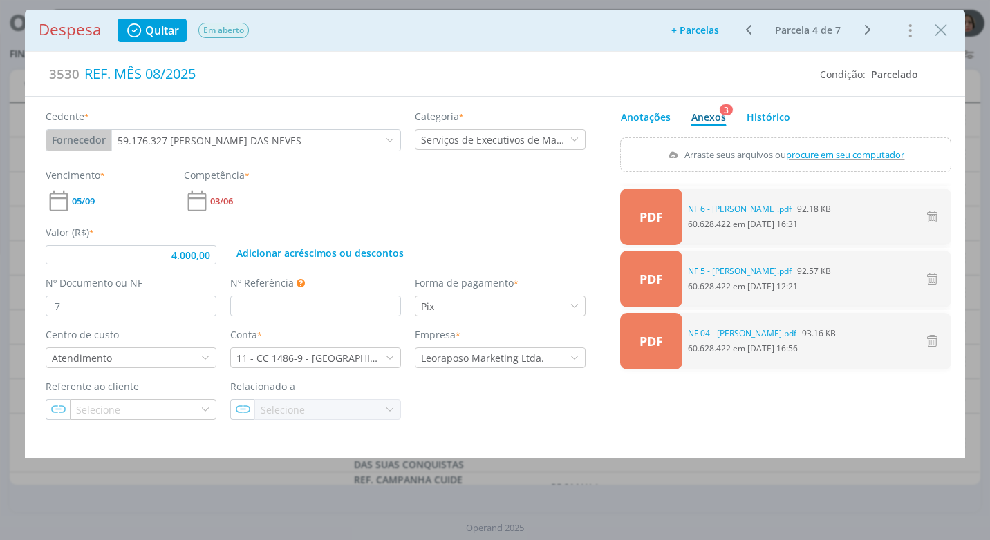
click at [832, 154] on span "procure em seu computador" at bounding box center [845, 155] width 118 height 12
click at [832, 142] on input "Arraste seus arquivos ou procure em seu computador" at bounding box center [785, 140] width 331 height 4
type input "C:\fakepath\NF 7 - [PERSON_NAME].pdf"
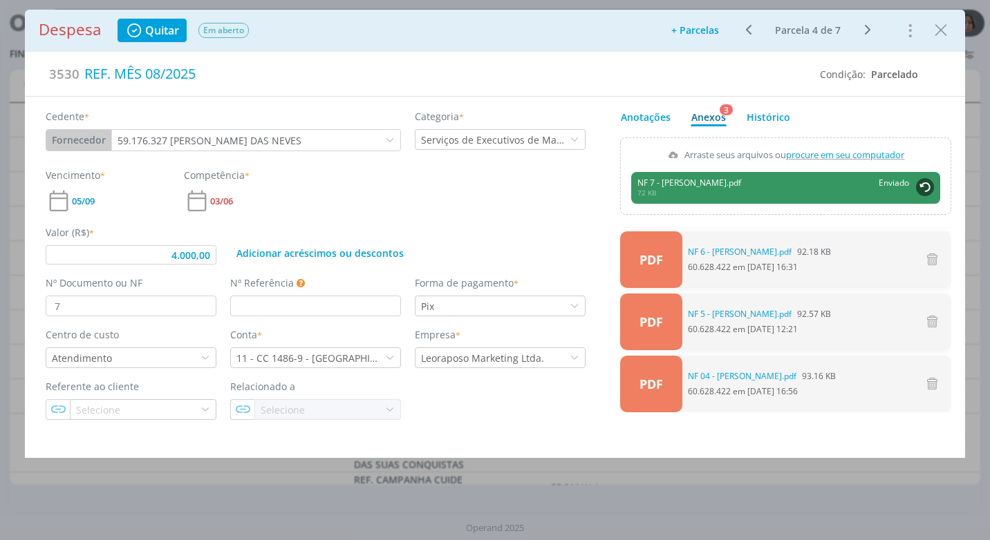
type input "4.000,00"
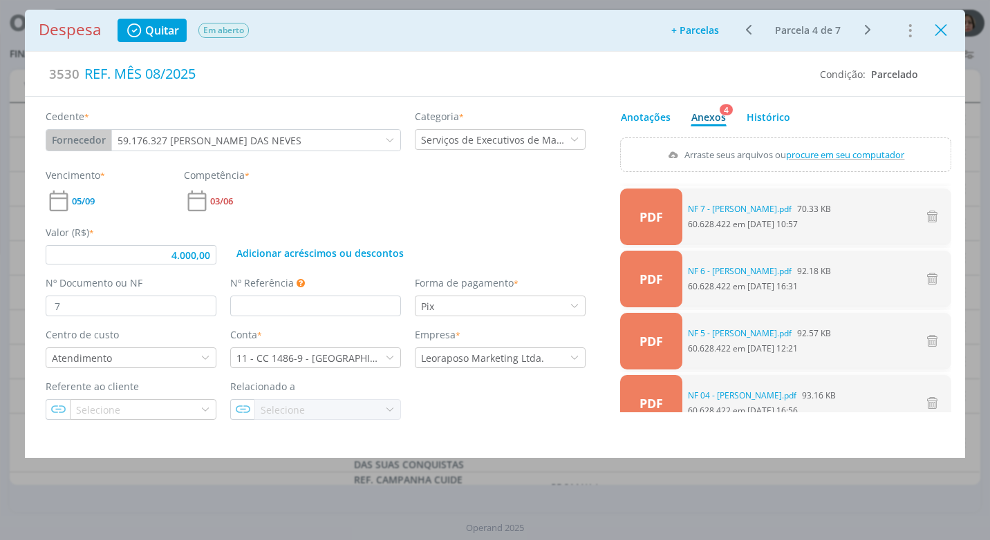
click at [938, 27] on icon "Close" at bounding box center [940, 30] width 21 height 21
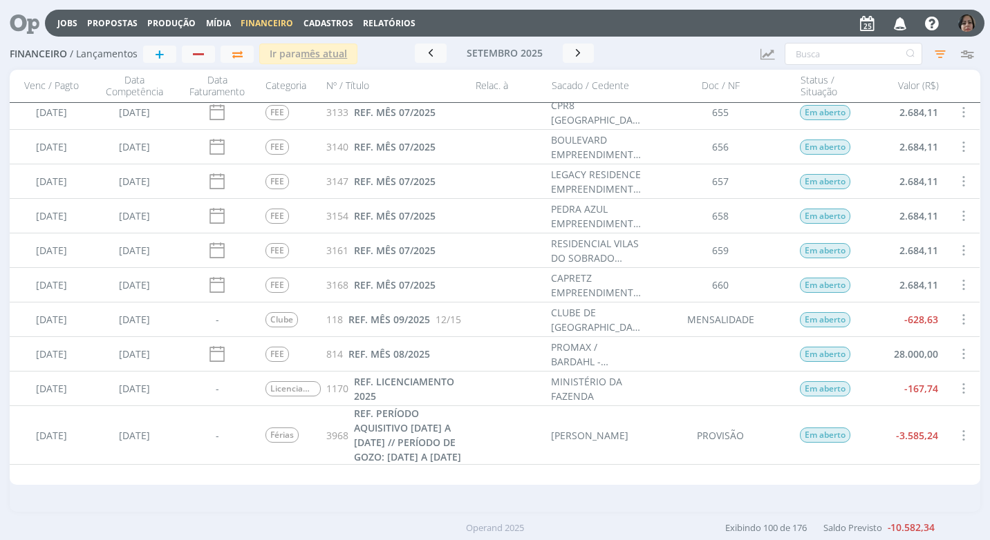
scroll to position [1659, 0]
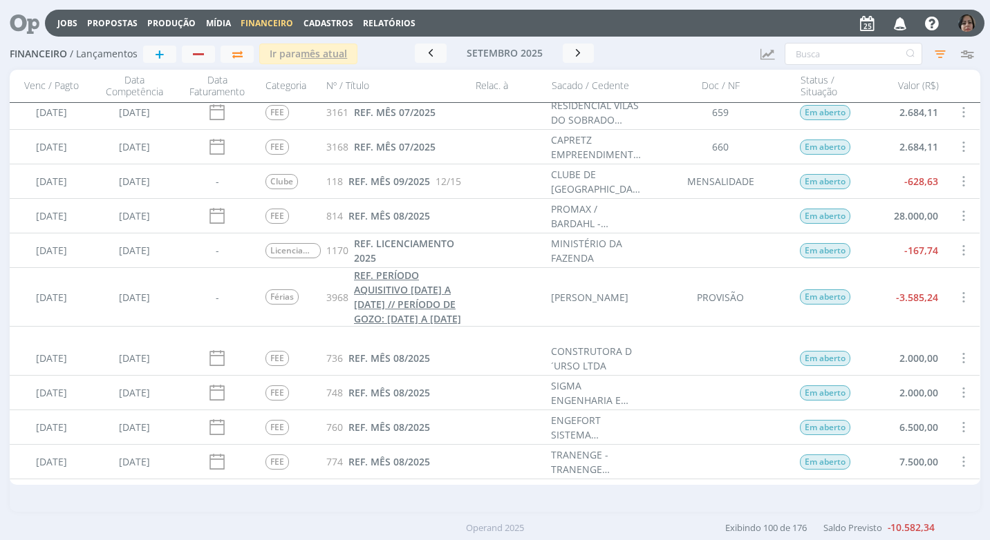
click at [399, 310] on span "REF. PERÍODO AQUISITIVO [DATE] A [DATE] // PERÍODO DE GOZO: [DATE] A [DATE]" at bounding box center [407, 297] width 107 height 57
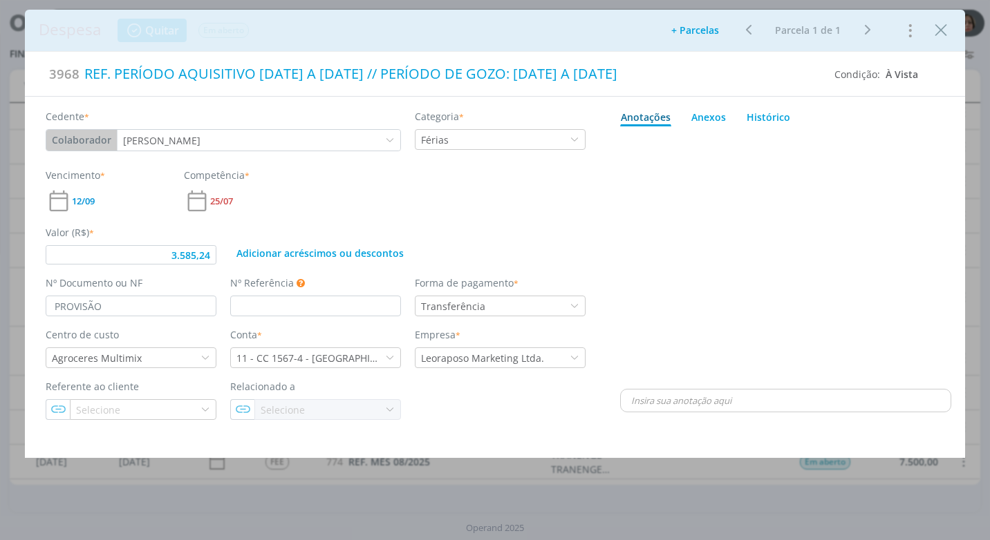
type input "3.585,24"
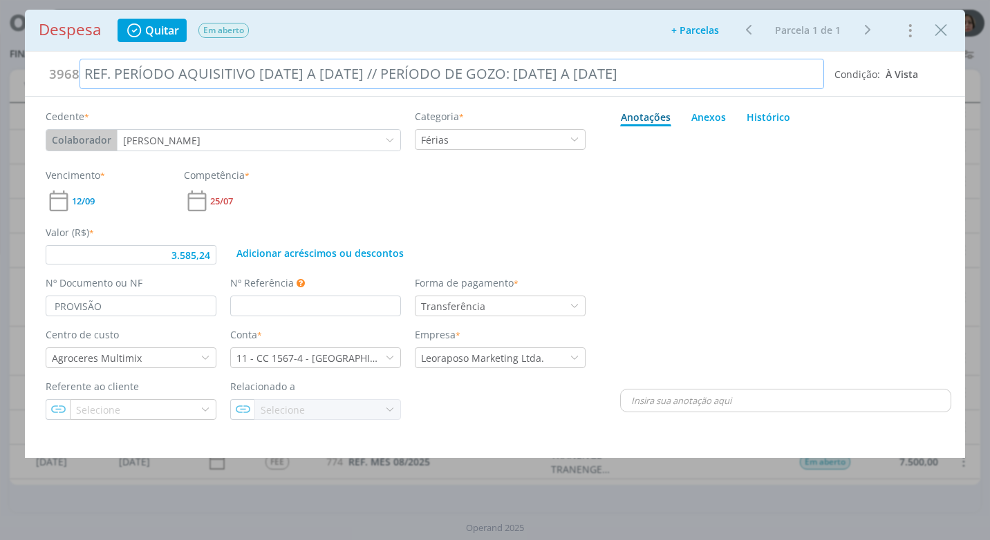
click at [625, 80] on div "REF. PERÍODO AQUISITIVO [DATE] A [DATE] // PERÍODO DE GOZO: [DATE] A [DATE]" at bounding box center [451, 74] width 744 height 30
drag, startPoint x: 645, startPoint y: 76, endPoint x: 635, endPoint y: 95, distance: 22.0
click at [645, 77] on div "REF. PERÍODO AQUISITIVO [DATE] A [DATE] // PERÍODO DE GOZO: [DATE] A [DATE]" at bounding box center [451, 74] width 744 height 30
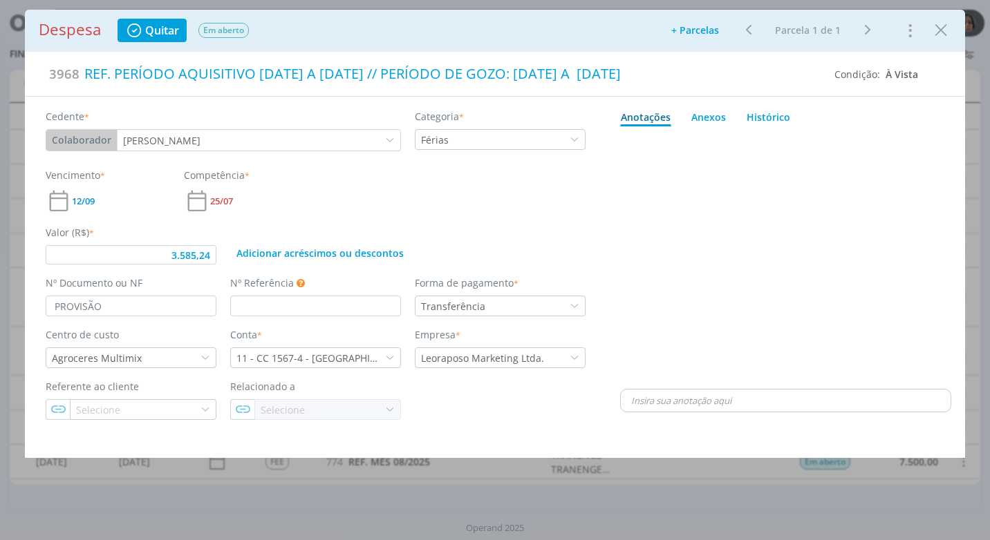
click at [696, 177] on div "dialog" at bounding box center [785, 259] width 331 height 254
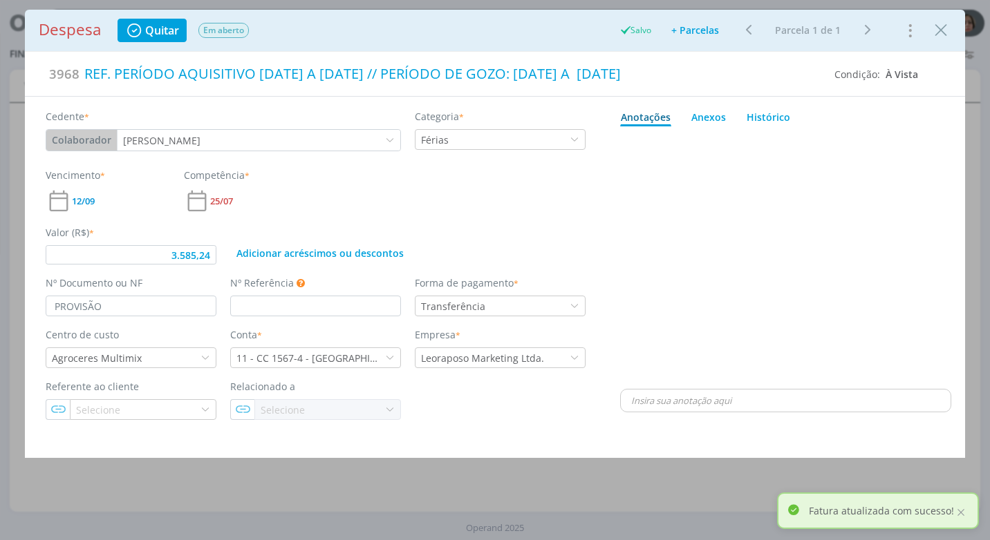
type input "3.585,24"
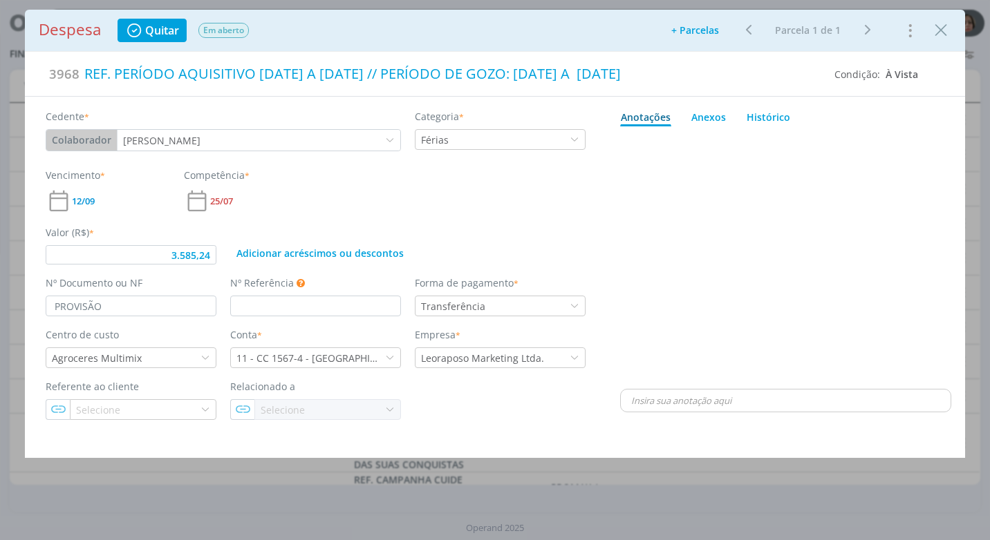
click at [945, 42] on div "Despesa Quitar Em aberto Adicionar parcelas: As parcelas serão geradas com base…" at bounding box center [495, 30] width 940 height 41
drag, startPoint x: 938, startPoint y: 30, endPoint x: 916, endPoint y: 35, distance: 22.1
click at [937, 30] on icon "Close" at bounding box center [940, 30] width 21 height 21
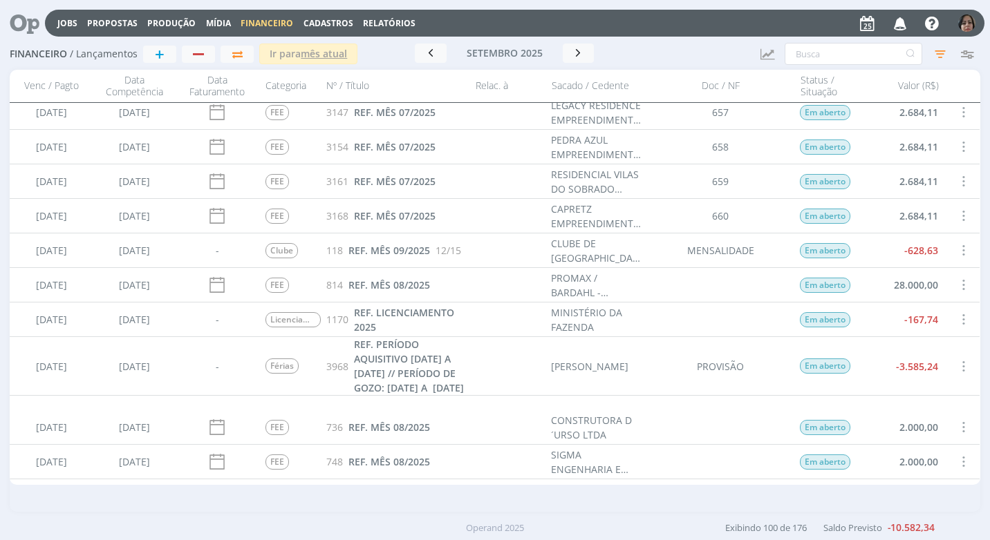
scroll to position [1659, 0]
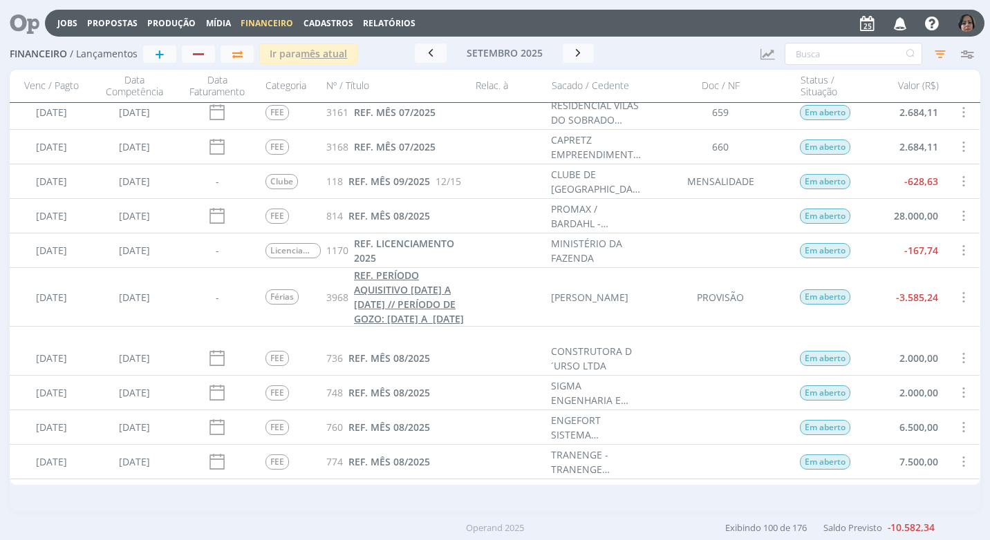
click at [414, 304] on span "REF. PERÍODO AQUISITIVO [DATE] A [DATE] // PERÍODO DE GOZO: [DATE] A [DATE]" at bounding box center [409, 297] width 110 height 57
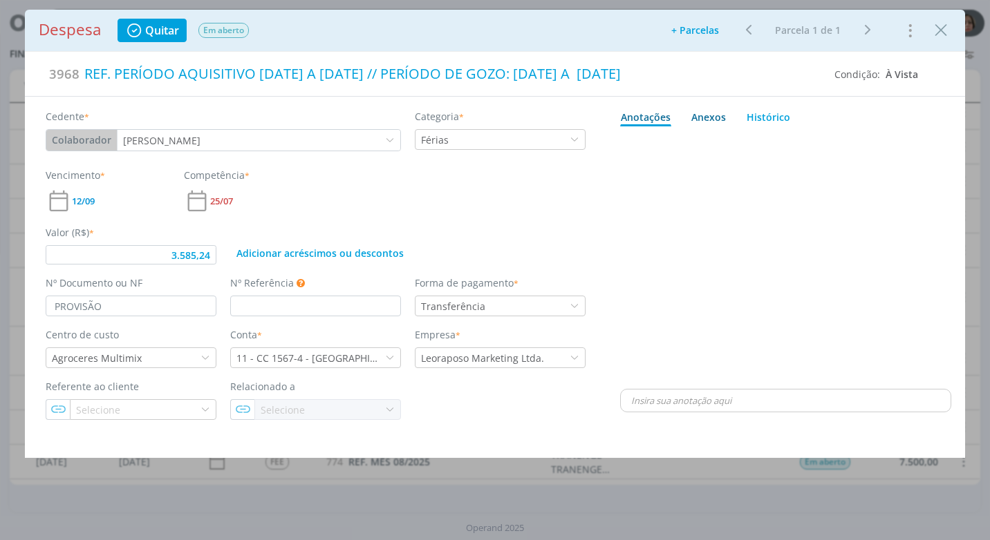
click at [704, 120] on div "Anexos 0" at bounding box center [708, 117] width 35 height 15
type input "3.585,24"
click at [824, 155] on span "procure em seu computador" at bounding box center [845, 155] width 118 height 12
click at [824, 142] on input "Arraste seus arquivos ou procure em seu computador" at bounding box center [785, 140] width 331 height 4
type input "C:\fakepath\RECIBO DE FÉRIAS - [PERSON_NAME] - R$ 3.585,24.pdf"
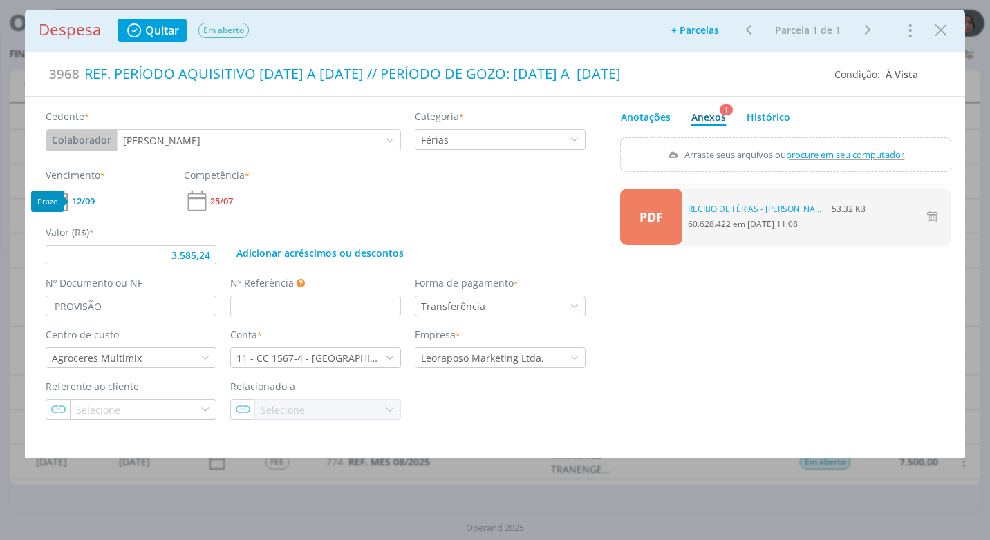
click at [93, 200] on span "12/09" at bounding box center [83, 201] width 23 height 9
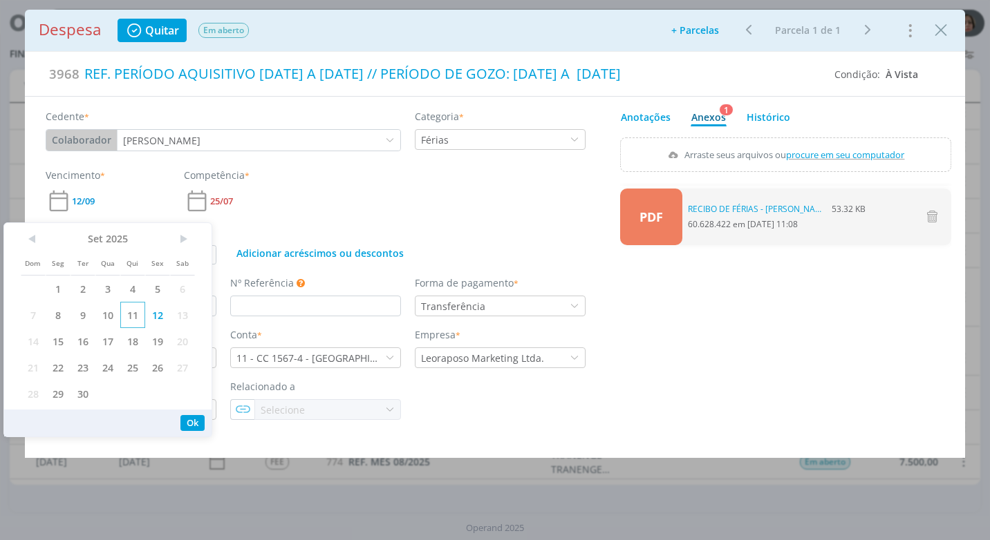
click at [135, 316] on span "11" at bounding box center [132, 315] width 25 height 26
click at [193, 423] on button "Ok" at bounding box center [192, 423] width 24 height 16
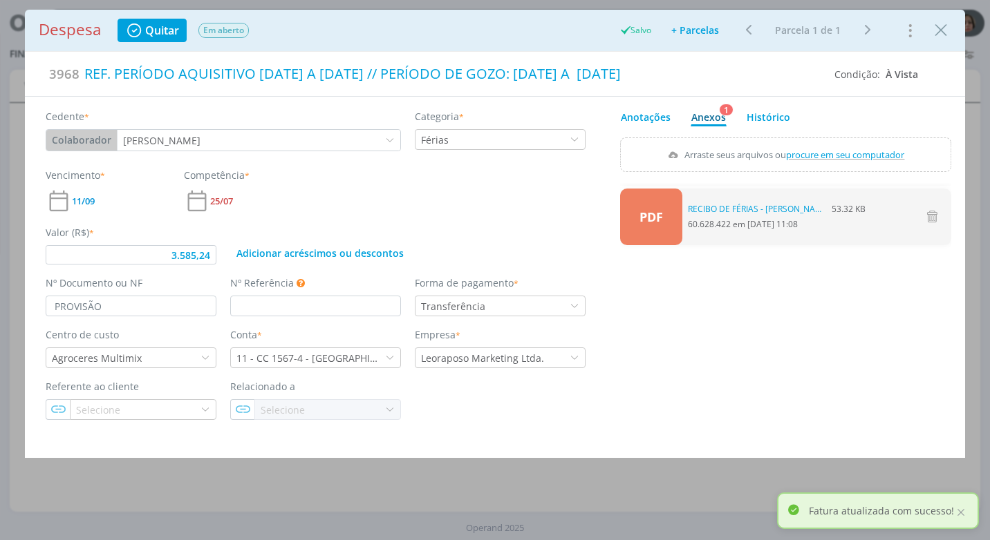
type input "3.585,24"
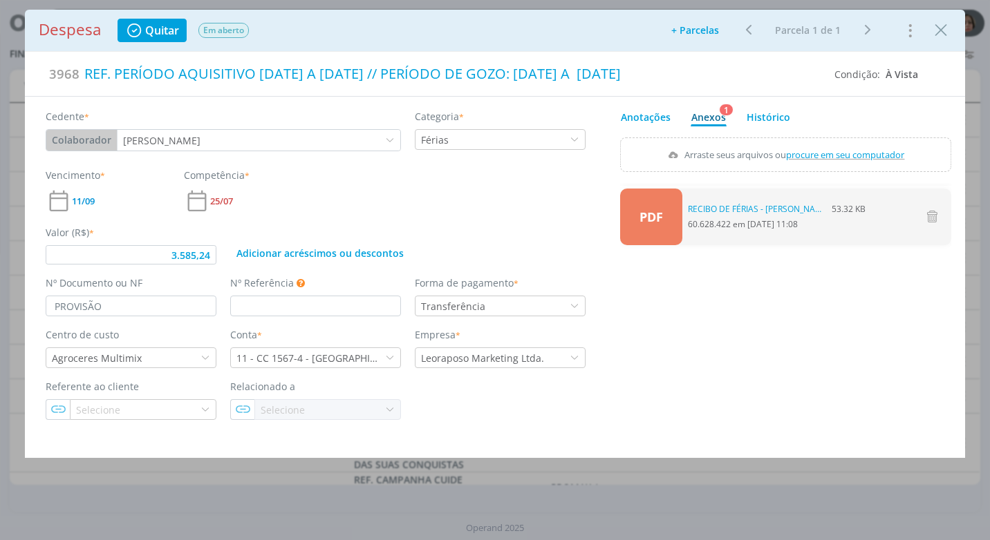
drag, startPoint x: 942, startPoint y: 30, endPoint x: 854, endPoint y: 133, distance: 134.8
click at [942, 30] on icon "Close" at bounding box center [940, 30] width 21 height 21
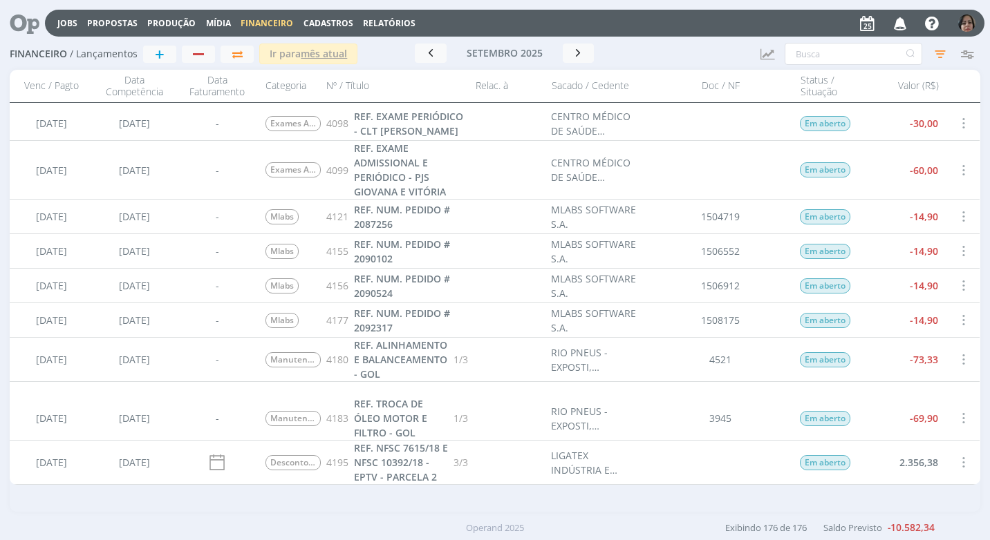
scroll to position [3896, 0]
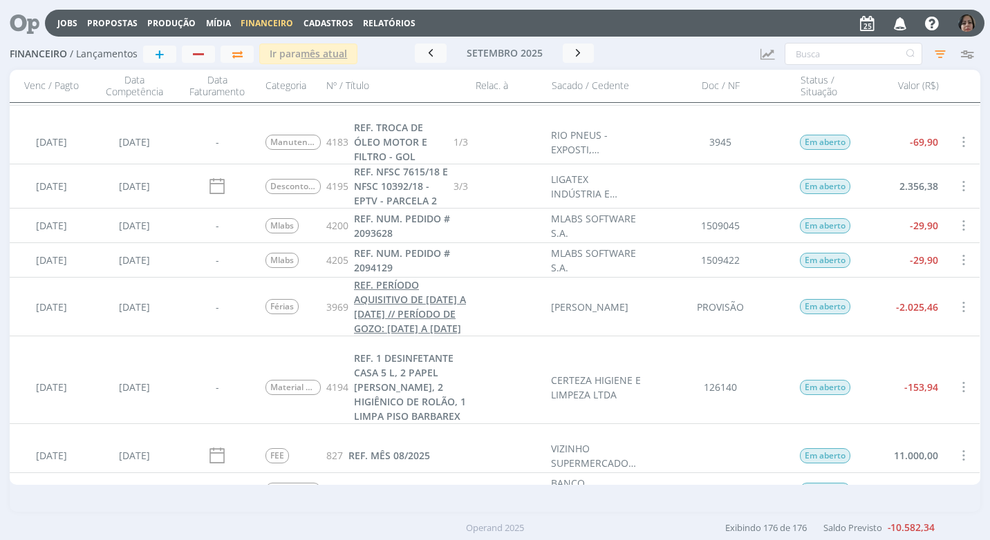
click at [415, 315] on span "REF. PERÍODO AQUISITIVO DE [DATE] A [DATE] // PERÍODO DE GOZO: [DATE] A [DATE]" at bounding box center [410, 306] width 112 height 57
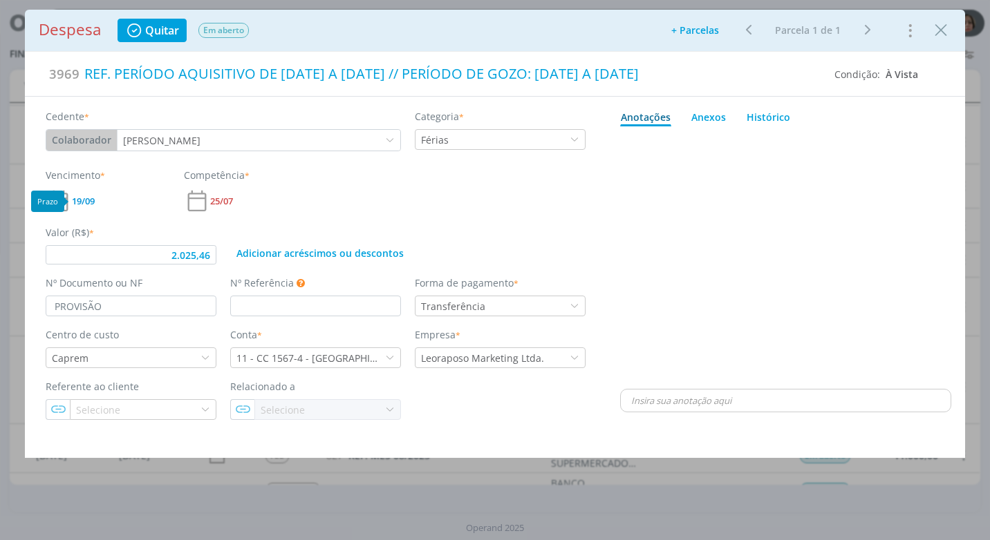
click at [72, 204] on span "19/09" at bounding box center [83, 201] width 23 height 9
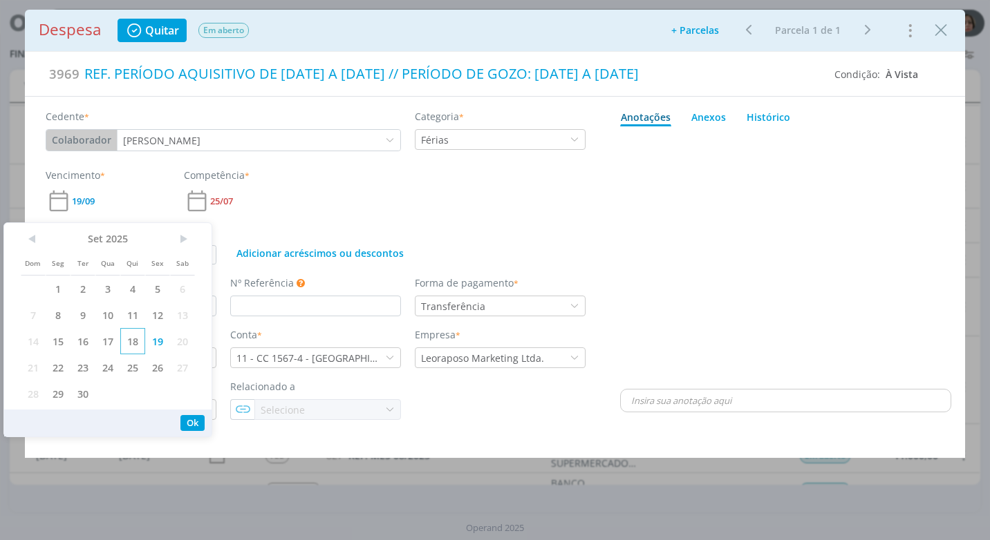
click at [124, 341] on span "18" at bounding box center [132, 341] width 25 height 26
click at [190, 425] on button "Ok" at bounding box center [192, 423] width 24 height 16
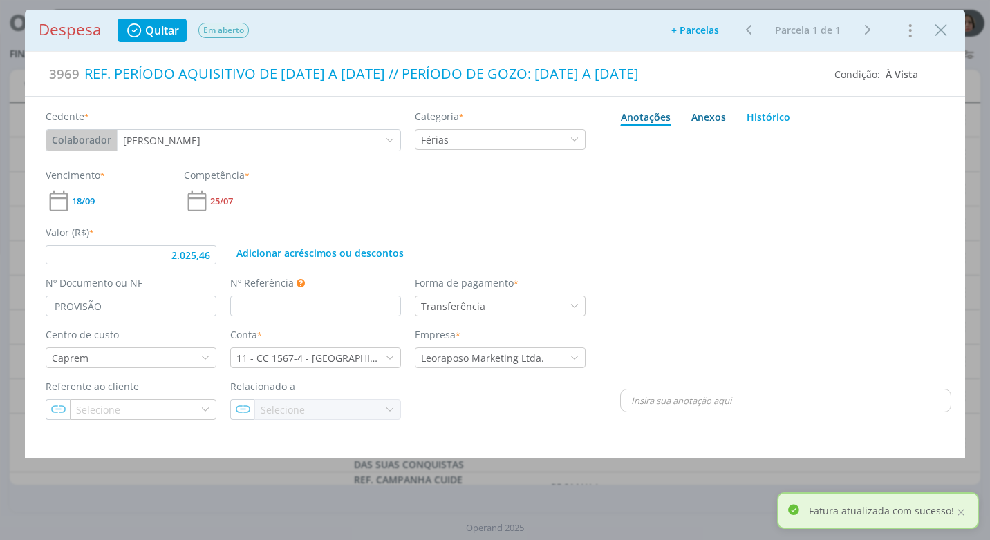
click at [705, 117] on div "Anexos 0" at bounding box center [708, 117] width 35 height 15
type input "2.025,46"
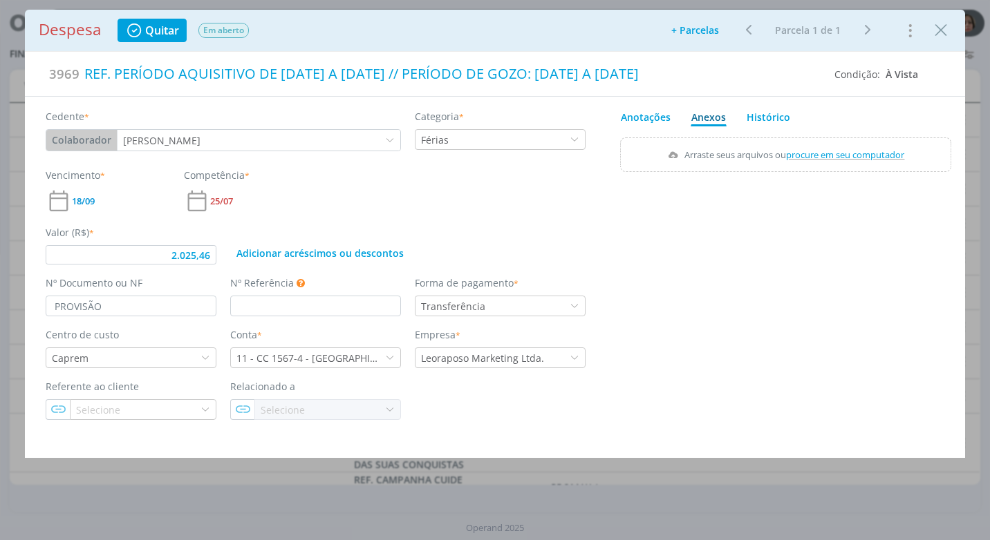
click at [813, 155] on span "procure em seu computador" at bounding box center [845, 155] width 118 height 12
click at [813, 142] on input "Arraste seus arquivos ou procure em seu computador" at bounding box center [785, 140] width 331 height 4
type input "C:\fakepath\RECIBO DE FÉRIAS - [PERSON_NAME] - R$ 2.025,46.pdf"
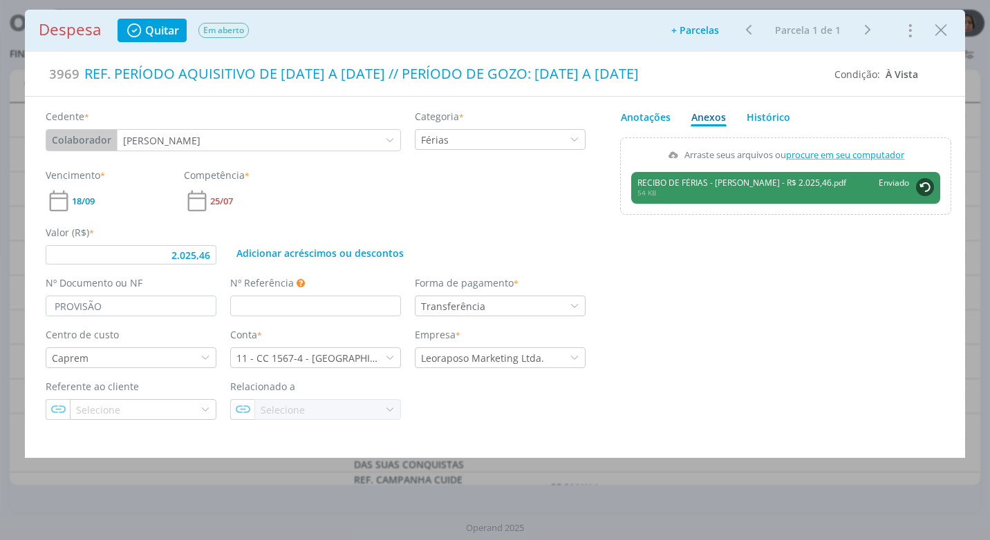
type input "2.025,46"
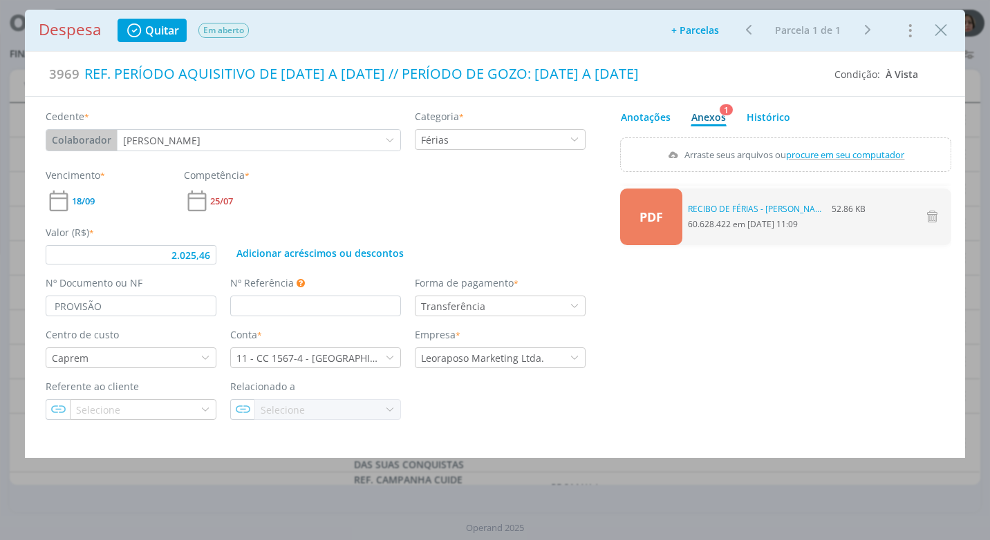
click at [932, 40] on button "Close" at bounding box center [940, 30] width 21 height 22
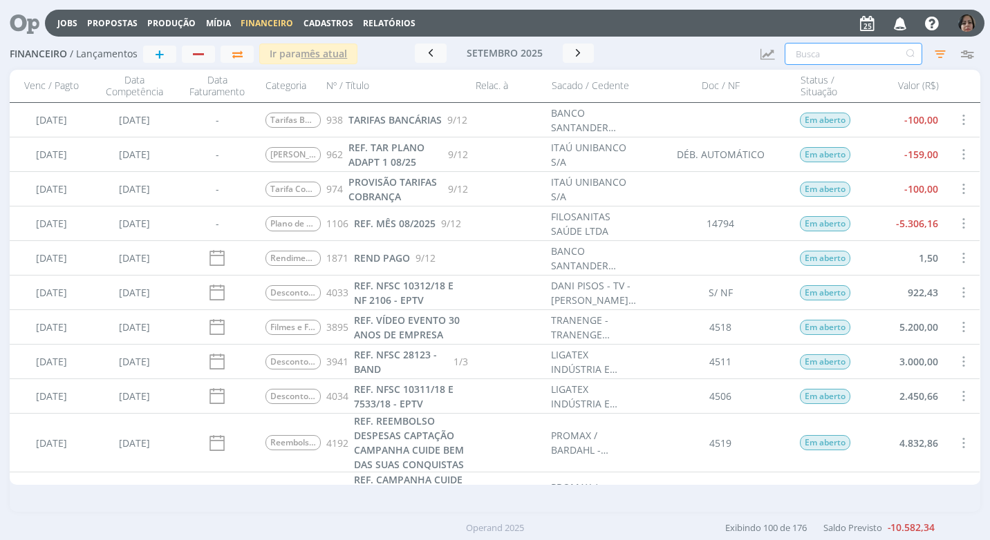
click at [797, 58] on input "text" at bounding box center [853, 54] width 138 height 22
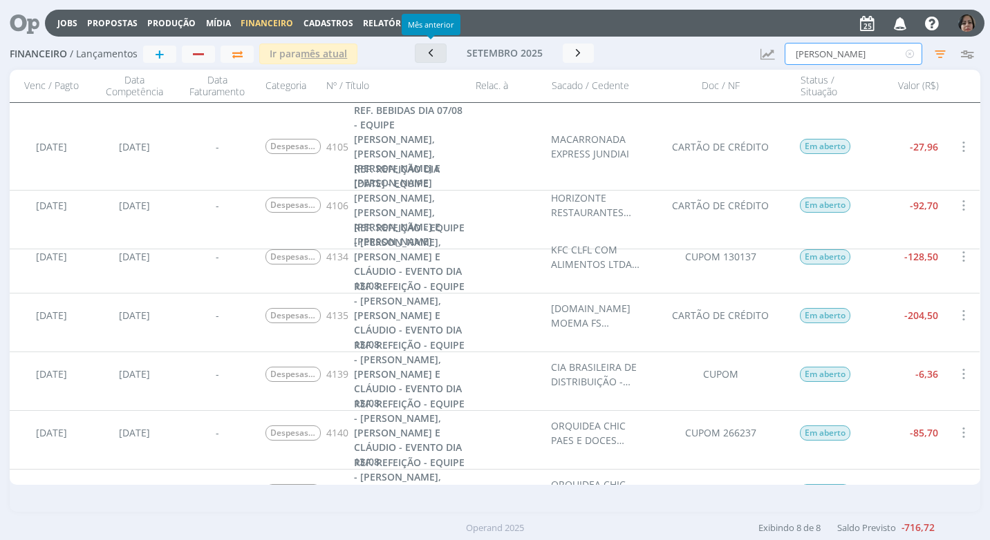
type input "[PERSON_NAME]"
click at [438, 57] on button "button" at bounding box center [431, 53] width 32 height 19
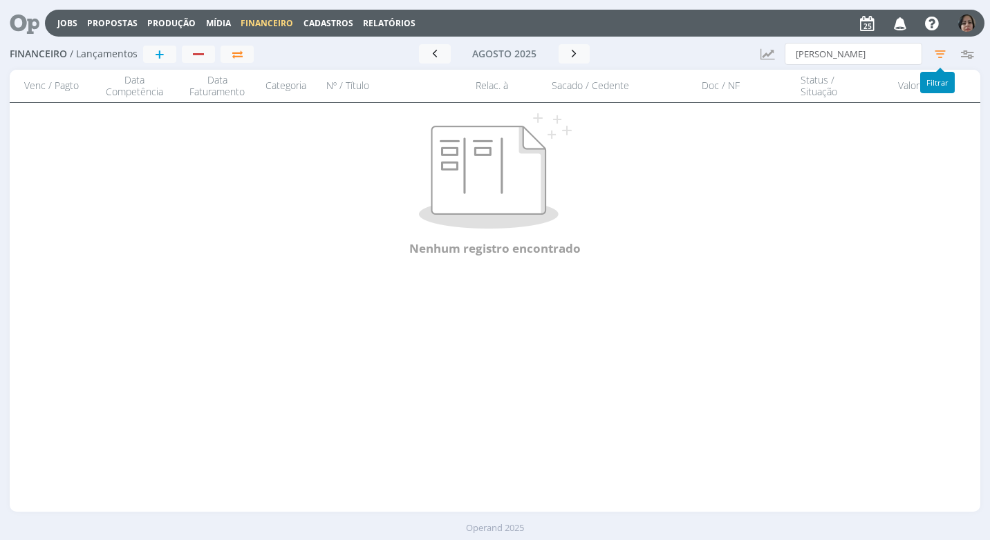
click at [941, 50] on icon "button" at bounding box center [939, 53] width 25 height 25
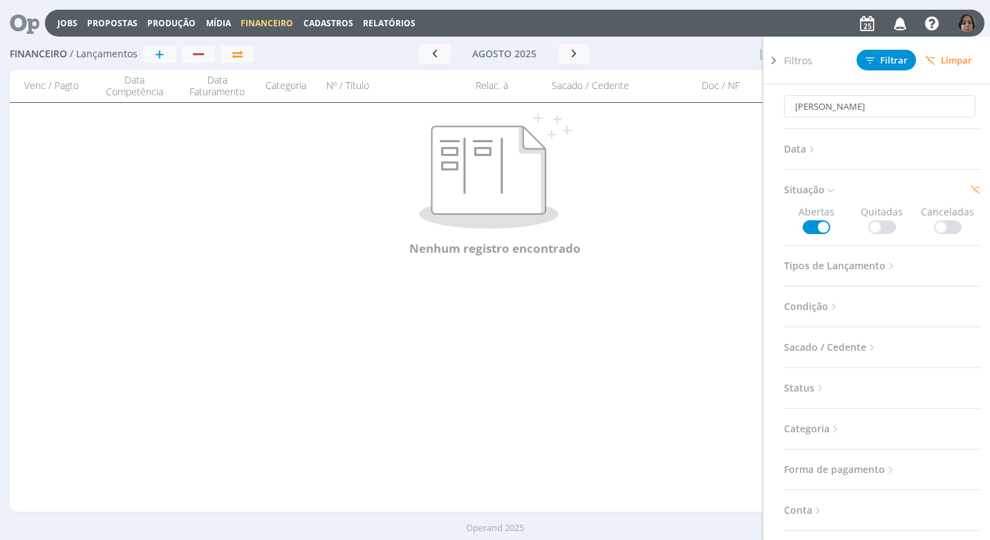
click at [871, 223] on span at bounding box center [882, 227] width 28 height 14
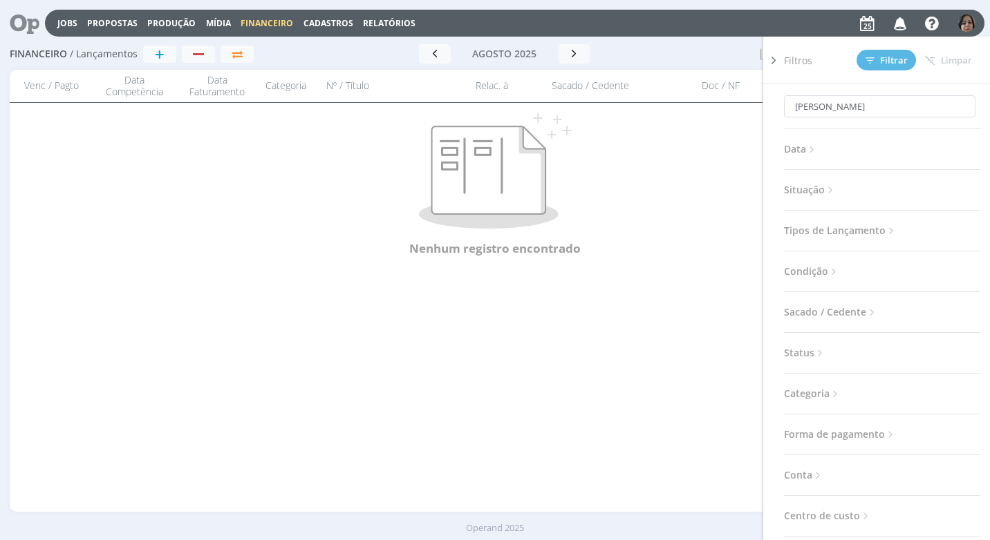
click at [827, 187] on icon at bounding box center [830, 191] width 12 height 12
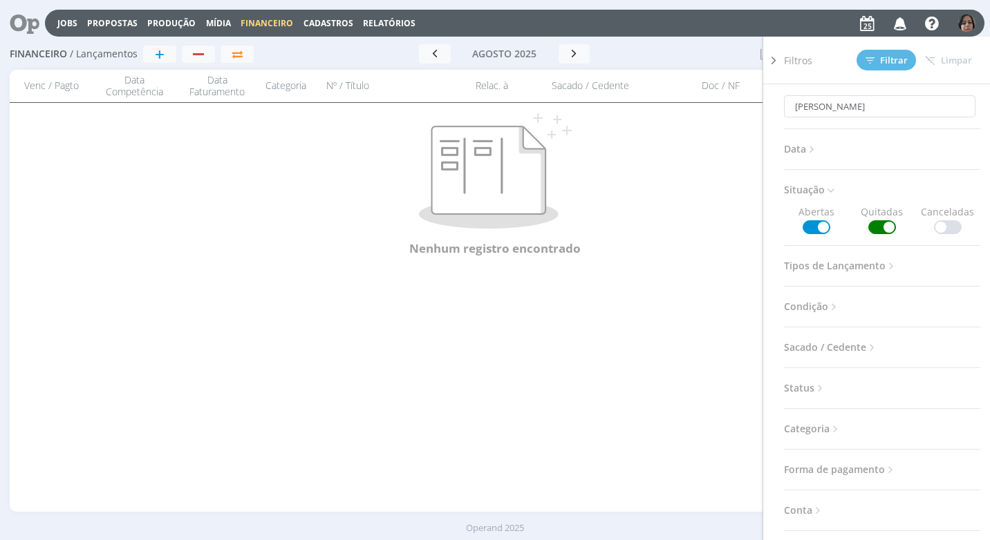
click at [822, 232] on span at bounding box center [816, 227] width 28 height 14
click at [889, 59] on span "Filtrar" at bounding box center [886, 60] width 42 height 9
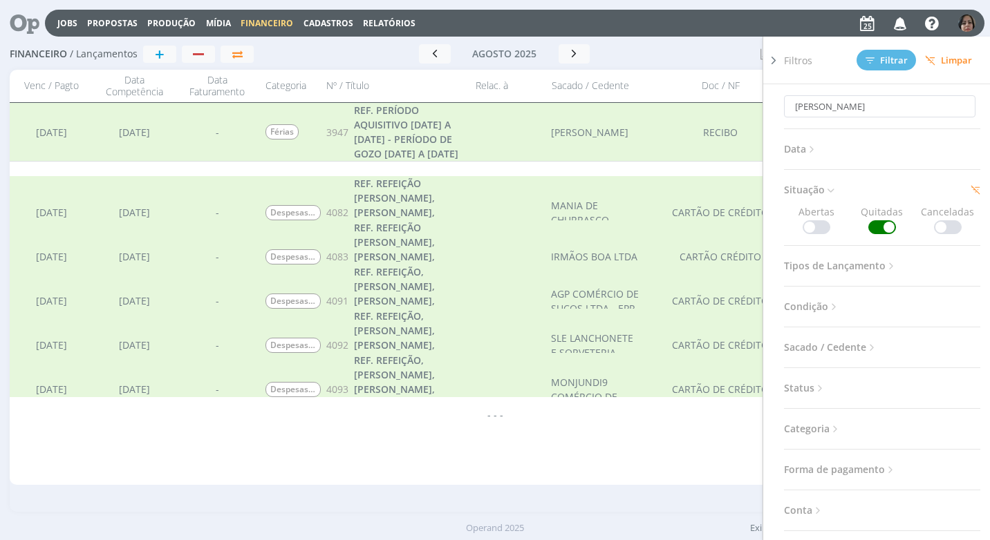
click at [769, 61] on icon at bounding box center [773, 60] width 14 height 15
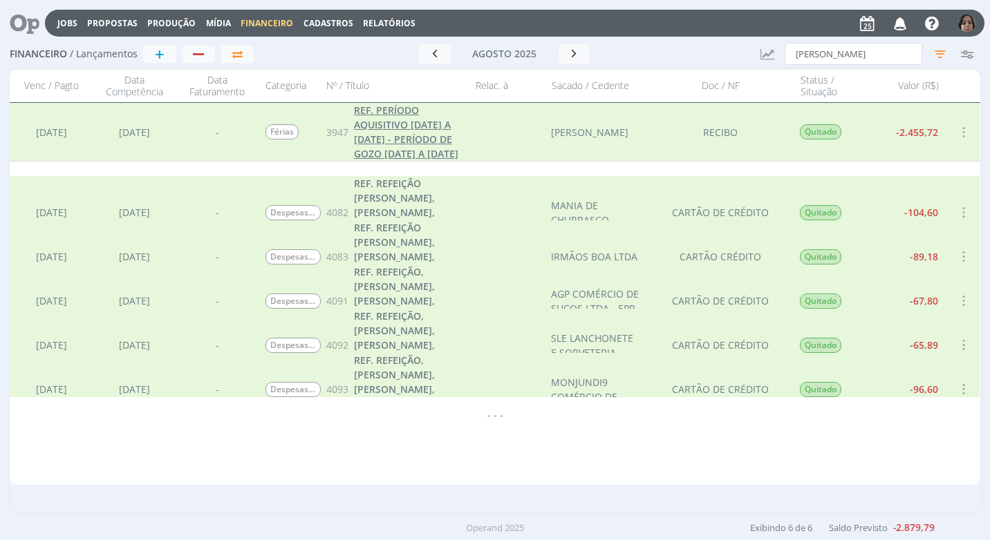
click at [419, 156] on span "REF. PERÍODO AQUISITIVO [DATE] A [DATE] - PERÍODO DE GOZO [DATE] A [DATE]" at bounding box center [406, 132] width 104 height 57
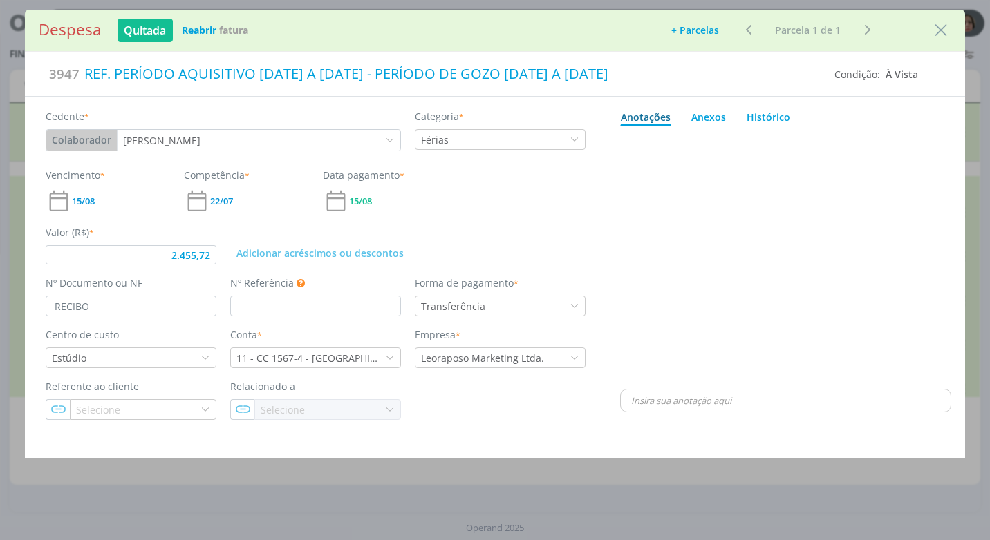
type input "2.455,72"
click at [938, 31] on icon "Close" at bounding box center [940, 30] width 21 height 21
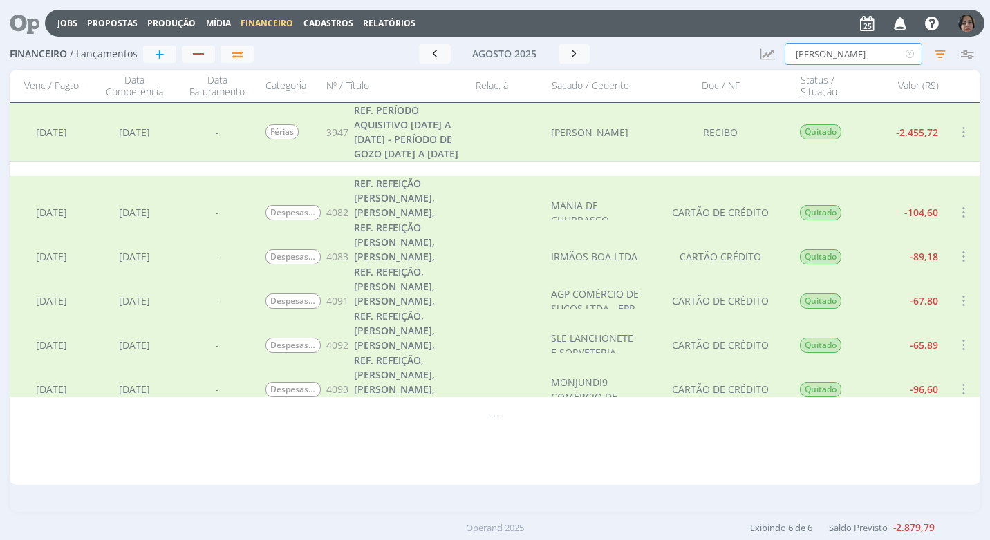
drag, startPoint x: 840, startPoint y: 51, endPoint x: 757, endPoint y: 50, distance: 82.9
click at [757, 50] on div "Financeiro / Lançamentos + Ir para mês atual [DATE] < 2025 > Janeiro Fevereiro …" at bounding box center [495, 55] width 970 height 32
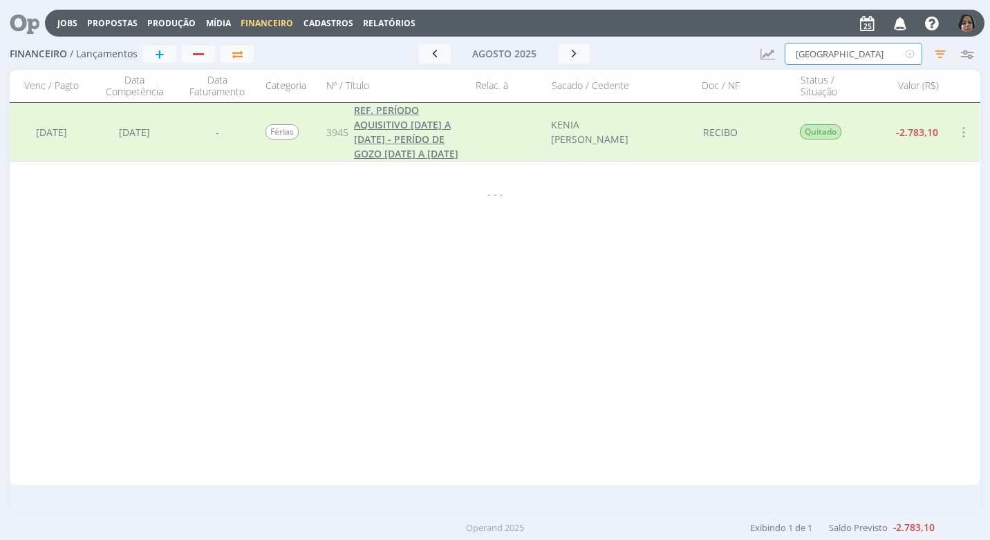
type input "[GEOGRAPHIC_DATA]"
click at [395, 151] on span "REF. PERÍODO AQUISITIVO [DATE] A [DATE] - PERÍDO DE GOZO [DATE] A [DATE]" at bounding box center [406, 132] width 104 height 57
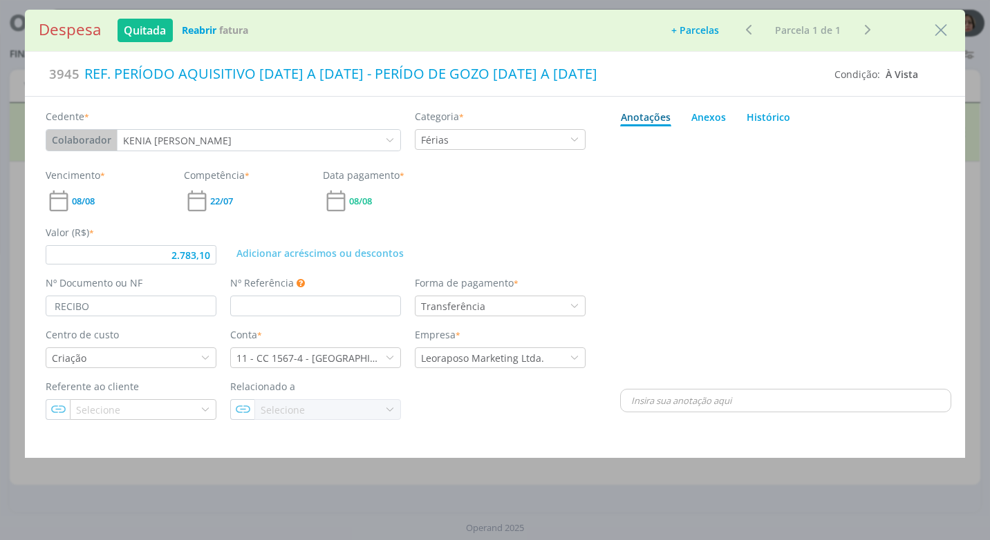
type input "2.783,10"
